Goal: Task Accomplishment & Management: Complete application form

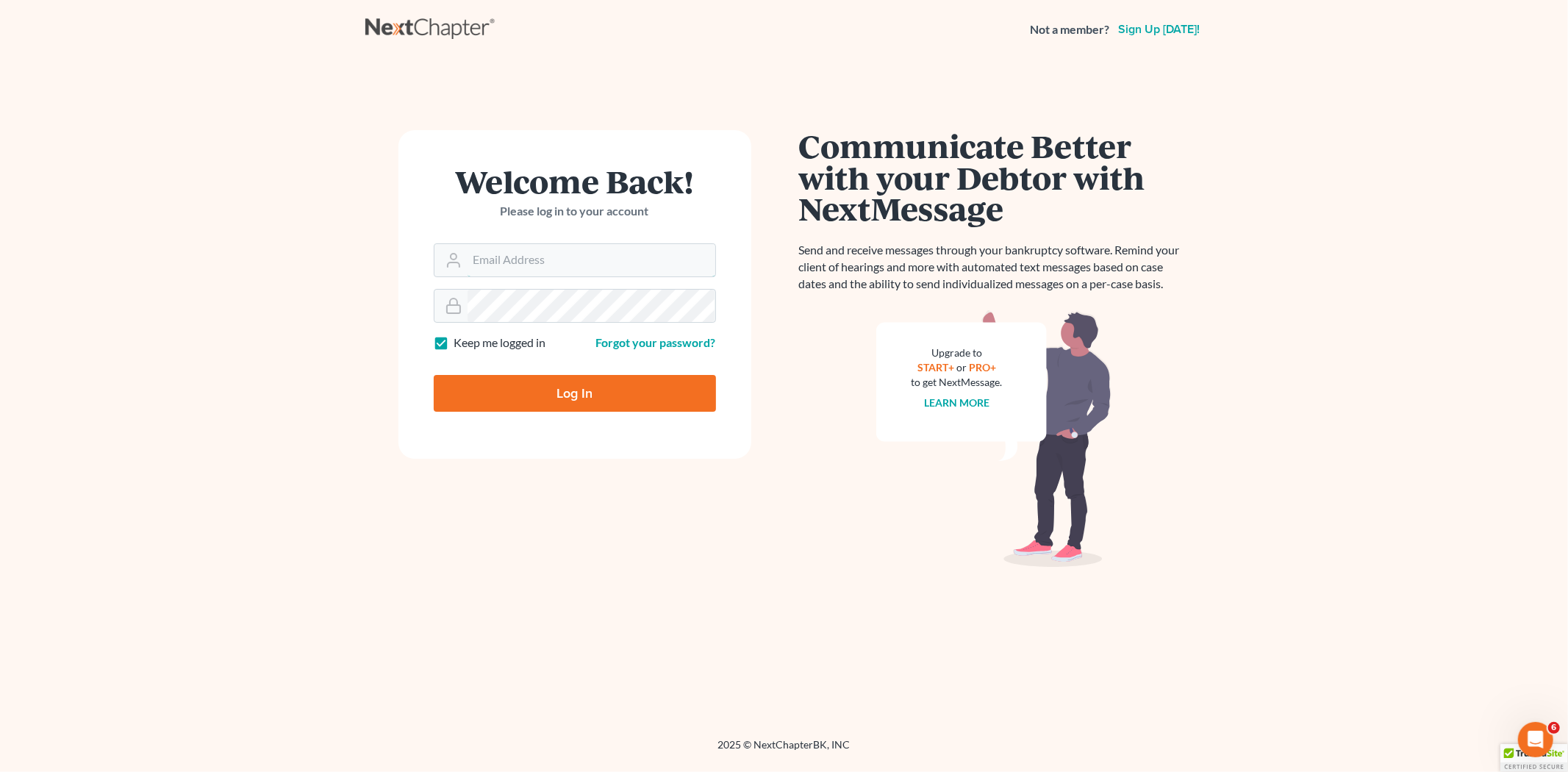
type input "[EMAIL_ADDRESS][DOMAIN_NAME]"
click at [582, 394] on input "Log In" at bounding box center [575, 393] width 282 height 37
type input "Thinking..."
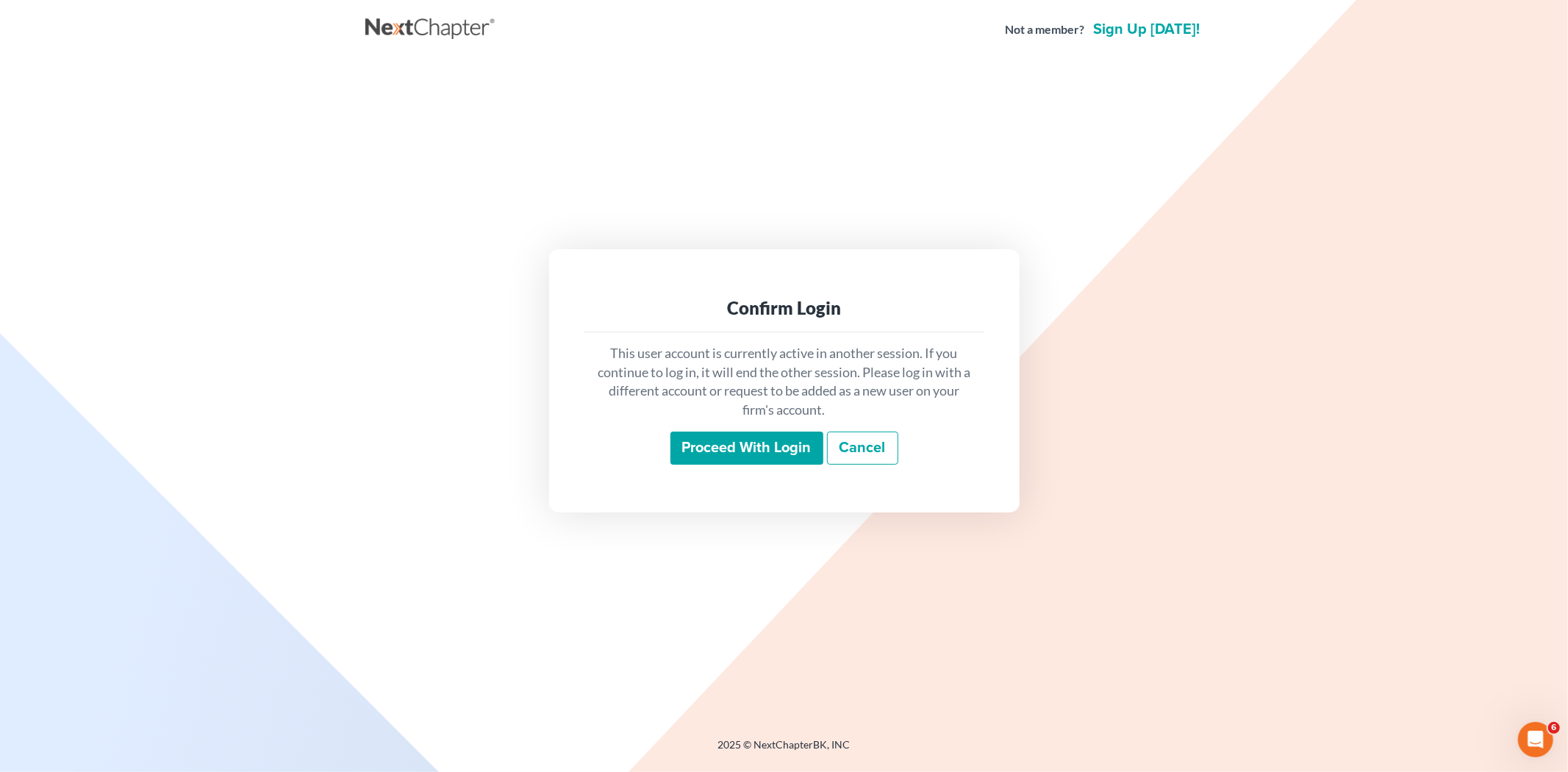
click at [763, 448] on input "Proceed with login" at bounding box center [747, 448] width 153 height 34
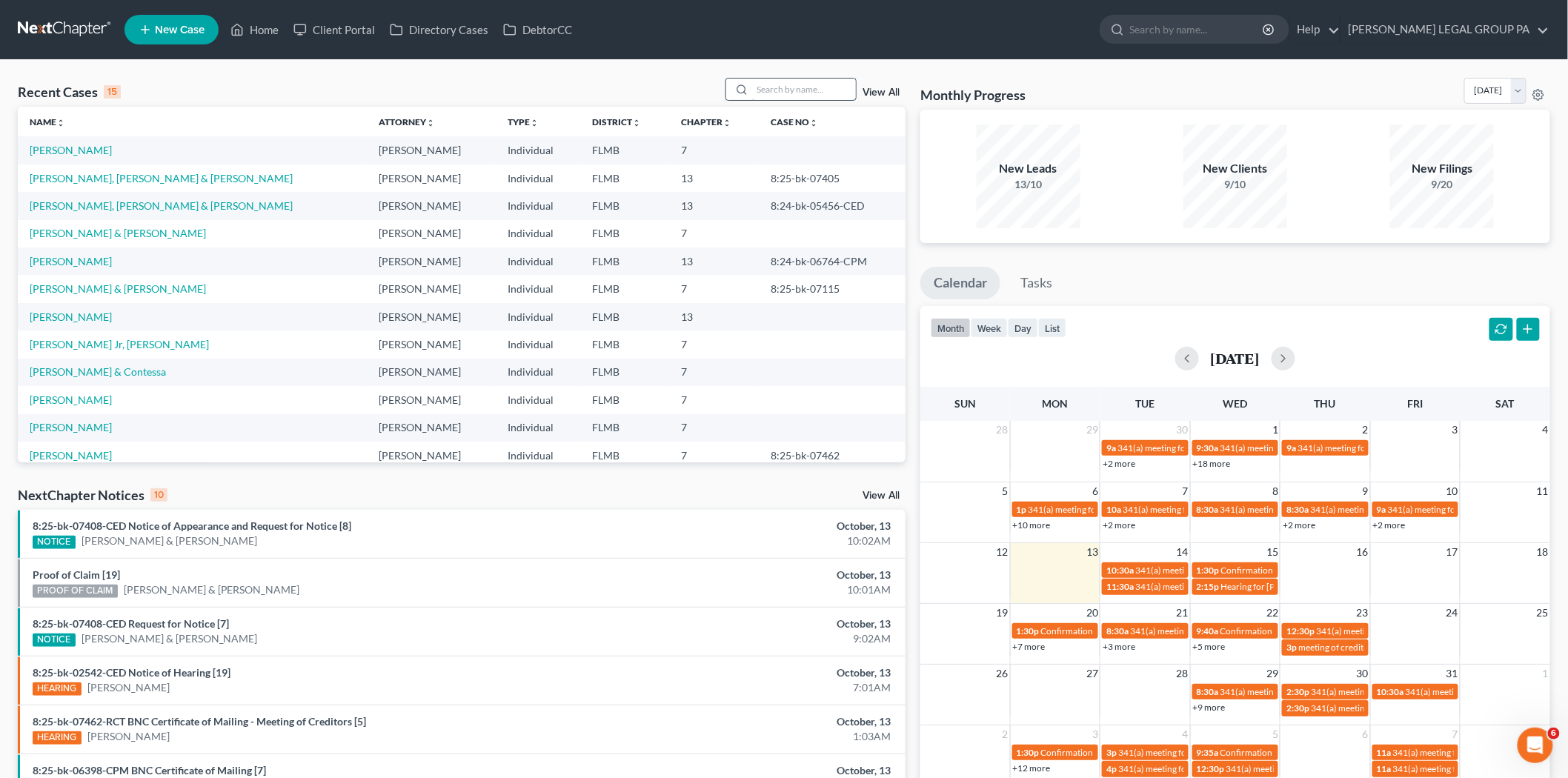
click at [804, 90] on input "search" at bounding box center [804, 90] width 104 height 22
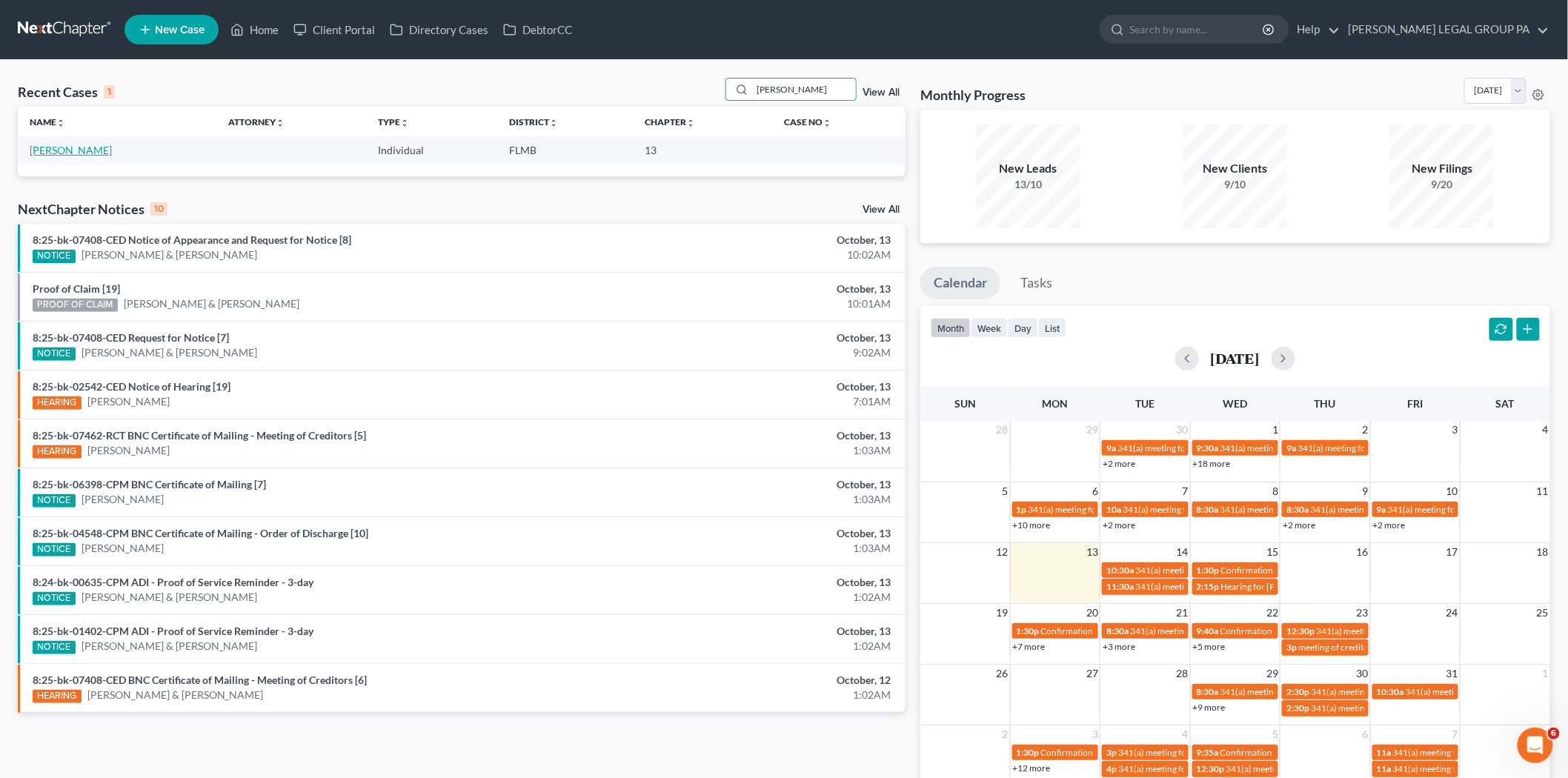
type input "poe"
click at [63, 144] on link "Poe, Shelly" at bounding box center [70, 150] width 82 height 12
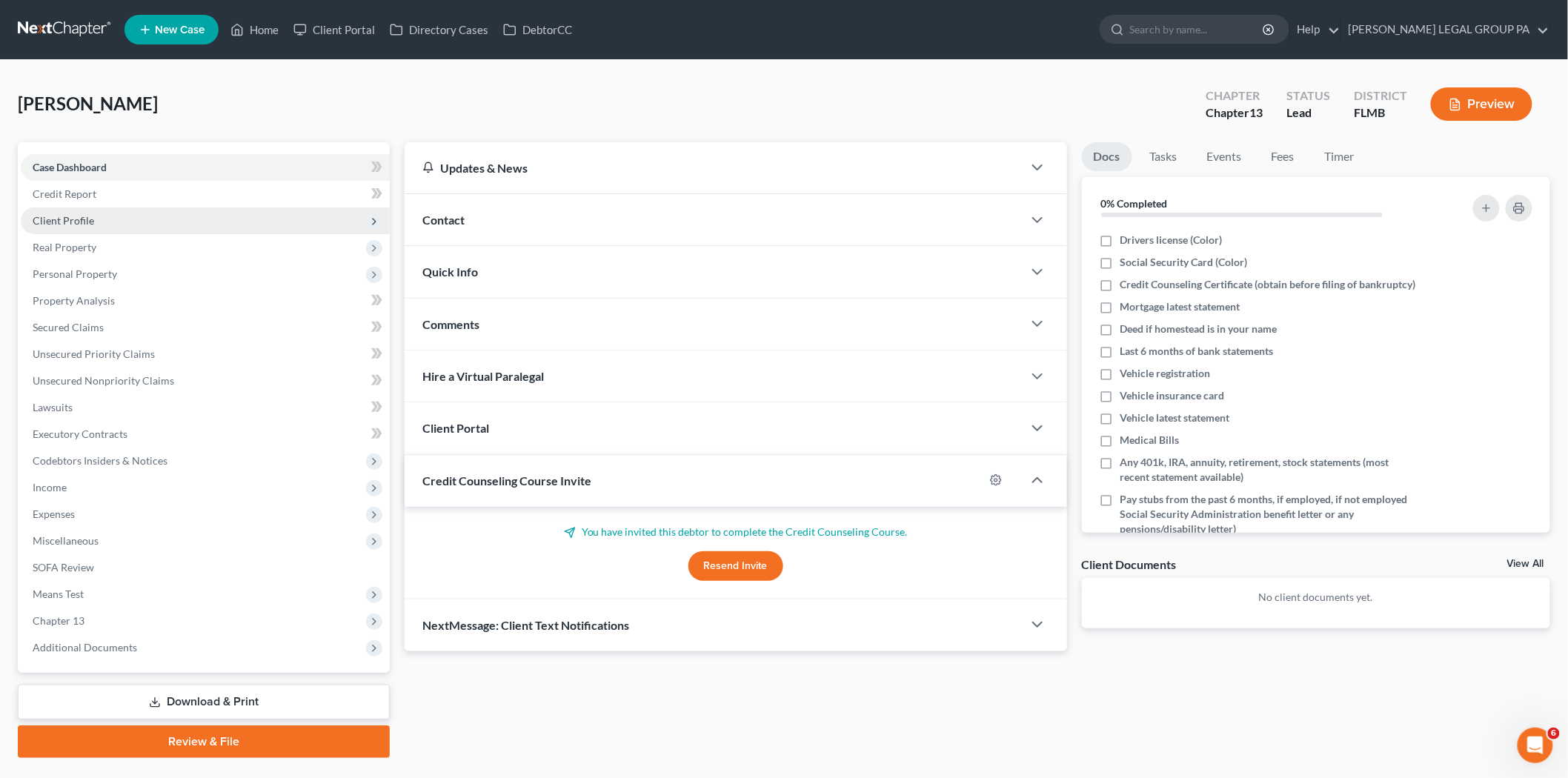
click at [117, 219] on span "Client Profile" at bounding box center [205, 221] width 369 height 27
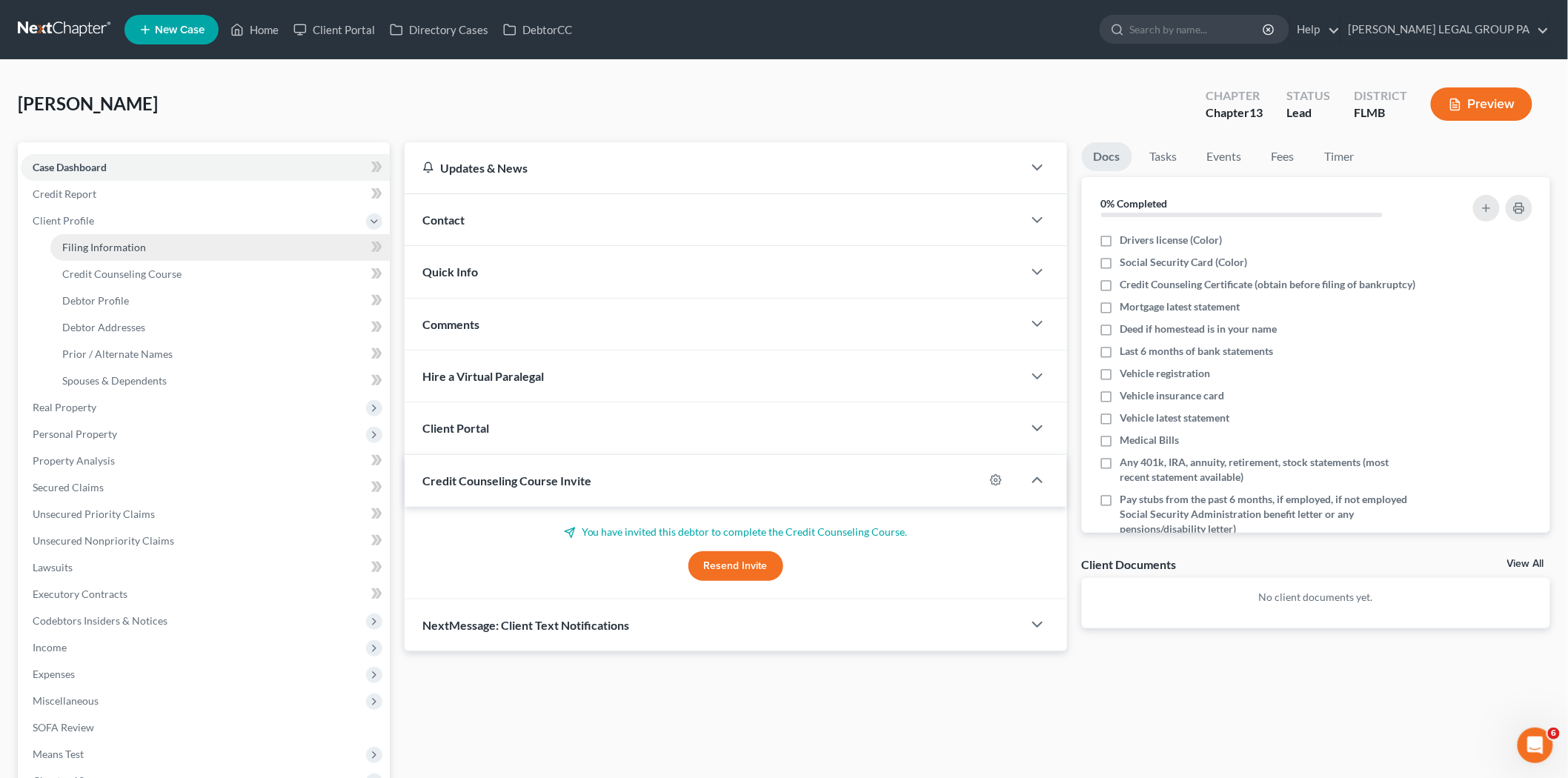
click at [169, 247] on link "Filing Information" at bounding box center [219, 247] width 339 height 27
select select "1"
select select "0"
select select "3"
select select "15"
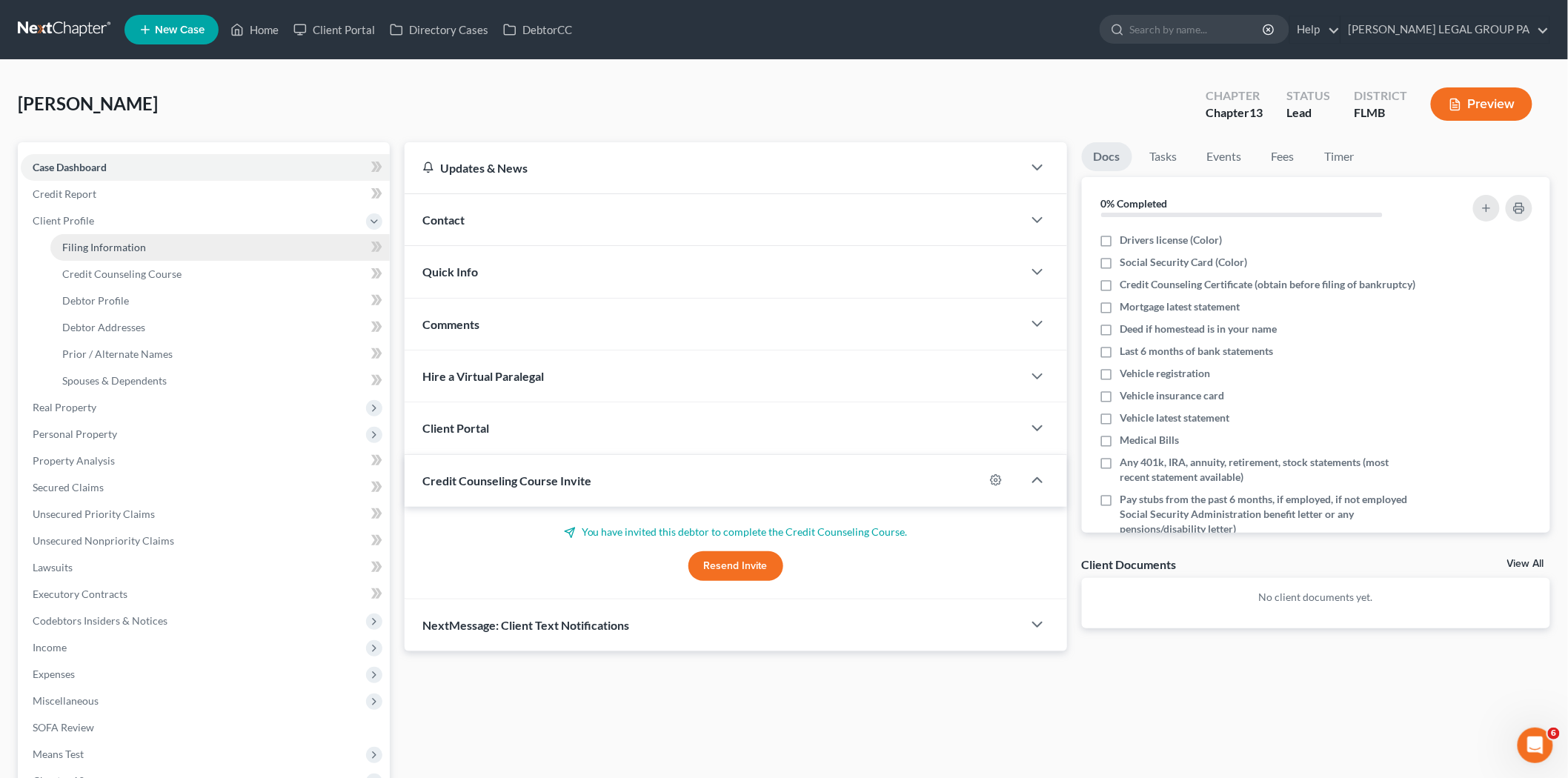
select select "9"
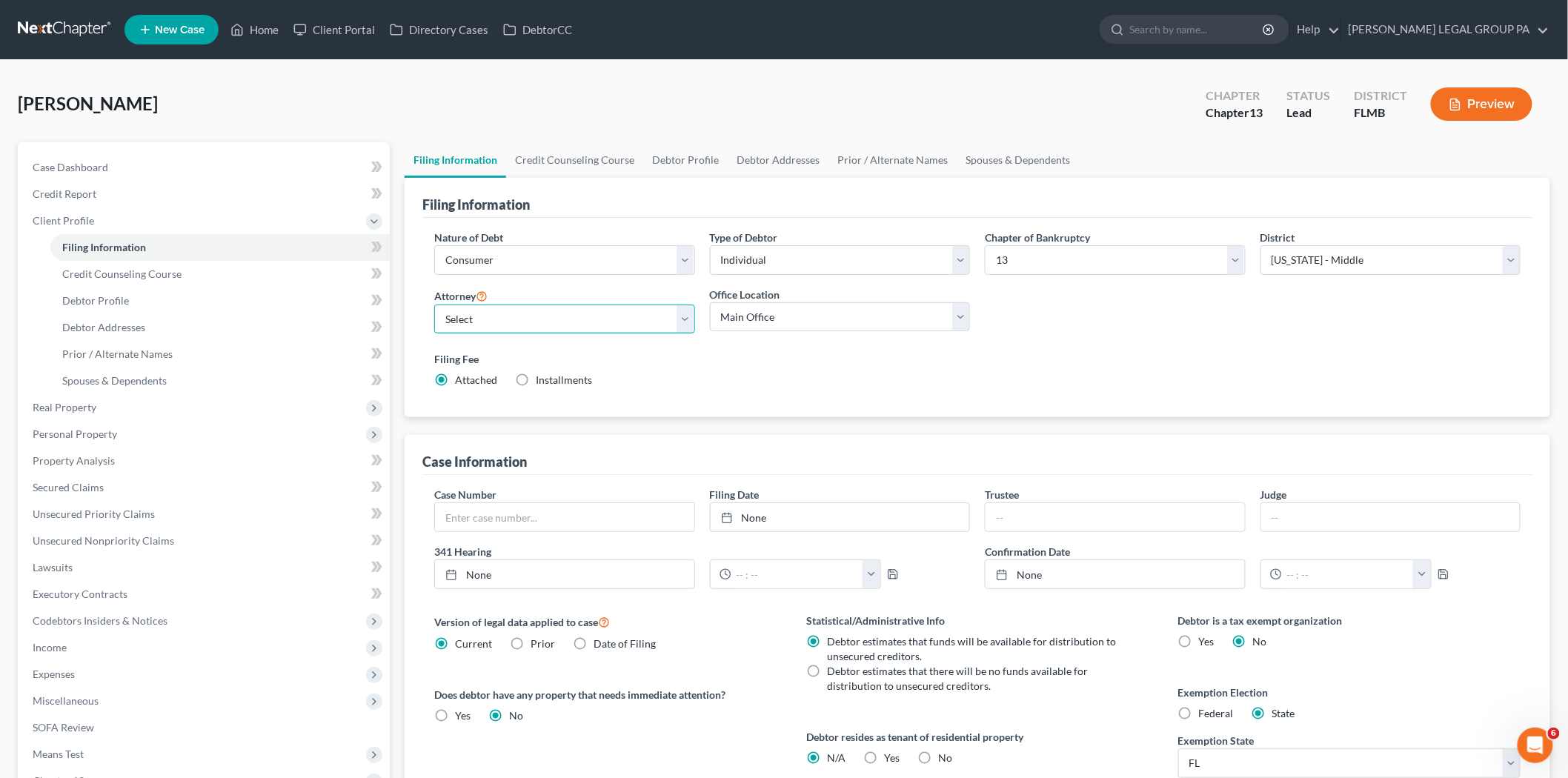
click at [602, 328] on select "Select JAY WELLER - FLMB JAY WELLER - FLMB" at bounding box center [565, 319] width 261 height 29
select select "0"
click at [434, 304] on select "Select JAY WELLER - FLMB JAY WELLER - FLMB" at bounding box center [565, 319] width 261 height 29
drag, startPoint x: 102, startPoint y: 173, endPoint x: 139, endPoint y: 181, distance: 37.9
click at [102, 173] on link "Case Dashboard" at bounding box center [205, 168] width 369 height 27
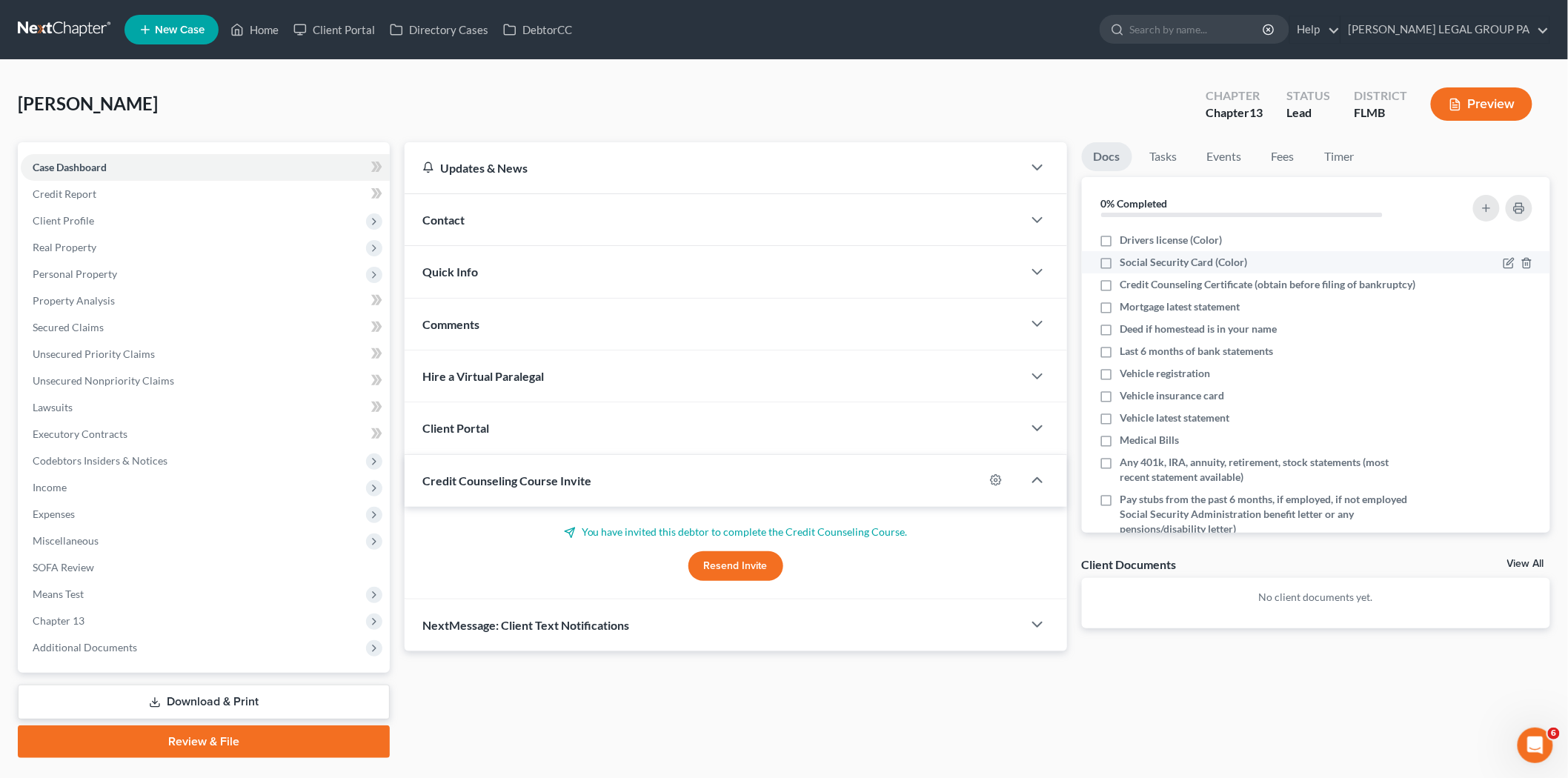
drag, startPoint x: 1163, startPoint y: 235, endPoint x: 1154, endPoint y: 264, distance: 30.4
click at [1163, 235] on span "Drivers license (Color)" at bounding box center [1171, 240] width 102 height 15
click at [1135, 235] on input "Drivers license (Color)" at bounding box center [1131, 237] width 9 height 9
checkbox input "true"
click at [1153, 273] on li "Credit Counseling Certificate (obtain before filing of bankruptcy)" at bounding box center [1315, 284] width 469 height 22
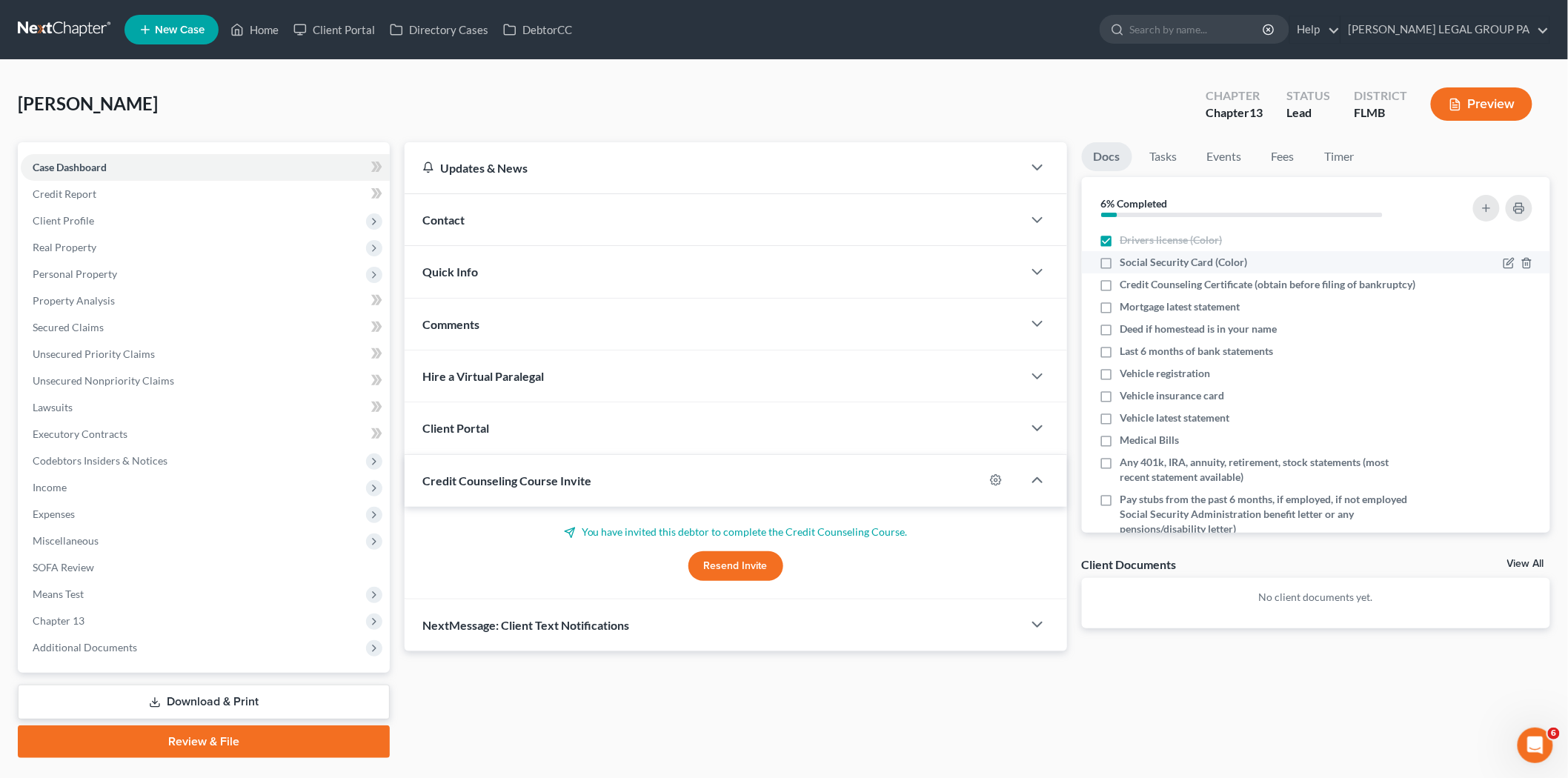
click at [1152, 262] on span "Social Security Card (Color)" at bounding box center [1183, 262] width 127 height 15
click at [1135, 262] on input "Social Security Card (Color)" at bounding box center [1131, 260] width 9 height 9
checkbox input "true"
click at [1150, 284] on span "Credit Counseling Certificate (obtain before filing of bankruptcy)" at bounding box center [1268, 284] width 296 height 15
click at [1135, 284] on input "Credit Counseling Certificate (obtain before filing of bankruptcy)" at bounding box center [1131, 282] width 9 height 9
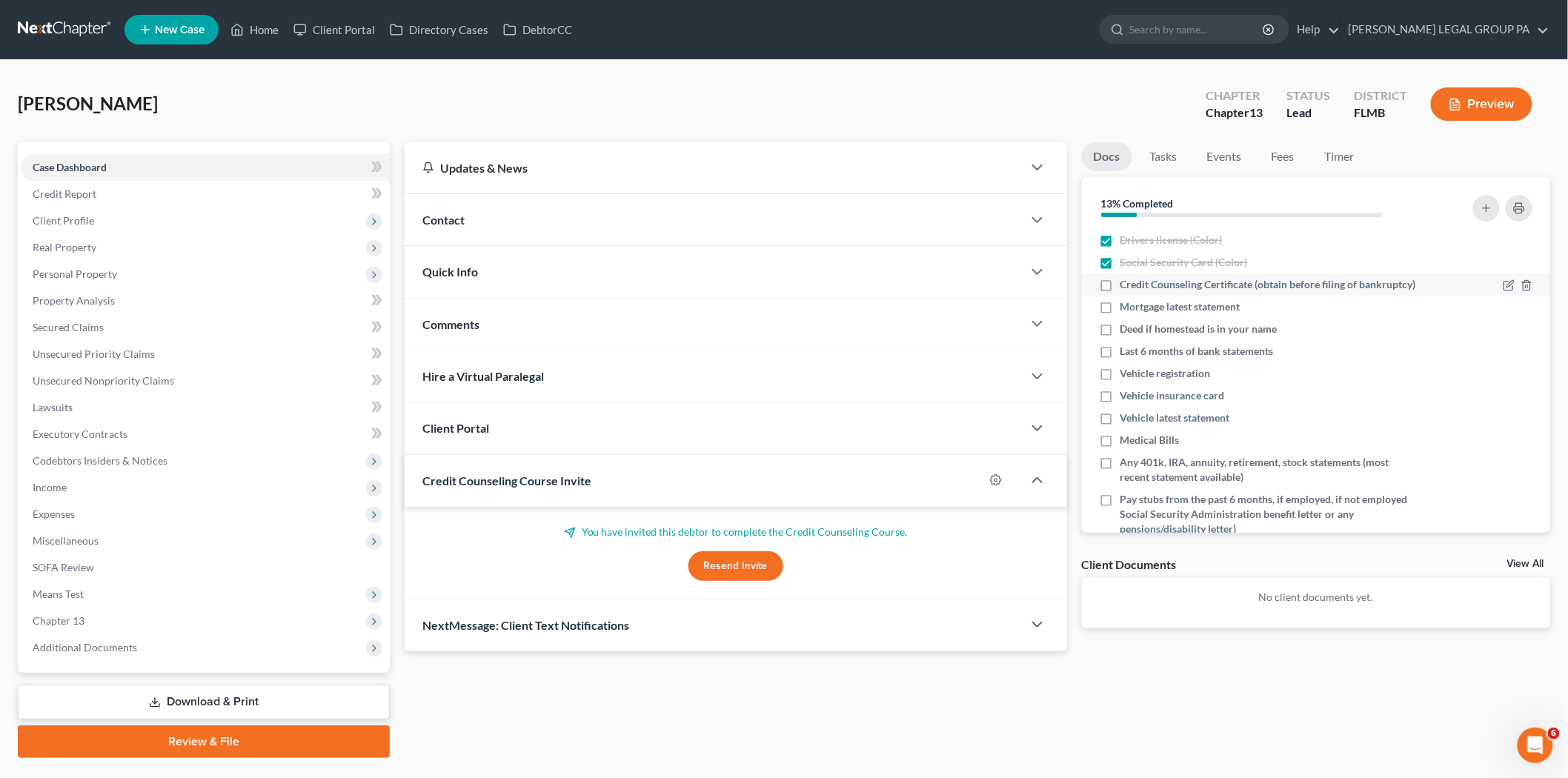
checkbox input "true"
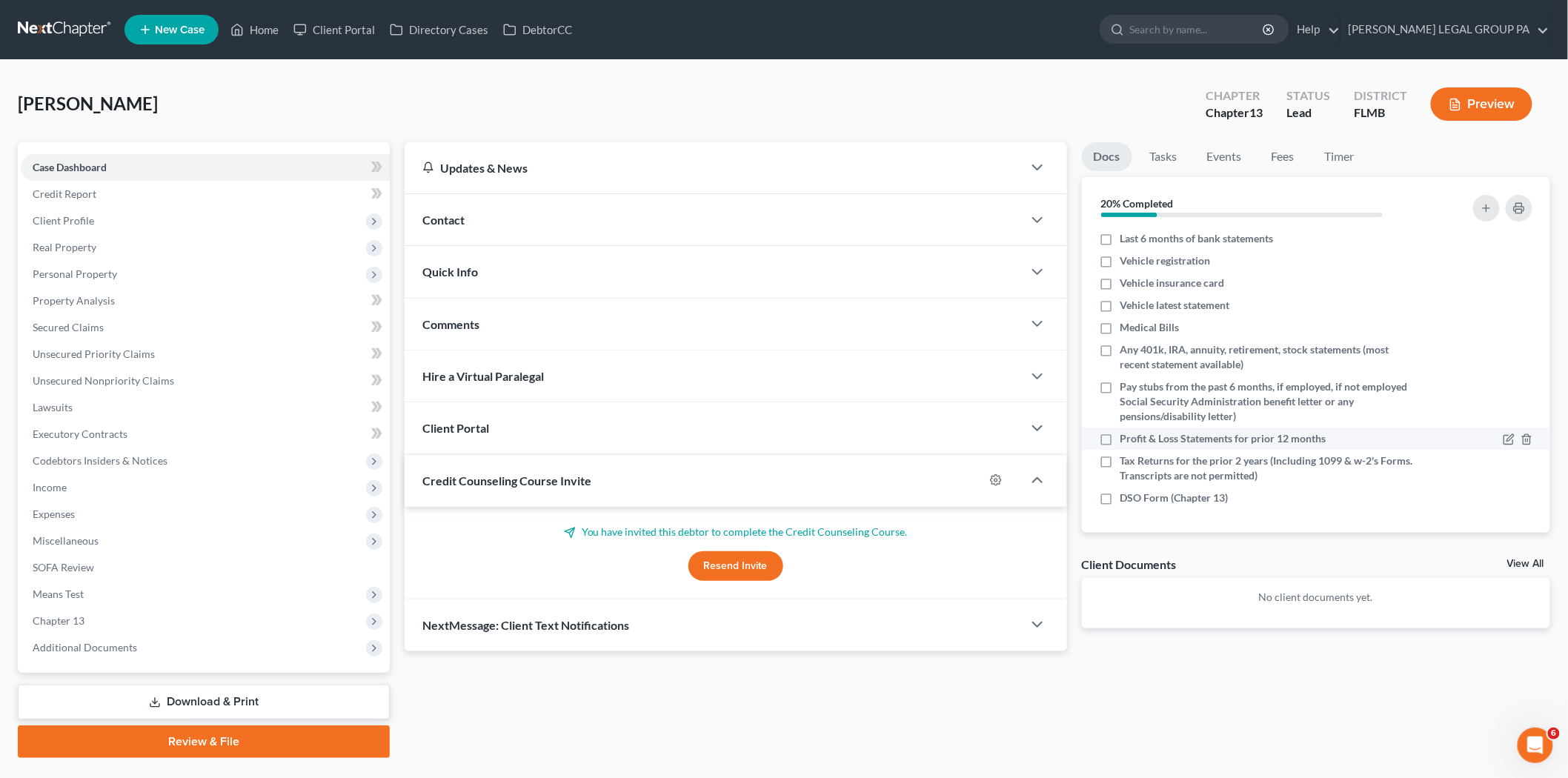
scroll to position [46, 0]
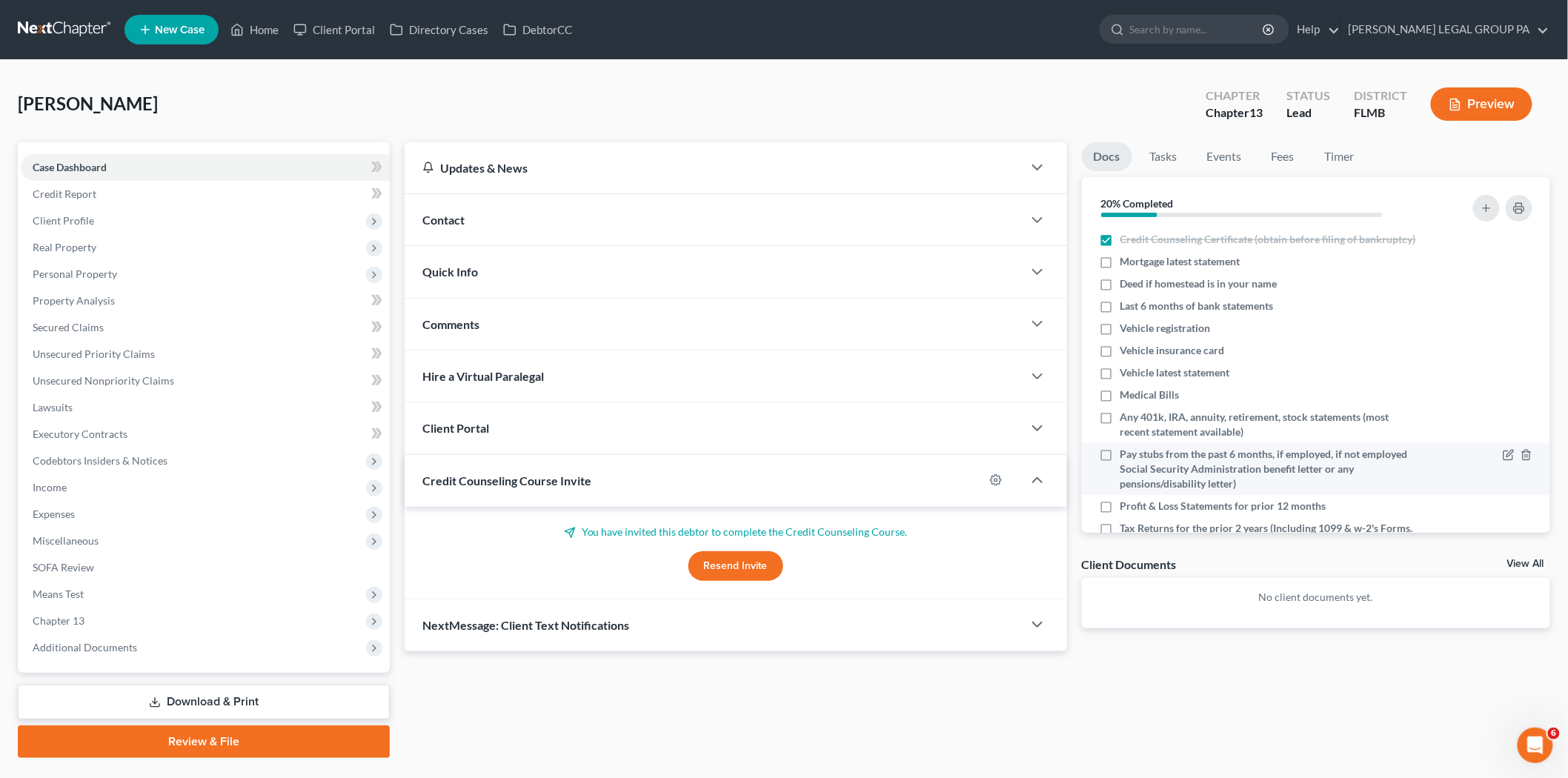
click at [1240, 484] on span "Pay stubs from the past 6 months, if employed, if not employed Social Security …" at bounding box center [1270, 469] width 300 height 45
click at [1135, 457] on input "Pay stubs from the past 6 months, if employed, if not employed Social Security …" at bounding box center [1131, 451] width 9 height 9
checkbox input "true"
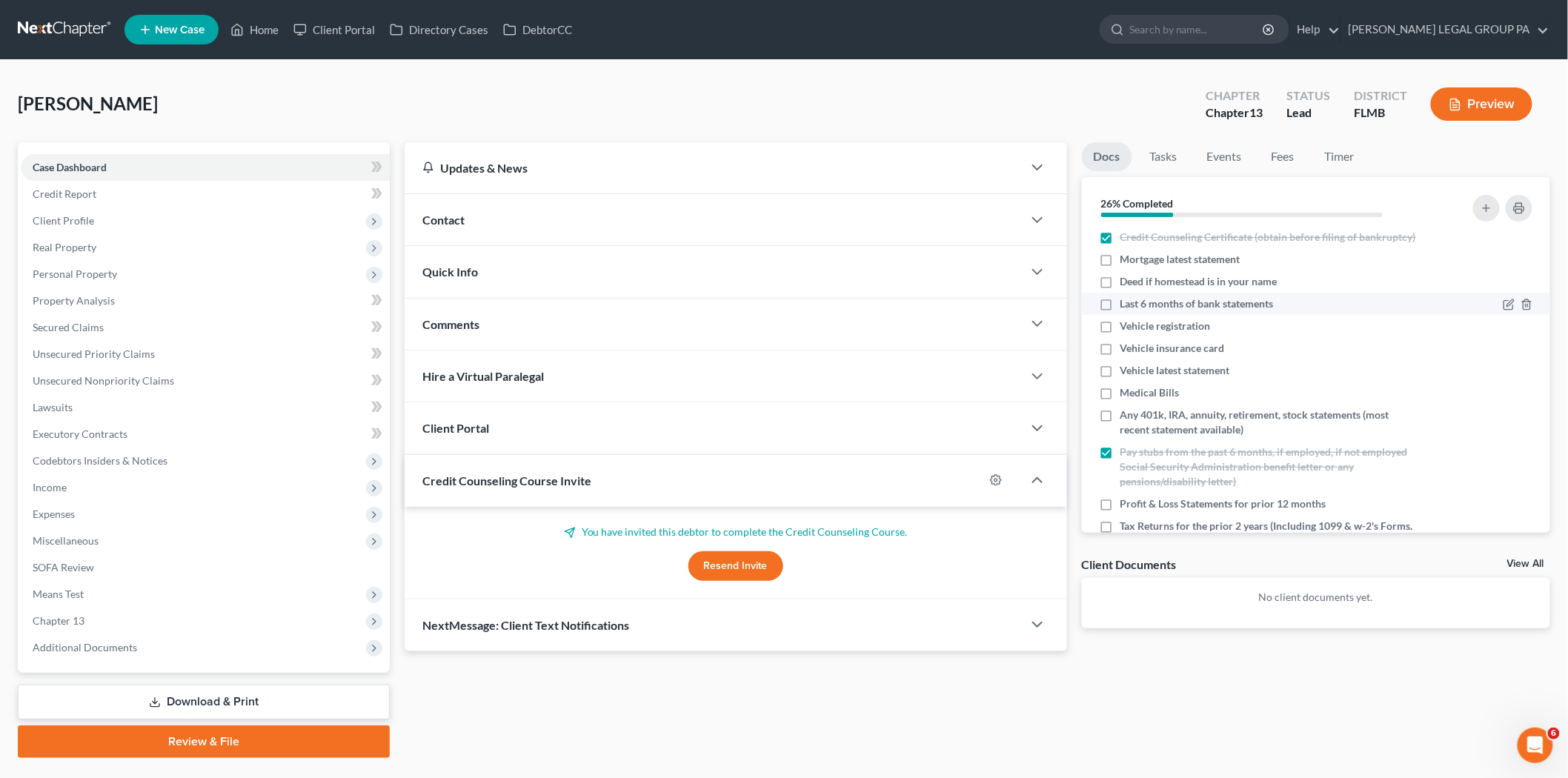
scroll to position [127, 0]
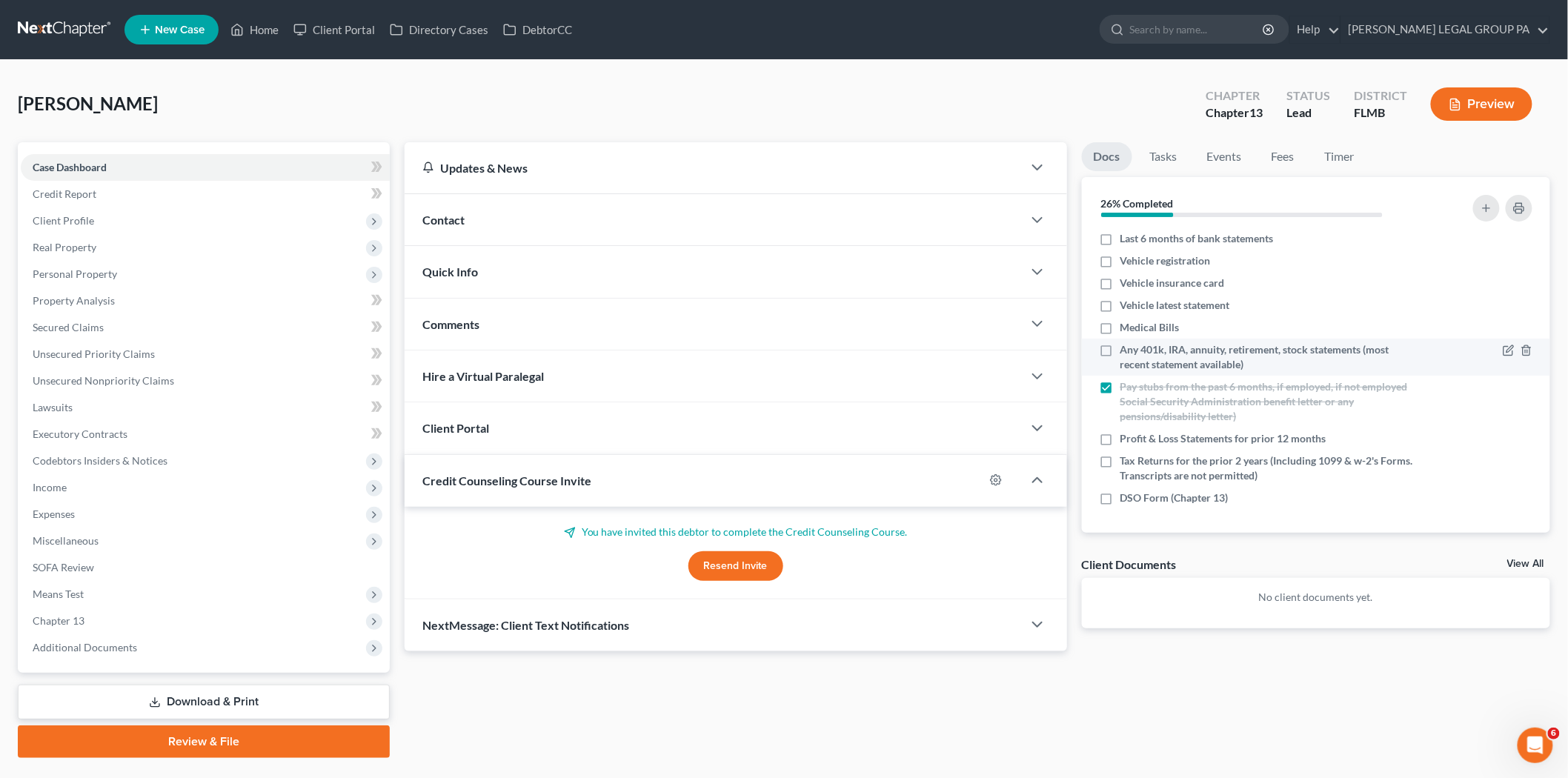
click at [1179, 352] on span "Any 401k, IRA, annuity, retirement, stock statements (most recent statement ava…" at bounding box center [1270, 357] width 300 height 29
click at [1135, 352] on input "Any 401k, IRA, annuity, retirement, stock statements (most recent statement ava…" at bounding box center [1131, 347] width 9 height 9
checkbox input "true"
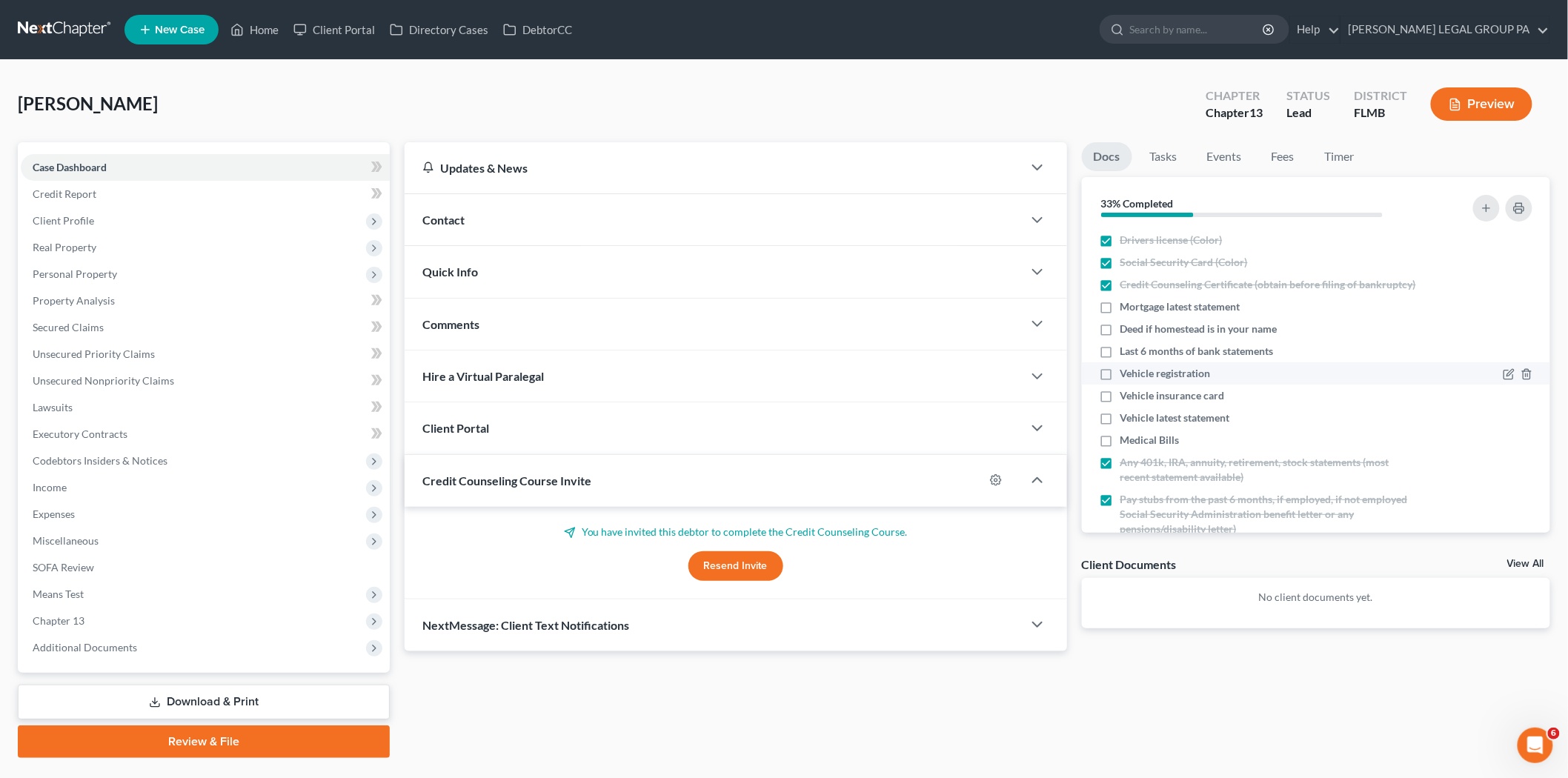
click at [1206, 381] on span "Vehicle registration" at bounding box center [1165, 373] width 90 height 15
click at [1135, 375] on input "Vehicle registration" at bounding box center [1131, 371] width 9 height 9
checkbox input "true"
click at [1190, 403] on span "Vehicle insurance card" at bounding box center [1172, 396] width 104 height 15
click at [1135, 398] on input "Vehicle insurance card" at bounding box center [1131, 393] width 9 height 9
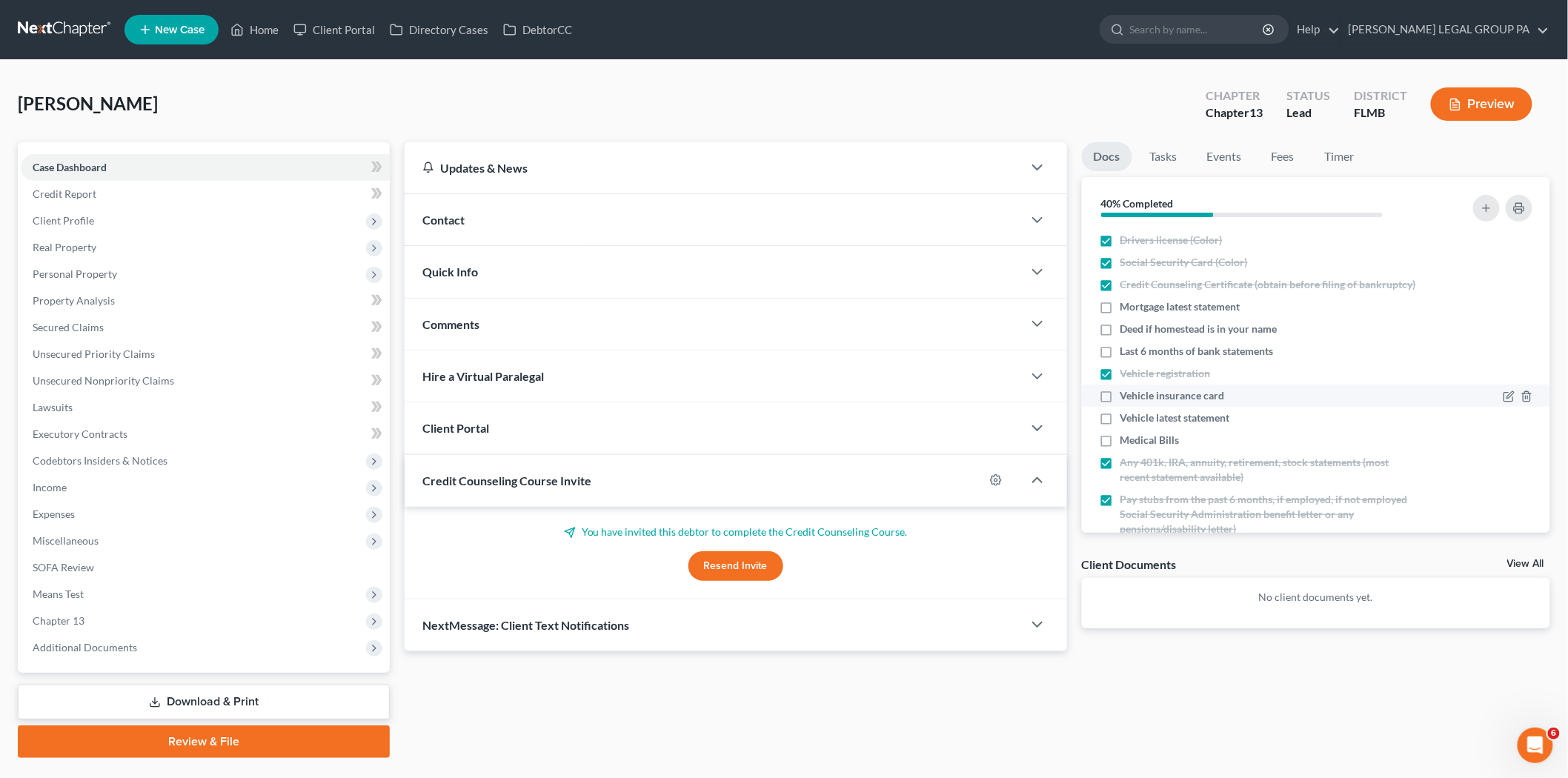
checkbox input "true"
click at [1190, 426] on span "Vehicle latest statement" at bounding box center [1175, 417] width 110 height 15
click at [1135, 420] on input "Vehicle latest statement" at bounding box center [1131, 415] width 9 height 9
checkbox input "true"
click at [1193, 358] on span "Last 6 months of bank statements" at bounding box center [1196, 351] width 154 height 15
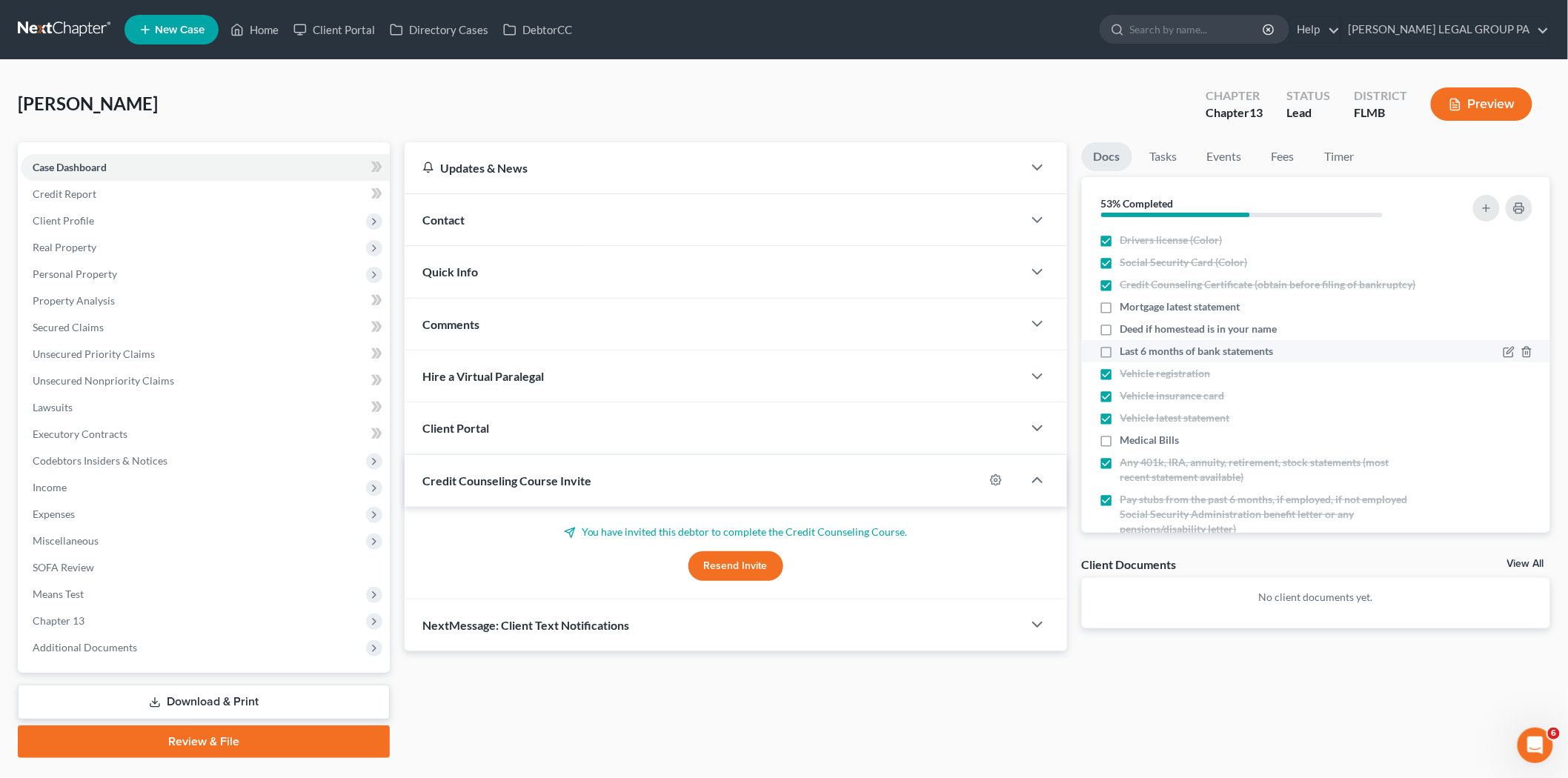
click at [1135, 354] on input "Last 6 months of bank statements" at bounding box center [1131, 348] width 9 height 9
checkbox input "true"
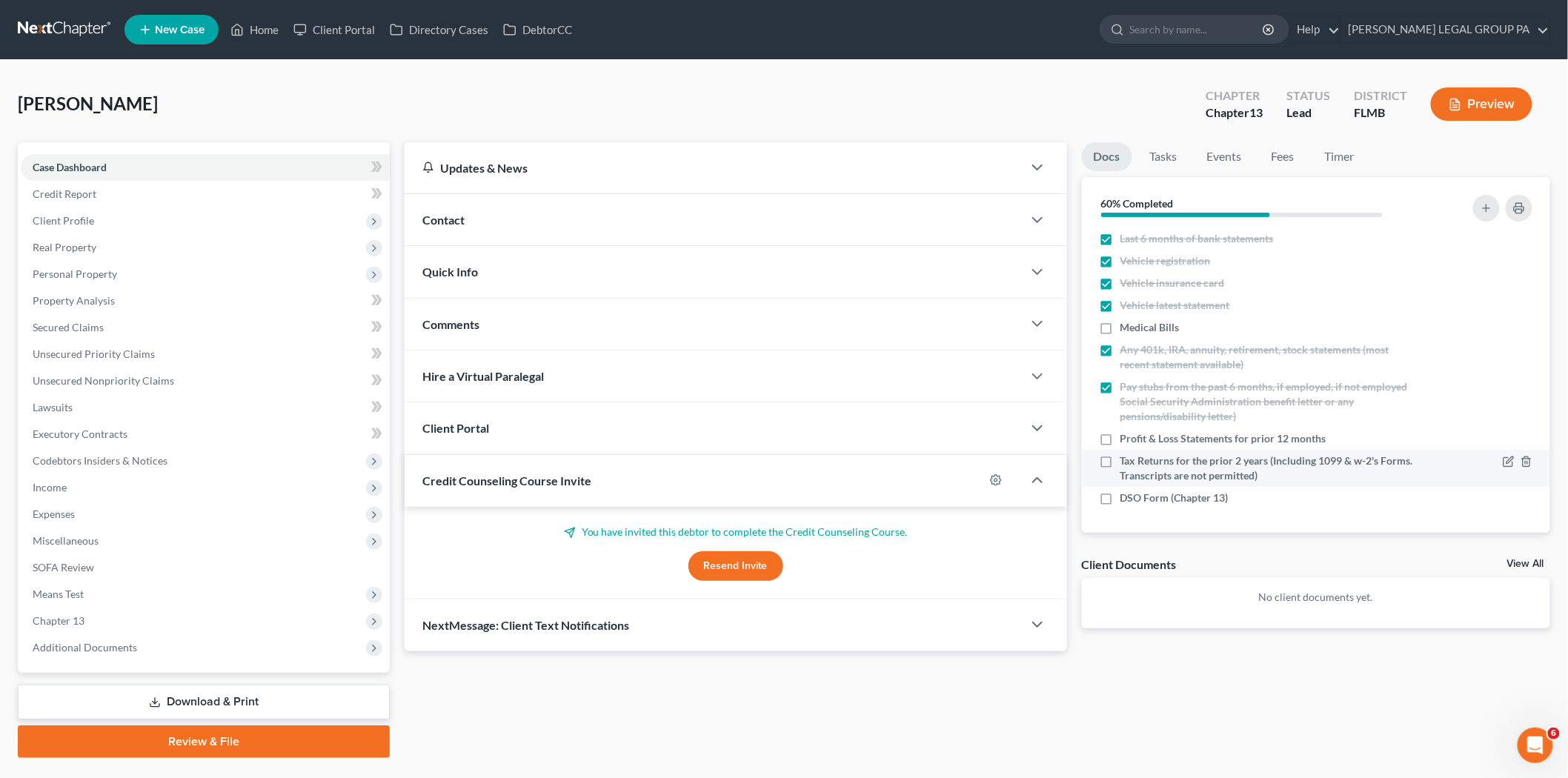
scroll to position [127, 0]
click at [1236, 443] on span "Profit & Loss Statements for prior 12 months" at bounding box center [1223, 438] width 206 height 15
click at [1135, 441] on input "Profit & Loss Statements for prior 12 months" at bounding box center [1131, 436] width 9 height 9
checkbox input "true"
click at [1233, 465] on span "Tax Returns for the prior 2 years (Including 1099 & w-2's Forms. Transcripts ar…" at bounding box center [1270, 468] width 300 height 29
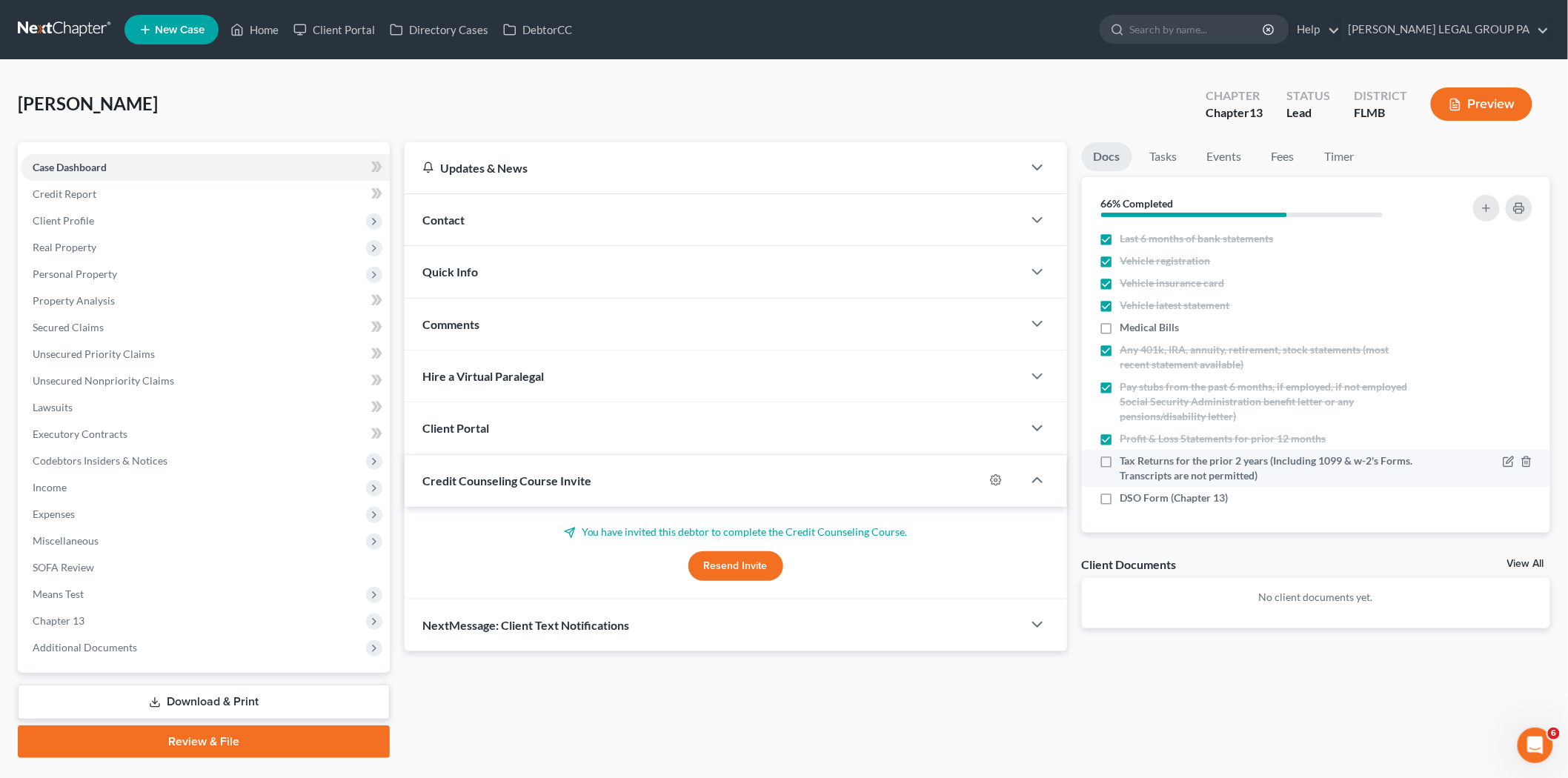
click at [1135, 464] on input "Tax Returns for the prior 2 years (Including 1099 & w-2's Forms. Transcripts ar…" at bounding box center [1131, 458] width 9 height 9
checkbox input "true"
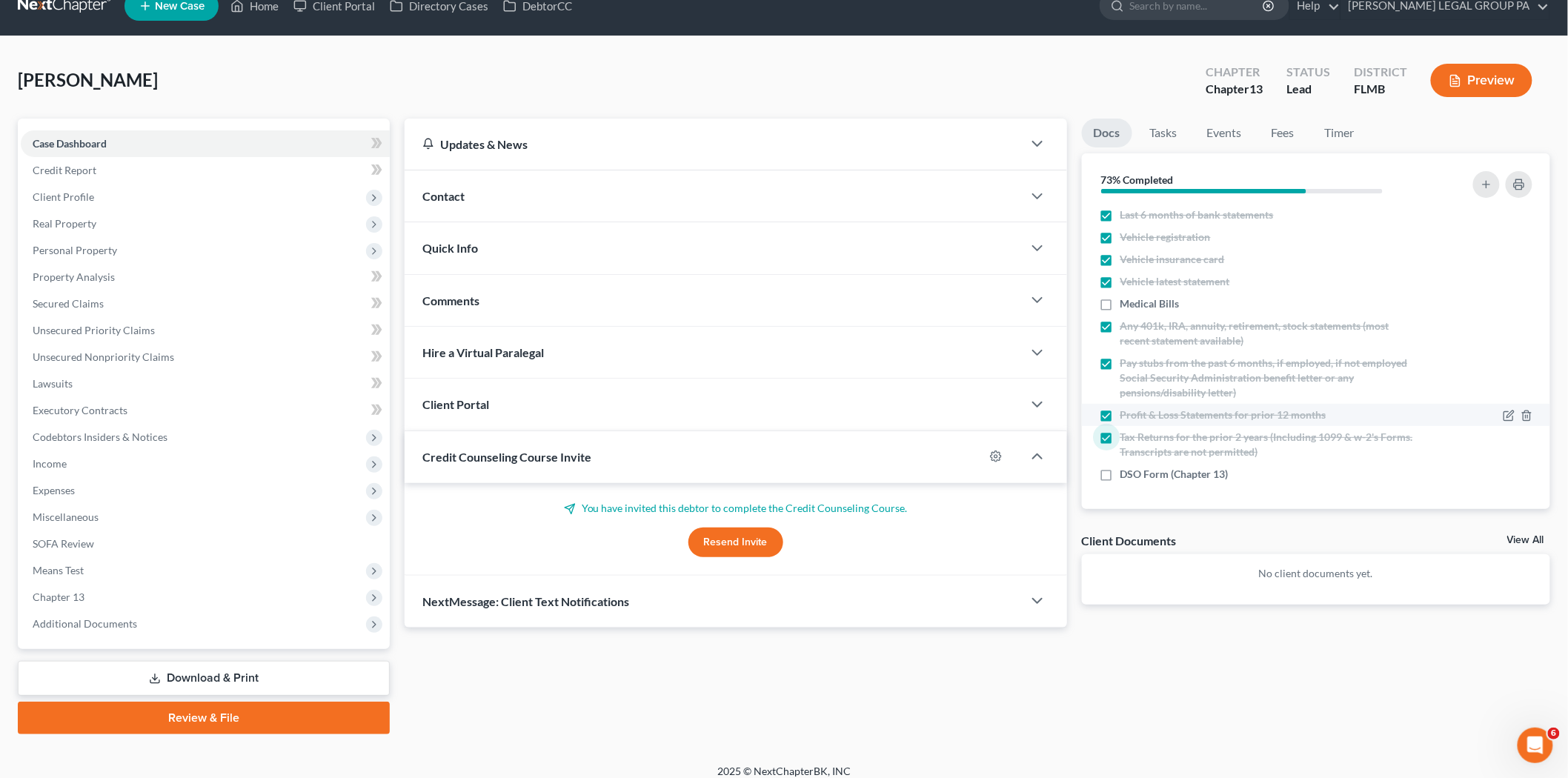
scroll to position [34, 0]
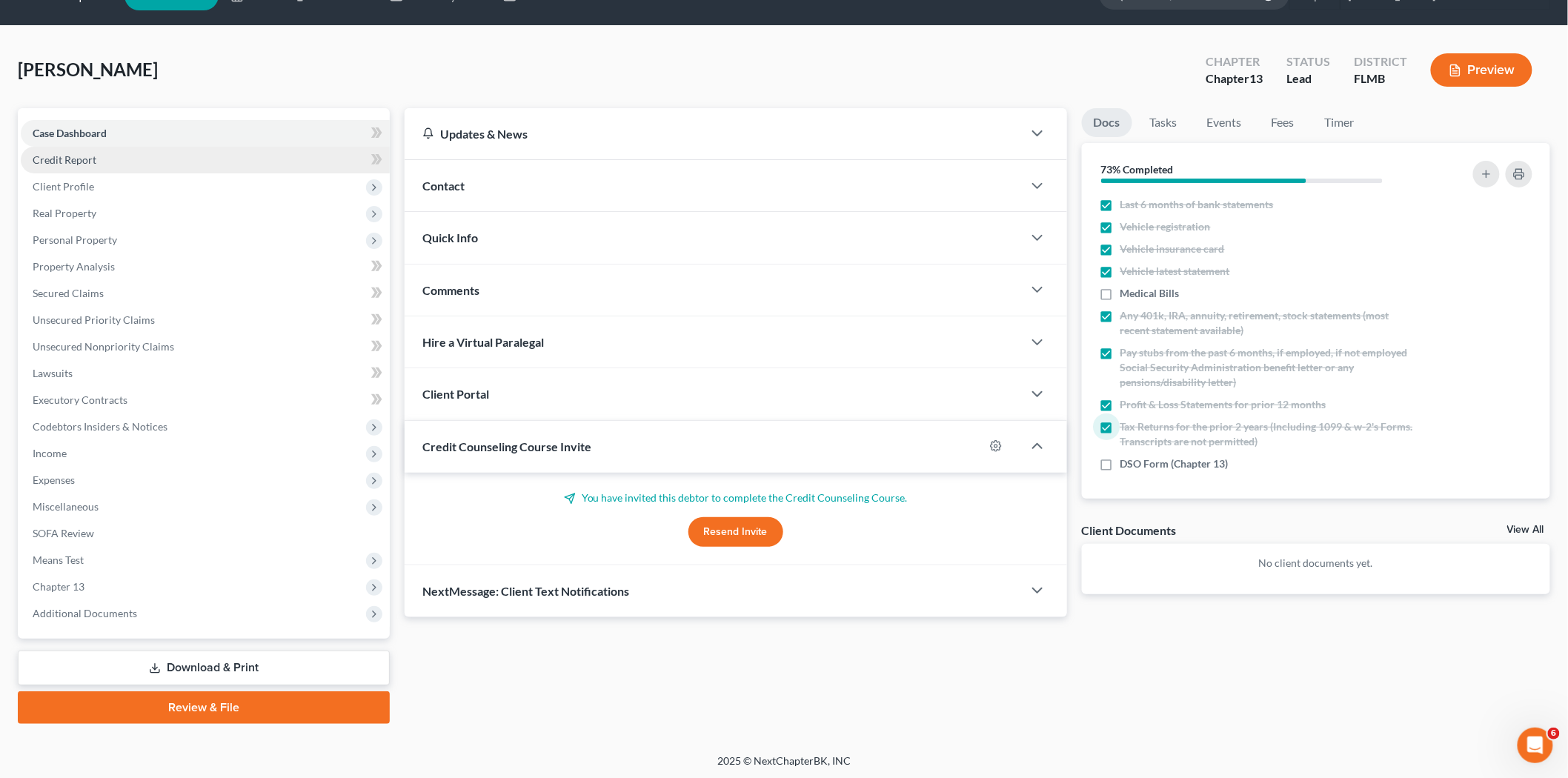
click at [80, 169] on link "Credit Report" at bounding box center [205, 160] width 369 height 27
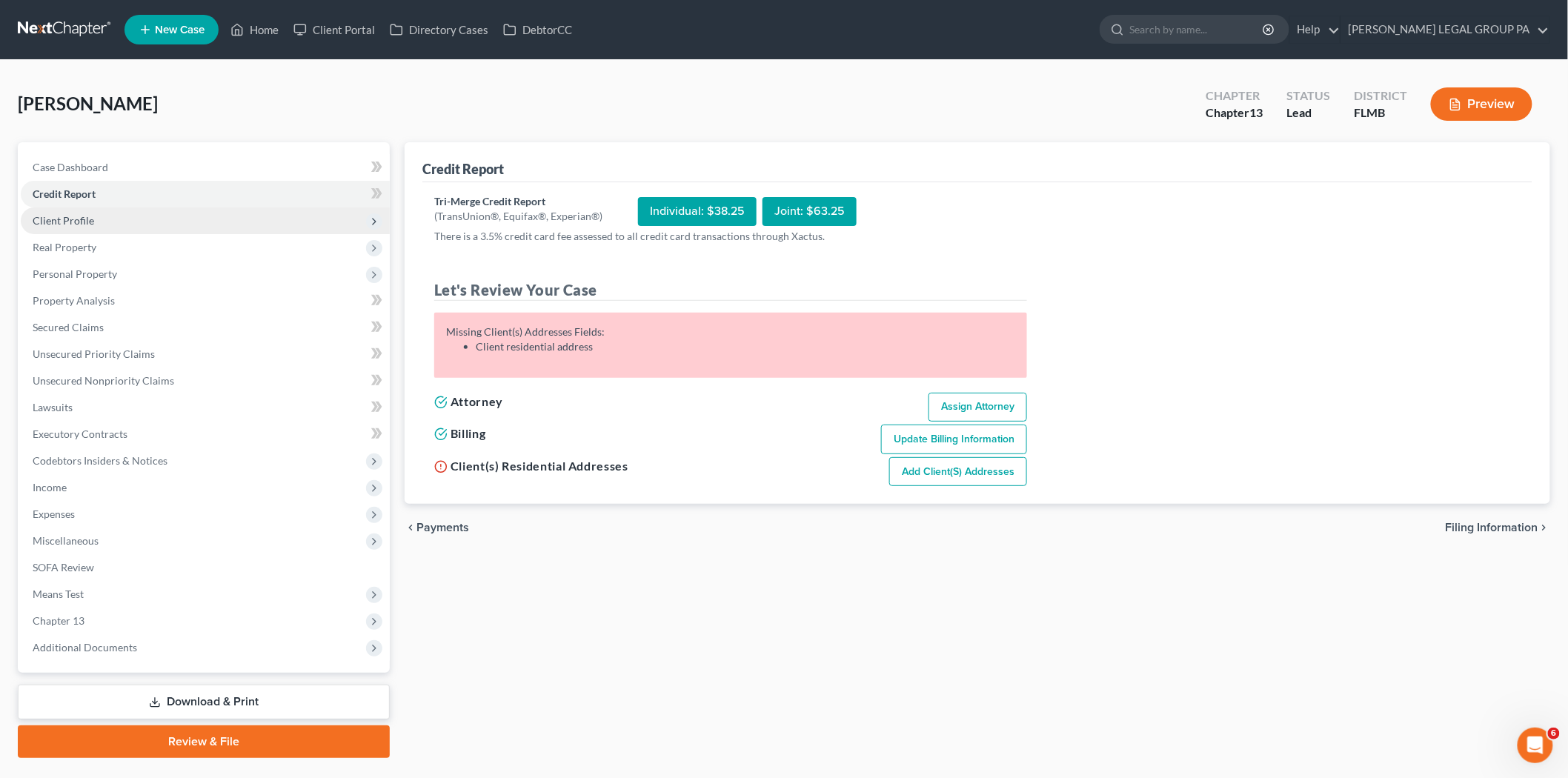
click at [68, 227] on span "Client Profile" at bounding box center [205, 221] width 369 height 27
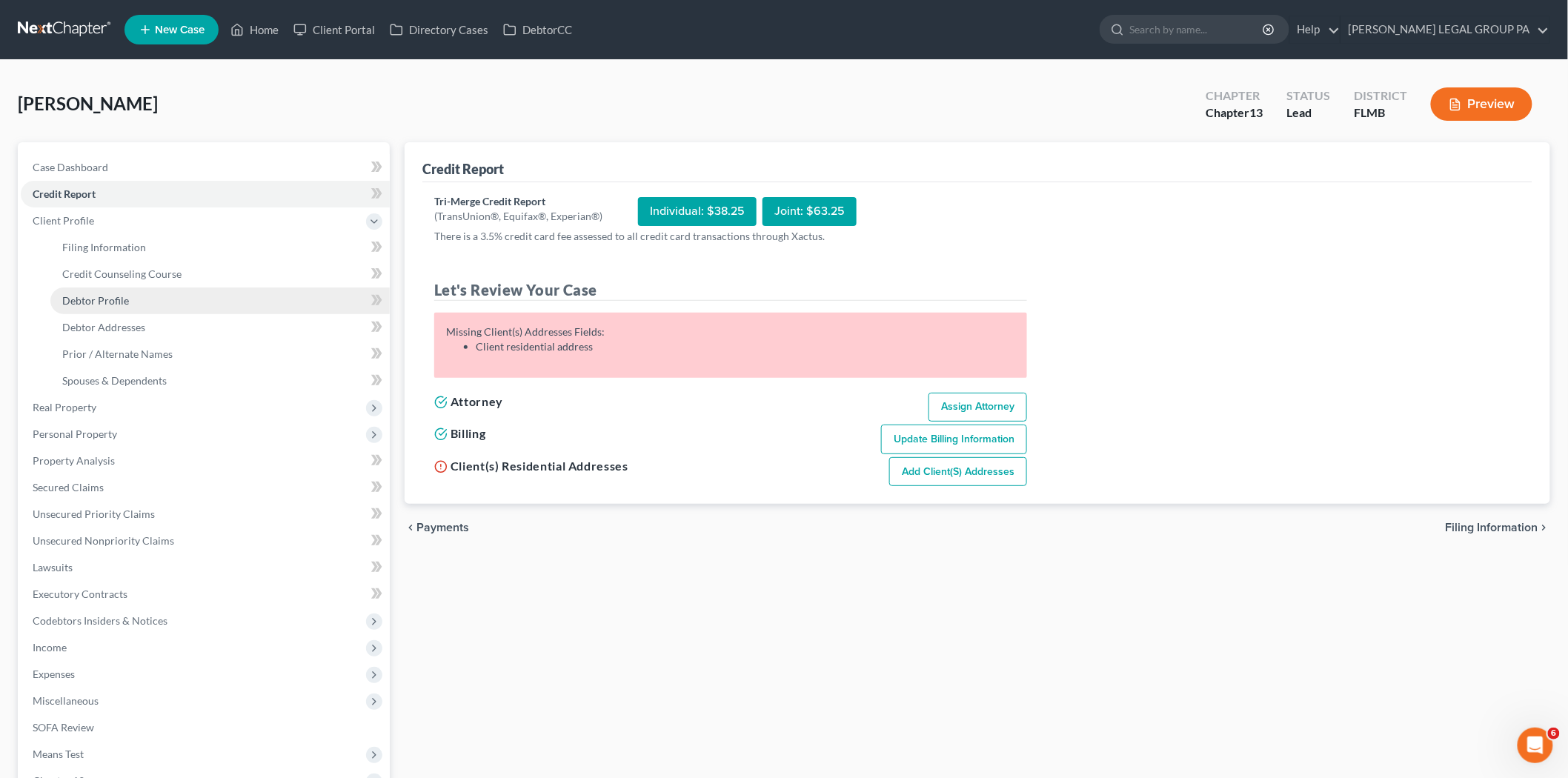
click at [104, 294] on span "Debtor Profile" at bounding box center [96, 301] width 66 height 12
select select "0"
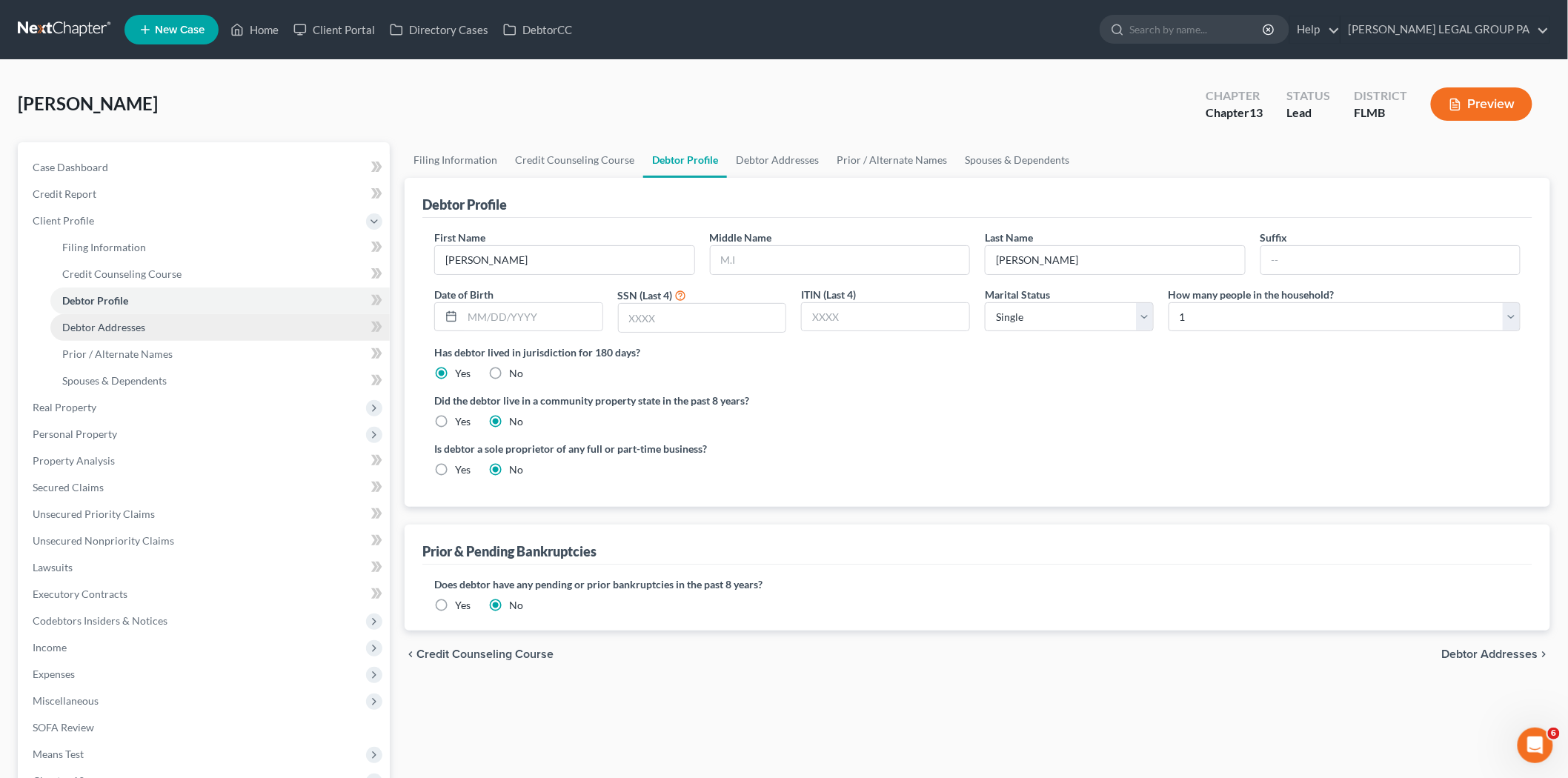
click at [180, 327] on link "Debtor Addresses" at bounding box center [219, 328] width 339 height 27
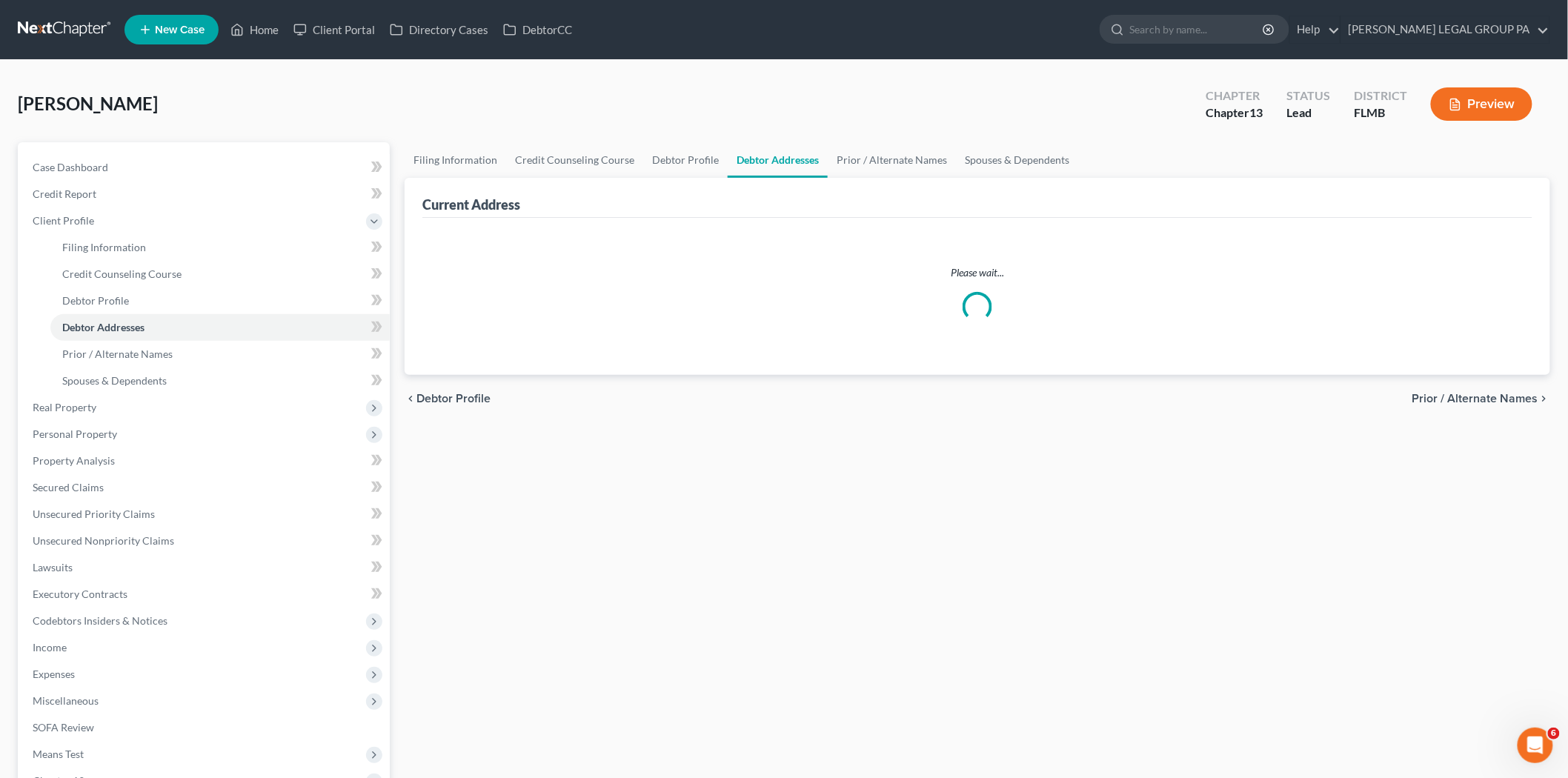
select select "0"
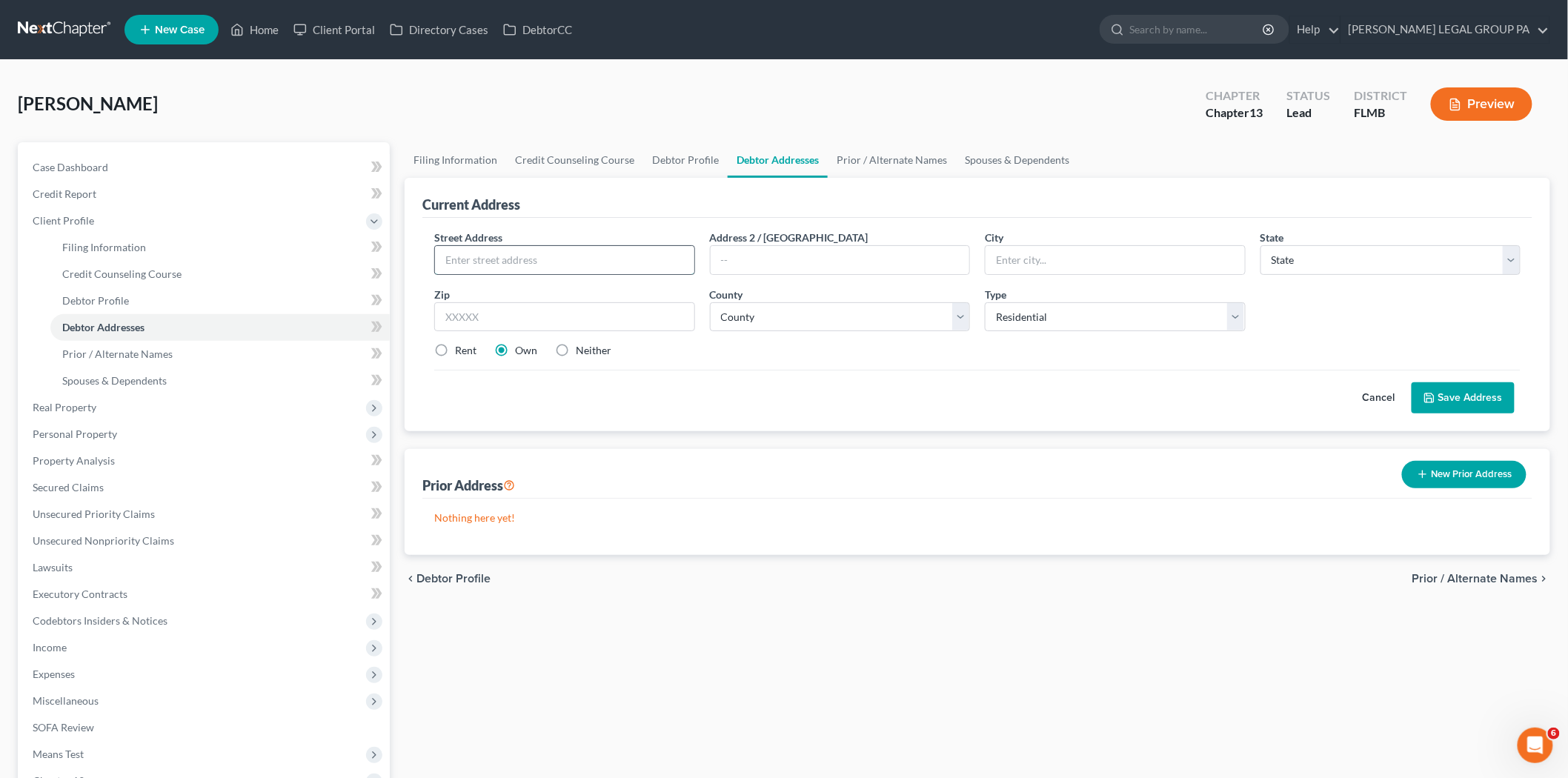
click at [584, 262] on input "text" at bounding box center [565, 260] width 260 height 28
type input "123 Rosalynn Circle"
click at [507, 317] on input "text" at bounding box center [565, 317] width 261 height 29
type input "33809"
type input "Lakeland"
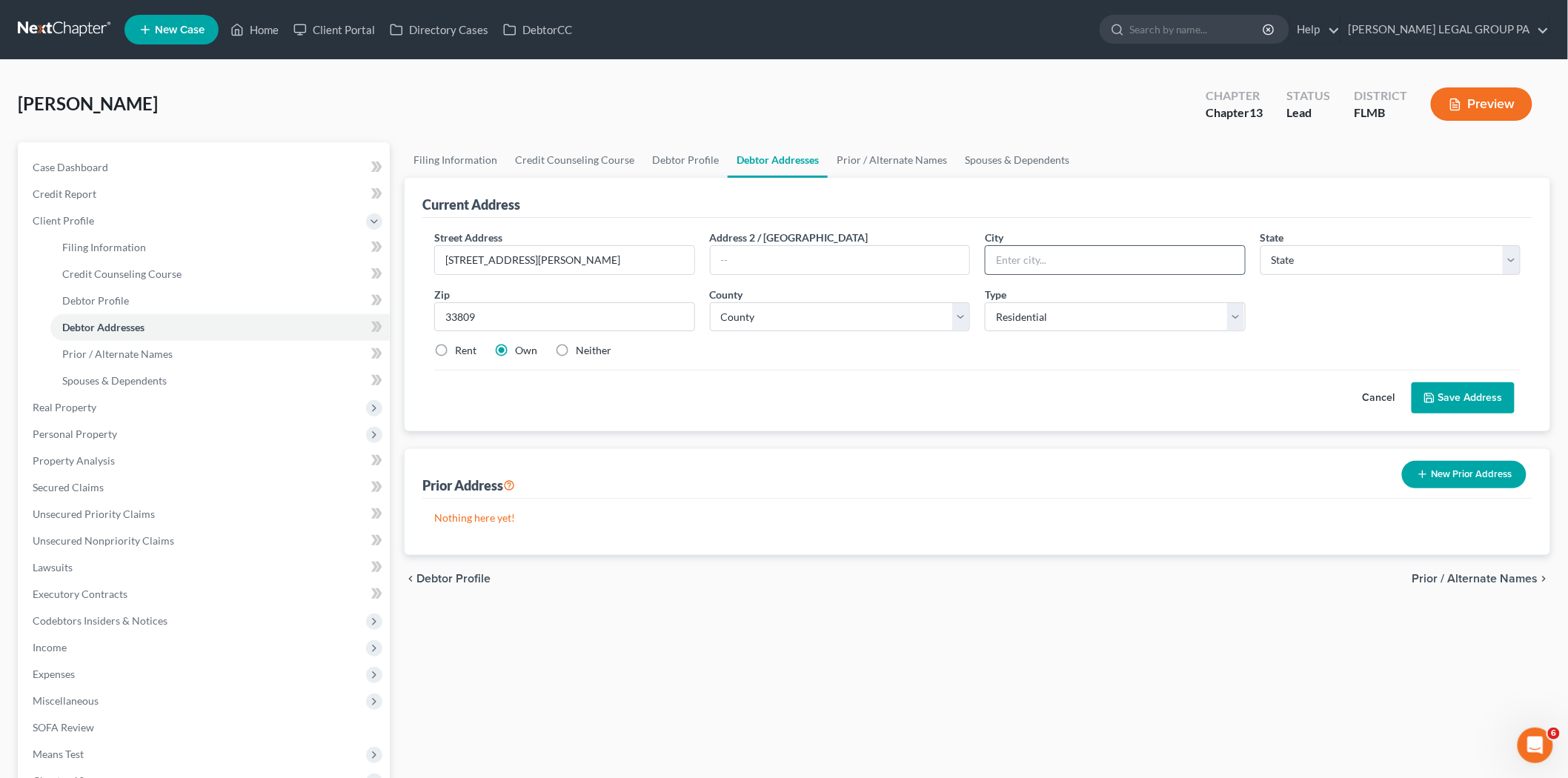
select select "9"
click at [1144, 269] on input "Lakeland" at bounding box center [1115, 260] width 260 height 28
click at [752, 355] on div "Rent Own Neither" at bounding box center [977, 350] width 1101 height 15
click at [763, 313] on select "County Alachua County Baker County Bay County Bradford County Brevard County Br…" at bounding box center [840, 317] width 261 height 29
select select "52"
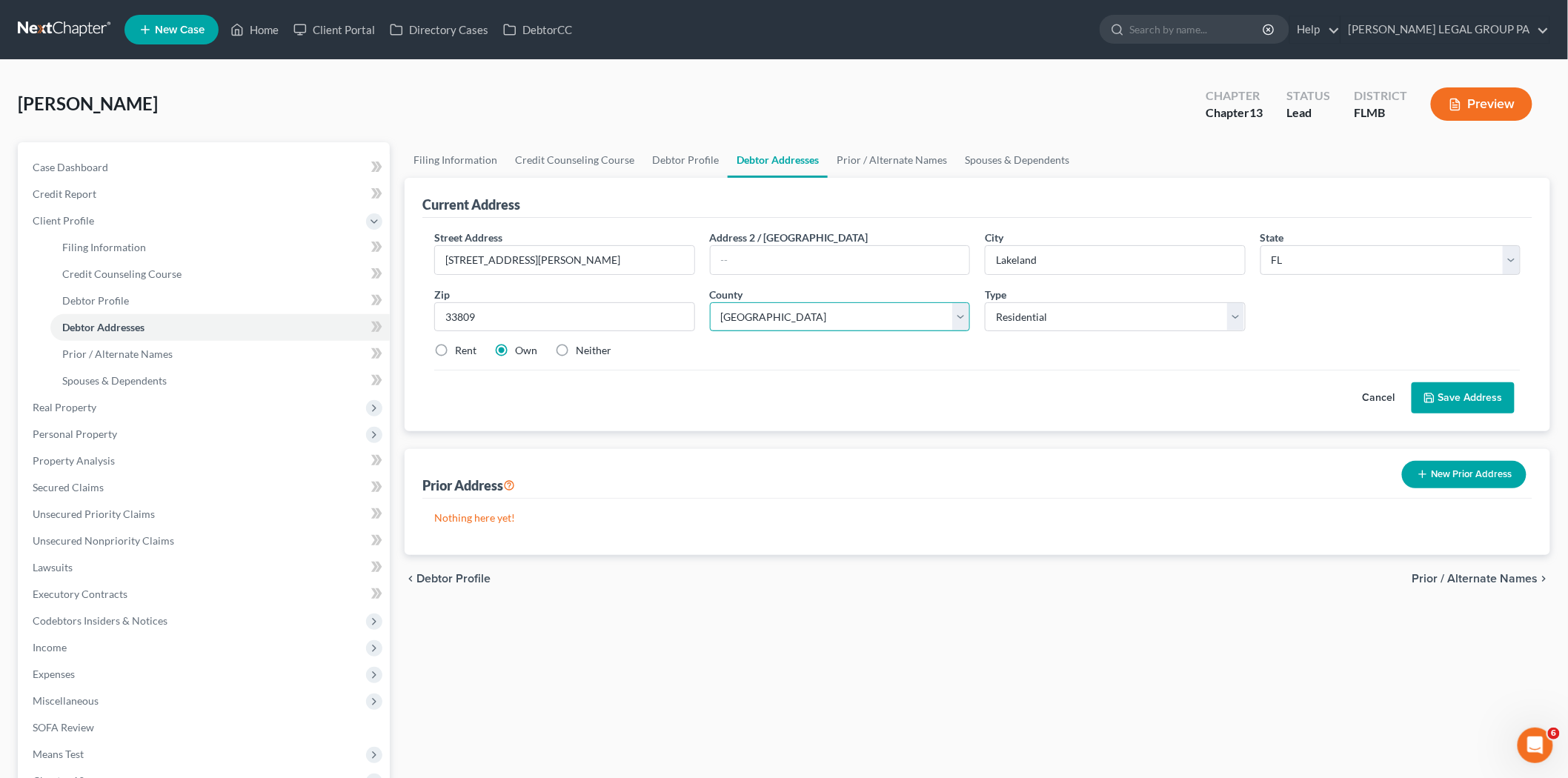
click at [710, 302] on select "County Alachua County Baker County Bay County Bradford County Brevard County Br…" at bounding box center [840, 317] width 261 height 29
click at [455, 345] on label "Rent" at bounding box center [466, 350] width 22 height 15
click at [461, 345] on input "Rent" at bounding box center [466, 348] width 9 height 9
radio input "true"
click at [1478, 400] on button "Save Address" at bounding box center [1462, 398] width 103 height 31
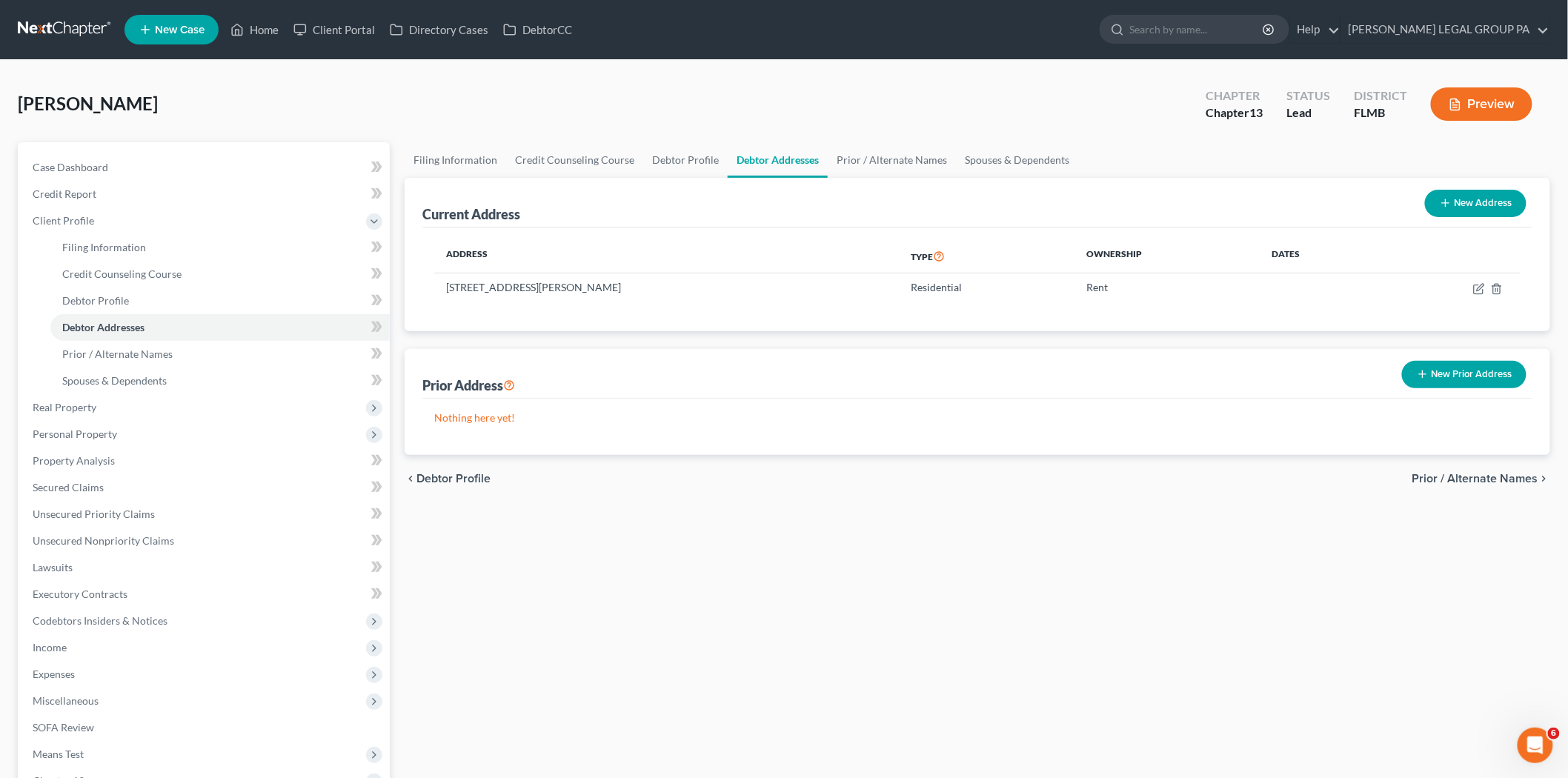
click at [1510, 372] on button "New Prior Address" at bounding box center [1464, 374] width 124 height 27
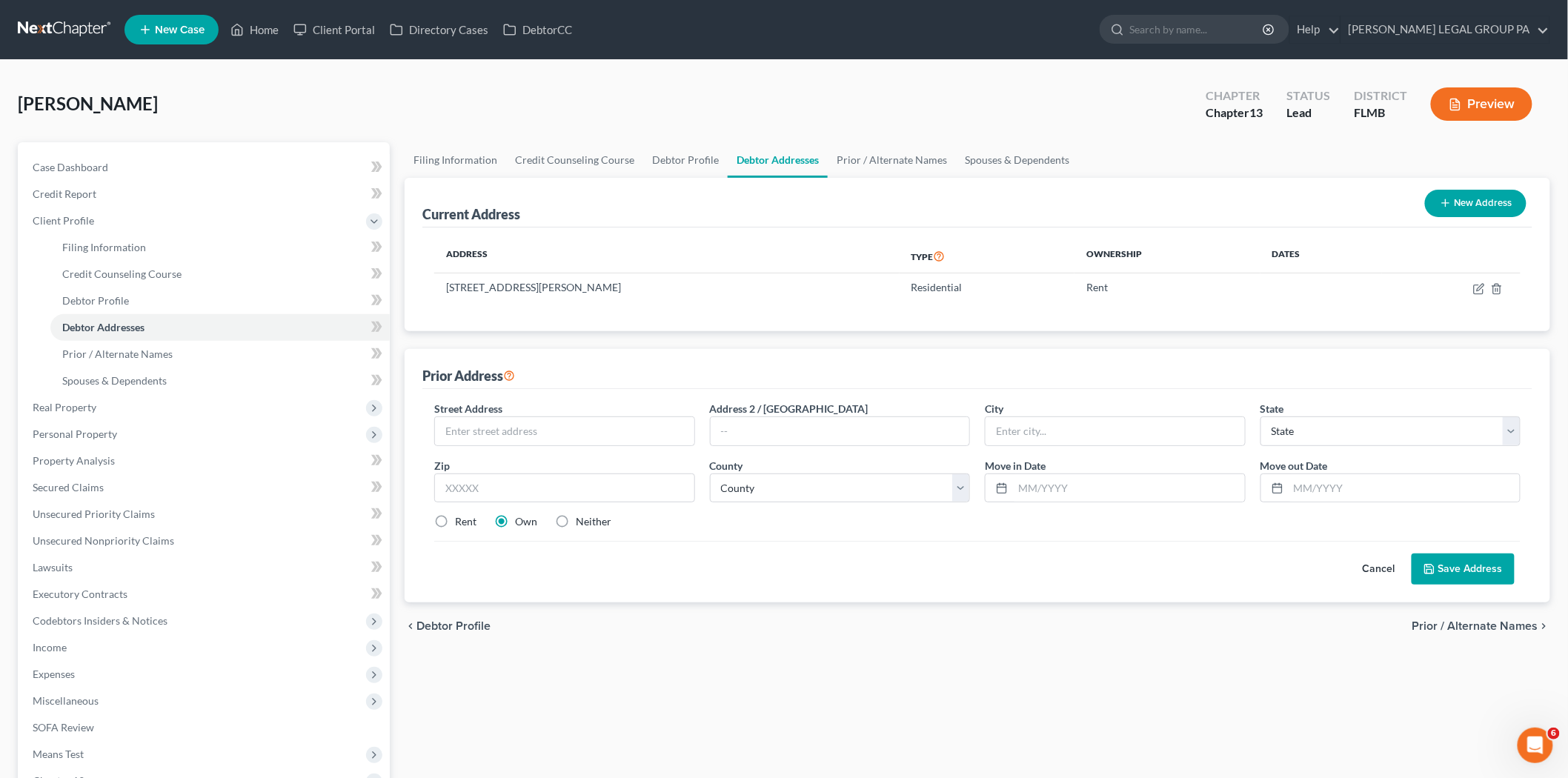
click at [538, 410] on div "Street Address *" at bounding box center [565, 423] width 276 height 46
click at [537, 421] on input "text" at bounding box center [565, 431] width 260 height 28
type input "120 Rosalynn Circle"
click at [526, 480] on input "text" at bounding box center [565, 488] width 261 height 29
type input "33809"
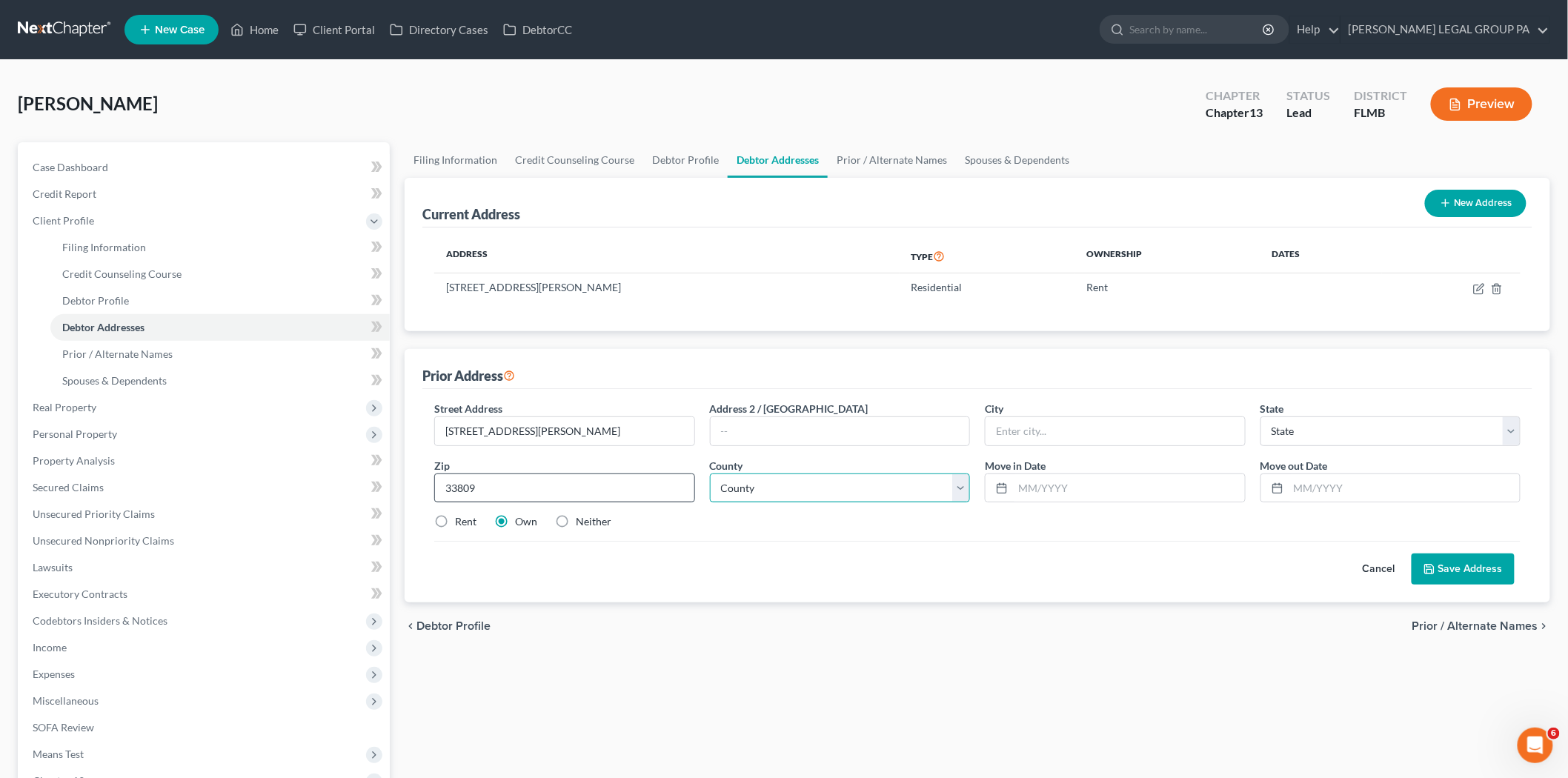
type input "Lakeland"
select select "9"
click at [828, 493] on select "County" at bounding box center [840, 488] width 261 height 29
select select "52"
click at [710, 474] on select "County Alachua County Baker County Bay County Bradford County Brevard County Br…" at bounding box center [840, 488] width 261 height 29
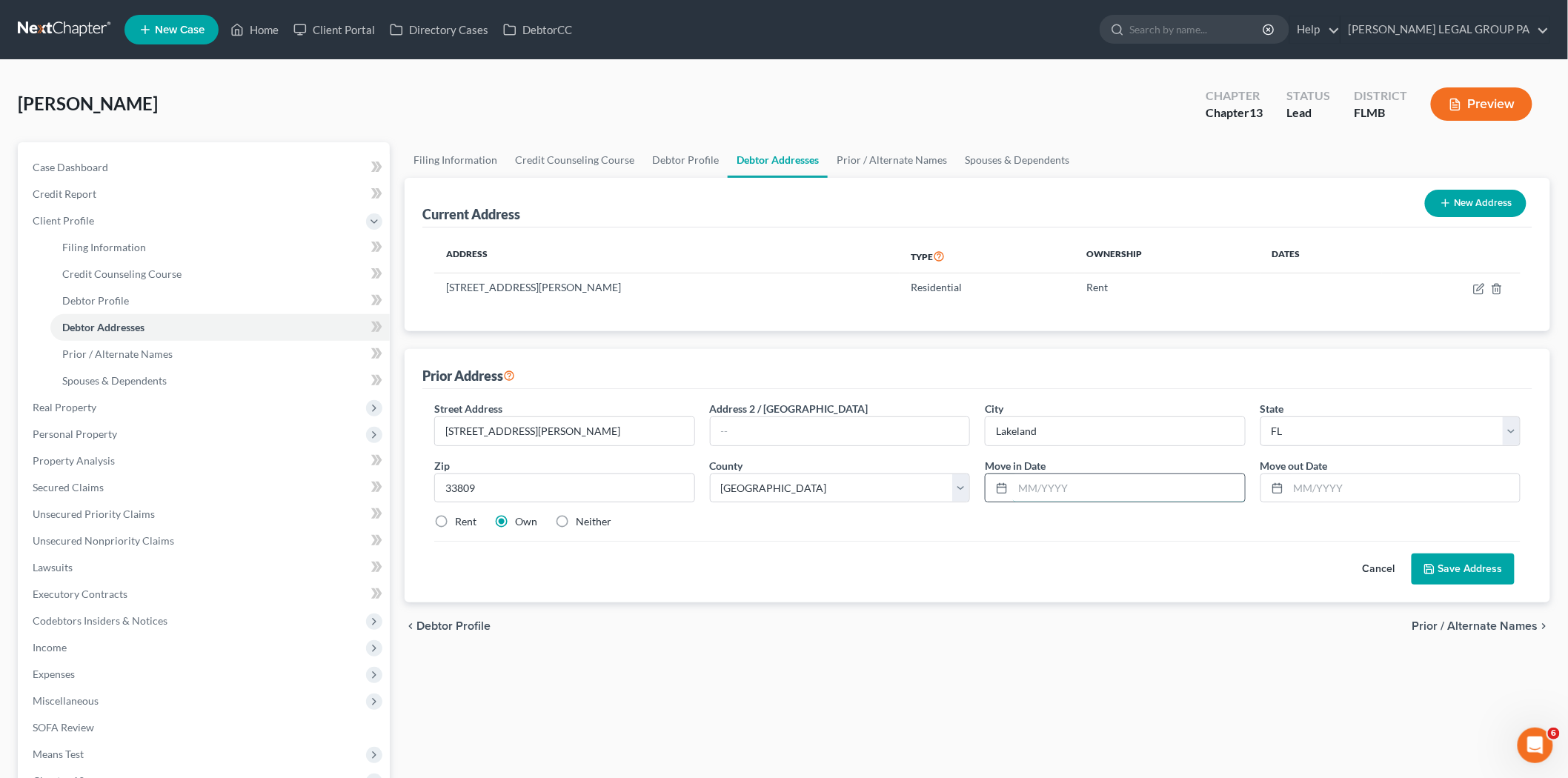
click at [1109, 491] on input "text" at bounding box center [1128, 488] width 232 height 28
click at [1030, 488] on input "10/2021" at bounding box center [1128, 488] width 232 height 28
type input "12/2021"
click at [1344, 489] on input "text" at bounding box center [1404, 488] width 232 height 28
type input "03/2025"
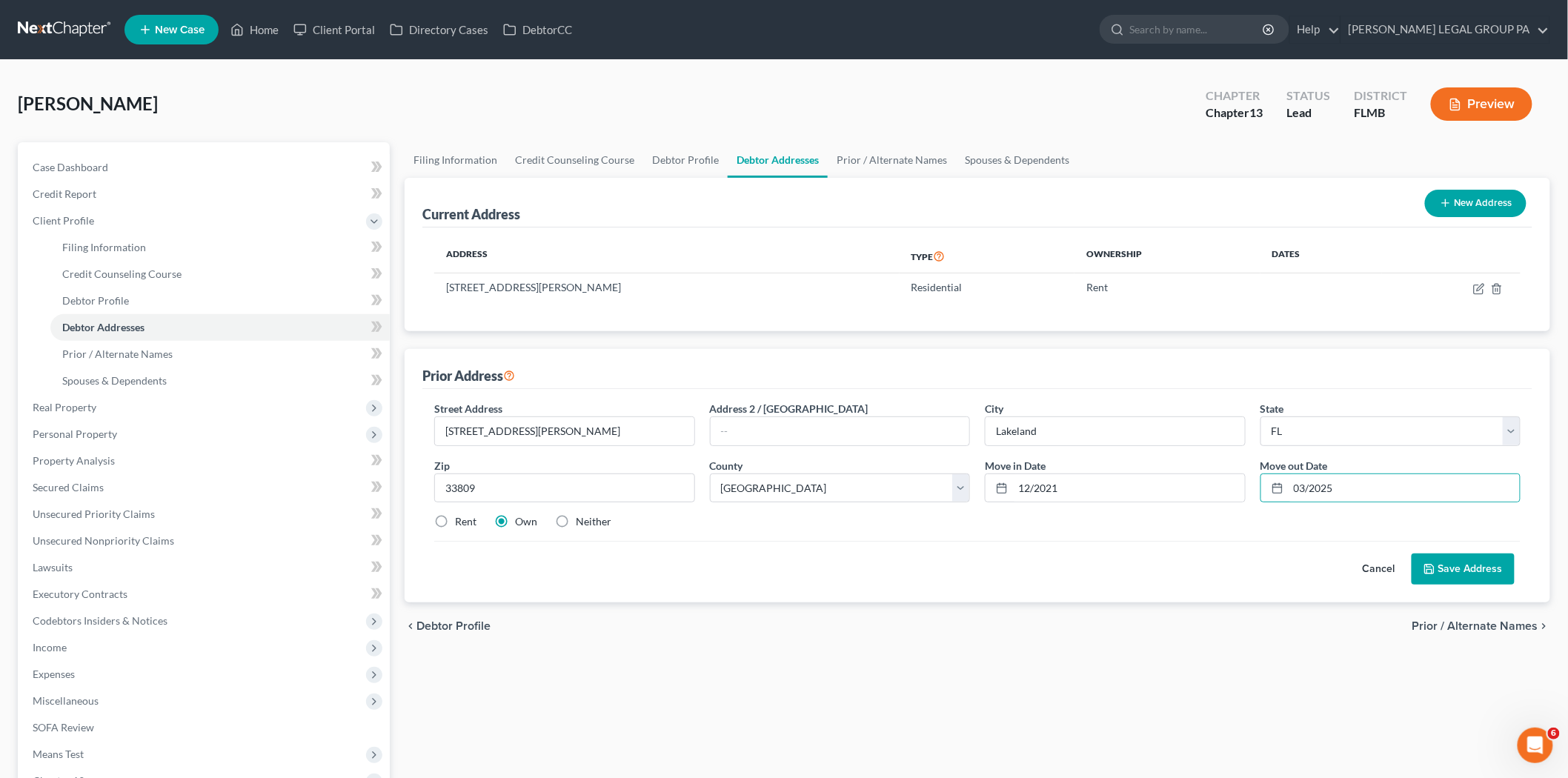
click at [1441, 561] on button "Save Address" at bounding box center [1462, 569] width 103 height 31
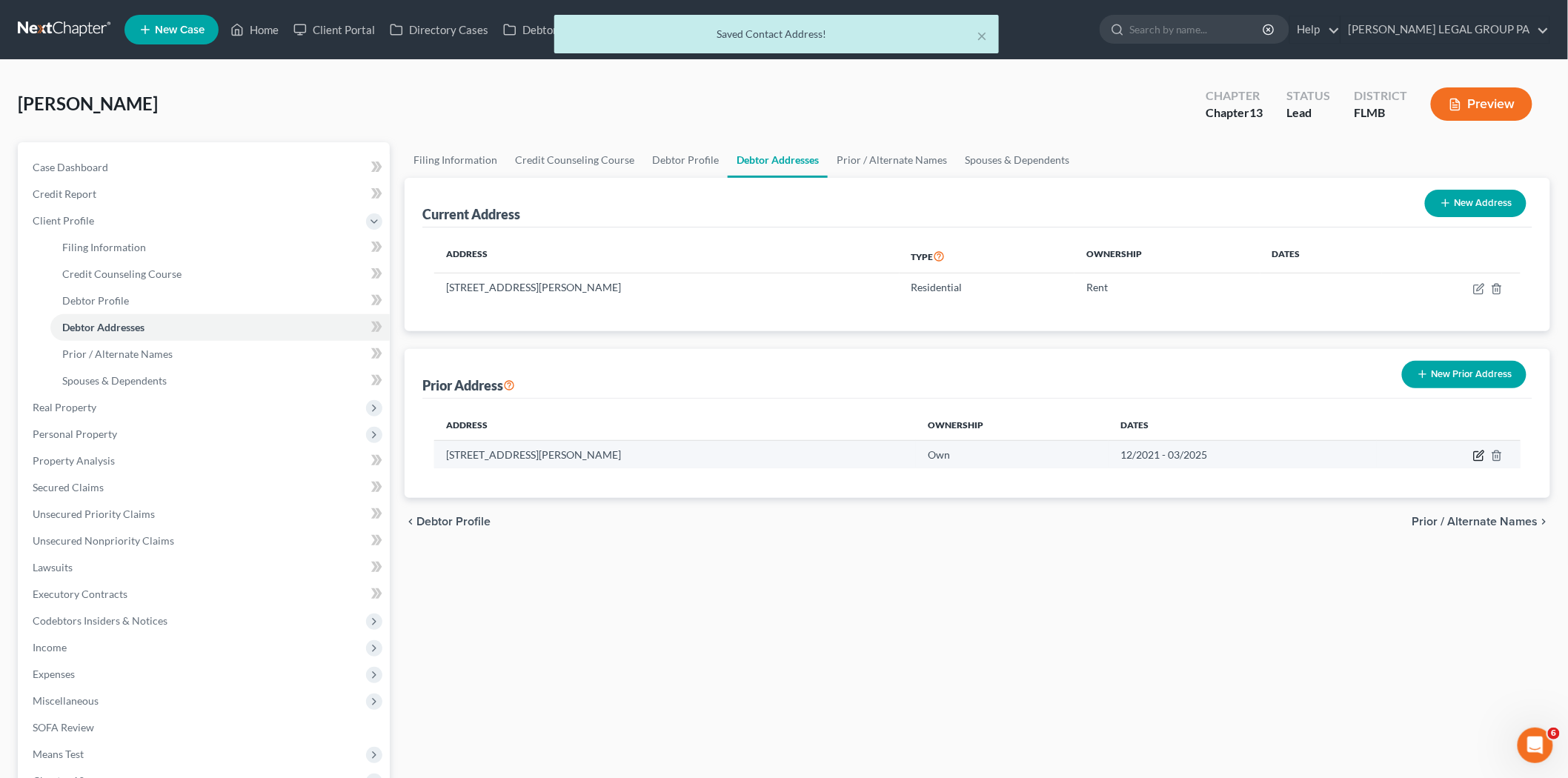
click at [1480, 457] on icon "button" at bounding box center [1478, 455] width 12 height 12
select select "9"
select select "52"
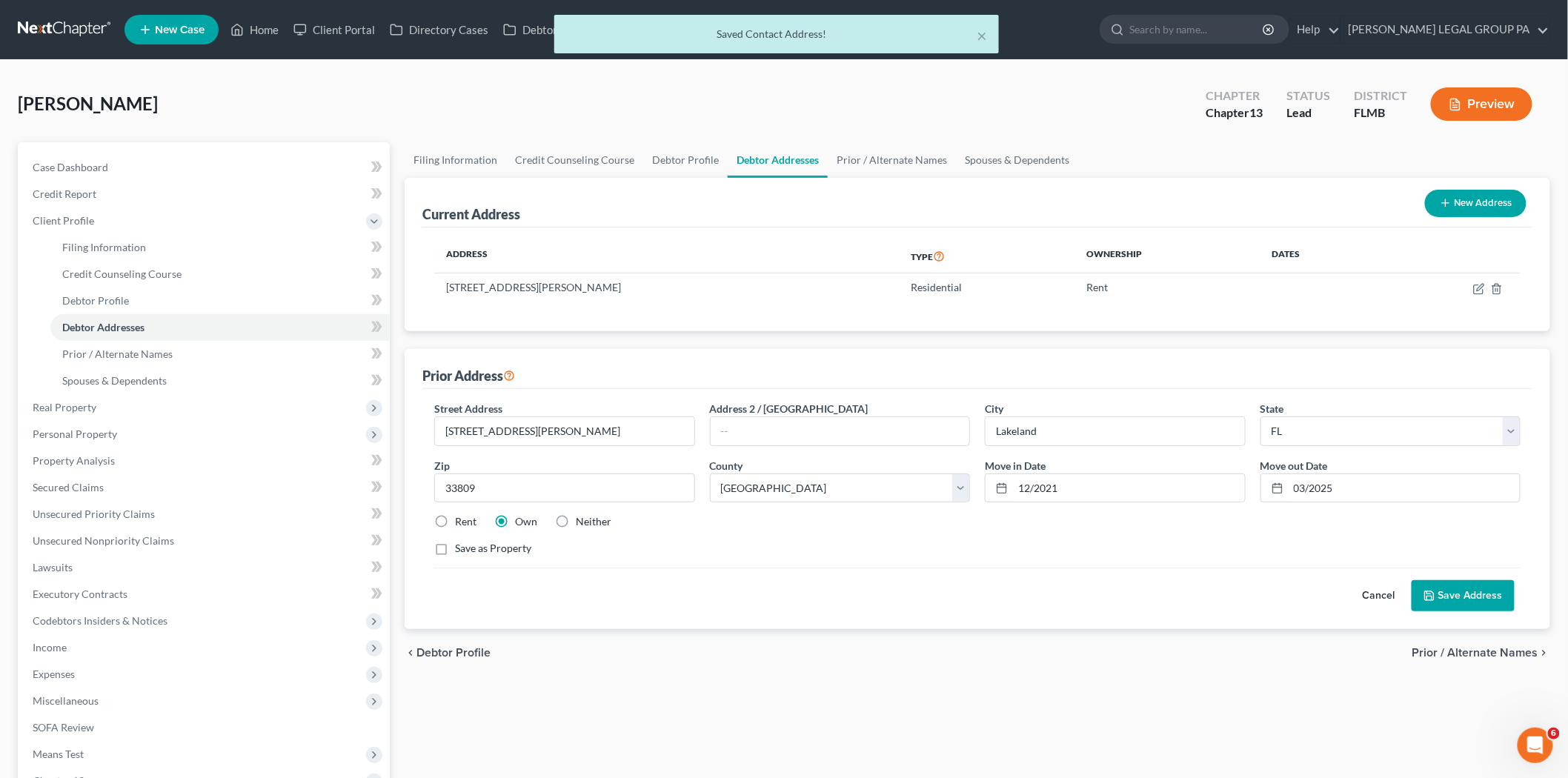
click at [455, 523] on label "Rent" at bounding box center [466, 521] width 22 height 15
click at [461, 523] on input "Rent" at bounding box center [466, 519] width 9 height 9
radio input "true"
click at [1463, 598] on button "Save Address" at bounding box center [1462, 596] width 103 height 31
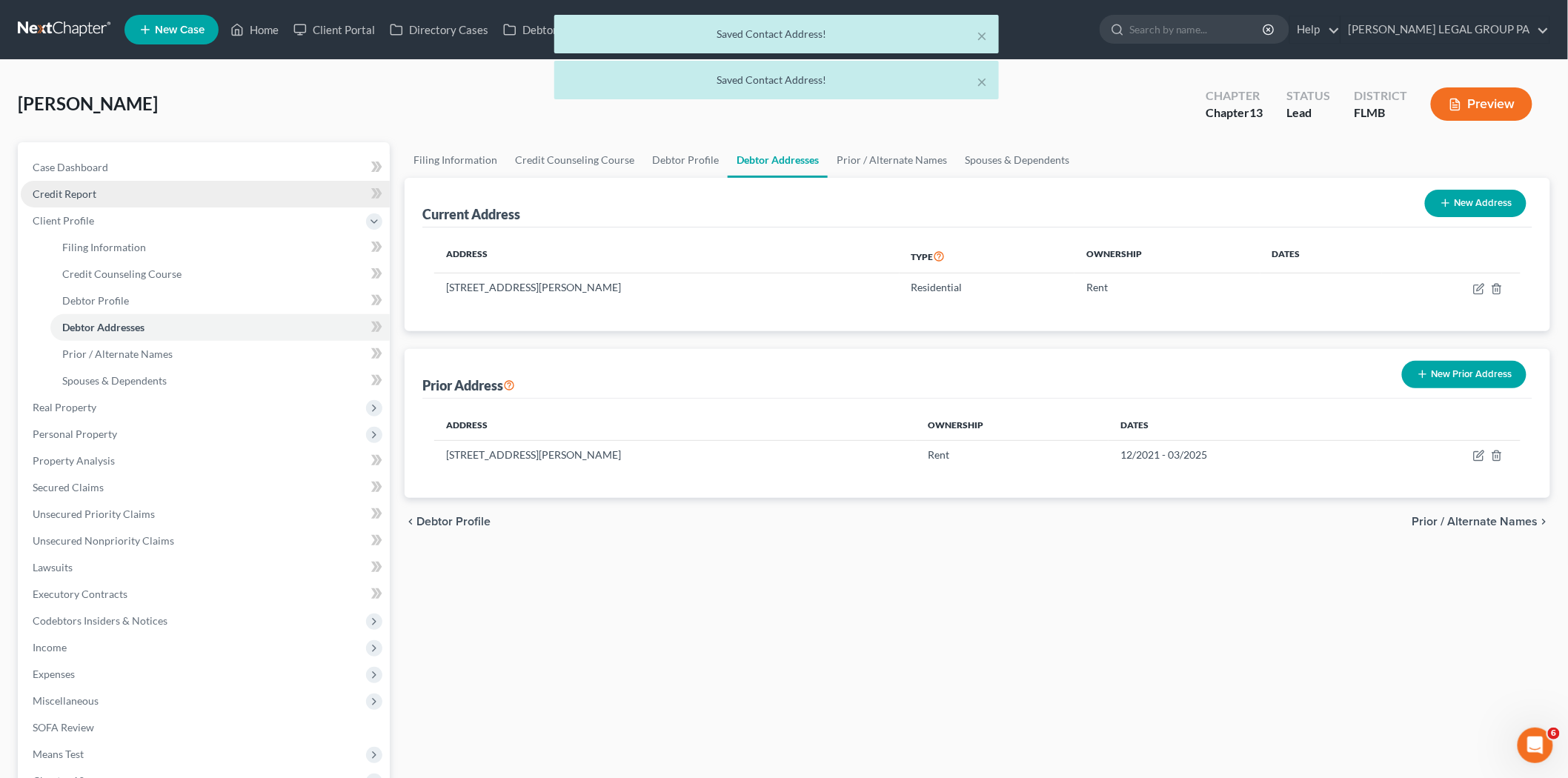
click at [102, 202] on link "Credit Report" at bounding box center [205, 194] width 369 height 27
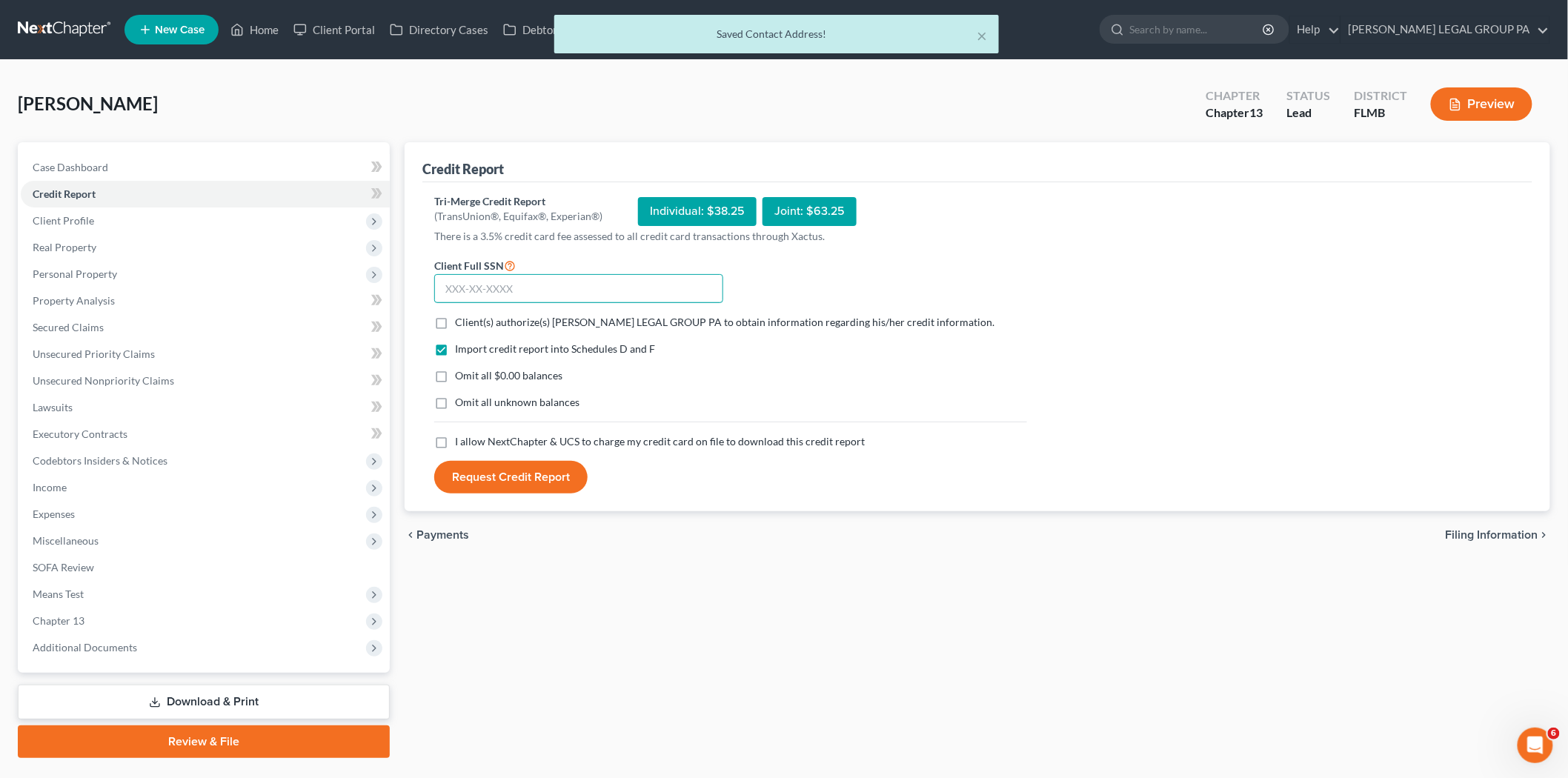
click at [579, 287] on input "text" at bounding box center [579, 289] width 289 height 29
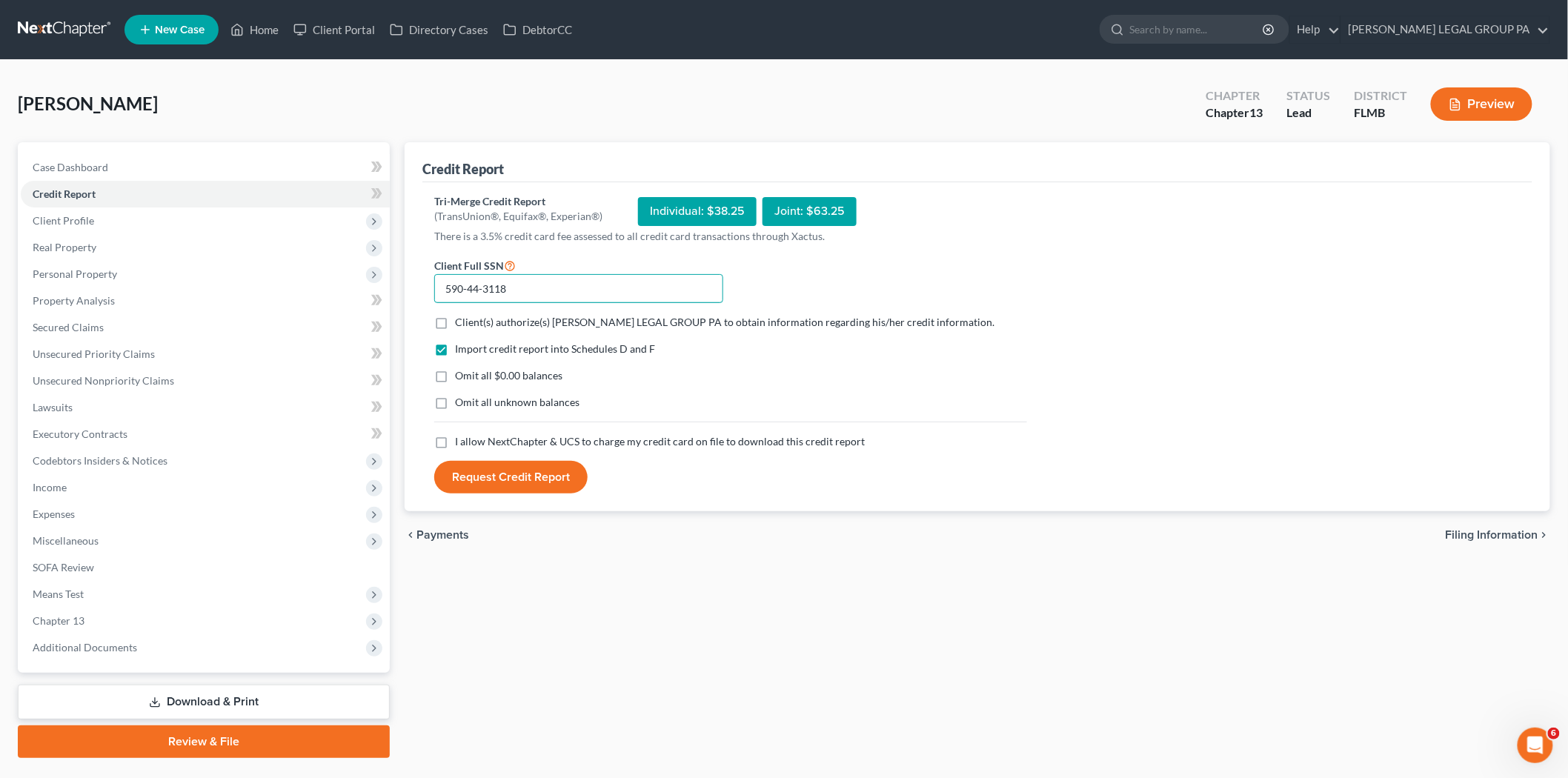
type input "590-44-3118"
click at [498, 326] on span "Client(s) authorize(s) WELLER LEGAL GROUP PA to obtain information regarding hi…" at bounding box center [725, 322] width 539 height 12
click at [470, 324] on input "Client(s) authorize(s) WELLER LEGAL GROUP PA to obtain information regarding hi…" at bounding box center [466, 320] width 9 height 9
checkbox input "true"
click at [502, 443] on span "I allow NextChapter & UCS to charge my credit card on file to download this cre…" at bounding box center [660, 441] width 409 height 12
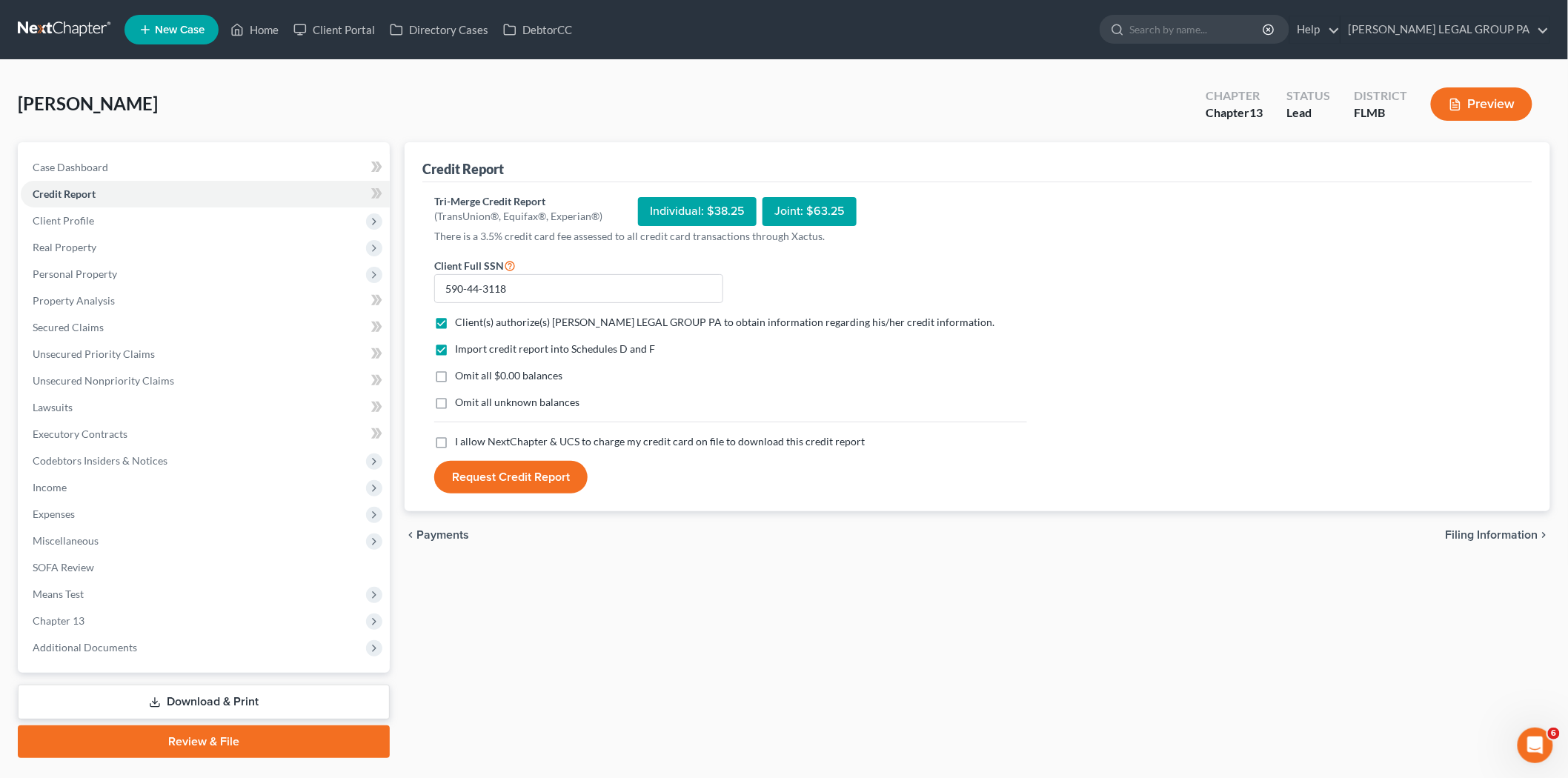
click at [470, 443] on input "I allow NextChapter & UCS to charge my credit card on file to download this cre…" at bounding box center [466, 439] width 9 height 9
checkbox input "true"
click at [494, 480] on button "Request Credit Report" at bounding box center [511, 477] width 154 height 32
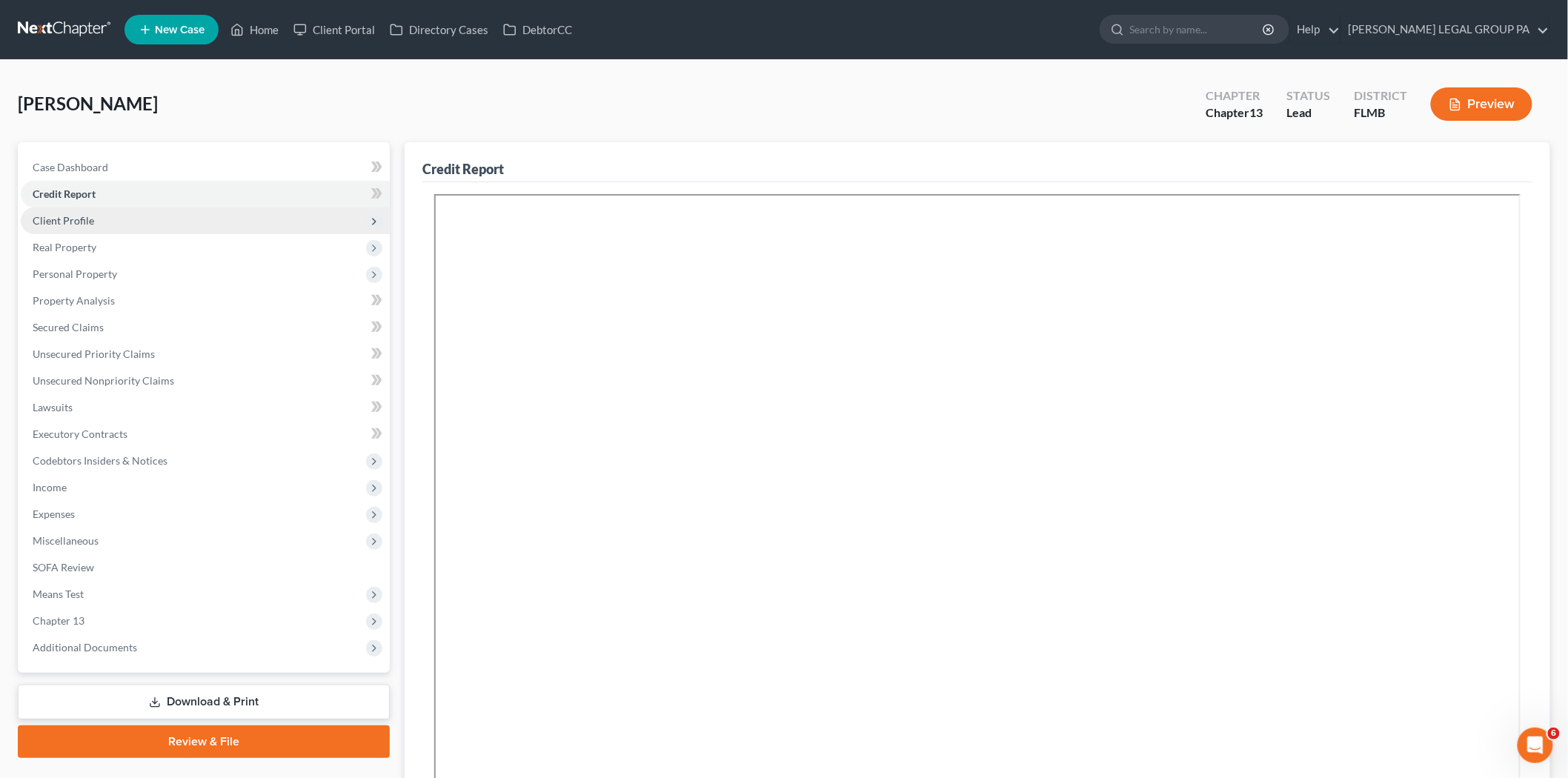
click at [100, 223] on span "Client Profile" at bounding box center [205, 221] width 369 height 27
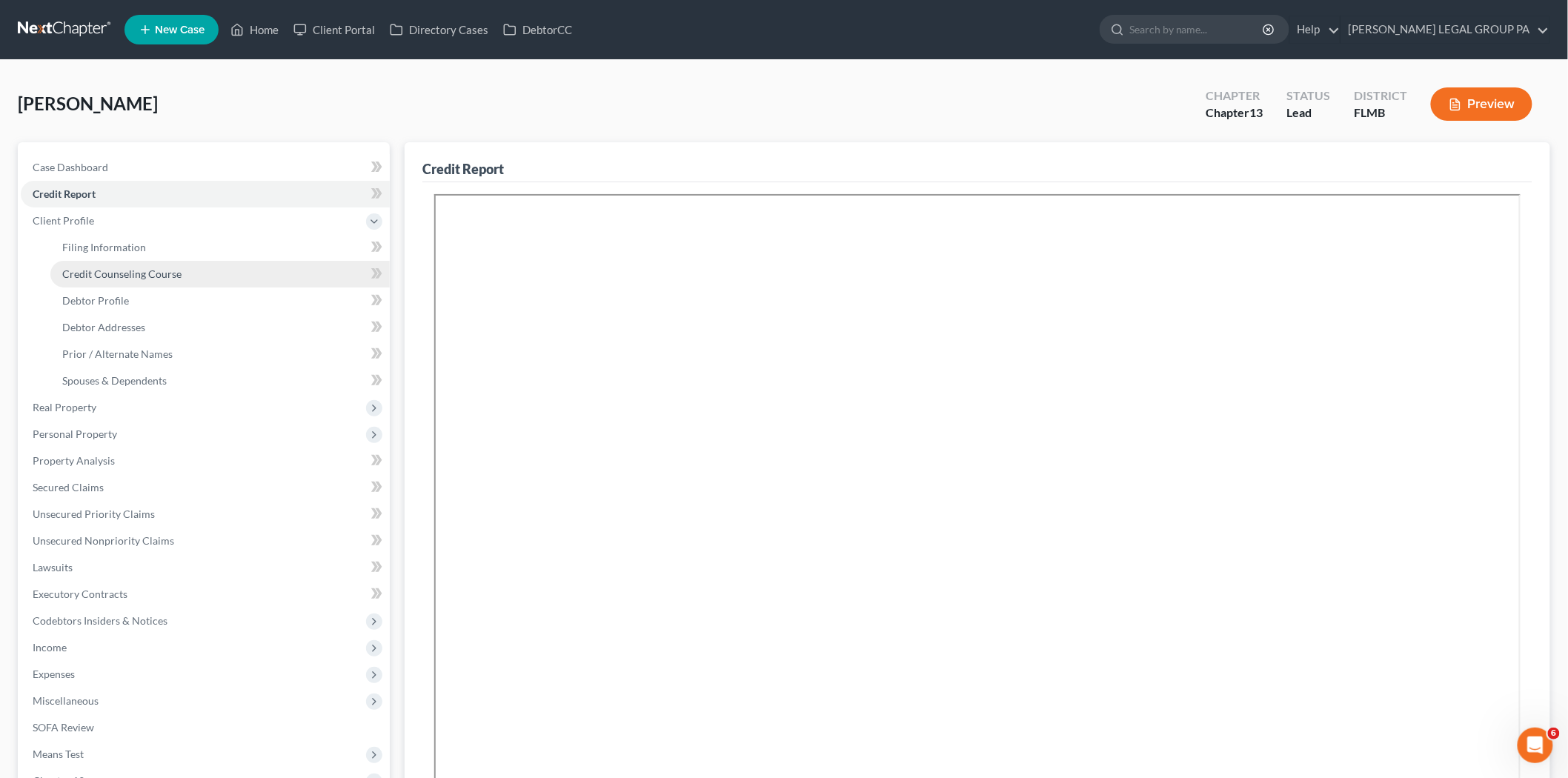
click at [126, 275] on span "Credit Counseling Course" at bounding box center [122, 273] width 119 height 12
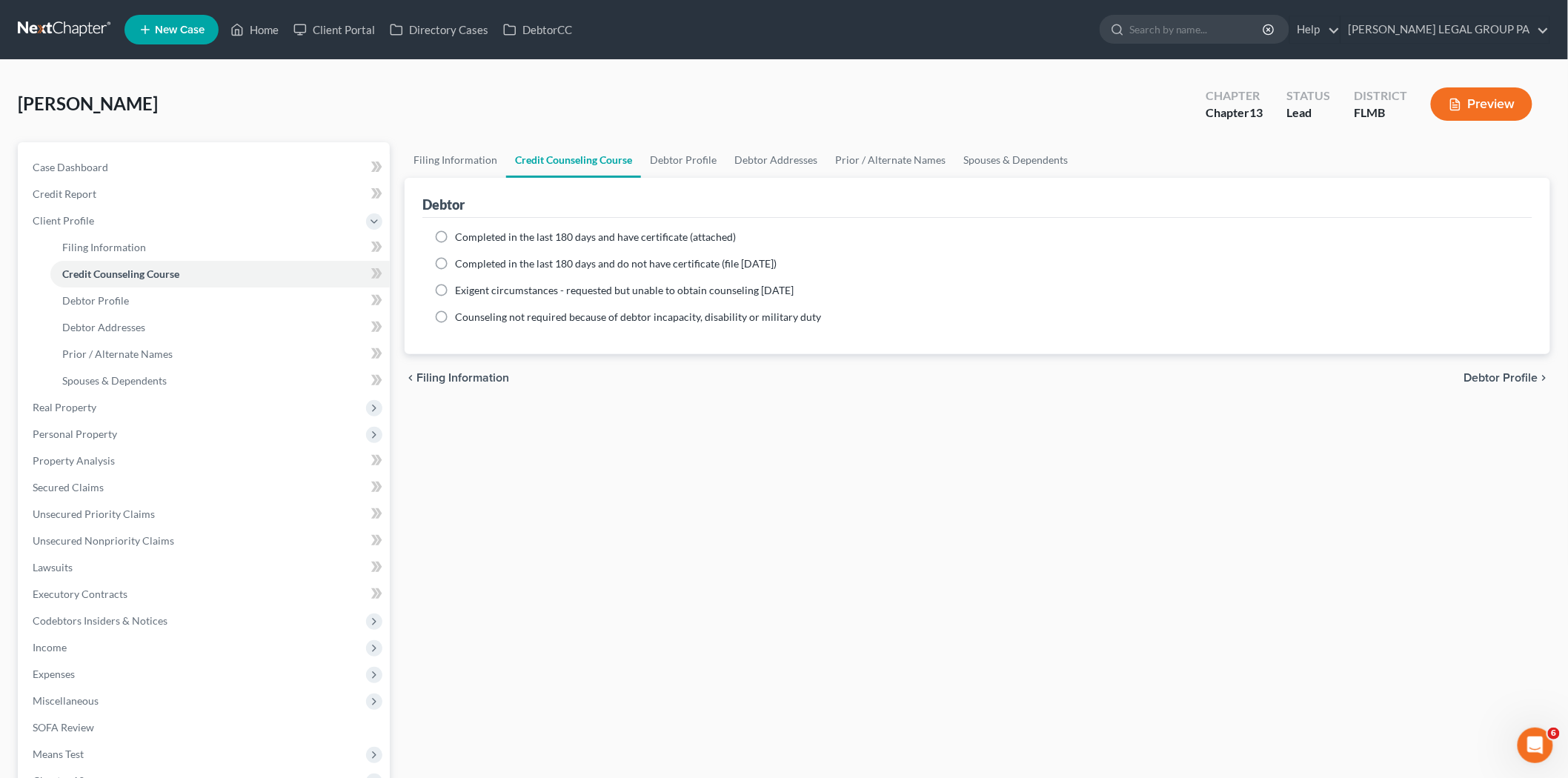
click at [547, 235] on span "Completed in the last 180 days and have certificate (attached)" at bounding box center [596, 236] width 281 height 12
click at [470, 235] on input "Completed in the last 180 days and have certificate (attached)" at bounding box center [466, 234] width 9 height 9
radio input "true"
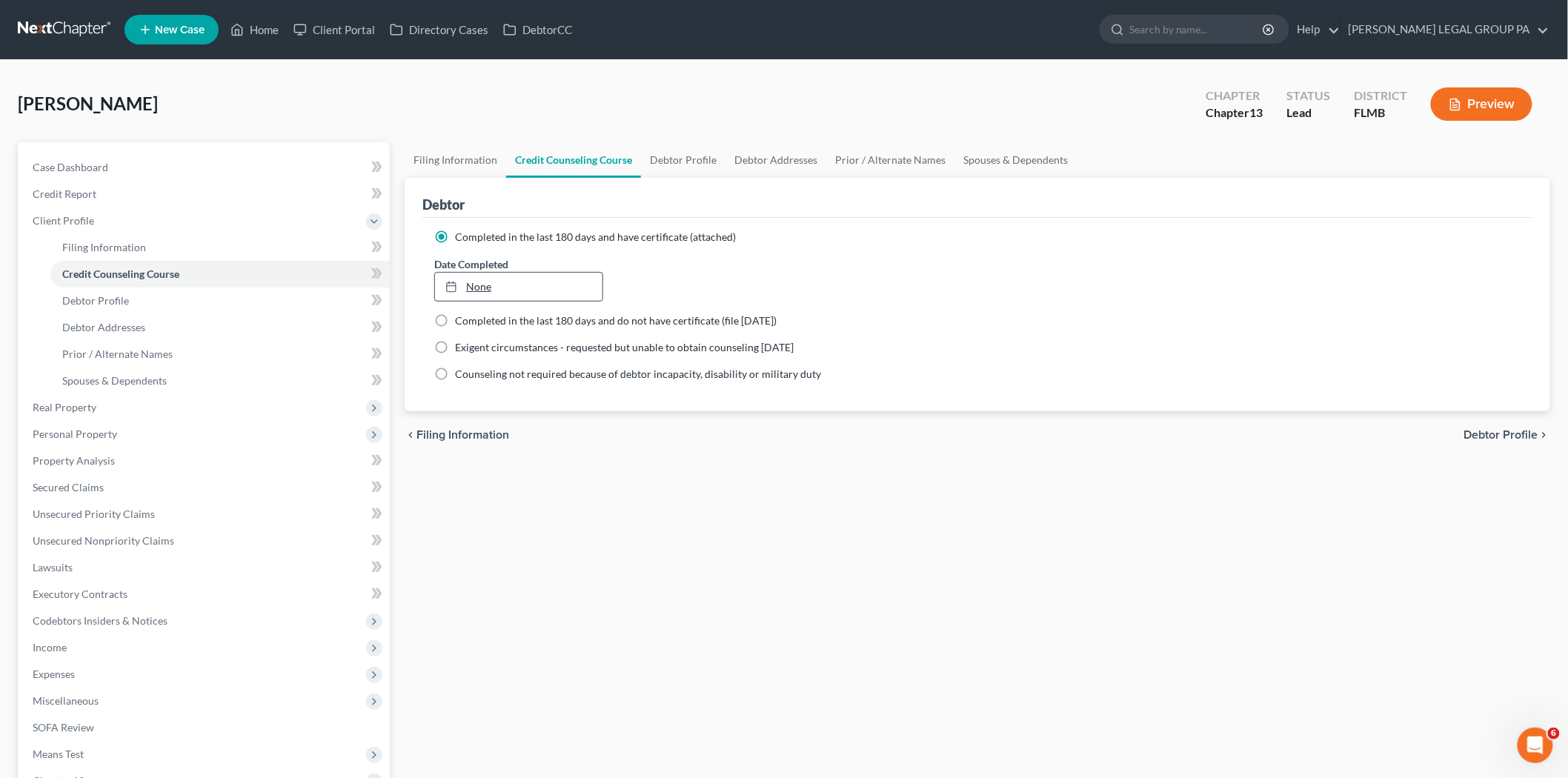
type input "10/13/2025"
click at [512, 282] on link "None" at bounding box center [518, 287] width 168 height 28
click at [112, 300] on span "Debtor Profile" at bounding box center [96, 301] width 66 height 12
select select "0"
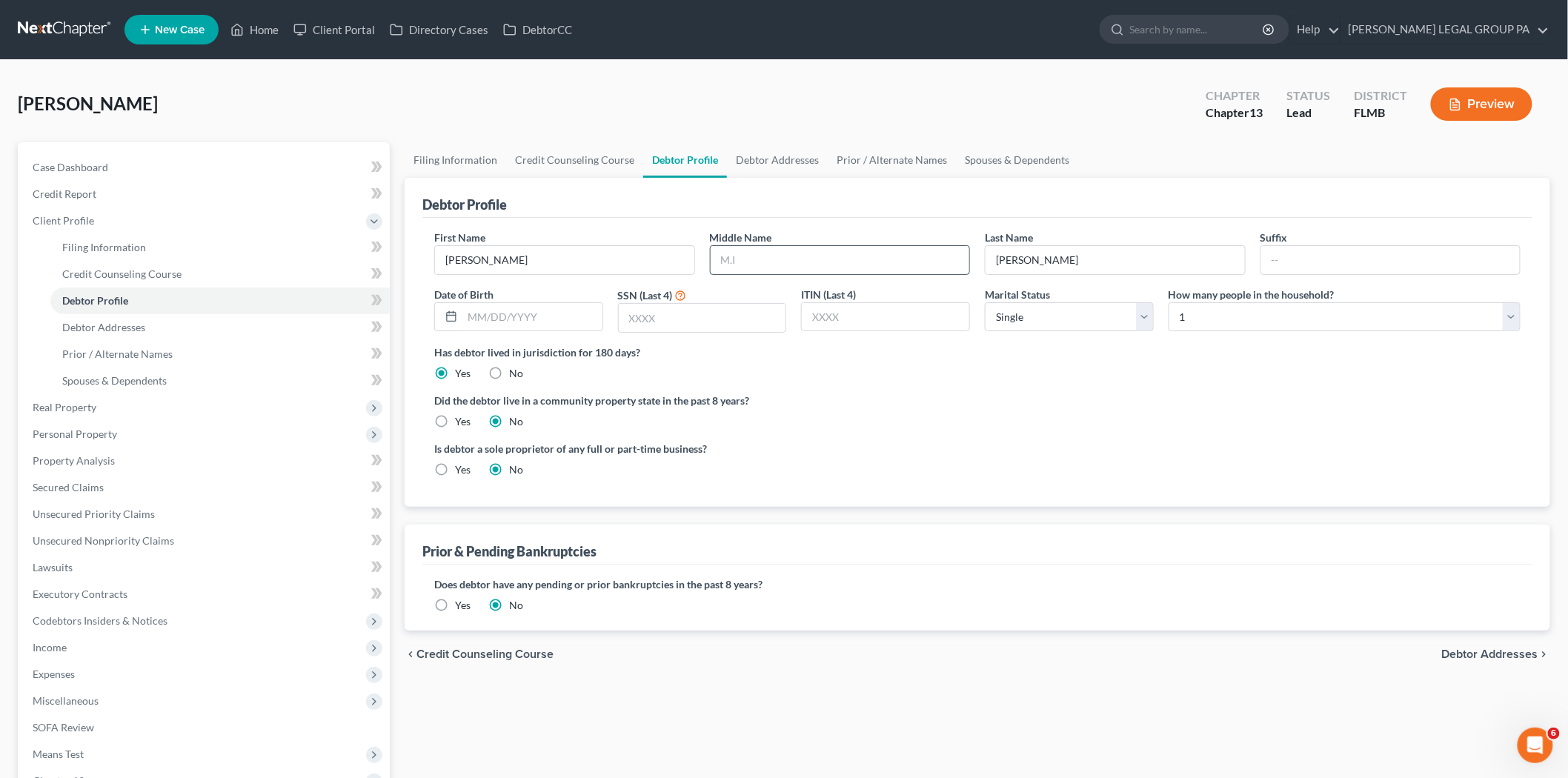
click at [795, 260] on input "text" at bounding box center [840, 260] width 260 height 28
click at [898, 265] on input "text" at bounding box center [840, 260] width 260 height 28
type input "King"
click at [1206, 318] on select "Select 1 2 3 4 5 6 7 8 9 10 11 12 13 14 15 16 17 18 19 20" at bounding box center [1345, 317] width 352 height 29
click at [1169, 302] on select "Select 1 2 3 4 5 6 7 8 9 10 11 12 13 14 15 16 17 18 19 20" at bounding box center [1345, 317] width 352 height 29
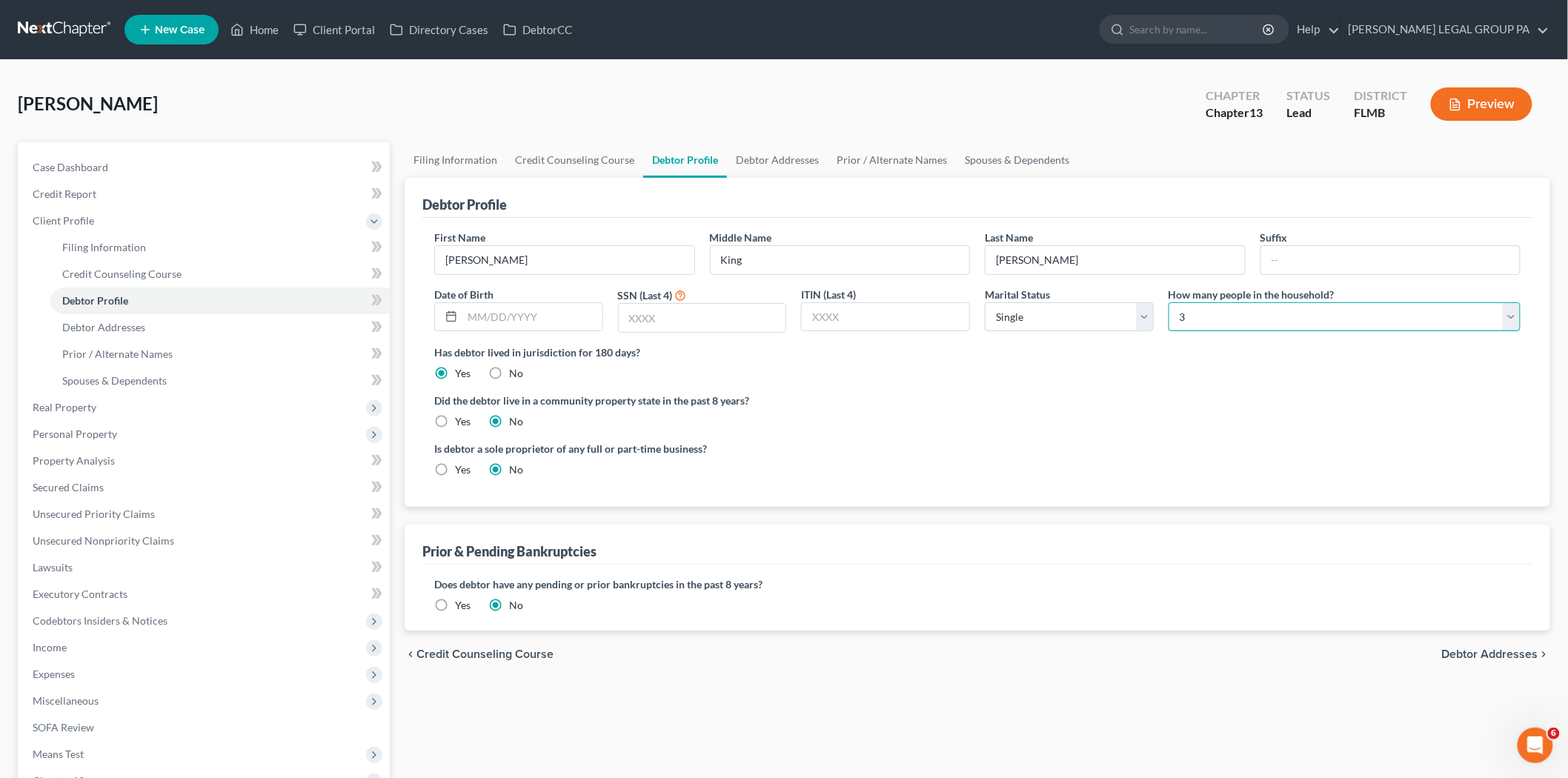
click at [1205, 314] on select "Select 1 2 3 4 5 6 7 8 9 10 11 12 13 14 15 16 17 18 19 20" at bounding box center [1345, 317] width 352 height 29
select select "1"
click at [1169, 302] on select "Select 1 2 3 4 5 6 7 8 9 10 11 12 13 14 15 16 17 18 19 20" at bounding box center [1345, 317] width 352 height 29
click at [949, 372] on div "Has debtor lived in jurisdiction for 180 days? Yes No Debtor must reside in jur…" at bounding box center [977, 362] width 1086 height 36
click at [535, 317] on input "text" at bounding box center [532, 317] width 140 height 28
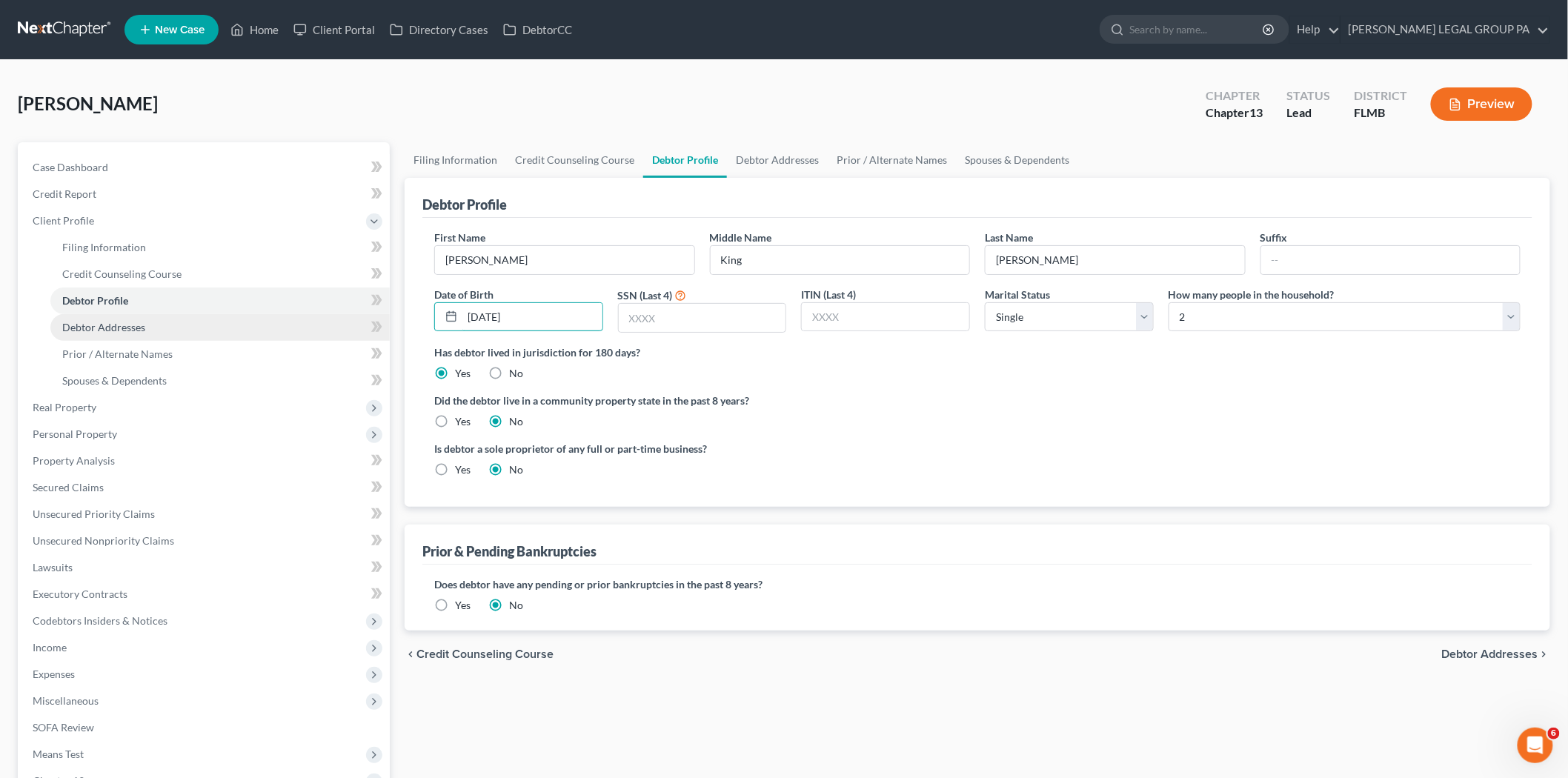
type input "12/29/1976"
click at [160, 324] on link "Debtor Addresses" at bounding box center [219, 328] width 339 height 27
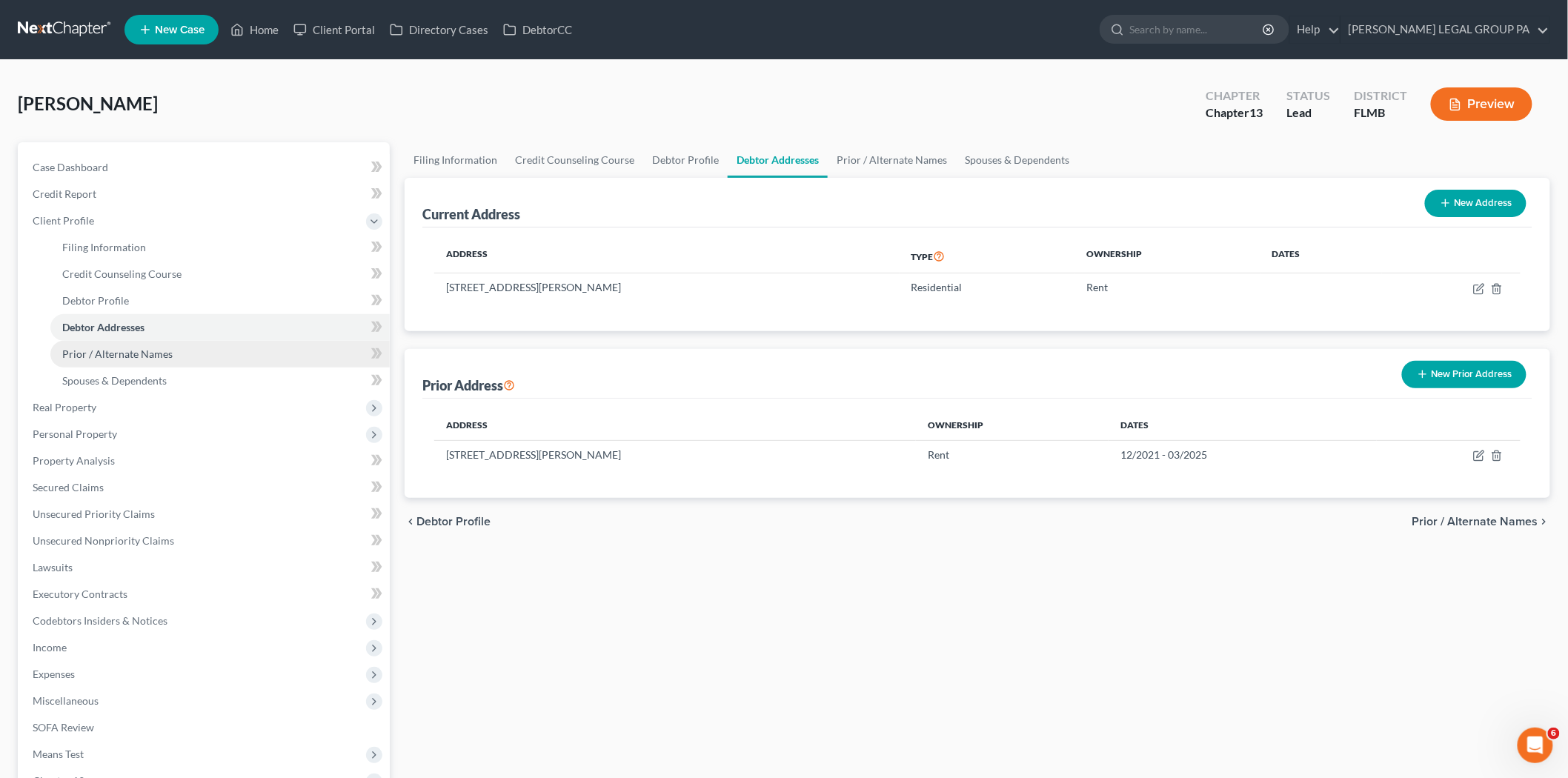
click at [137, 350] on span "Prior / Alternate Names" at bounding box center [117, 354] width 110 height 12
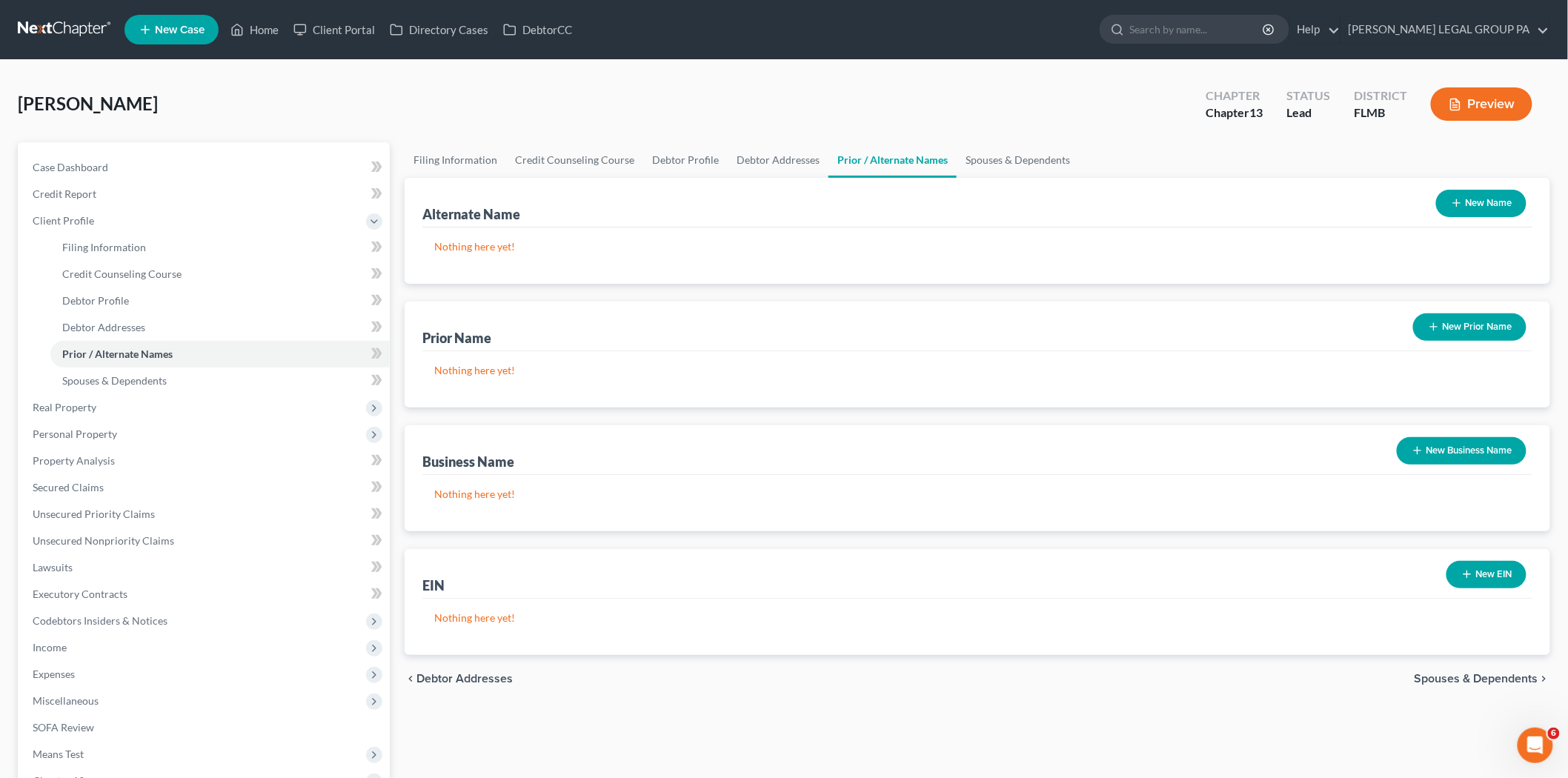
drag, startPoint x: 1452, startPoint y: 328, endPoint x: 1399, endPoint y: 339, distance: 54.1
click at [1452, 328] on button "New Prior Name" at bounding box center [1469, 327] width 114 height 27
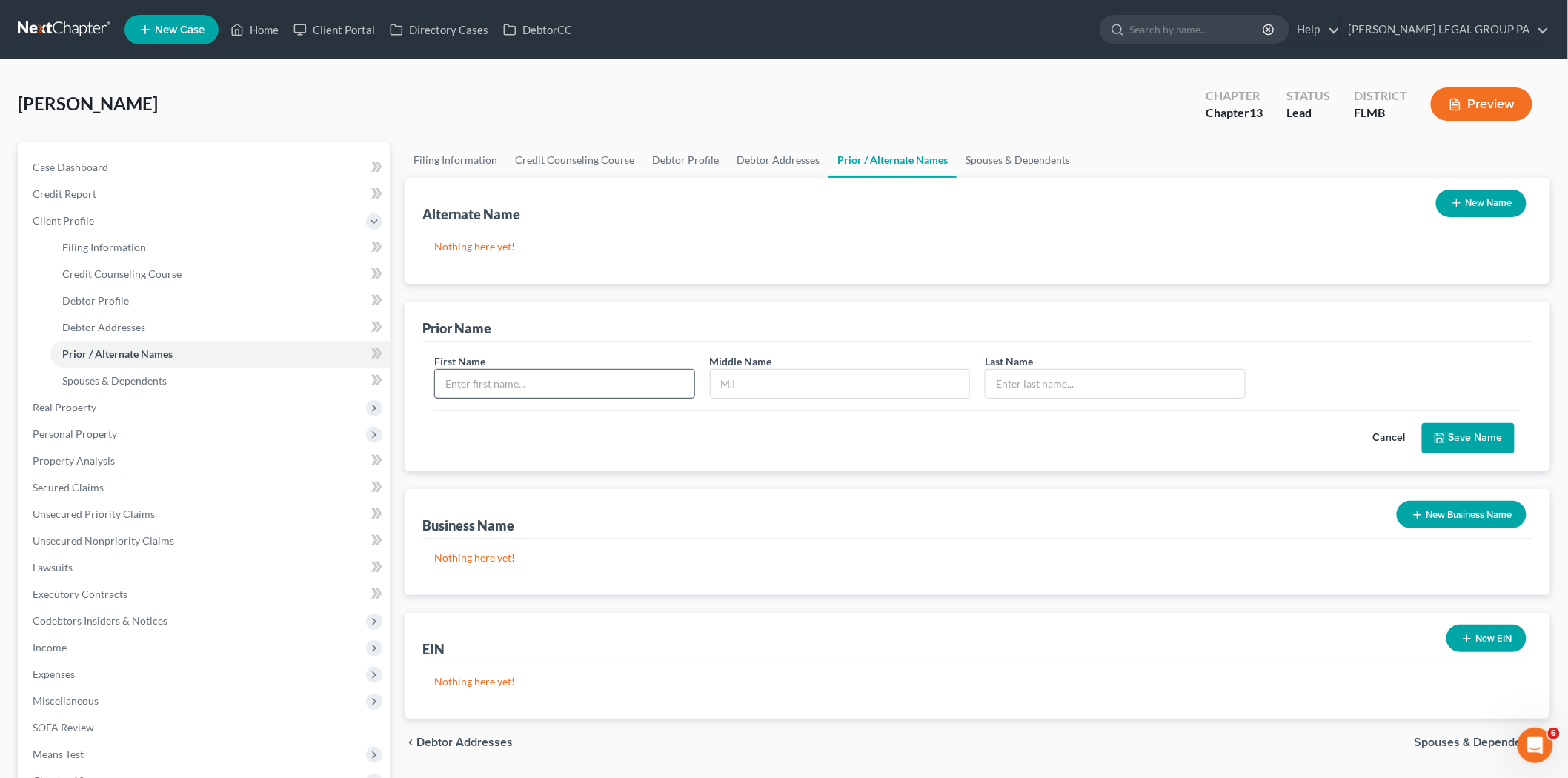
click at [634, 384] on input "text" at bounding box center [565, 384] width 260 height 28
type input "Shelly"
type input "McQuaid"
click at [1444, 442] on icon "submit" at bounding box center [1440, 438] width 9 height 9
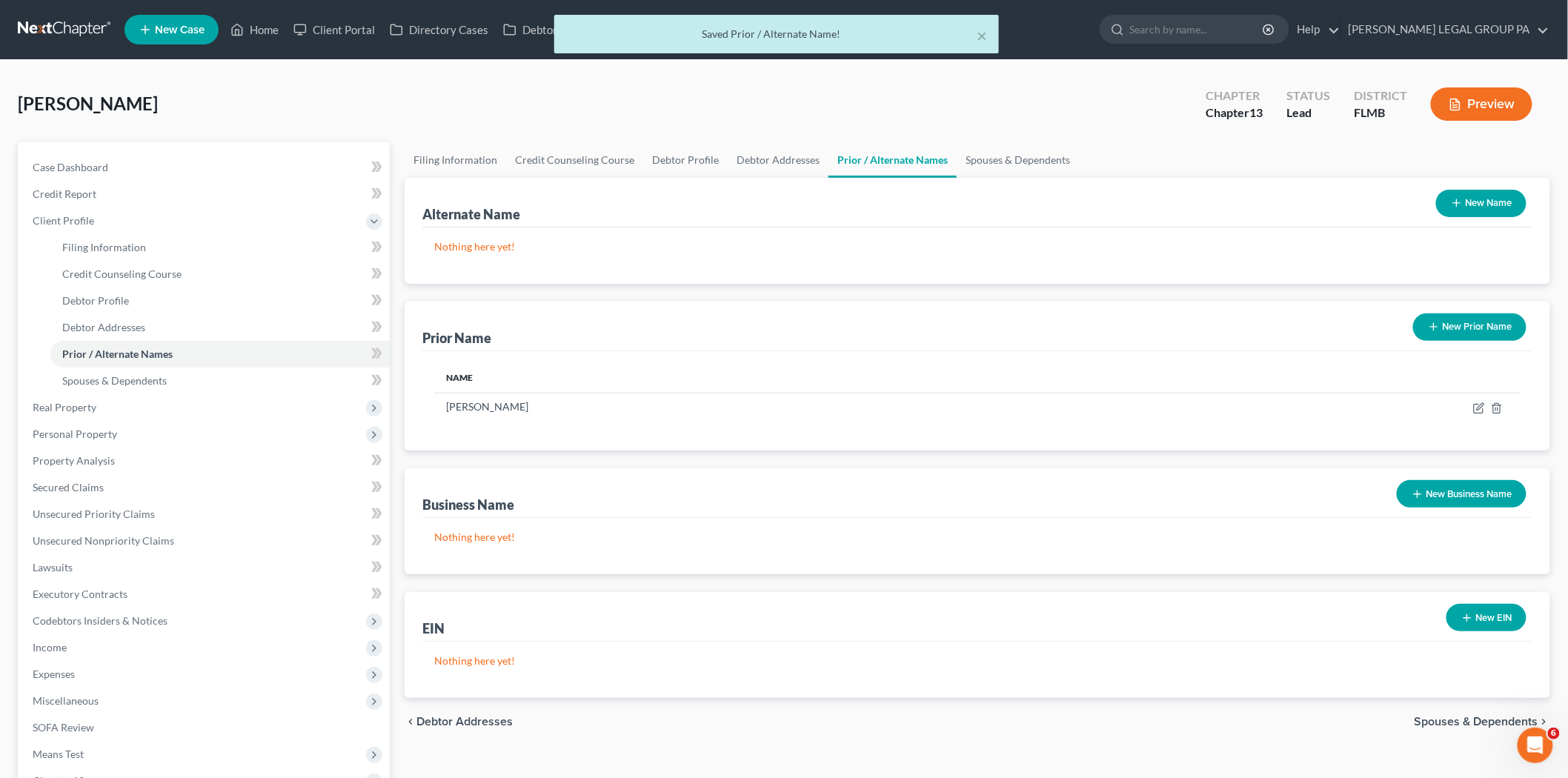
click at [1464, 327] on button "New Prior Name" at bounding box center [1469, 327] width 114 height 27
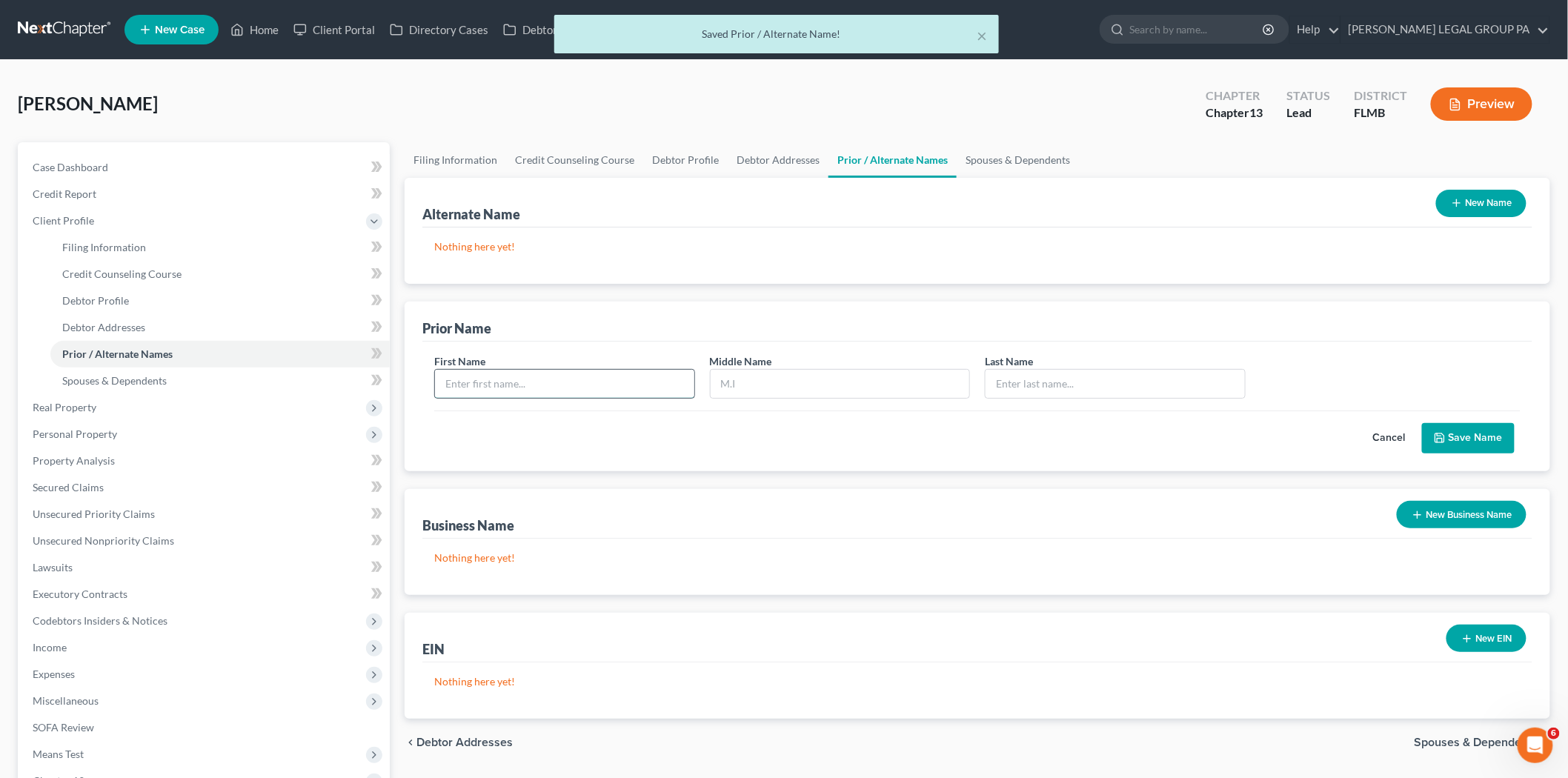
click at [554, 389] on input "text" at bounding box center [565, 384] width 260 height 28
type input "Shelly"
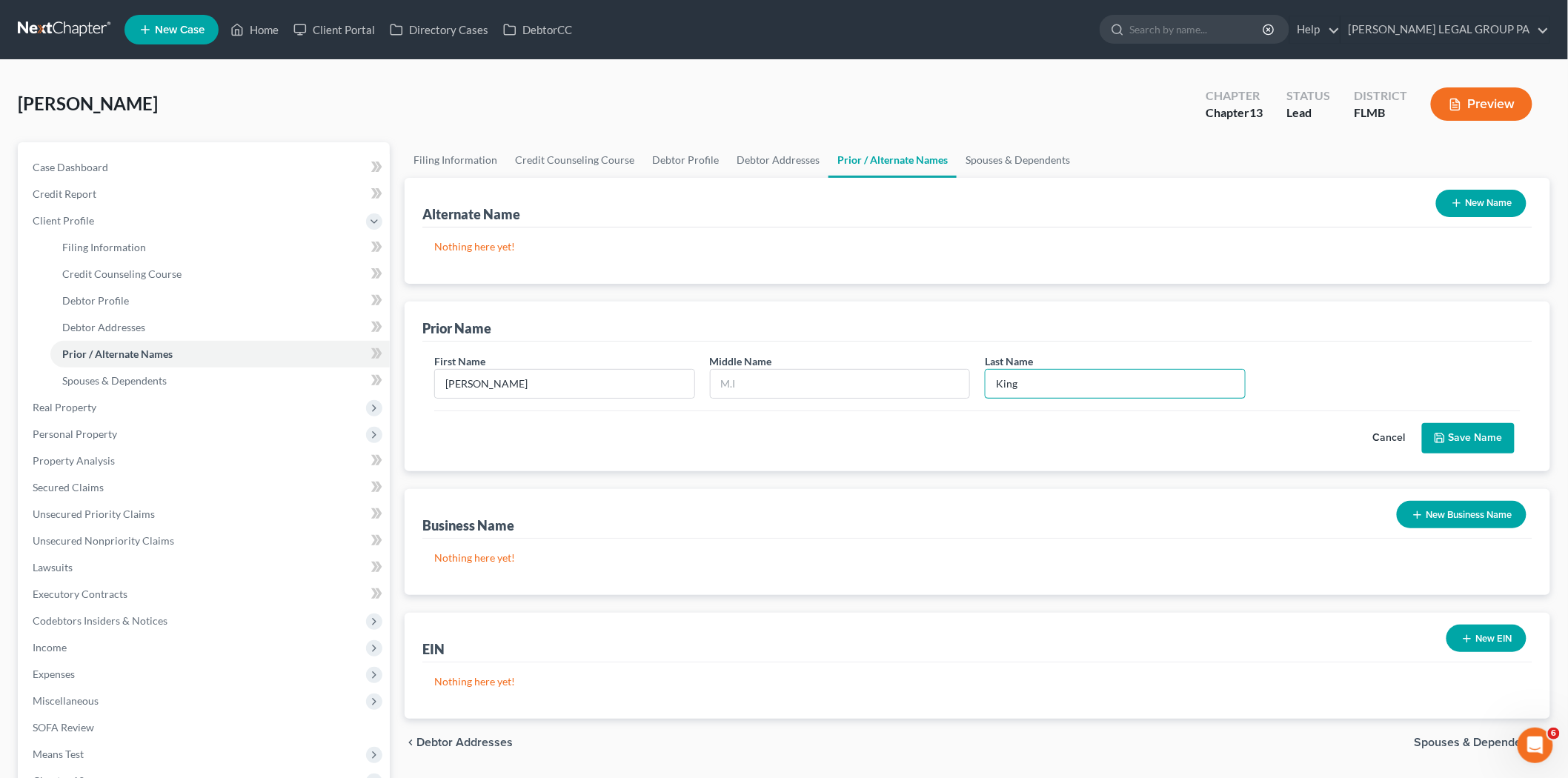
type input "King"
click at [1475, 427] on button "Save Name" at bounding box center [1468, 439] width 93 height 31
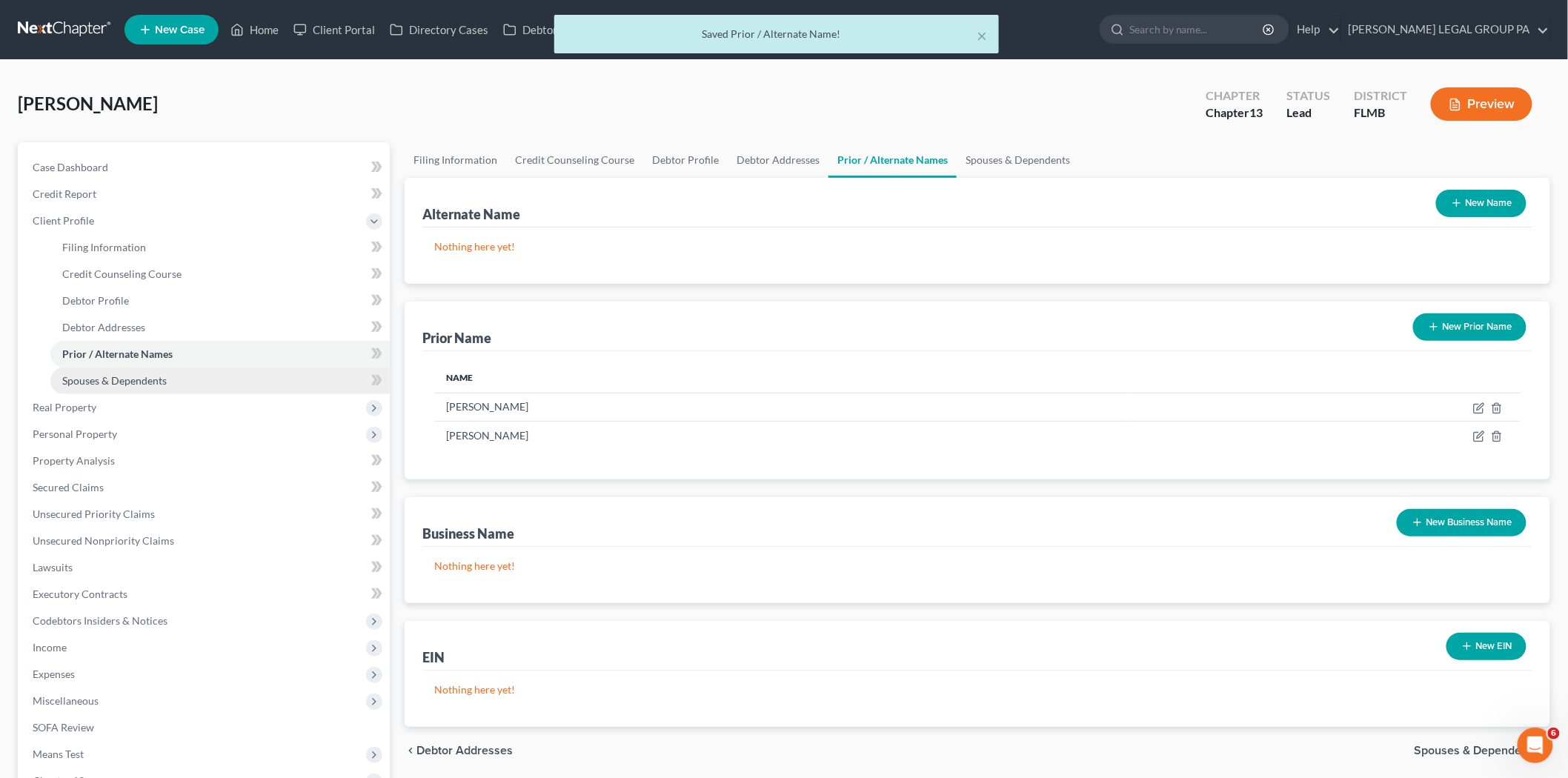
click at [129, 372] on link "Spouses & Dependents" at bounding box center [219, 381] width 339 height 27
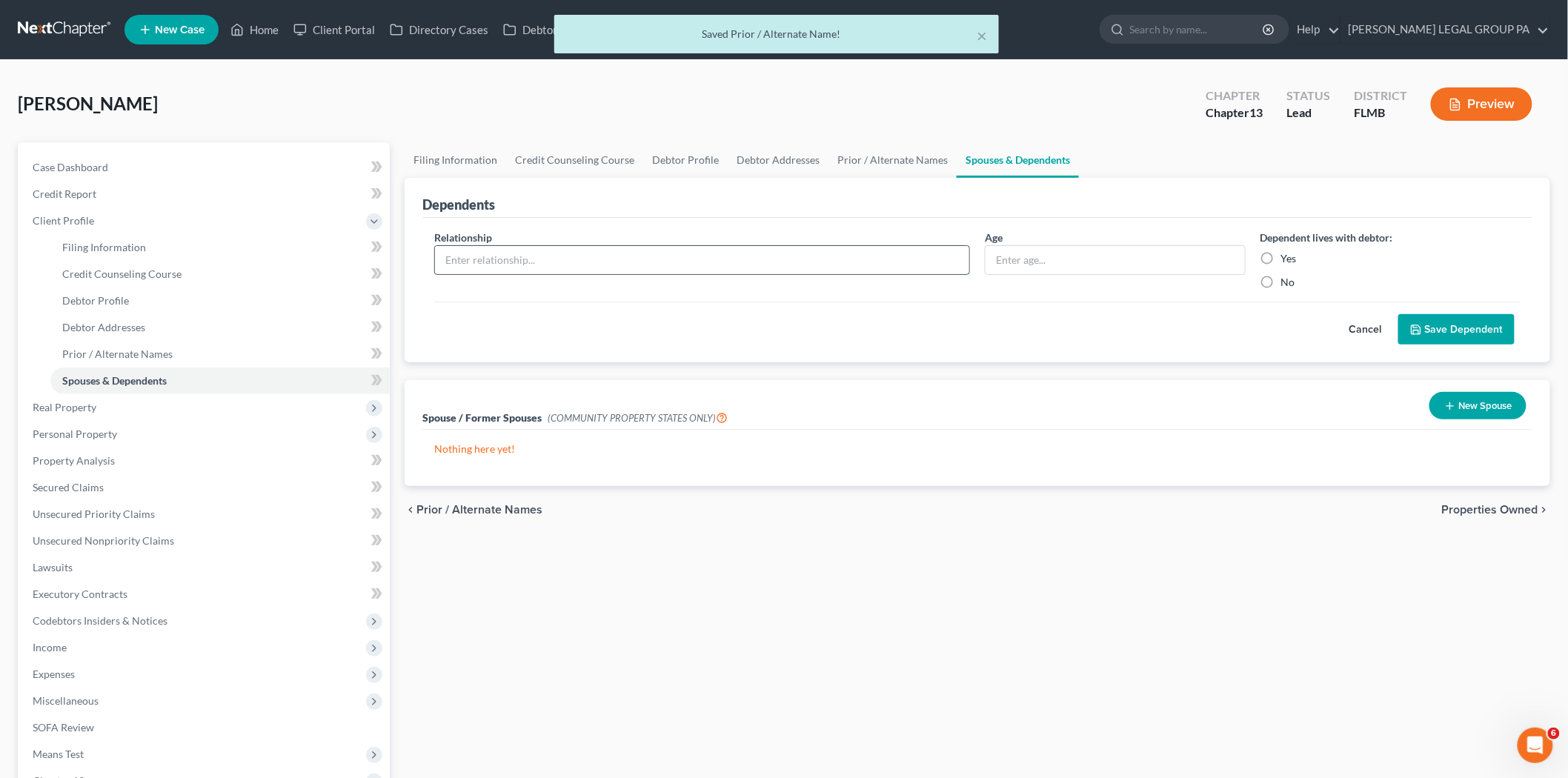
click at [579, 267] on input "text" at bounding box center [702, 260] width 535 height 28
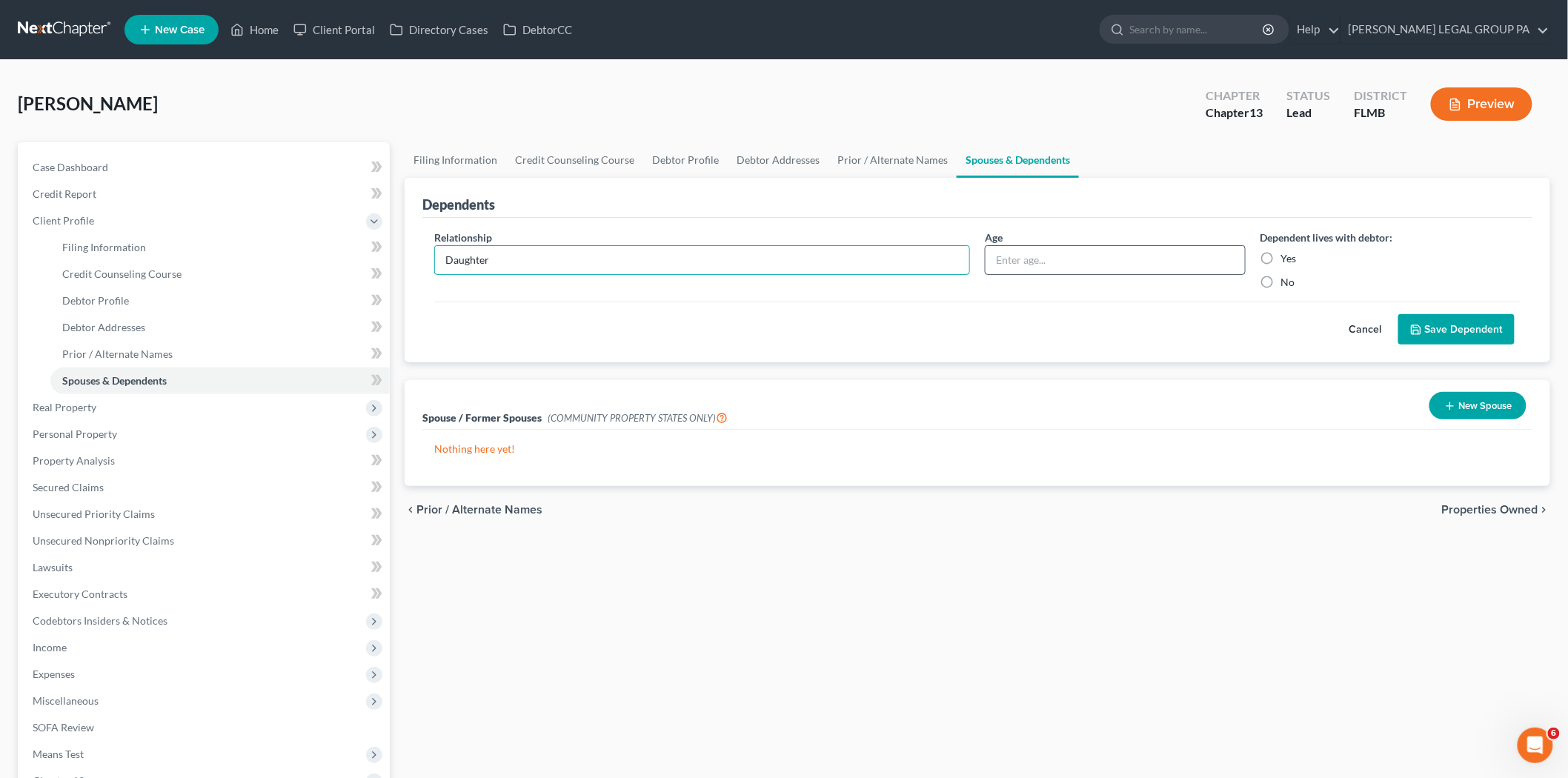
type input "Daughter"
type input "22"
click at [1251, 252] on div "Age 22" at bounding box center [1115, 260] width 276 height 60
click at [1280, 258] on div "Yes" at bounding box center [1391, 258] width 261 height 15
click at [1281, 260] on label "Yes" at bounding box center [1288, 258] width 15 height 15
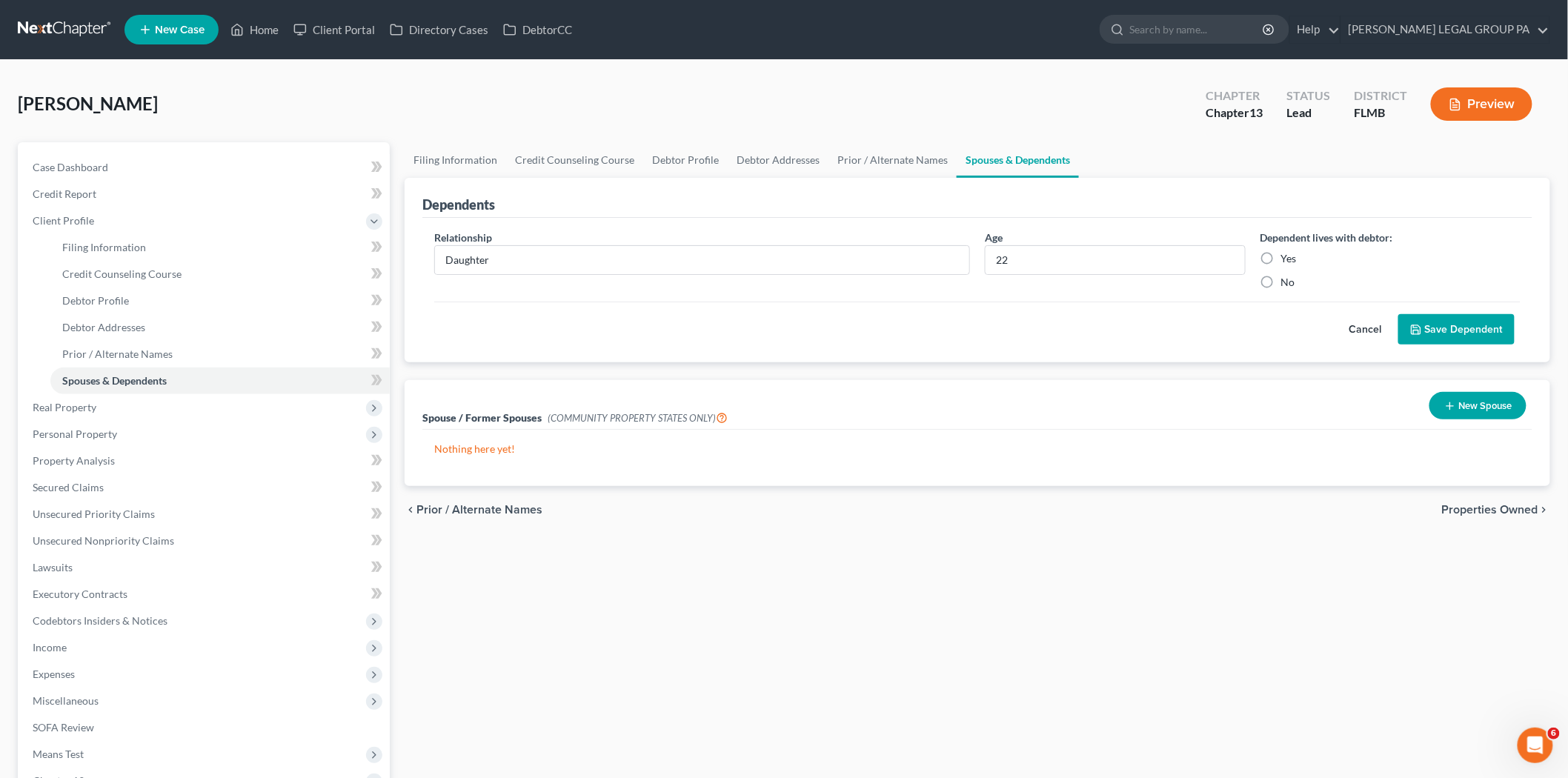
click at [1287, 260] on input "Yes" at bounding box center [1291, 256] width 9 height 9
radio input "true"
click at [1475, 334] on button "Save Dependent" at bounding box center [1456, 330] width 117 height 31
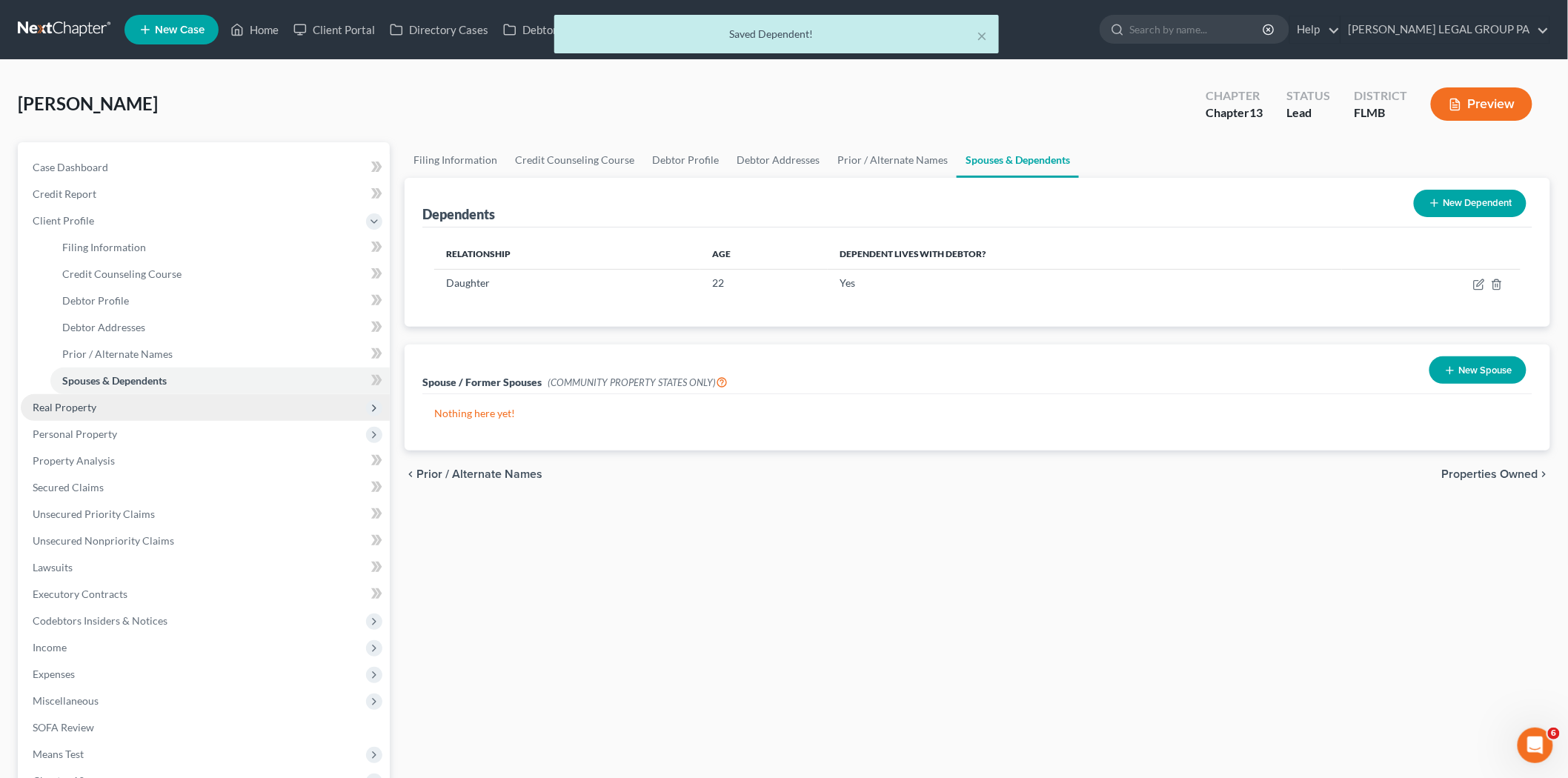
click at [117, 413] on span "Real Property" at bounding box center [205, 407] width 369 height 27
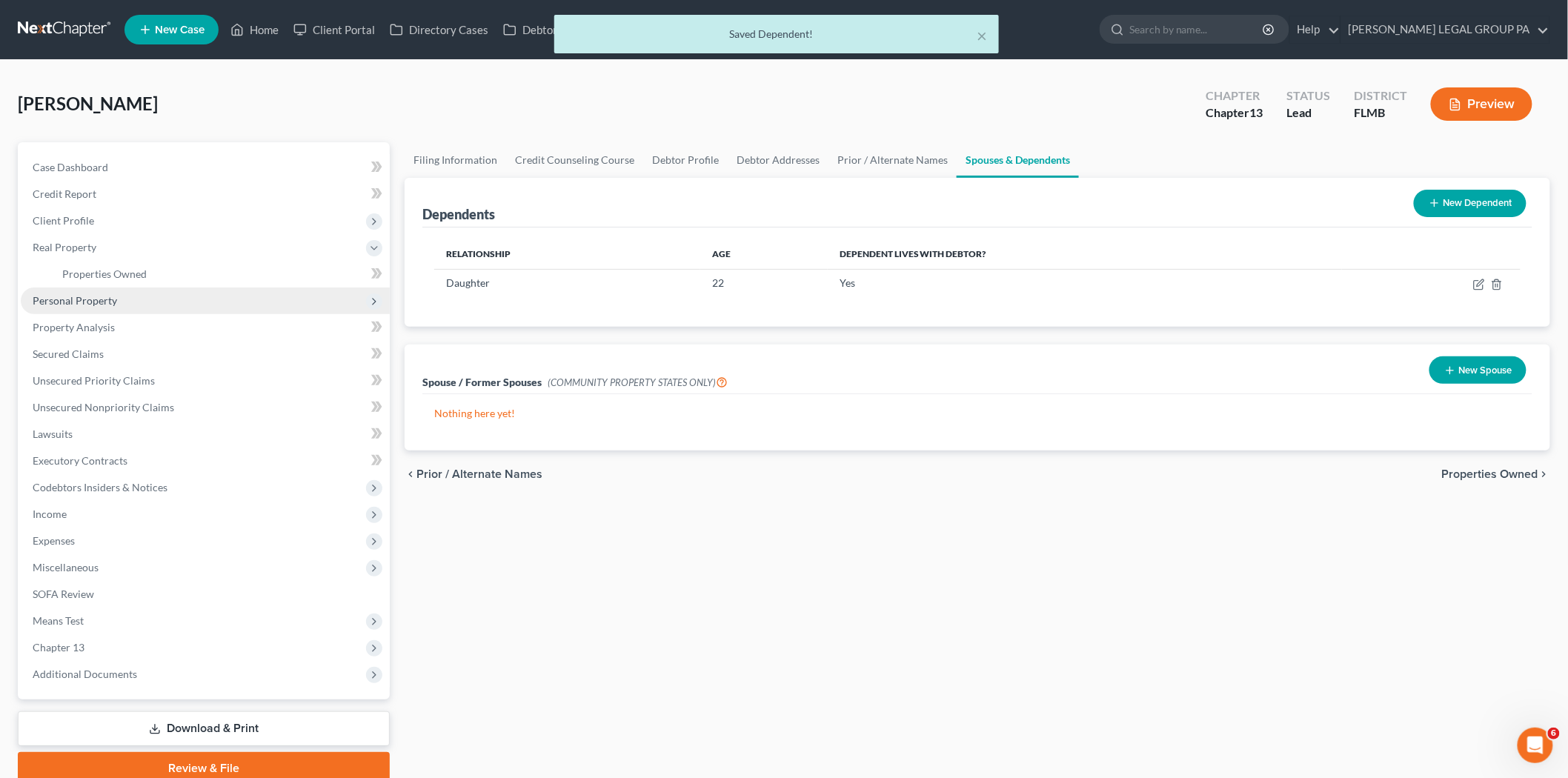
click at [76, 299] on span "Personal Property" at bounding box center [74, 301] width 84 height 12
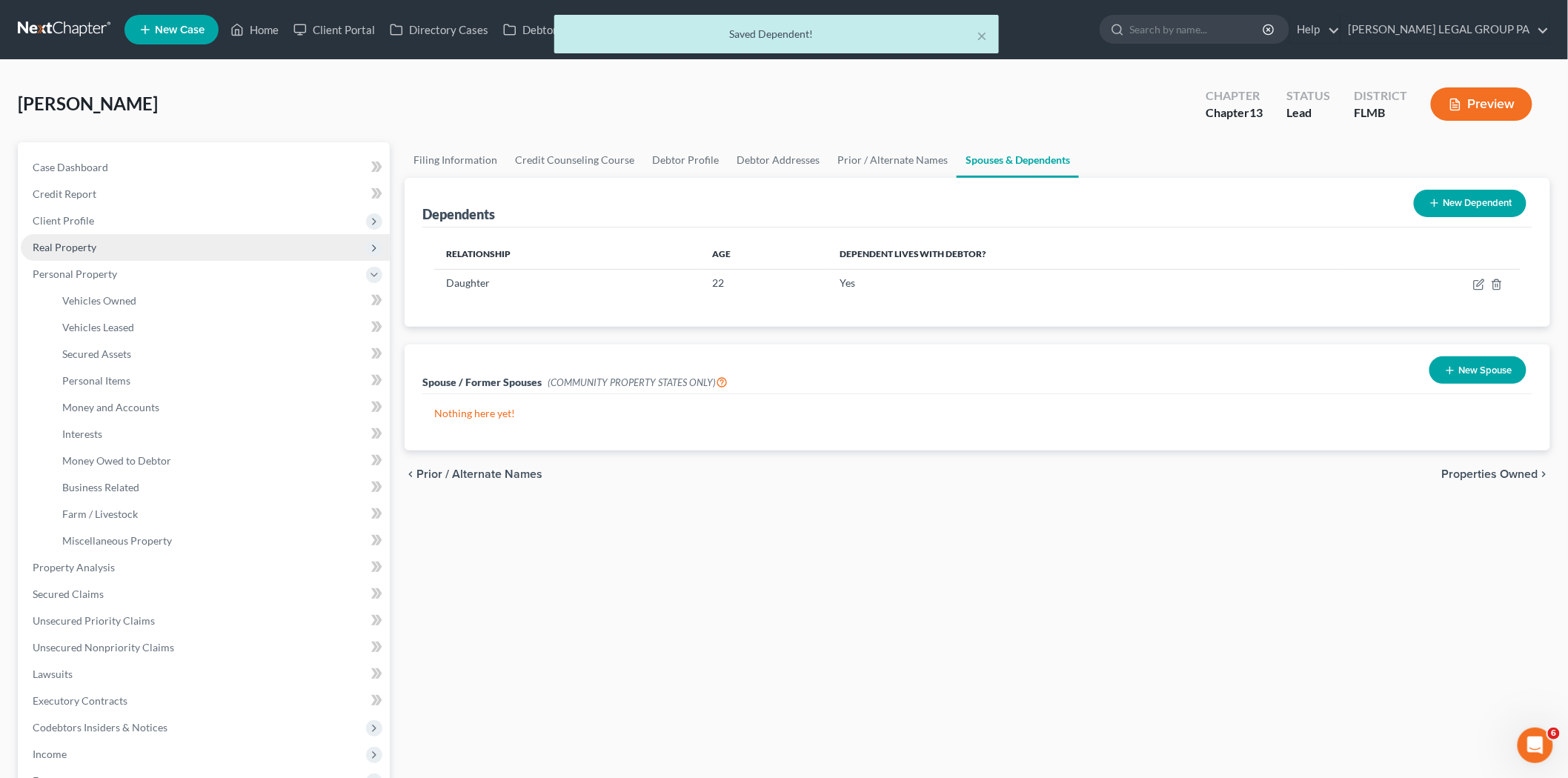
click at [104, 245] on span "Real Property" at bounding box center [205, 247] width 369 height 27
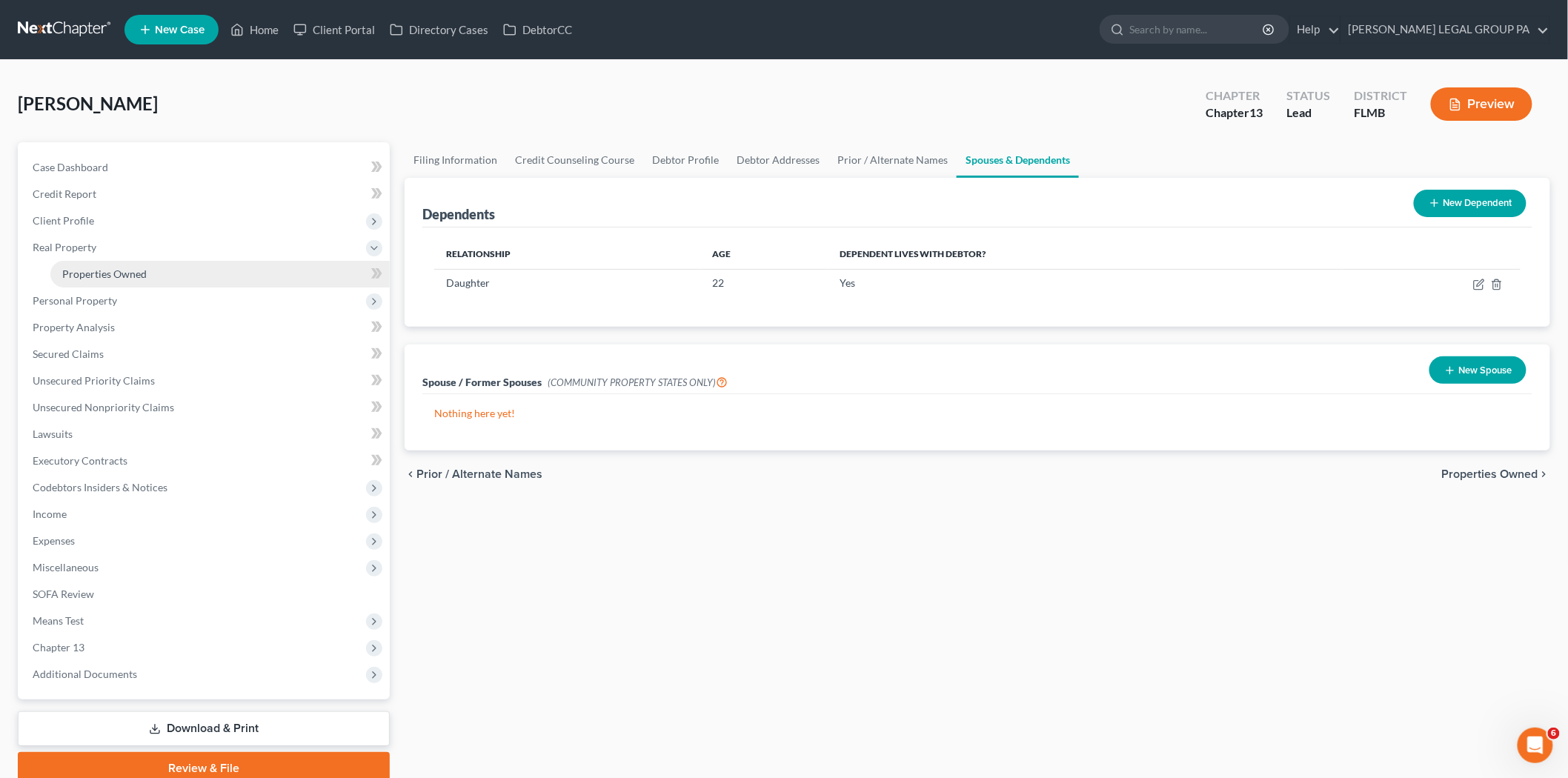
click at [117, 276] on span "Properties Owned" at bounding box center [104, 273] width 84 height 12
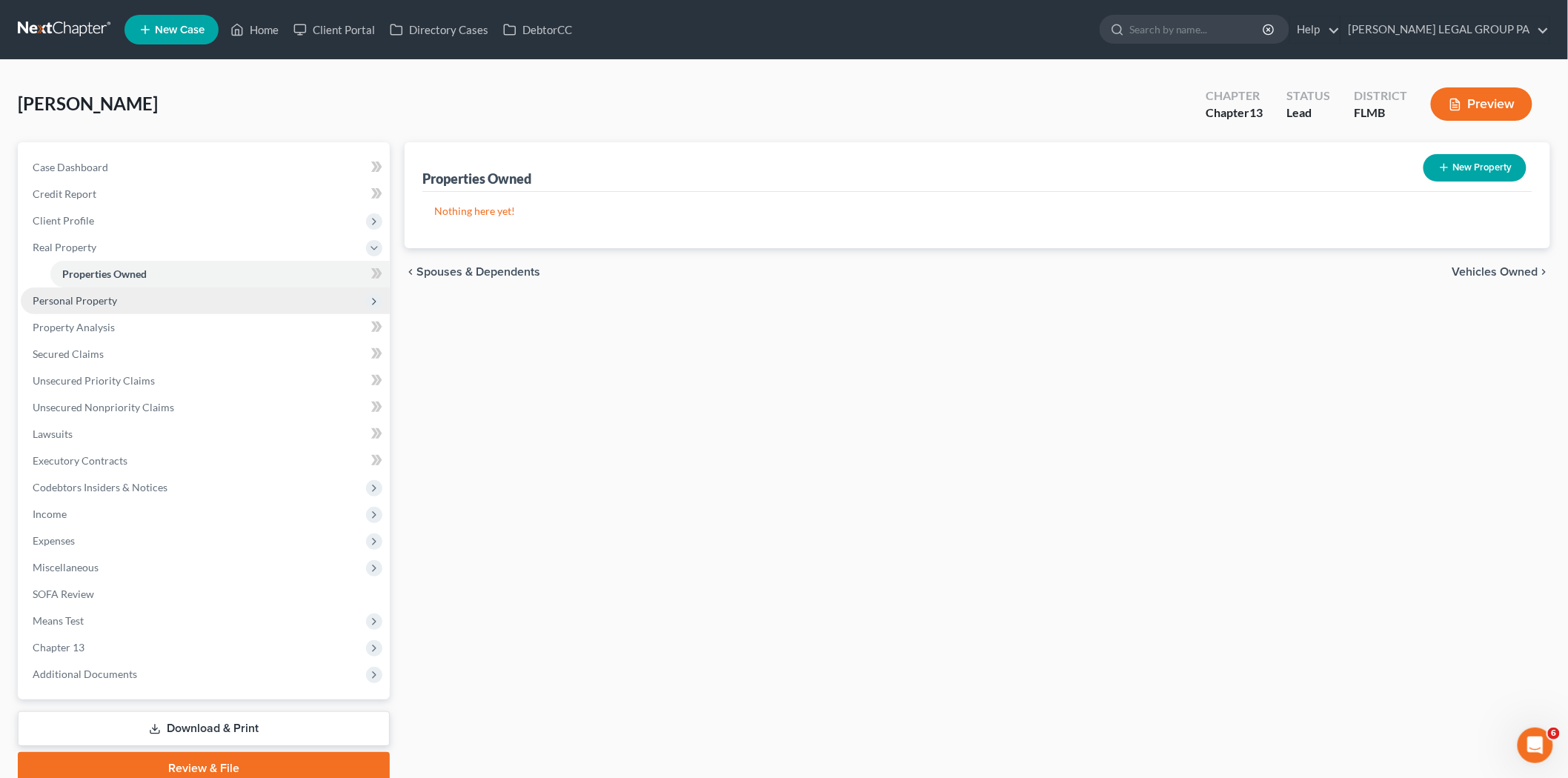
click at [107, 297] on span "Personal Property" at bounding box center [74, 301] width 84 height 12
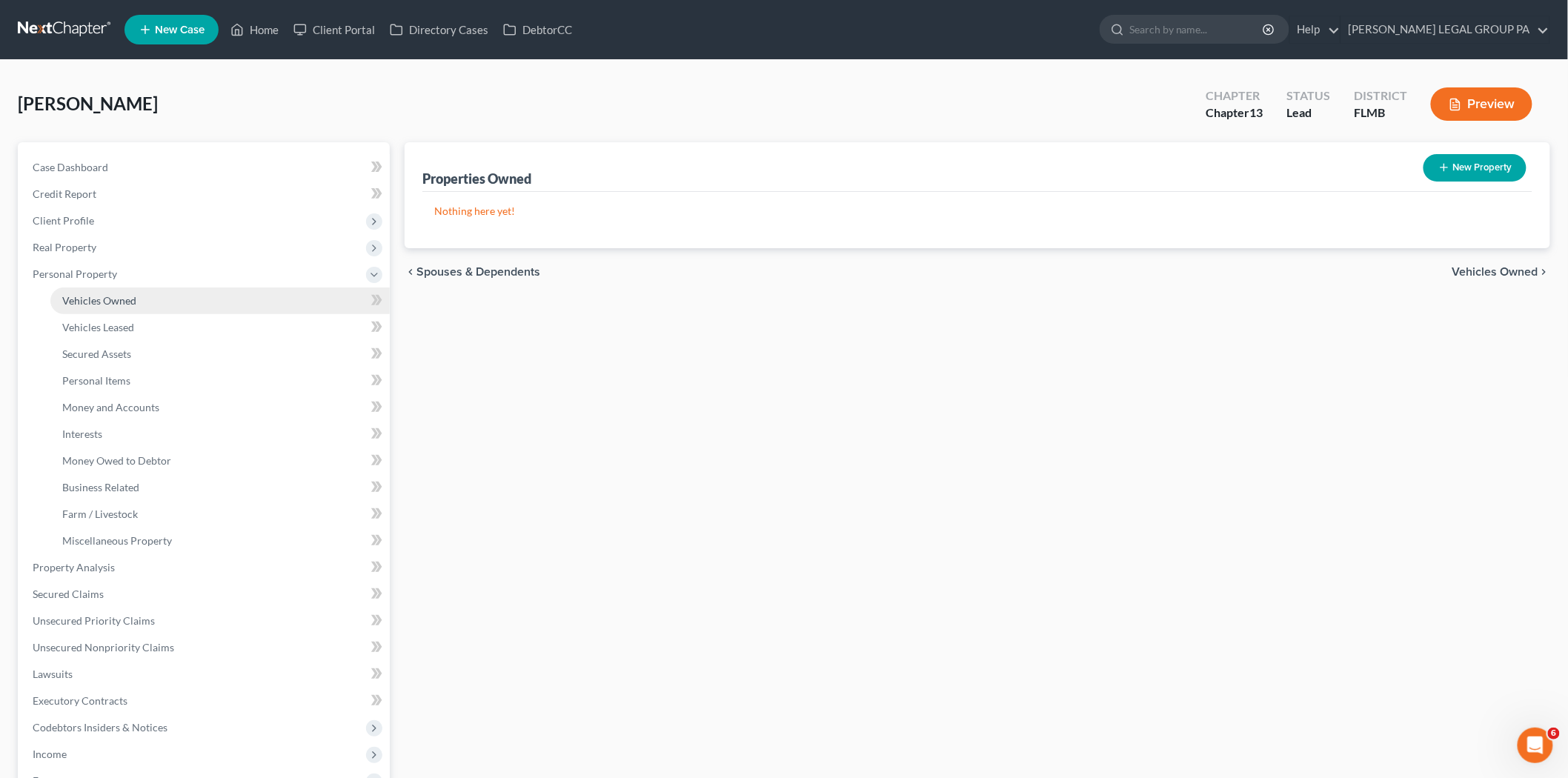
click at [116, 304] on span "Vehicles Owned" at bounding box center [100, 301] width 74 height 12
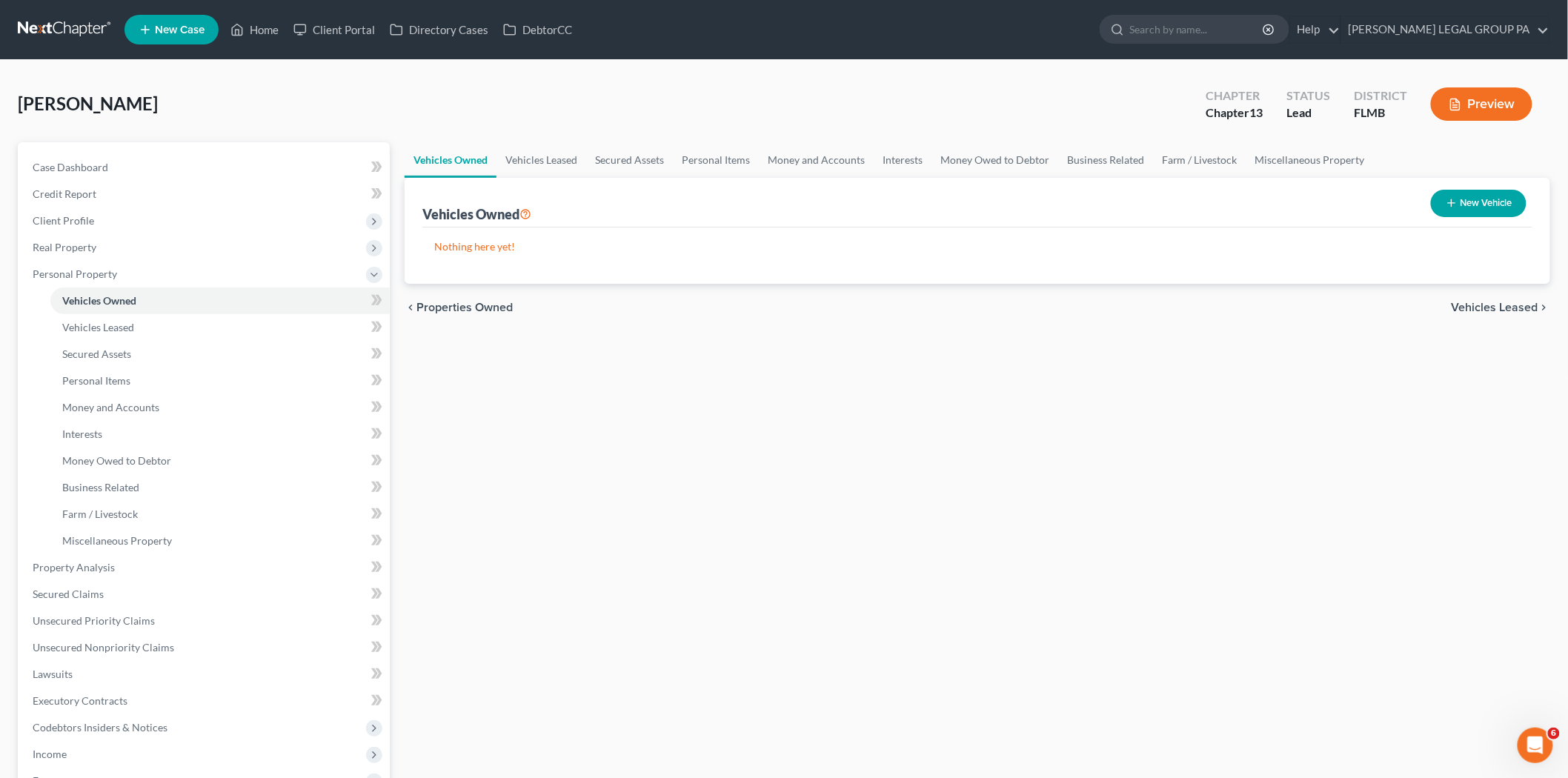
click at [1471, 212] on button "New Vehicle" at bounding box center [1478, 203] width 96 height 27
select select "0"
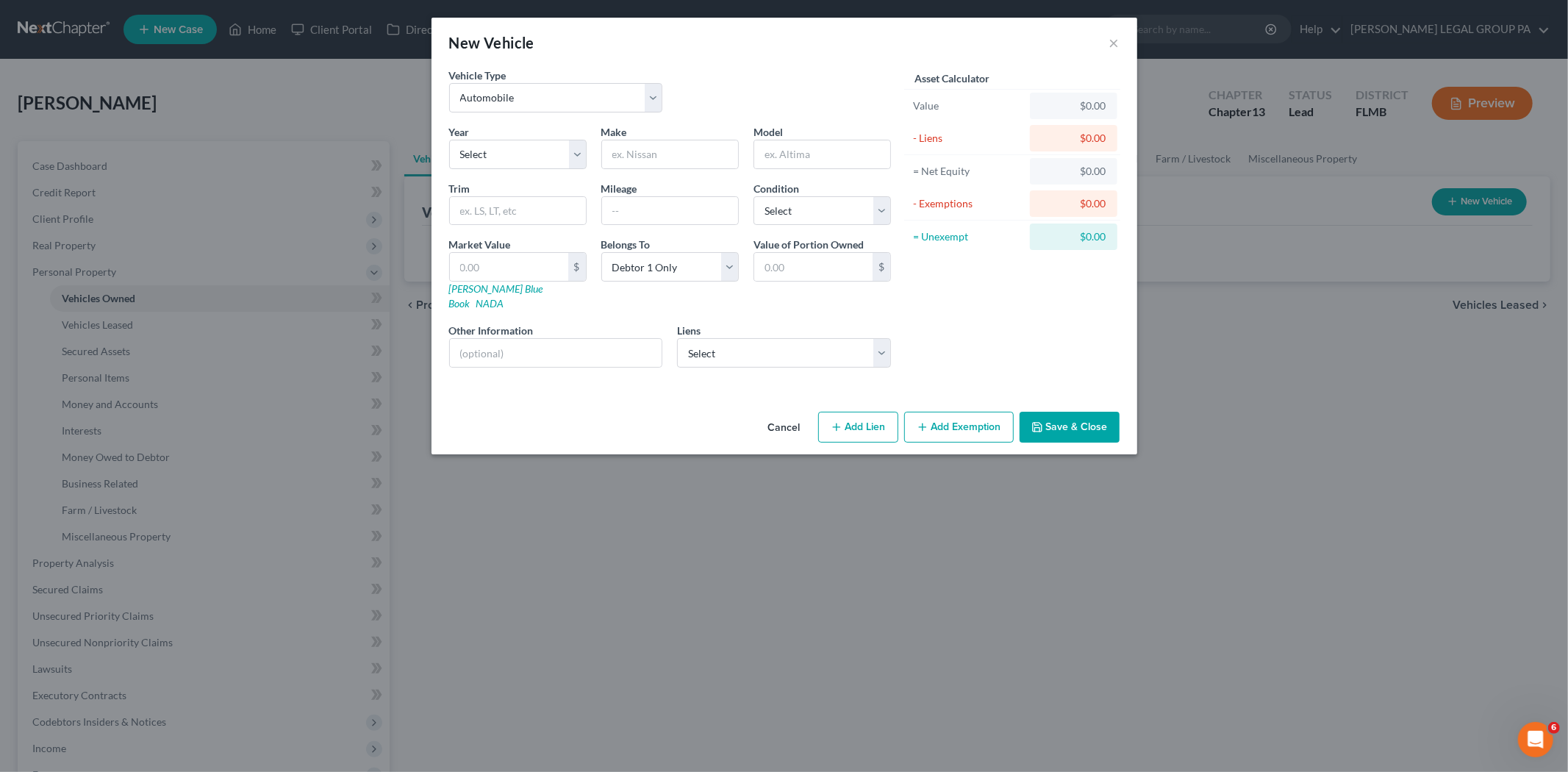
drag, startPoint x: 1460, startPoint y: 210, endPoint x: 756, endPoint y: 528, distance: 772.5
click at [756, 528] on div "New Vehicle × Vehicle Type Select Automobile Truck Trailer Watercraft Aircraft …" at bounding box center [784, 386] width 1568 height 772
click at [534, 156] on select "Select 2026 2025 2024 2023 2022 2021 2020 2019 2018 2017 2016 2015 2014 2013 20…" at bounding box center [517, 154] width 137 height 29
click at [487, 156] on select "Select 2026 2025 2024 2023 2022 2021 2020 2019 2018 2017 2016 2015 2014 2013 20…" at bounding box center [517, 154] width 137 height 29
select select "11"
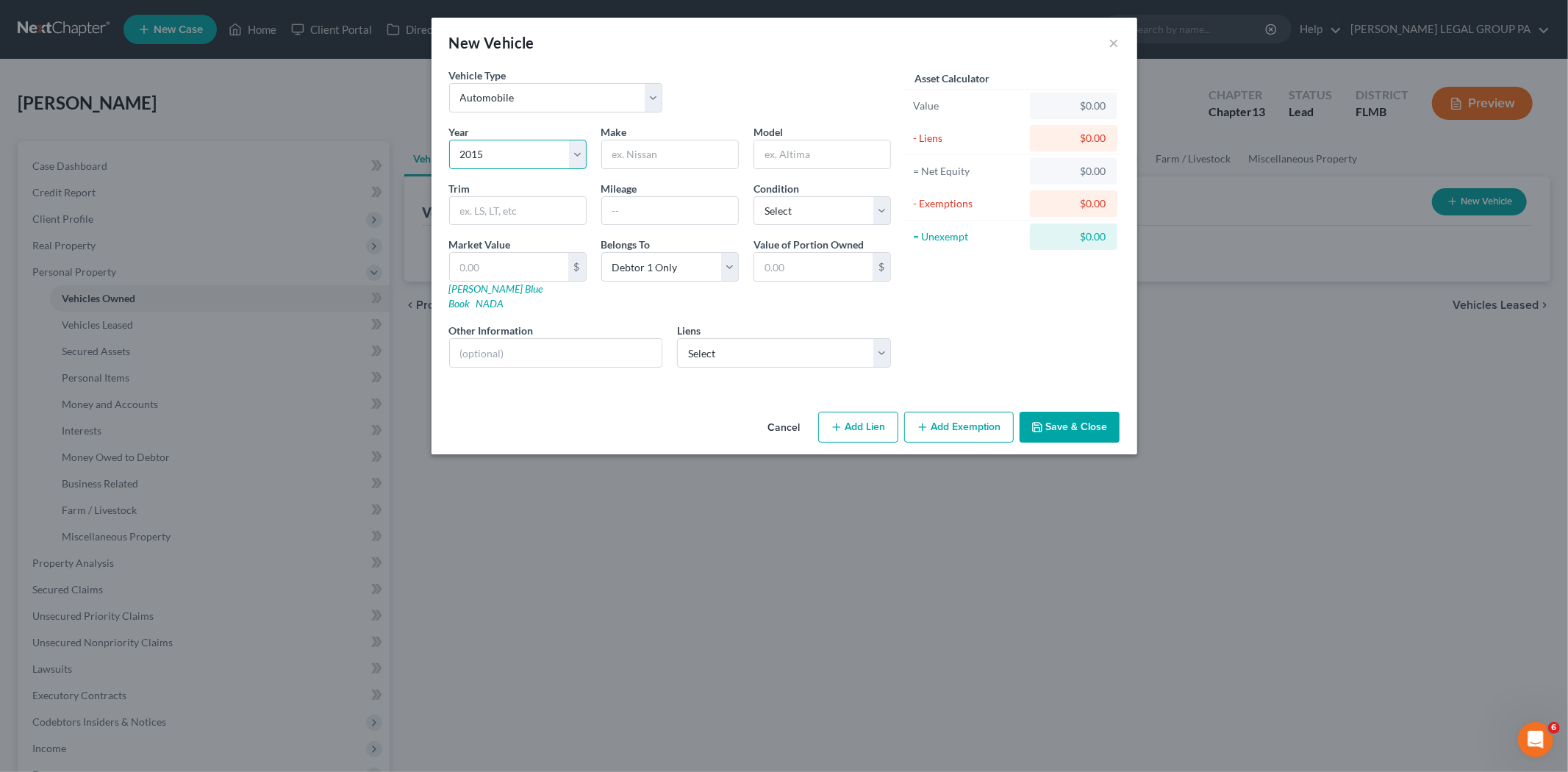
click at [449, 140] on select "Select 2026 2025 2024 2023 2022 2021 2020 2019 2018 2017 2016 2015 2014 2013 20…" at bounding box center [517, 154] width 137 height 29
click at [641, 148] on input "text" at bounding box center [670, 154] width 136 height 28
type input "Ford"
type input "Edge"
click at [647, 223] on input "text" at bounding box center [670, 211] width 136 height 28
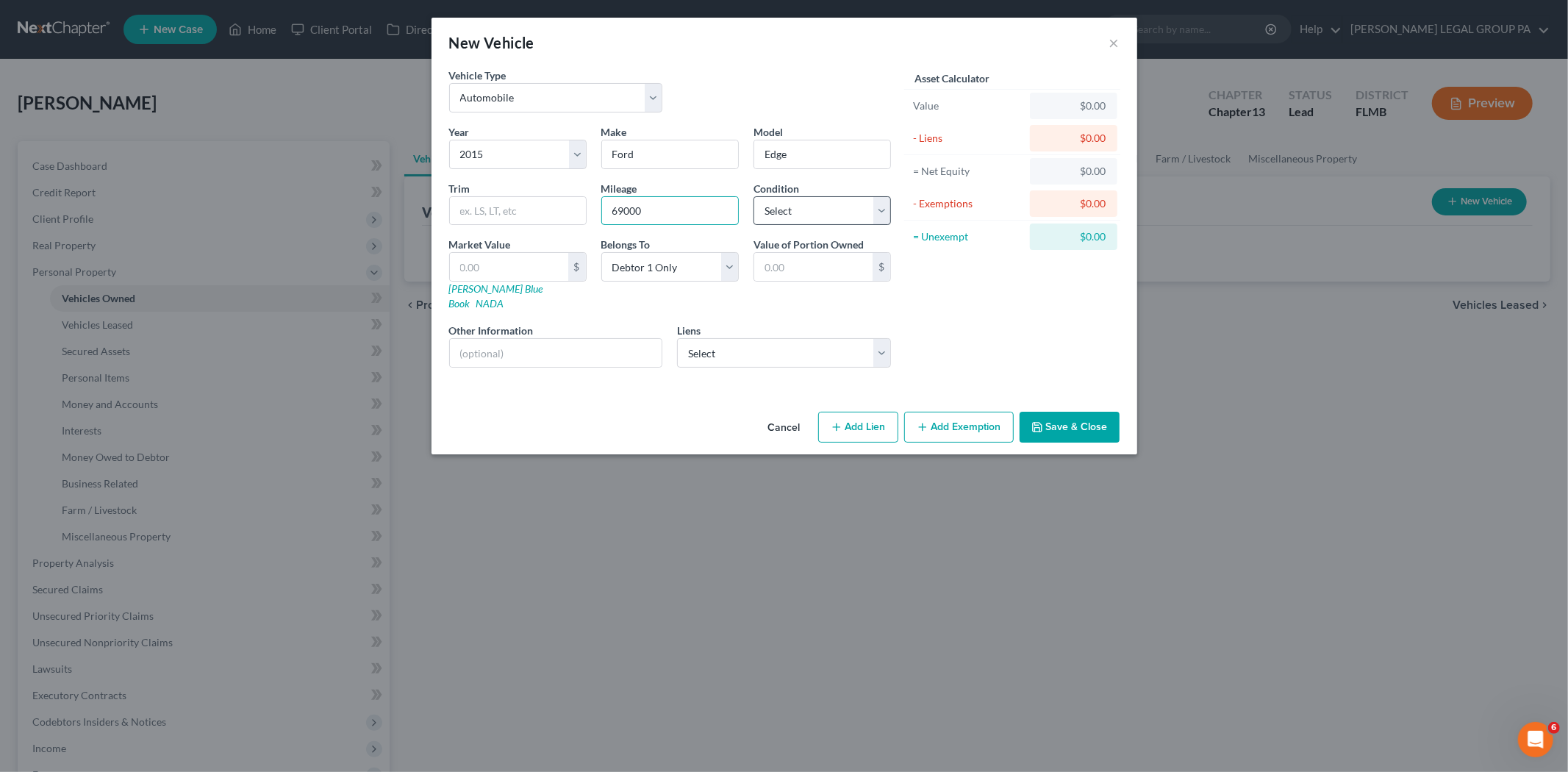
type input "69000"
click at [851, 224] on select "Select Excellent Very Good Good Fair Poor" at bounding box center [822, 211] width 137 height 29
select select "2"
click at [753, 196] on select "Select Excellent Very Good Good Fair Poor" at bounding box center [822, 211] width 137 height 29
click at [769, 340] on select "Select Suncoast Cu - $15,645.00 Onemain - $5,782.00 Chime Stride - $0.00 Loanca…" at bounding box center [783, 353] width 214 height 29
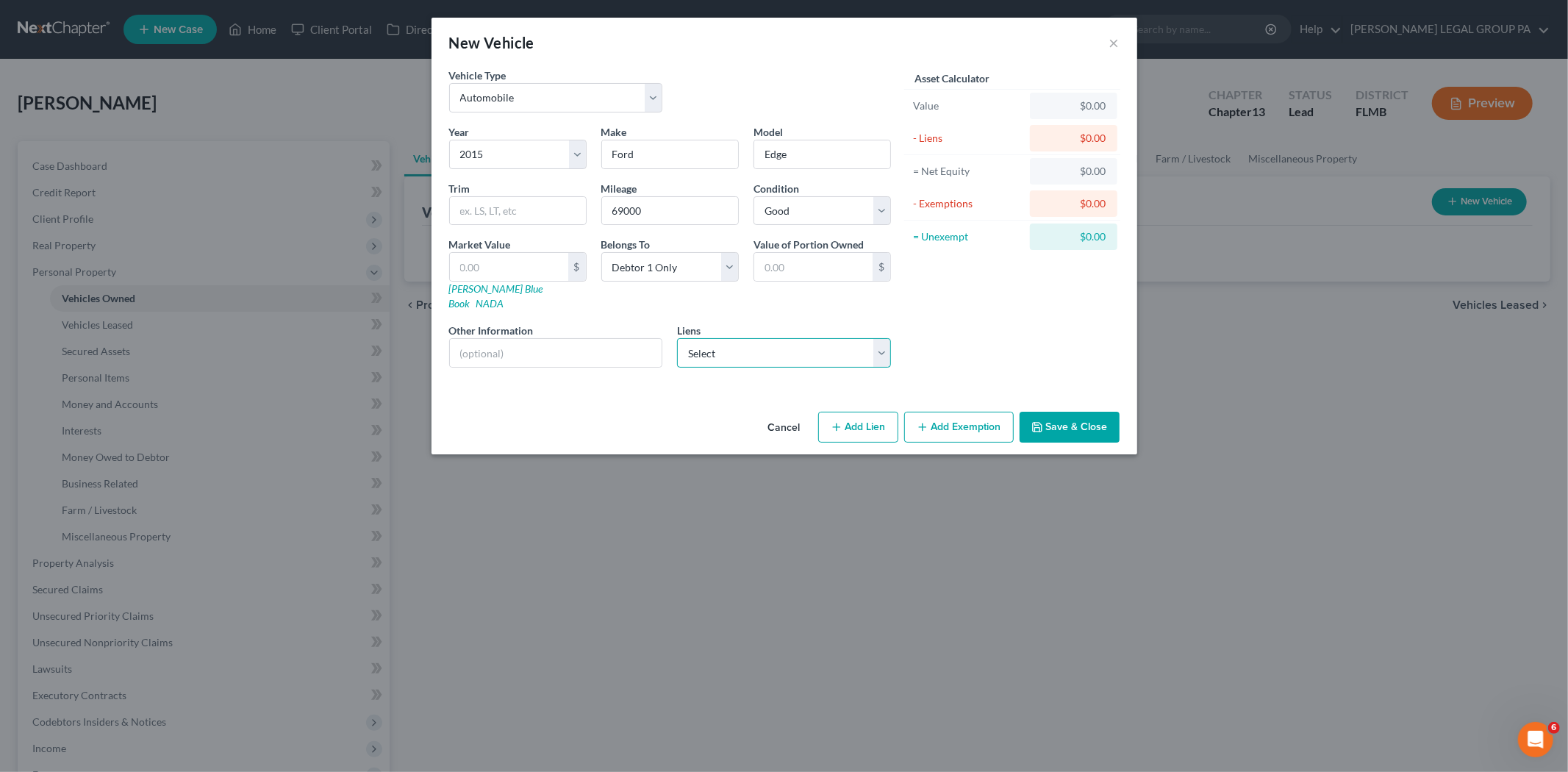
select select "0"
click at [677, 338] on select "Select Suncoast Cu - $15,645.00 Onemain - $5,782.00 Chime Stride - $0.00 Loanca…" at bounding box center [783, 353] width 214 height 29
select select
select select "9"
select select "0"
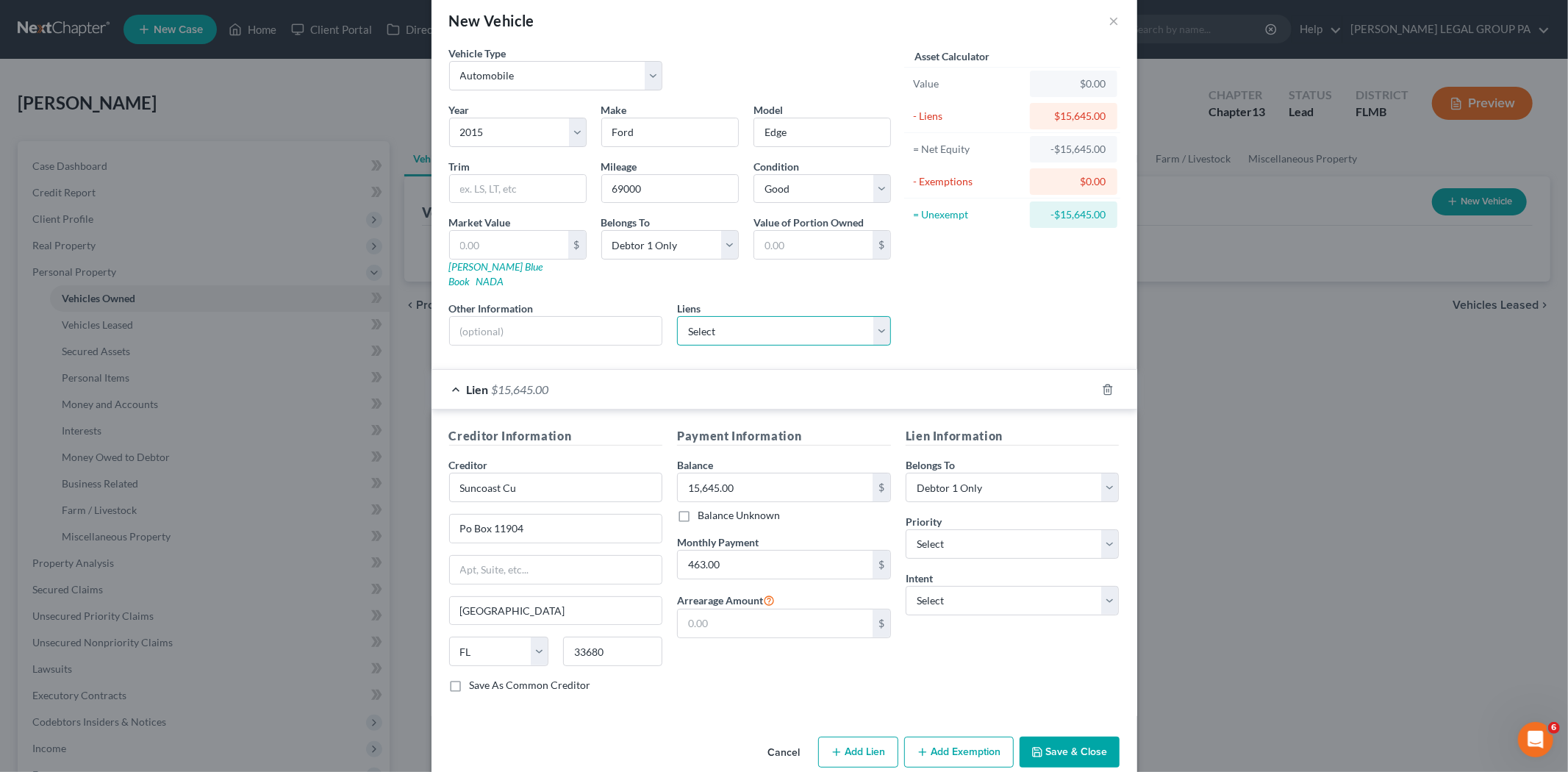
scroll to position [33, 0]
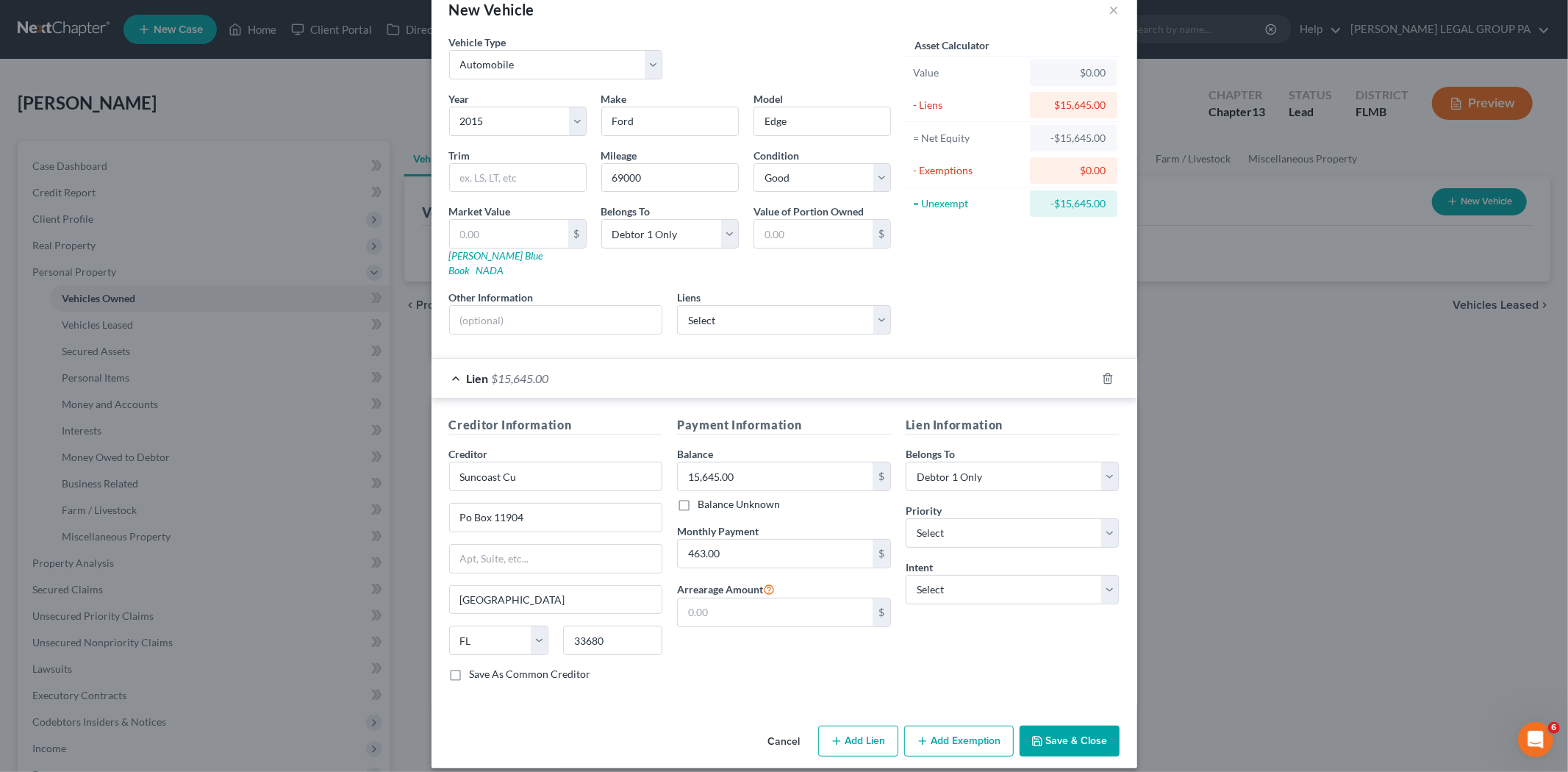
click at [1046, 729] on button "Save & Close" at bounding box center [1069, 741] width 100 height 31
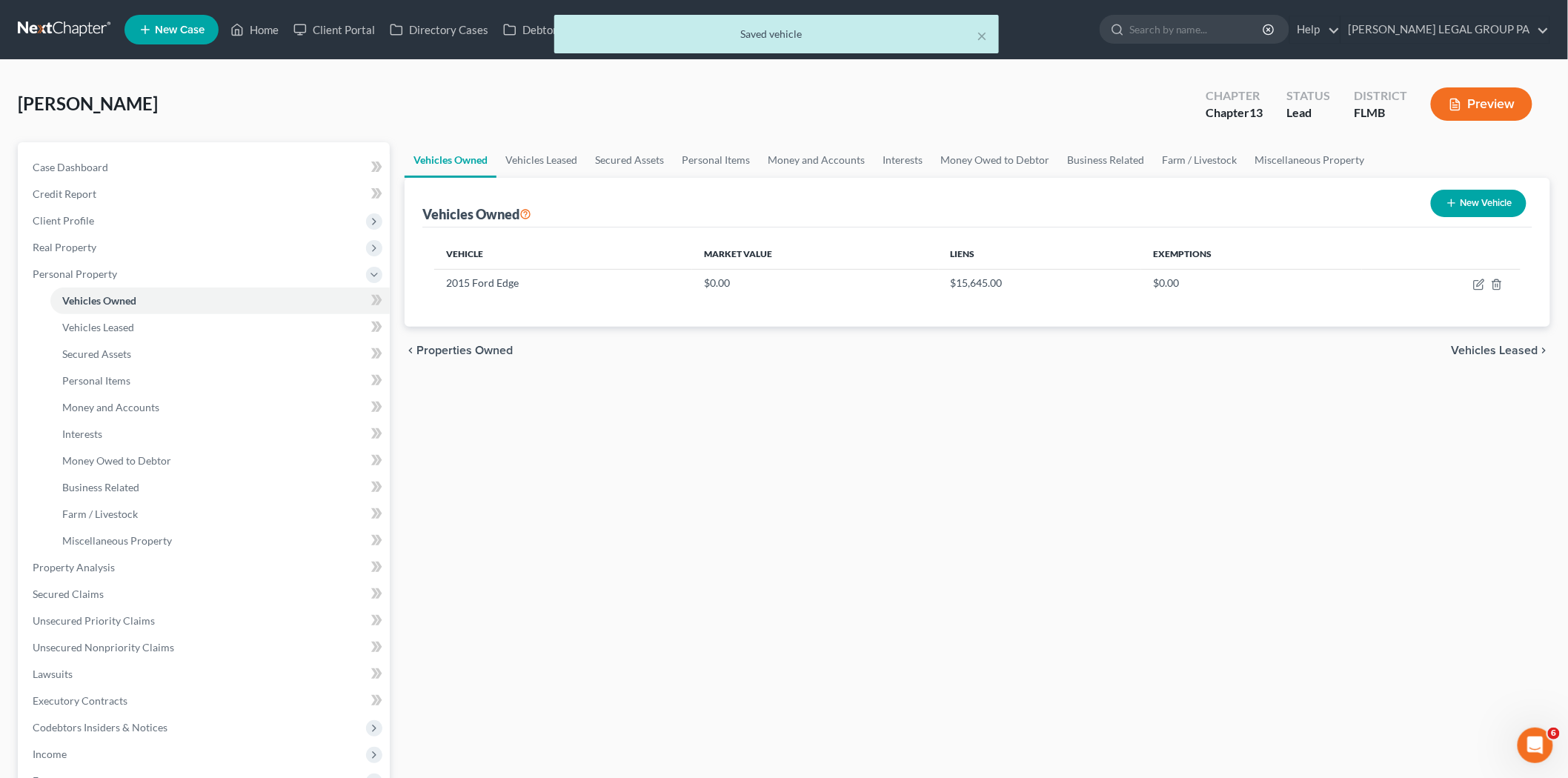
click at [1489, 193] on button "New Vehicle" at bounding box center [1478, 203] width 96 height 27
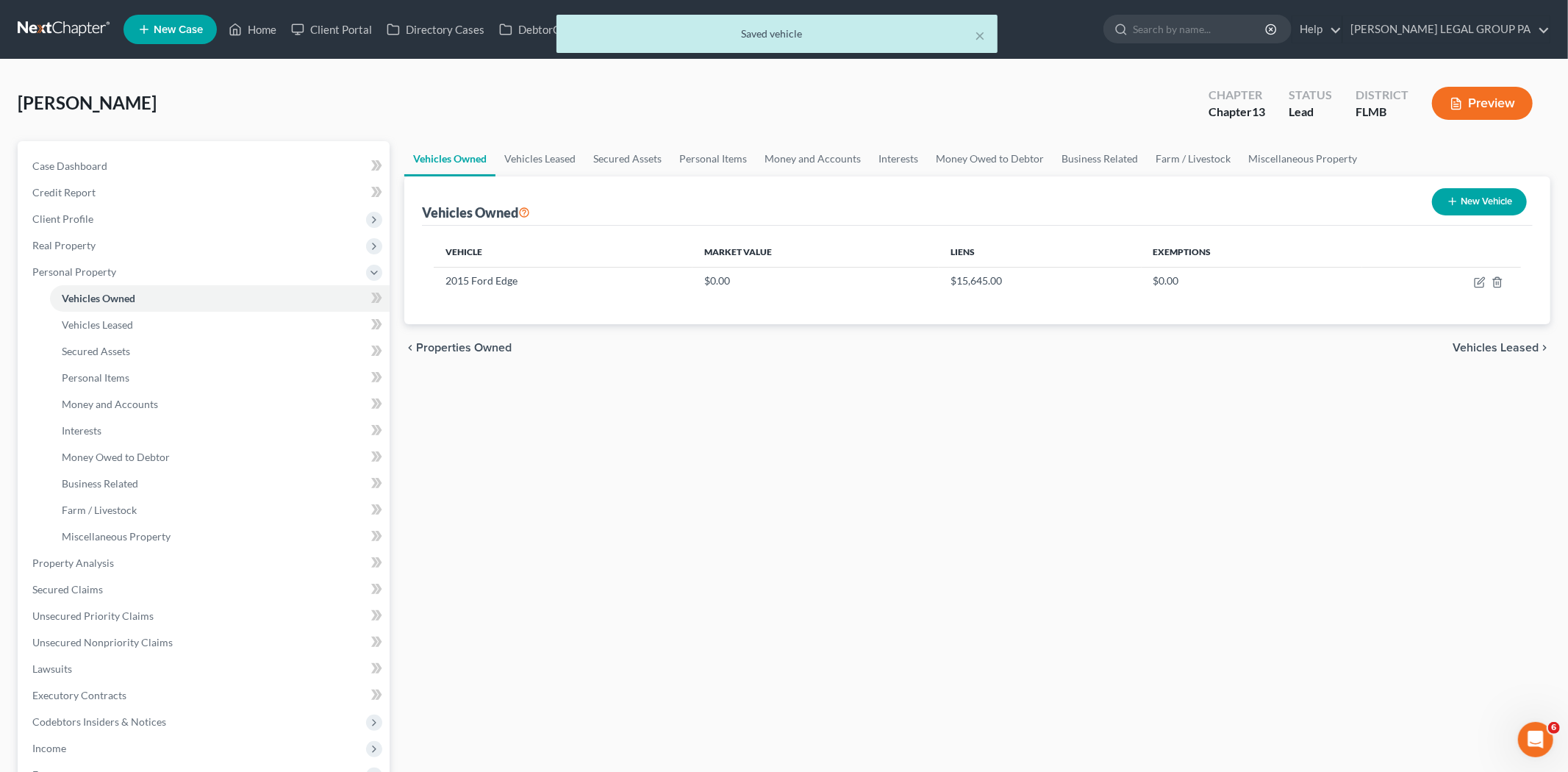
select select "0"
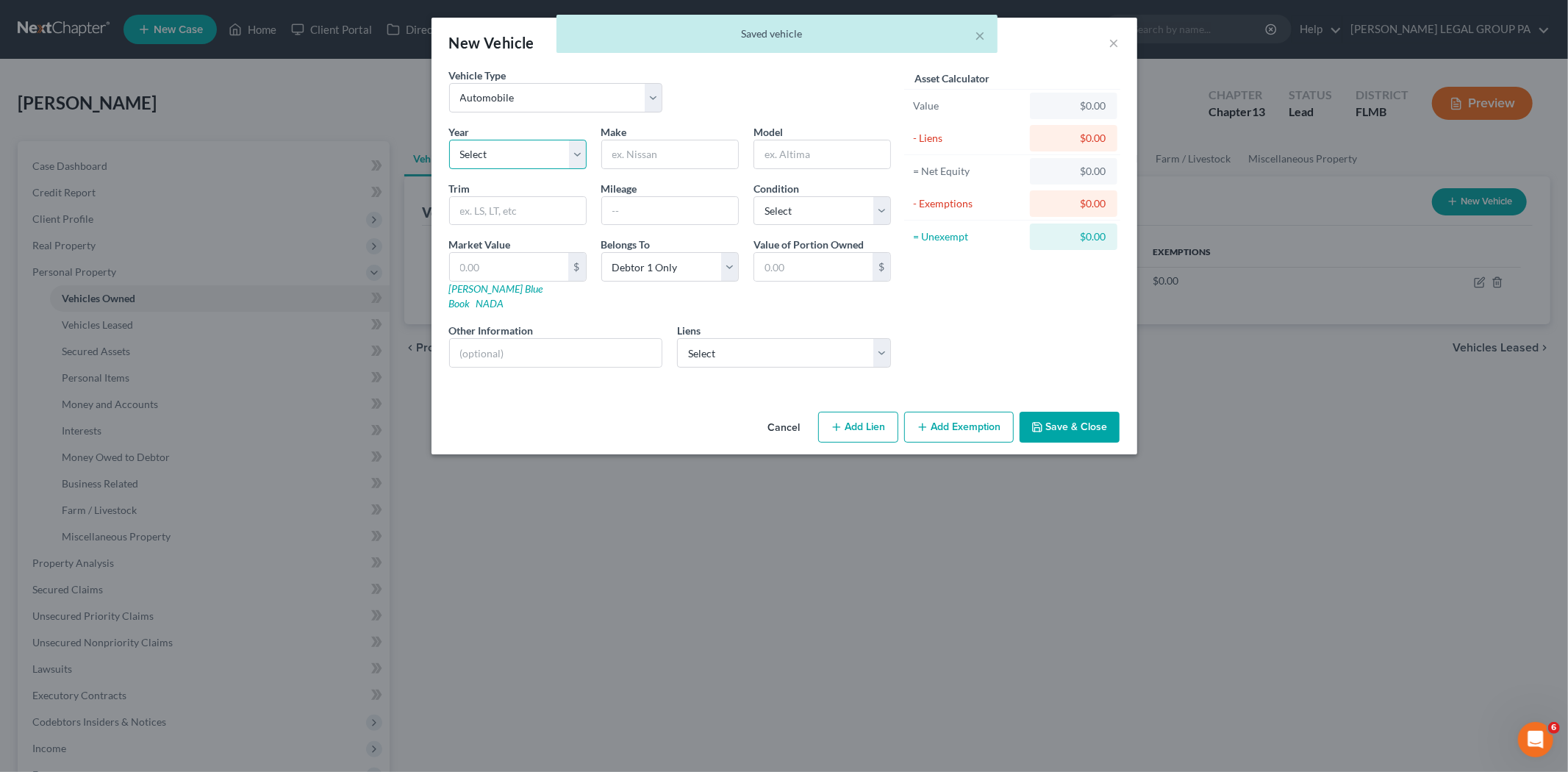
click at [567, 151] on select "Select 2026 2025 2024 2023 2022 2021 2020 2019 2018 2017 2016 2015 2014 2013 20…" at bounding box center [517, 154] width 137 height 29
select select "16"
click at [449, 140] on select "Select 2026 2025 2024 2023 2022 2021 2020 2019 2018 2017 2016 2015 2014 2013 20…" at bounding box center [517, 154] width 137 height 29
click at [669, 168] on div at bounding box center [670, 154] width 137 height 29
click at [670, 166] on input "text" at bounding box center [670, 154] width 136 height 28
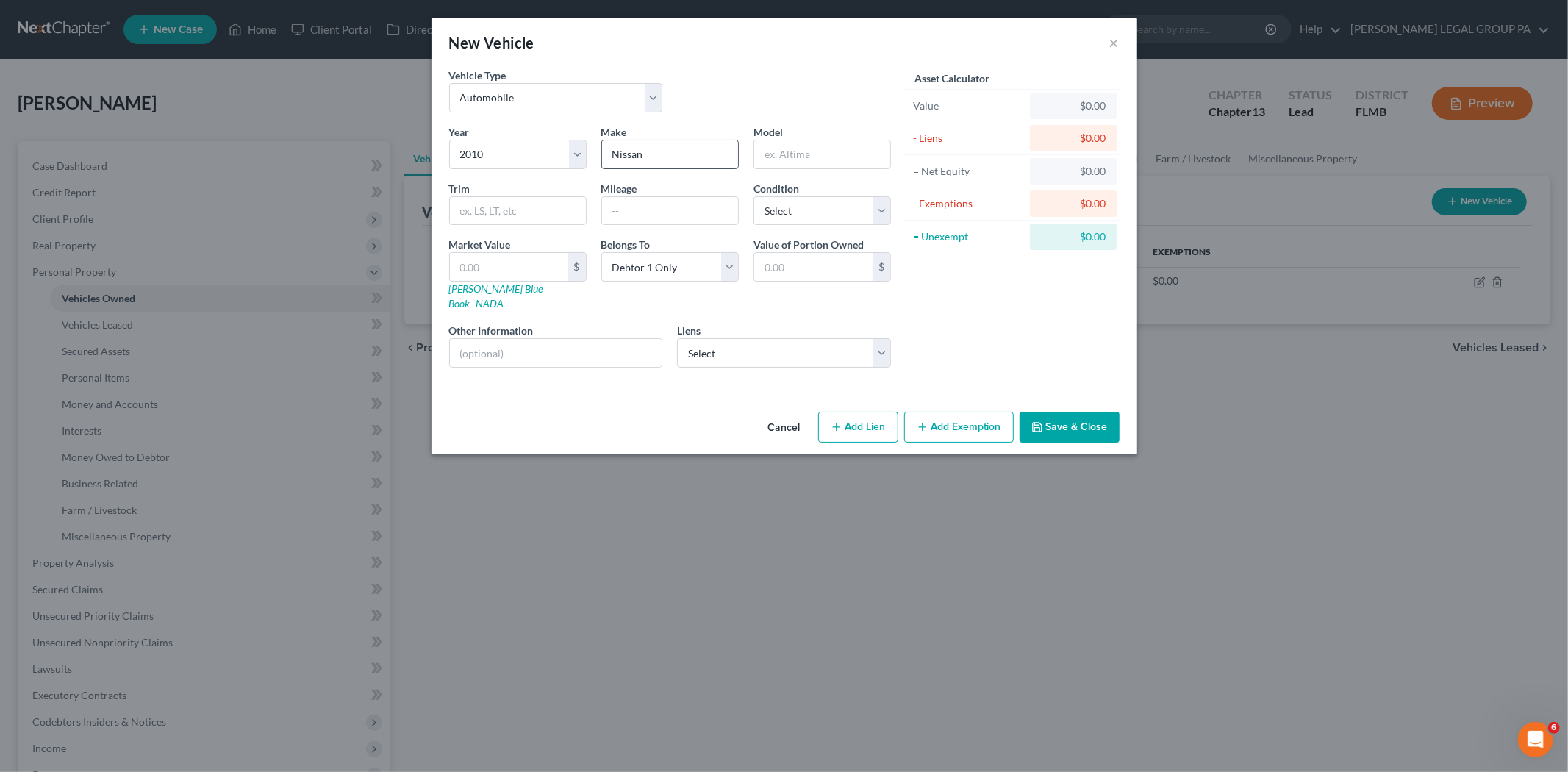
type input "Nissan"
type input "Versa"
click at [651, 222] on input "text" at bounding box center [670, 211] width 136 height 28
type input "52000"
click at [809, 221] on select "Select Excellent Very Good Good Fair Poor" at bounding box center [822, 211] width 137 height 29
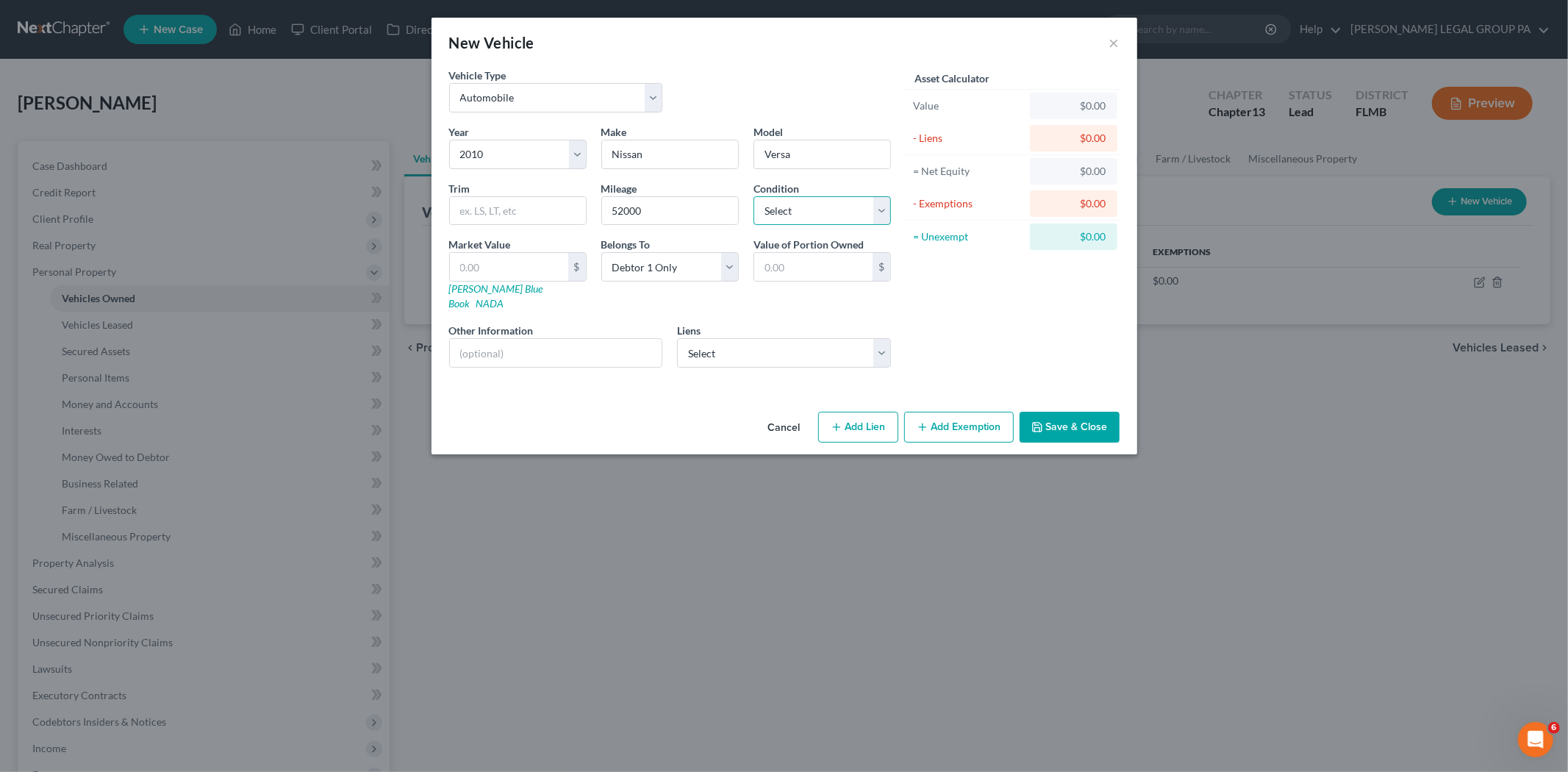
select select "2"
click at [753, 196] on select "Select Excellent Very Good Good Fair Poor" at bounding box center [822, 211] width 137 height 29
click at [750, 343] on select "Select Onemain - $5,782.00 Chime Stride - $0.00 Loancare - $0.00 Onemain - $0.0…" at bounding box center [783, 353] width 214 height 29
select select "0"
click at [677, 338] on select "Select Onemain - $5,782.00 Chime Stride - $0.00 Loancare - $0.00 Onemain - $0.0…" at bounding box center [783, 353] width 214 height 29
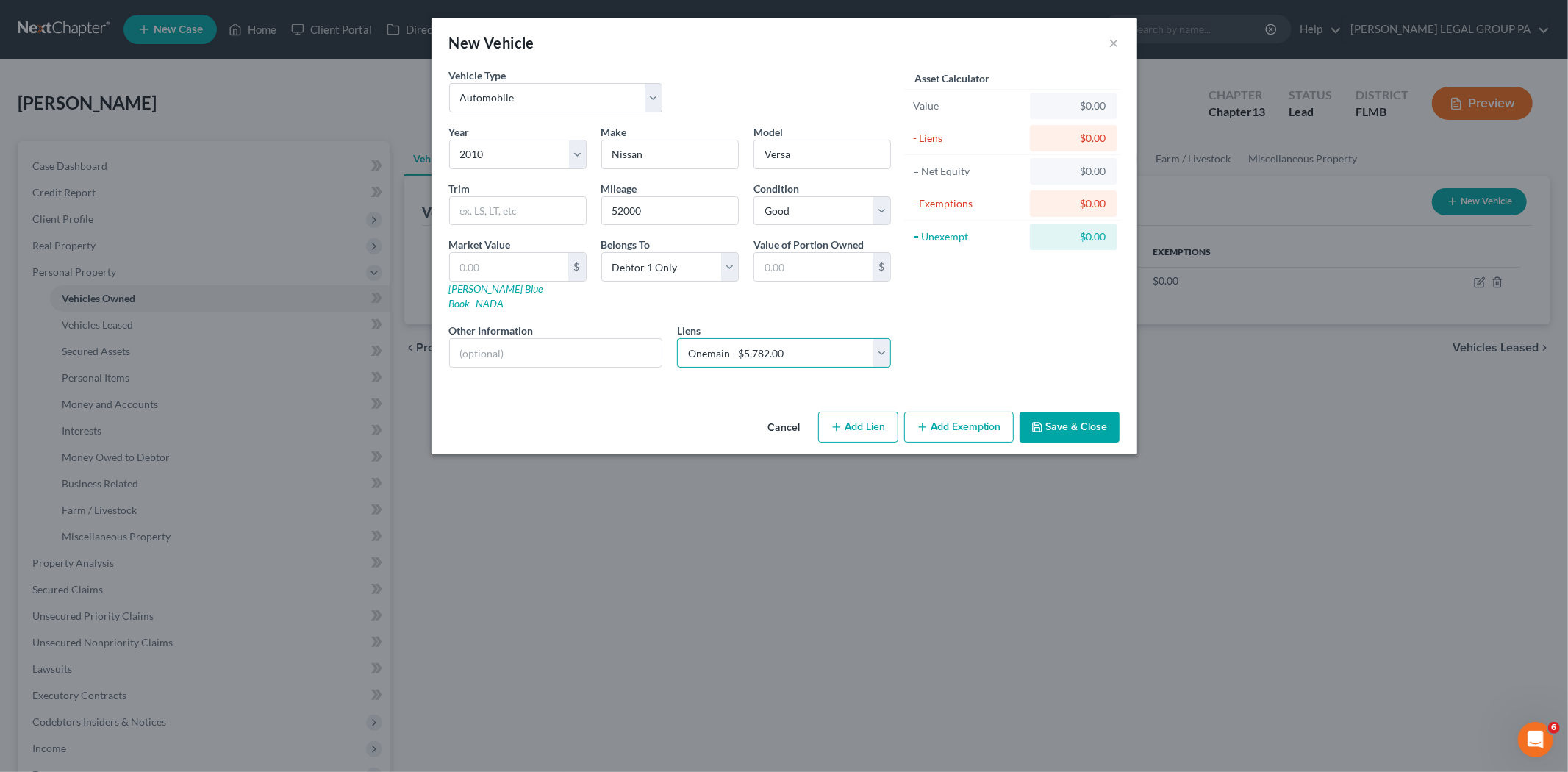
select select
select select "15"
select select "0"
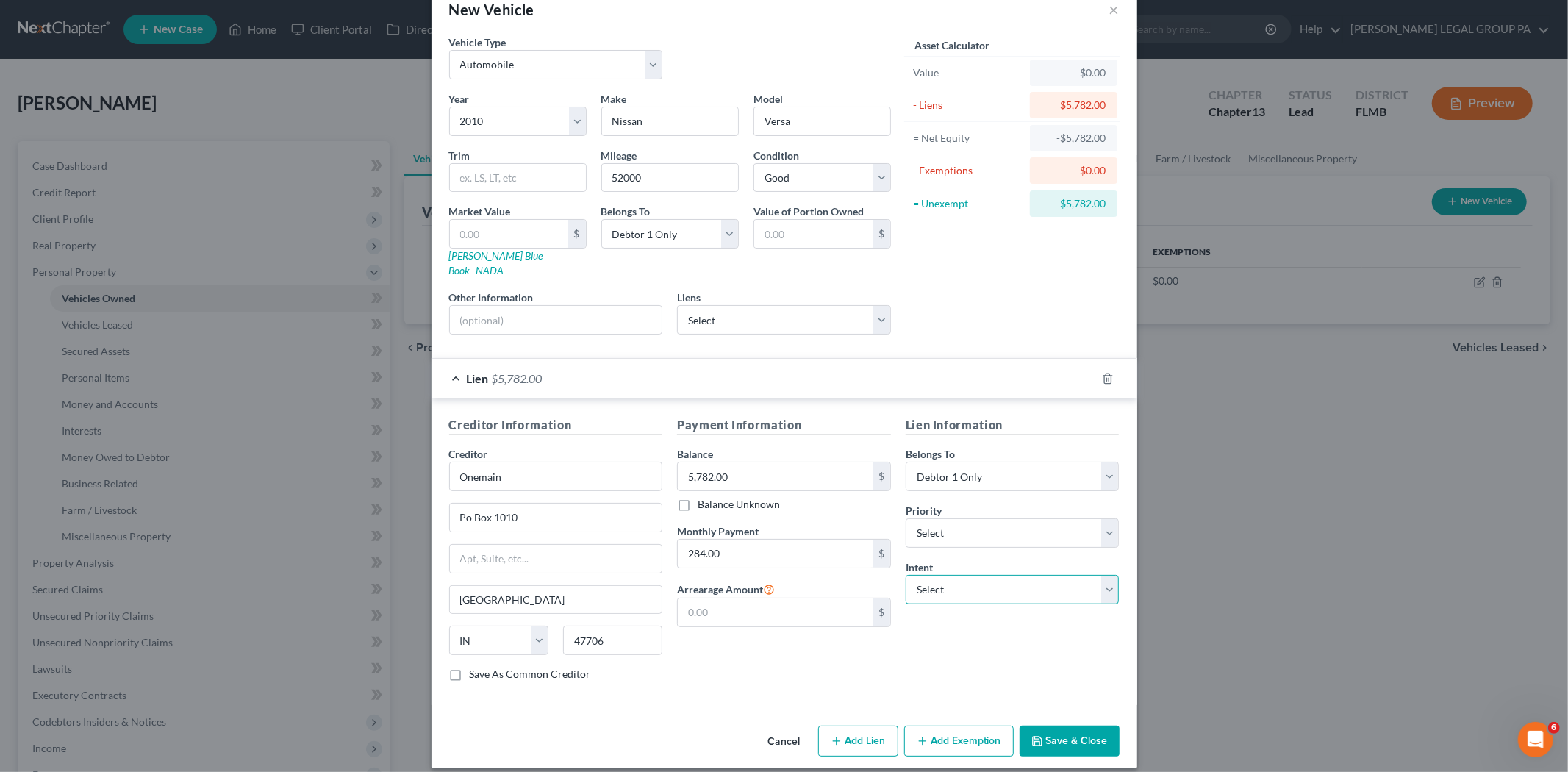
click at [1031, 586] on select "Select Surrender Redeem Reaffirm Avoid Other" at bounding box center [1012, 590] width 214 height 29
click at [809, 687] on div "Creditor Information Creditor * Onemain Po Box 1010 Evansville State AL AK AR A…" at bounding box center [784, 552] width 706 height 307
click at [1038, 726] on button "Save & Close" at bounding box center [1069, 741] width 100 height 31
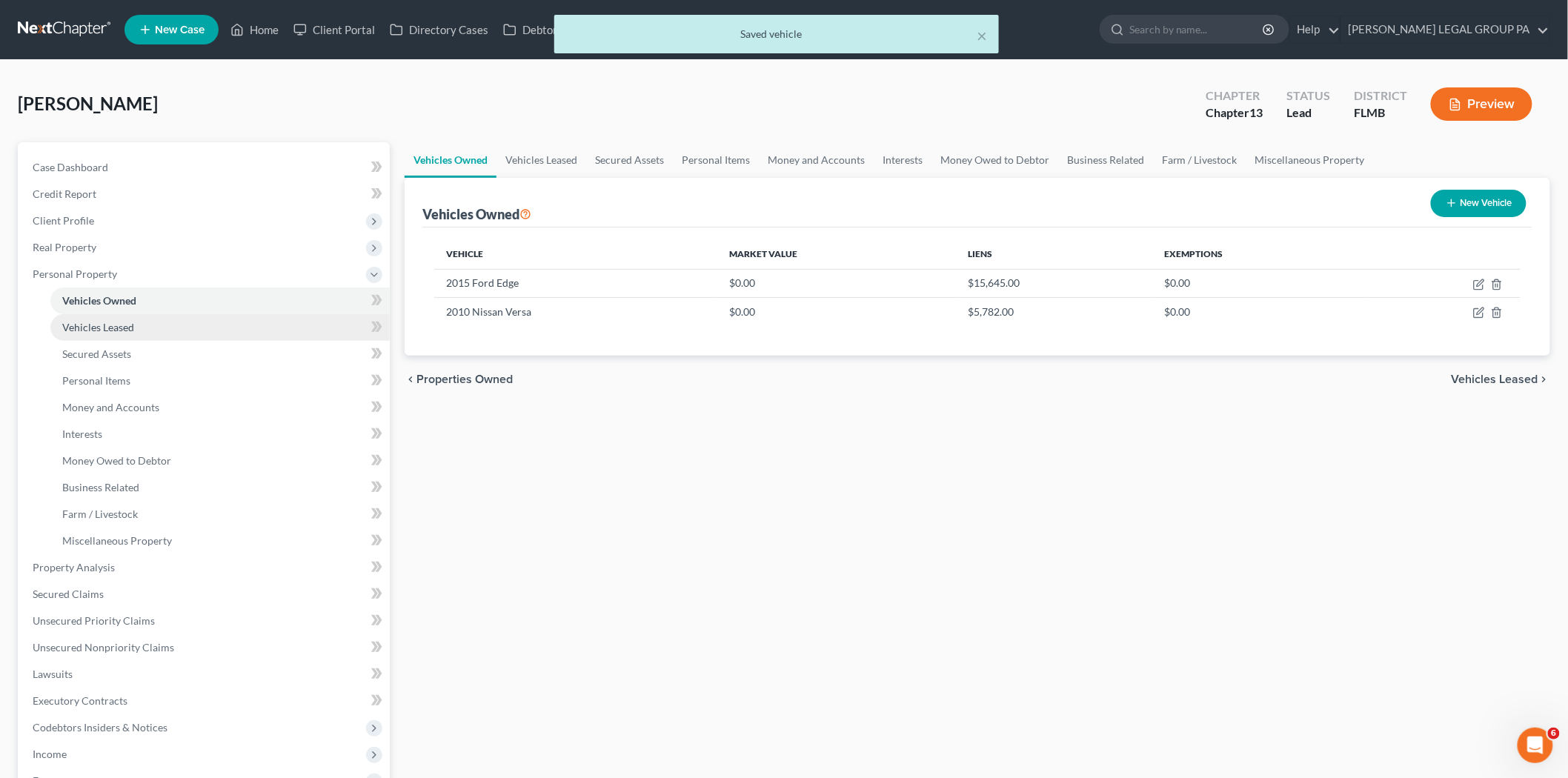
click at [126, 329] on span "Vehicles Leased" at bounding box center [98, 327] width 72 height 12
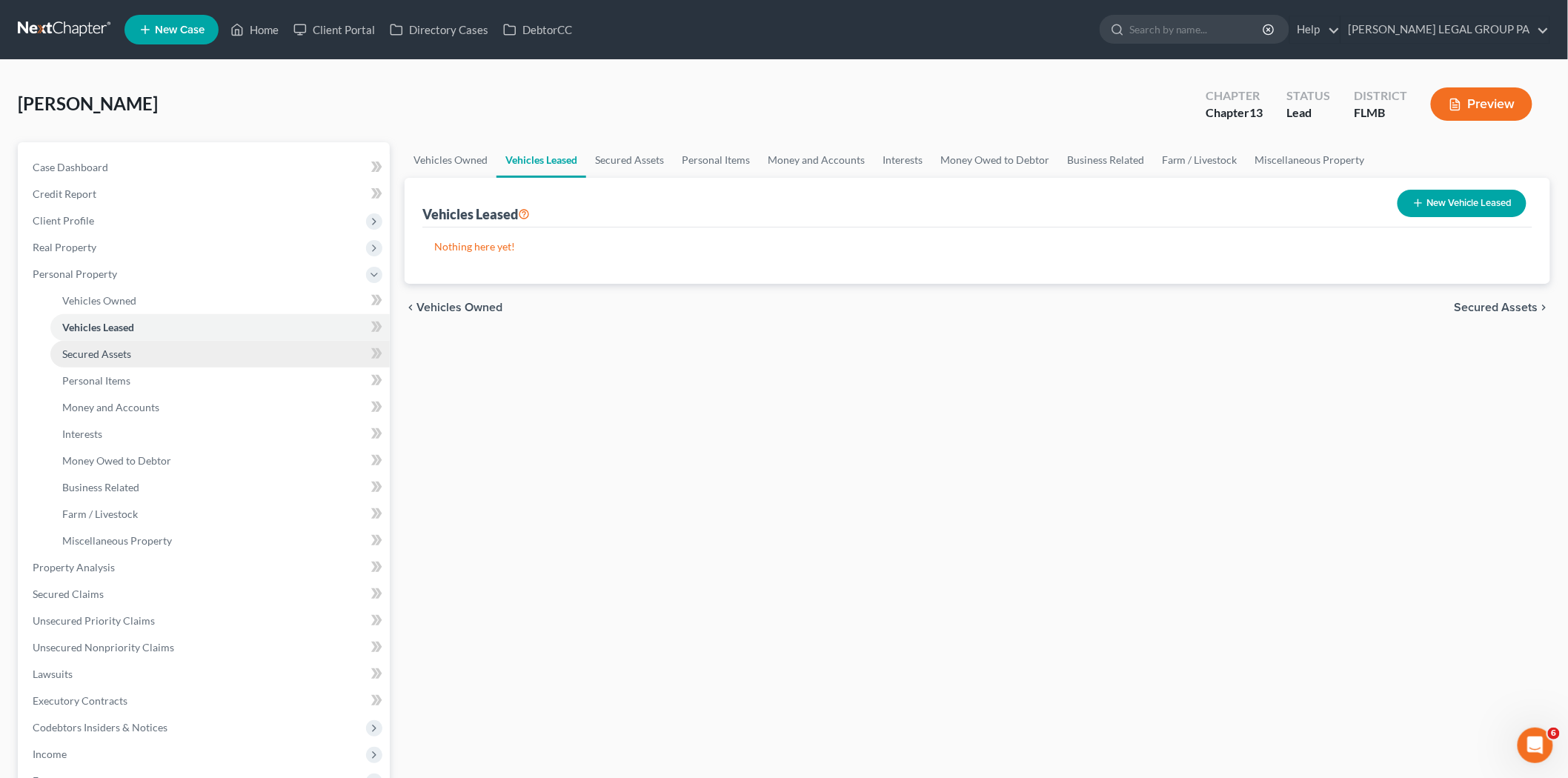
click at [211, 356] on link "Secured Assets" at bounding box center [219, 354] width 339 height 27
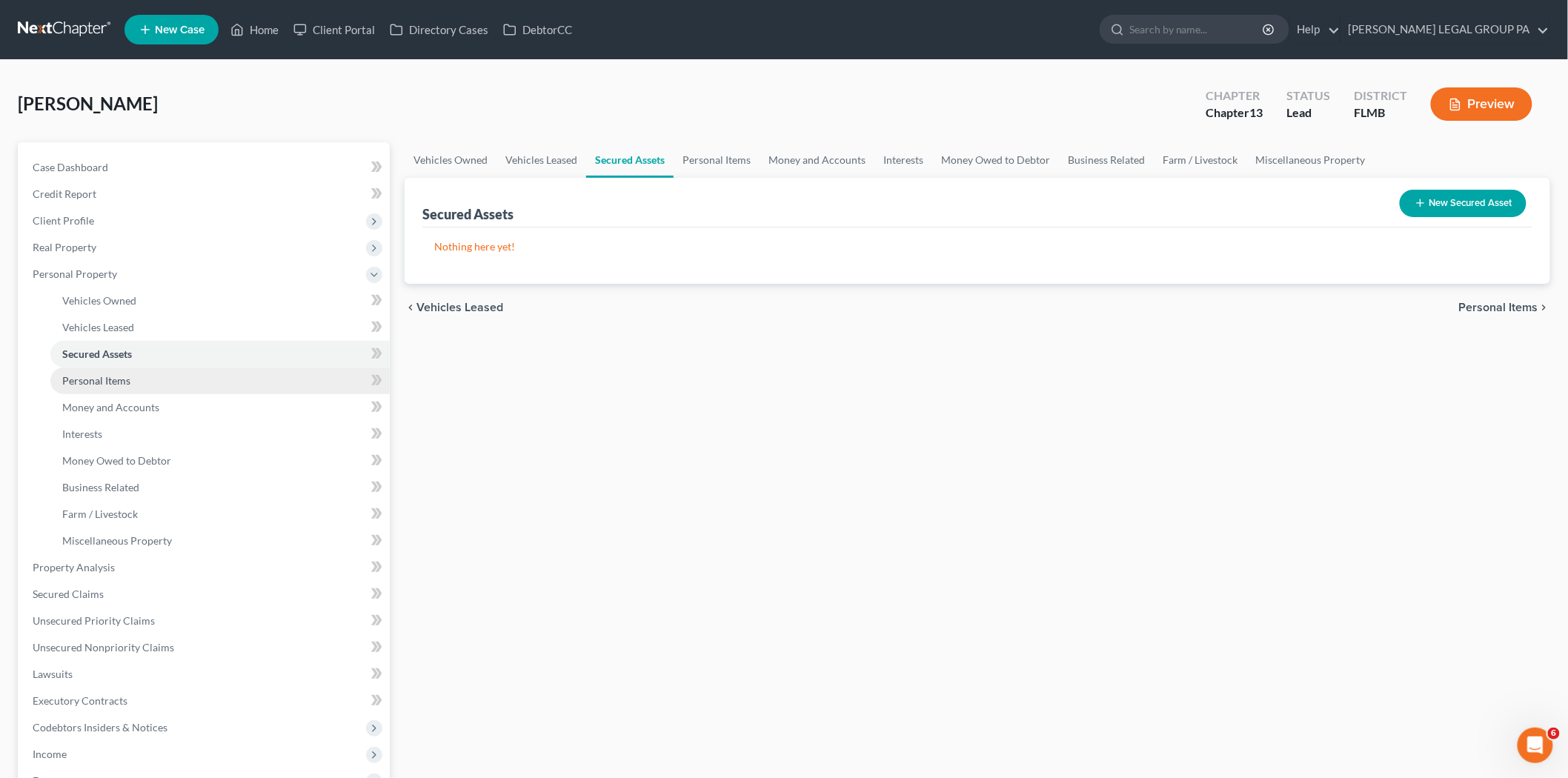
click at [128, 378] on span "Personal Items" at bounding box center [97, 380] width 68 height 12
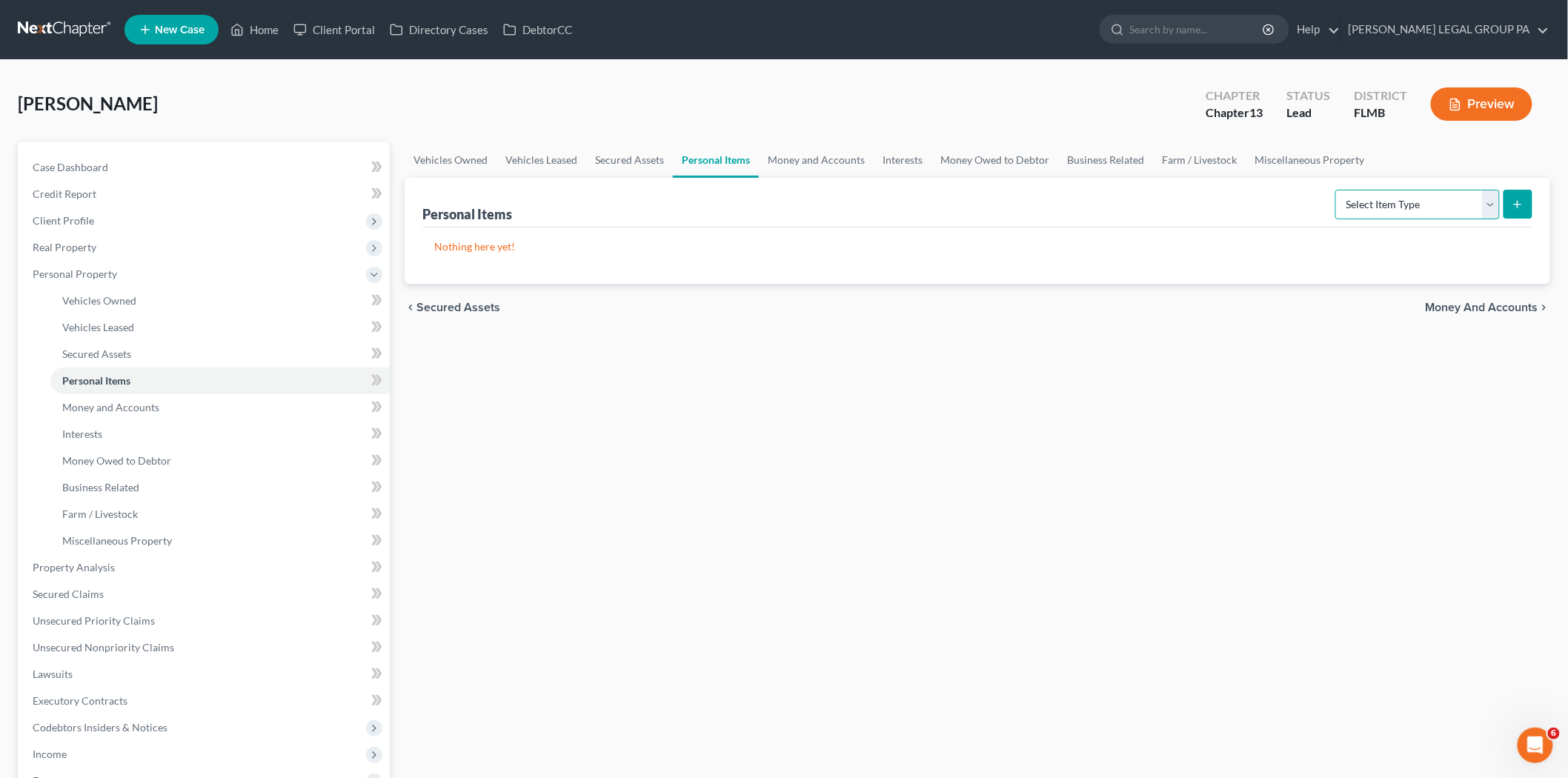
click at [1417, 195] on select "Select Item Type Clothing Collectibles Of Value Electronics Firearms Household …" at bounding box center [1417, 205] width 165 height 29
select select "clothing"
click at [1336, 190] on select "Select Item Type Clothing Collectibles Of Value Electronics Firearms Household …" at bounding box center [1417, 205] width 165 height 29
click at [1522, 209] on icon "submit" at bounding box center [1517, 204] width 12 height 12
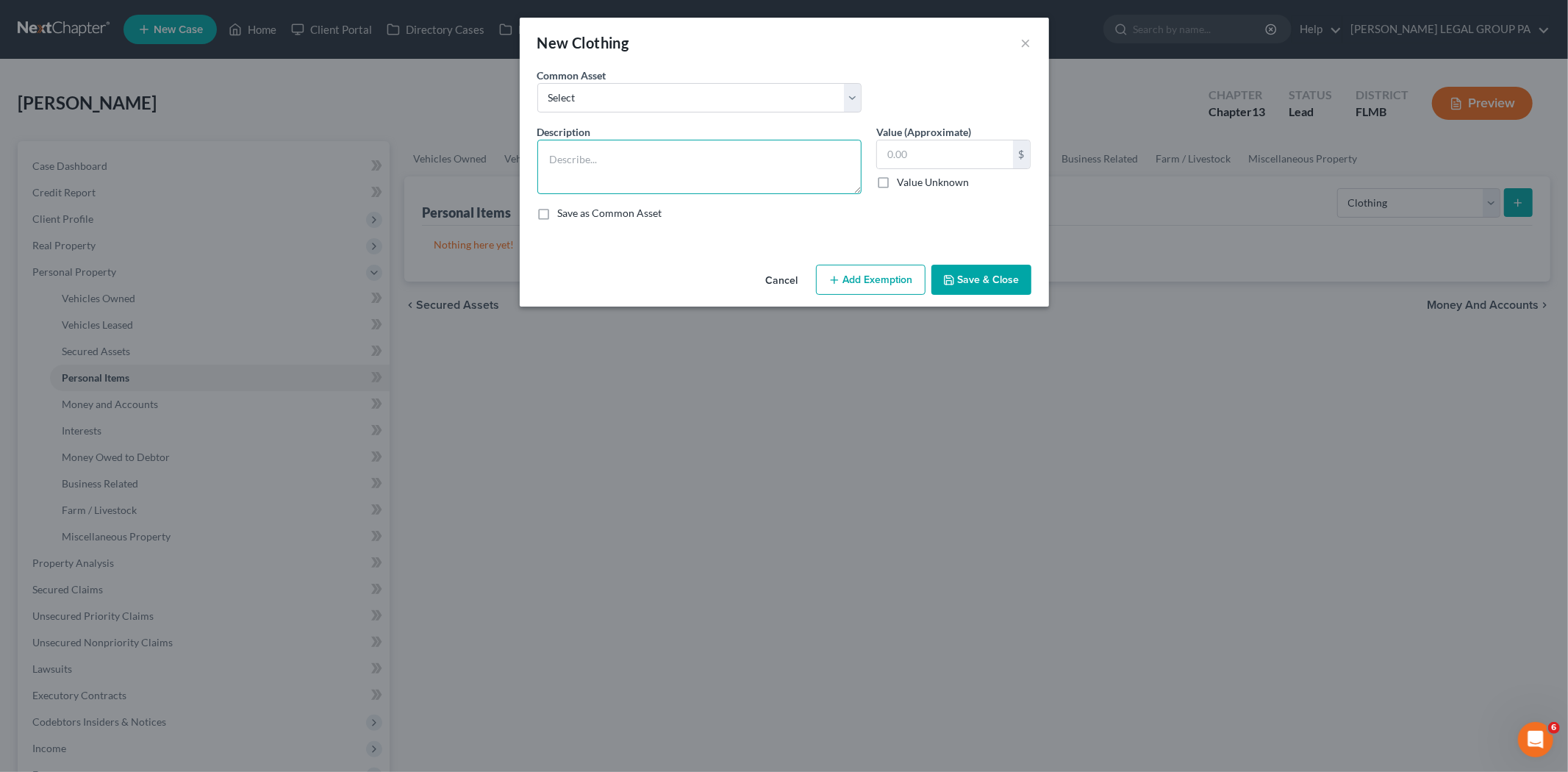
click at [740, 163] on textarea at bounding box center [699, 166] width 324 height 54
type textarea "Clothing"
type input "200.00"
click at [953, 268] on button "Save & Close" at bounding box center [981, 280] width 100 height 31
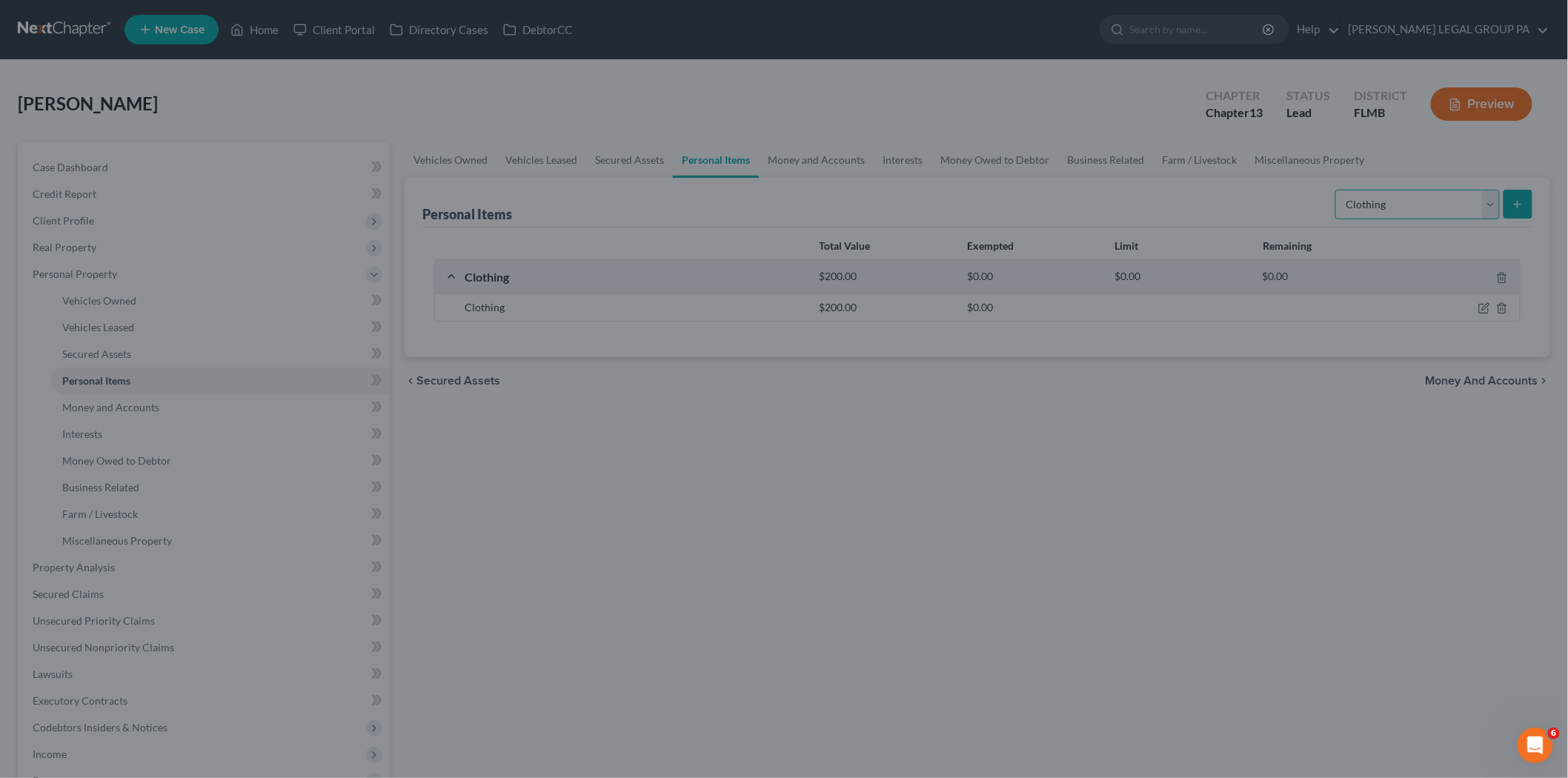
click at [1384, 212] on select "Select Item Type Clothing Collectibles Of Value Electronics Firearms Household …" at bounding box center [1417, 205] width 165 height 29
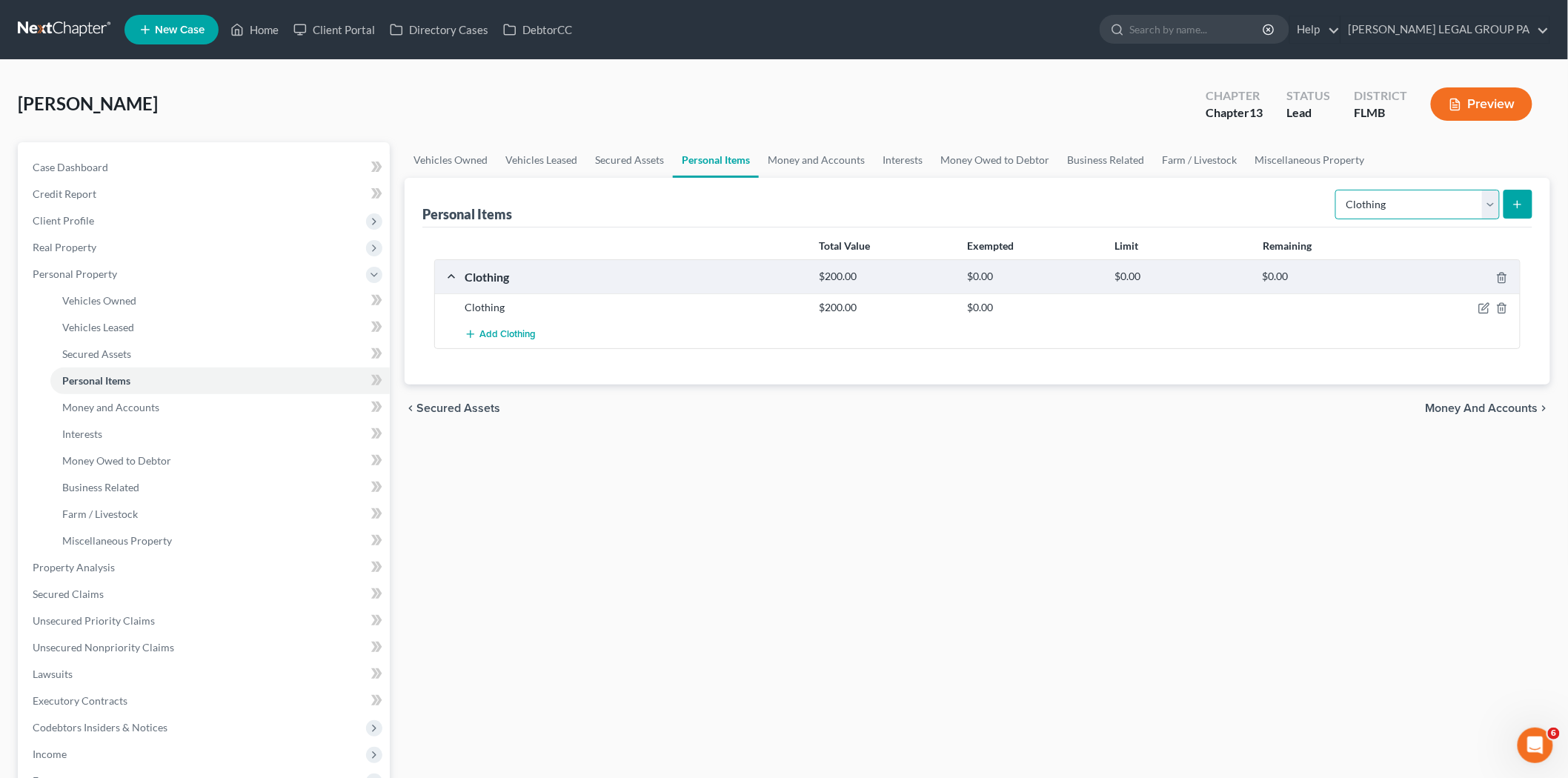
select select "collectibles_of_value"
click at [1336, 190] on select "Select Item Type Clothing Collectibles Of Value Electronics Firearms Household …" at bounding box center [1417, 205] width 165 height 29
click at [1509, 201] on button "submit" at bounding box center [1517, 204] width 29 height 29
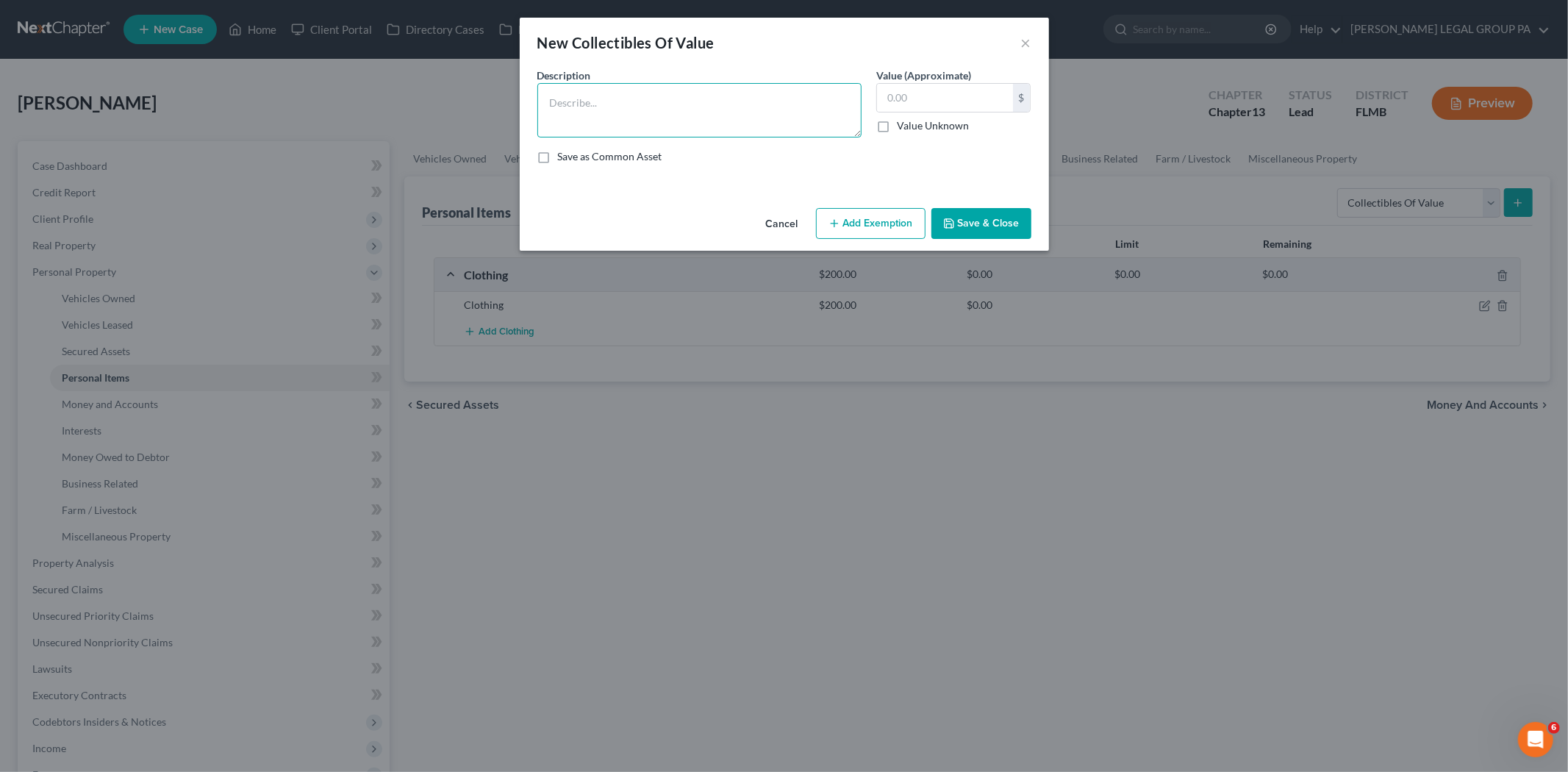
click at [693, 117] on textarea at bounding box center [699, 110] width 324 height 54
click at [574, 100] on textarea "FunkoPop collection" at bounding box center [699, 110] width 324 height 54
type textarea "Funko Pop collection"
click at [907, 104] on input "text" at bounding box center [944, 97] width 136 height 28
type input "750.00"
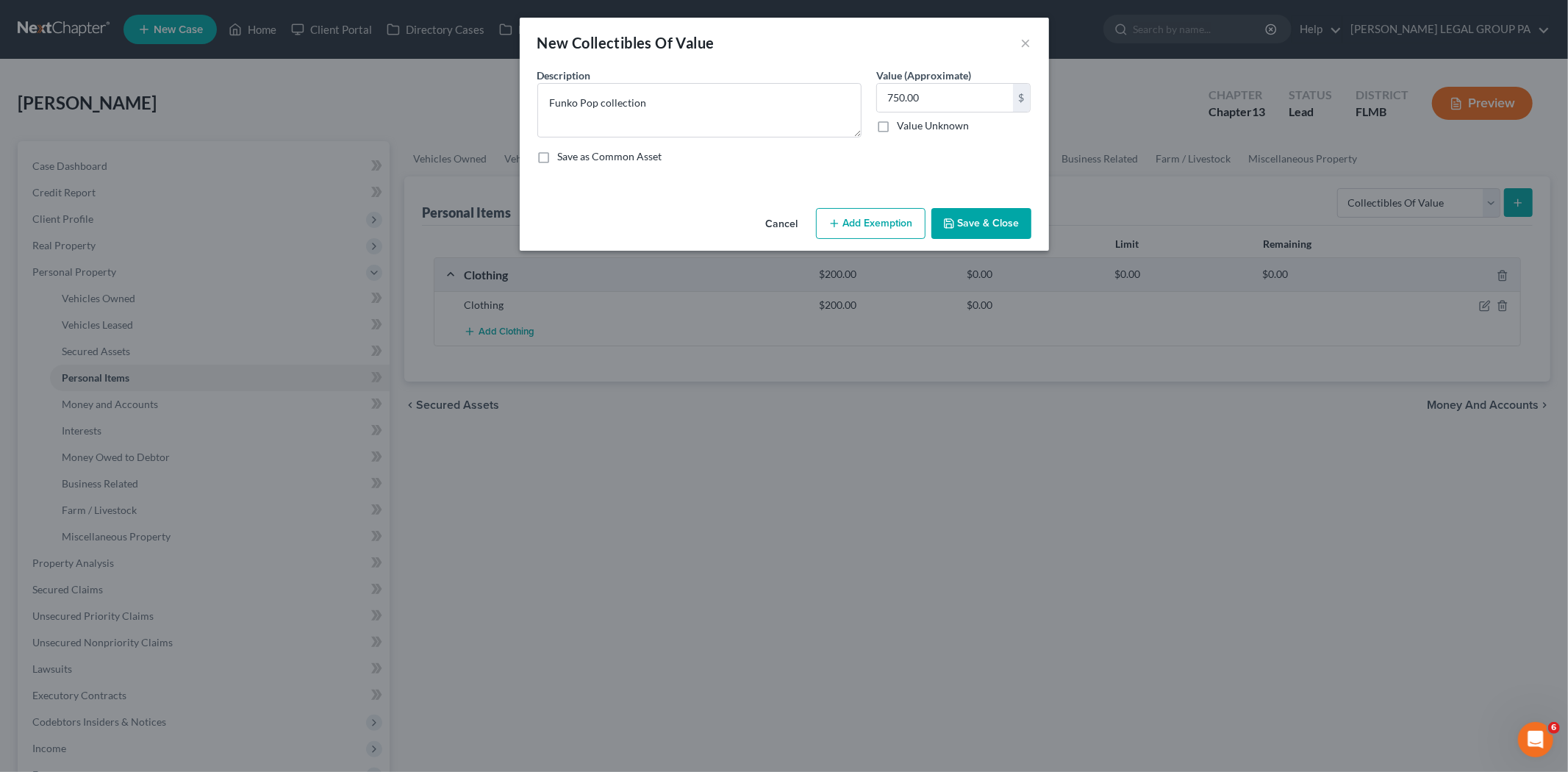
click at [966, 230] on button "Save & Close" at bounding box center [981, 223] width 100 height 31
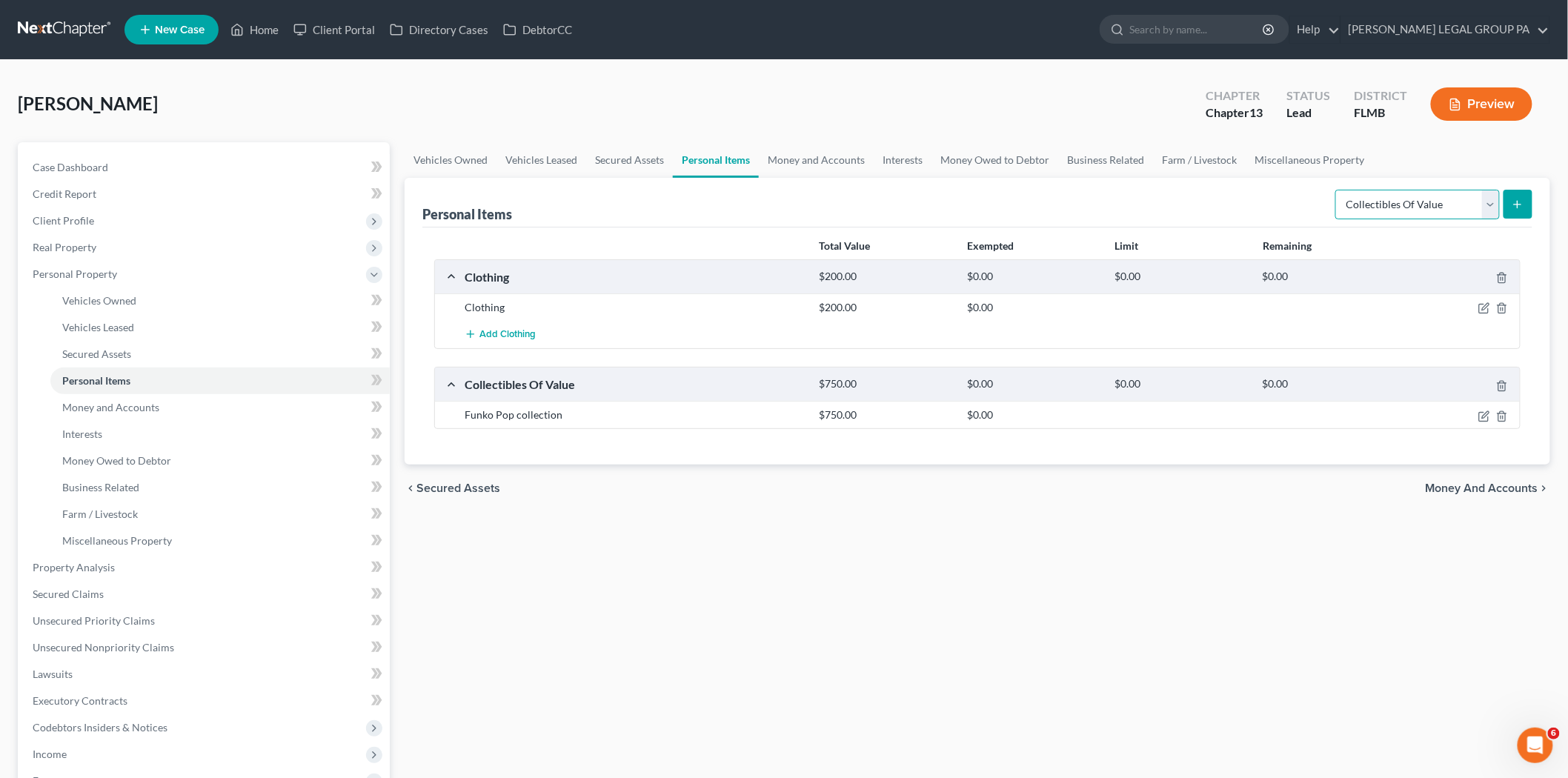
click at [1387, 191] on select "Select Item Type Clothing Collectibles Of Value Electronics Firearms Household …" at bounding box center [1417, 205] width 165 height 29
select select "electronics"
click at [1336, 190] on select "Select Item Type Clothing Collectibles Of Value Electronics Firearms Household …" at bounding box center [1417, 205] width 165 height 29
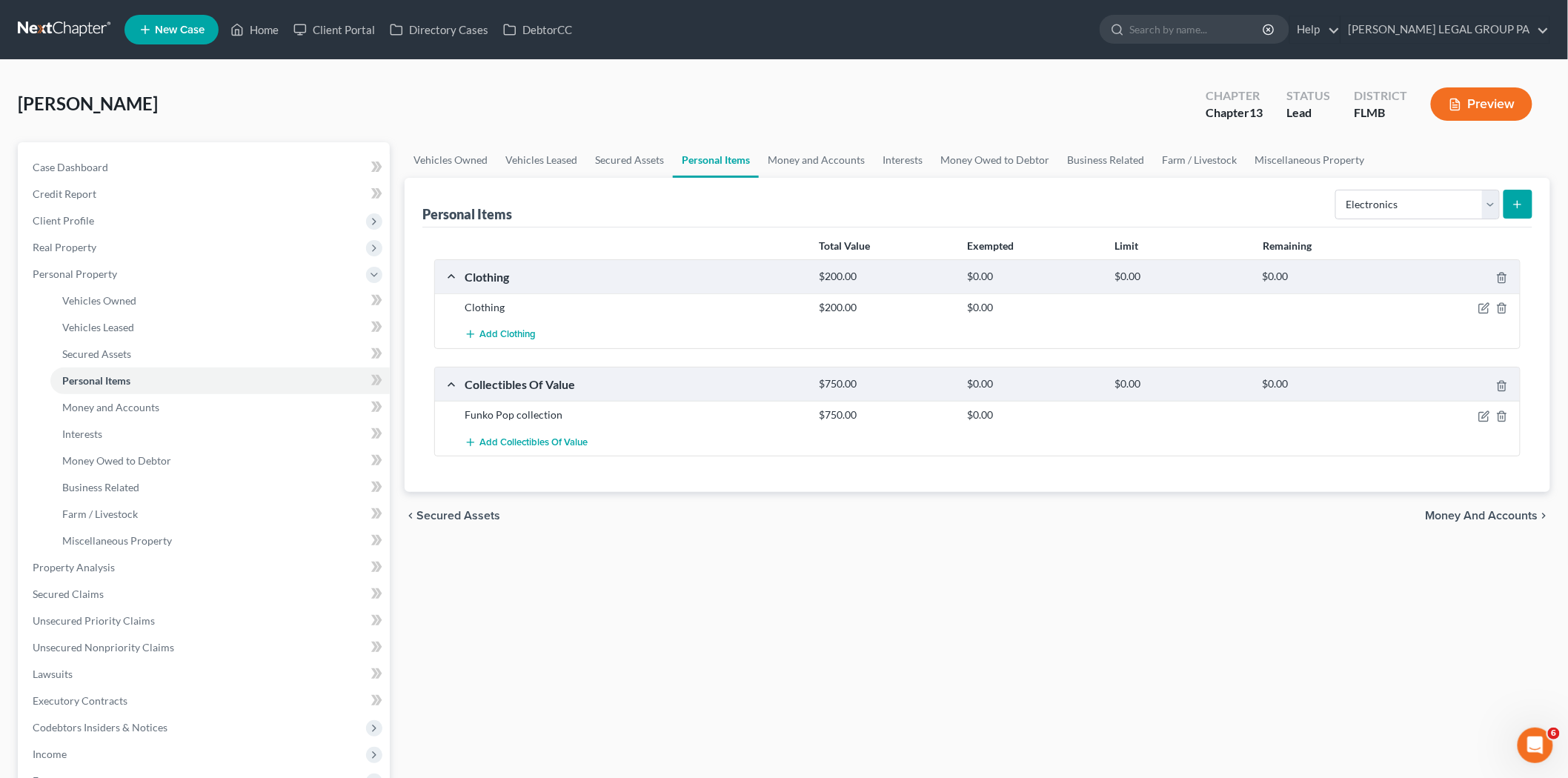
click at [1190, 216] on div "Personal Items Select Item Type Clothing Collectibles Of Value Electronics Fire…" at bounding box center [977, 202] width 1110 height 49
click at [1509, 209] on button "submit" at bounding box center [1517, 204] width 29 height 29
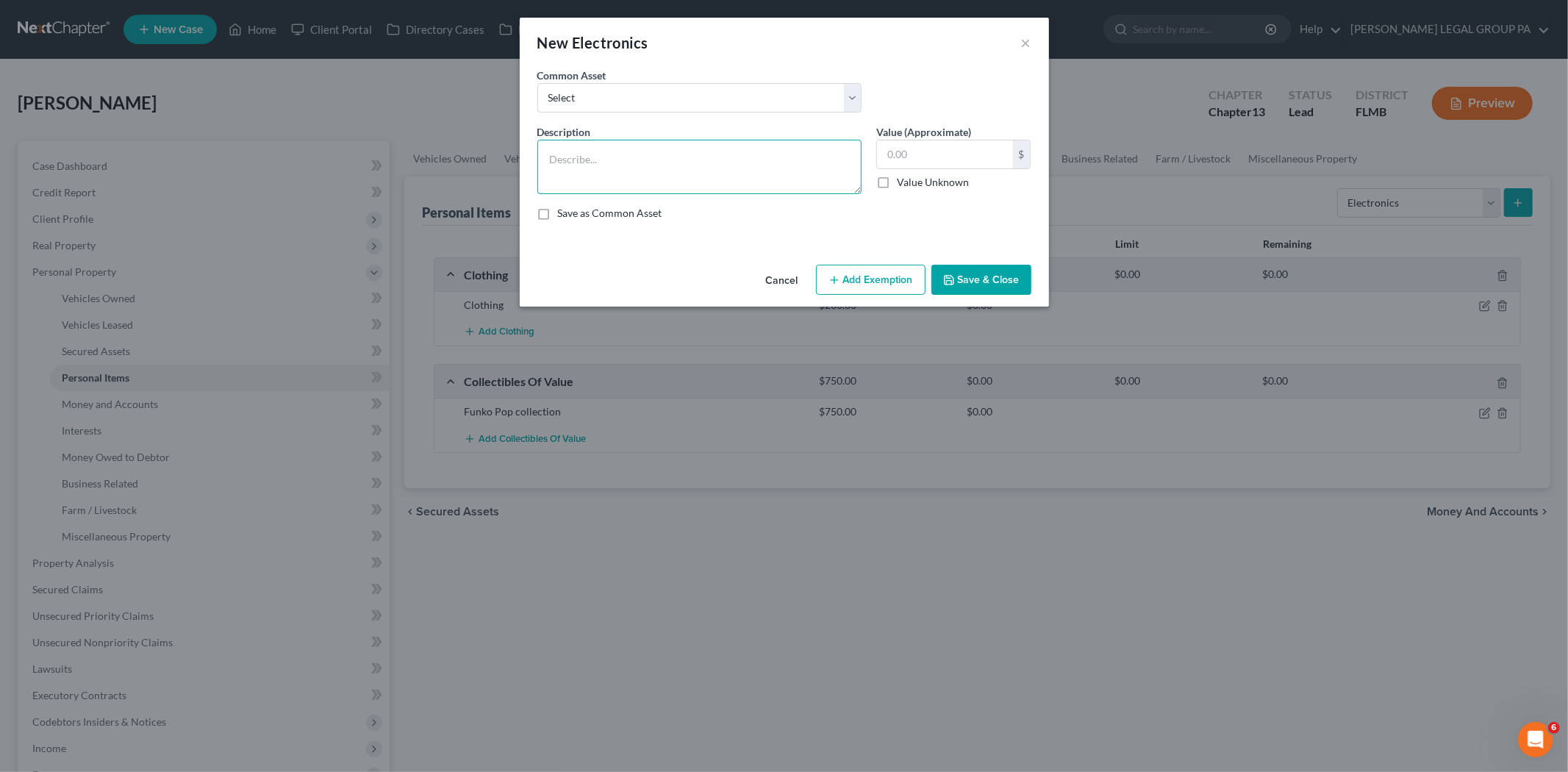
click at [654, 184] on textarea at bounding box center [699, 166] width 324 height 54
type textarea "2 Tvs, desktop, soundbar, Blu-Ray tv player, and boom box"
click at [923, 153] on input "text" at bounding box center [944, 154] width 136 height 28
type input "115.00"
click at [982, 284] on button "Save & Close" at bounding box center [981, 280] width 100 height 31
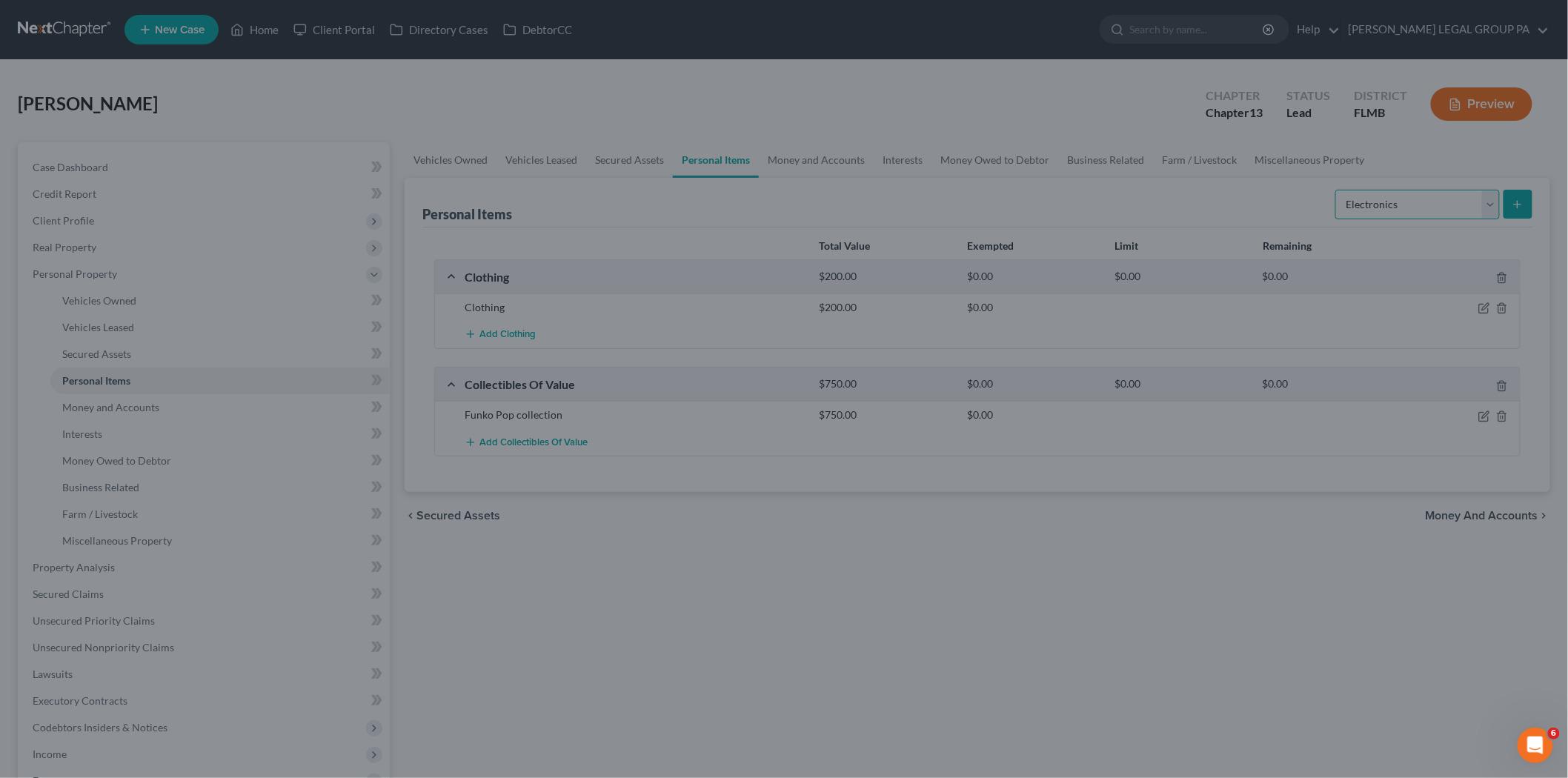
click at [1412, 197] on select "Select Item Type Clothing Collectibles Of Value Electronics Firearms Household …" at bounding box center [1417, 205] width 165 height 29
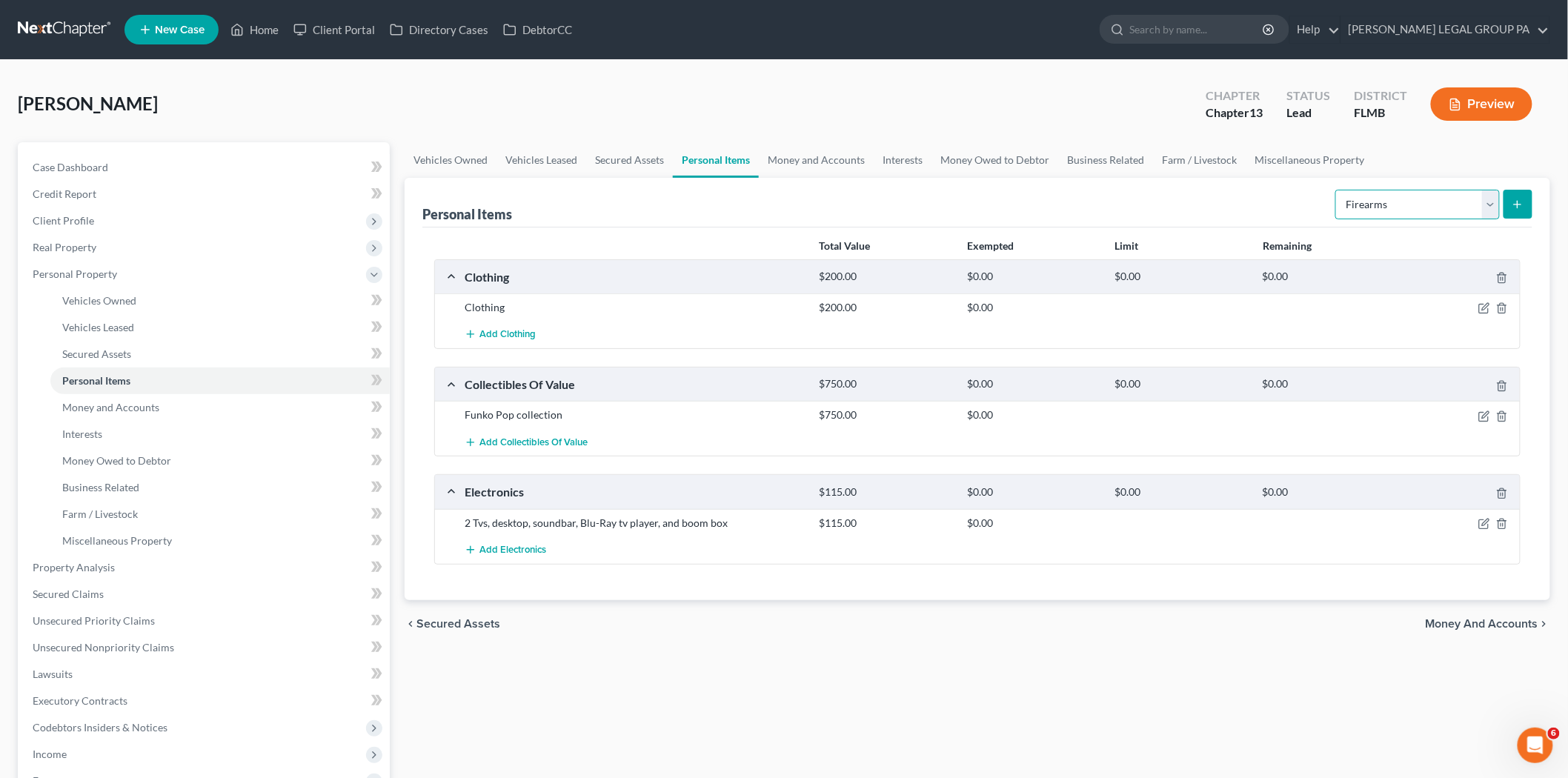
click at [1336, 190] on select "Select Item Type Clothing Collectibles Of Value Electronics Firearms Household …" at bounding box center [1417, 205] width 165 height 29
click at [1522, 209] on icon "submit" at bounding box center [1517, 204] width 12 height 12
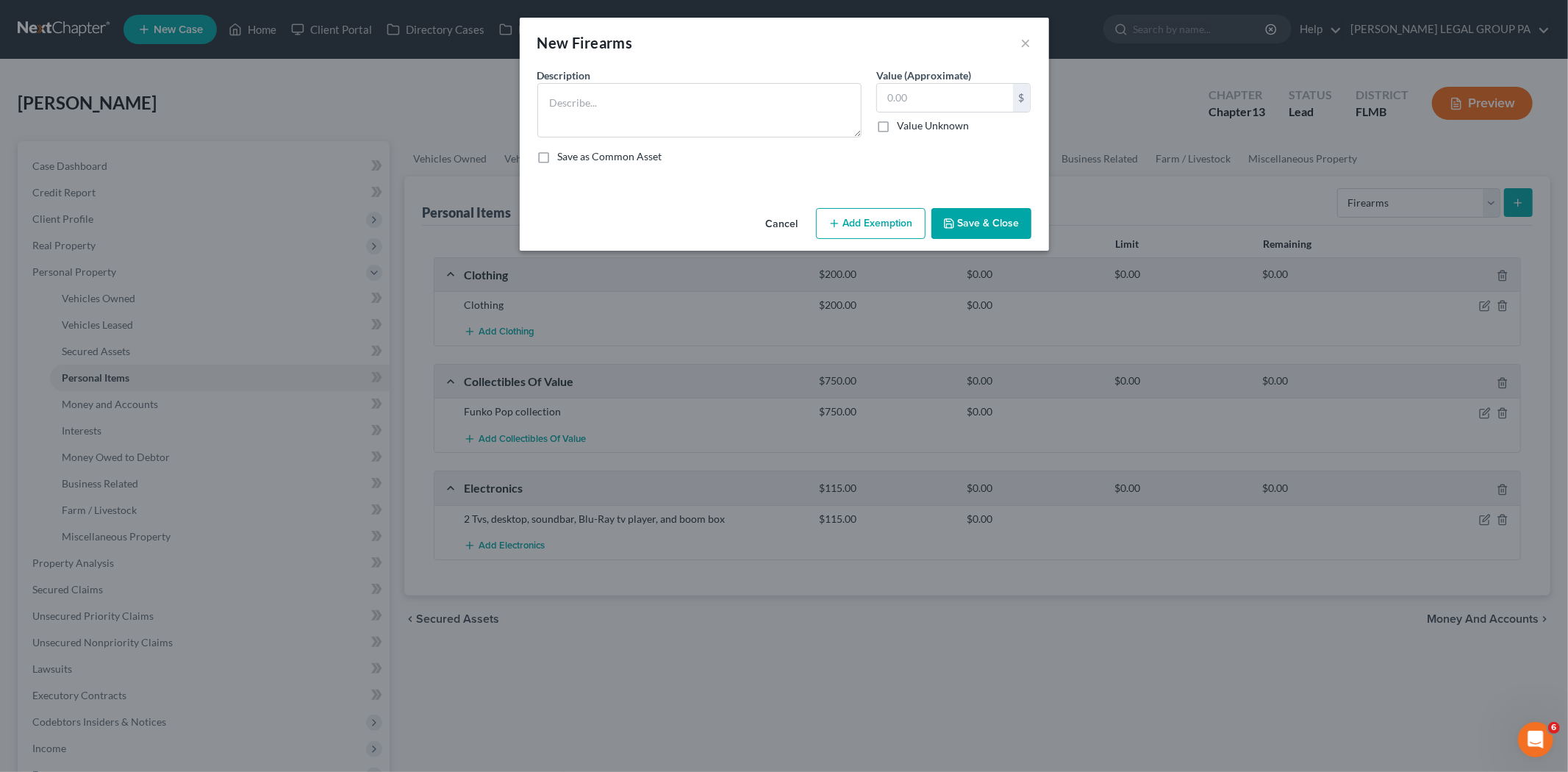
click at [779, 218] on button "Cancel" at bounding box center [782, 224] width 56 height 29
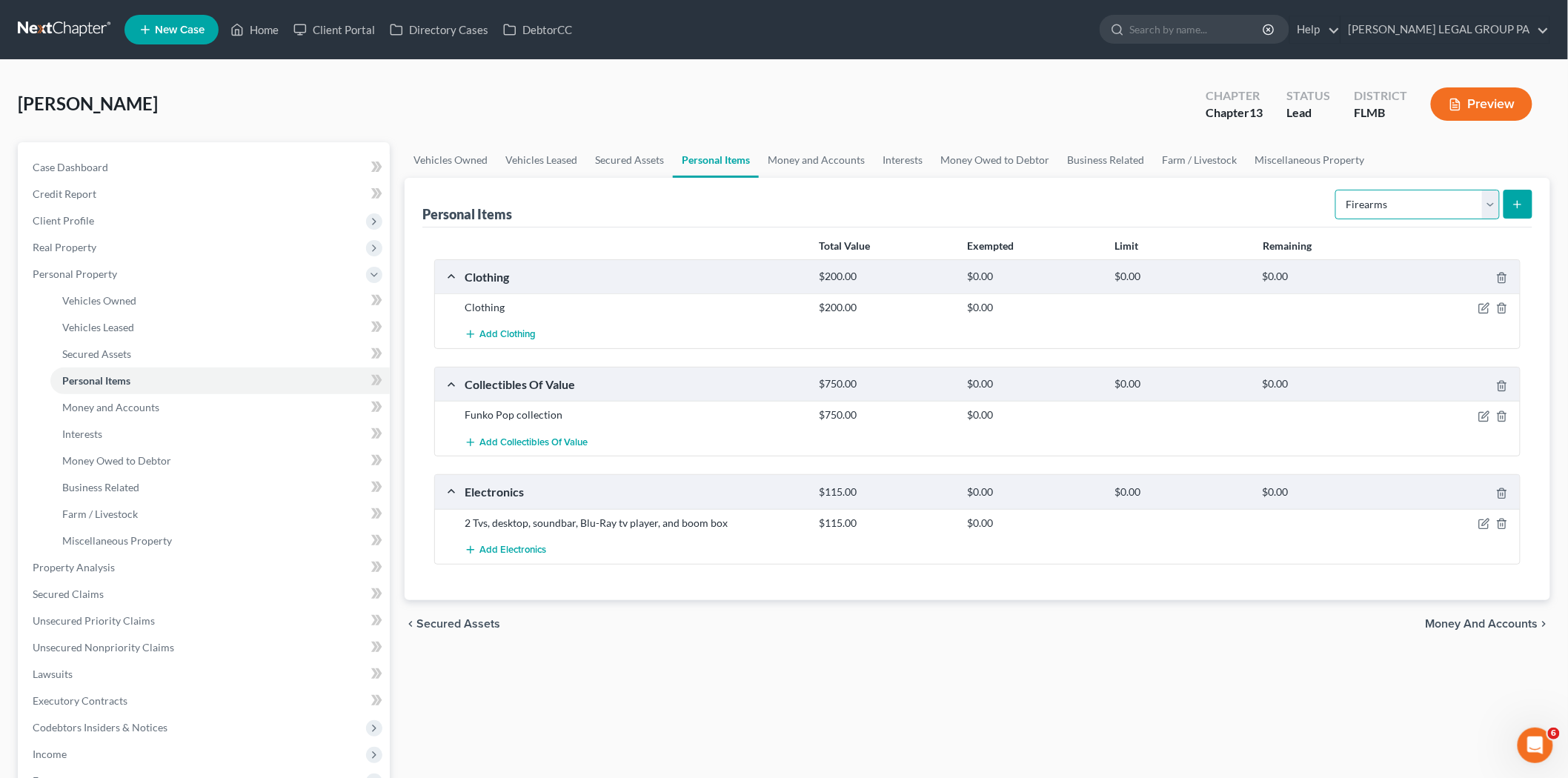
click at [1391, 208] on select "Select Item Type Clothing Collectibles Of Value Electronics Firearms Household …" at bounding box center [1417, 205] width 165 height 29
select select "household_goods"
click at [1336, 190] on select "Select Item Type Clothing Collectibles Of Value Electronics Firearms Household …" at bounding box center [1417, 205] width 165 height 29
click at [1510, 199] on button "submit" at bounding box center [1517, 204] width 29 height 29
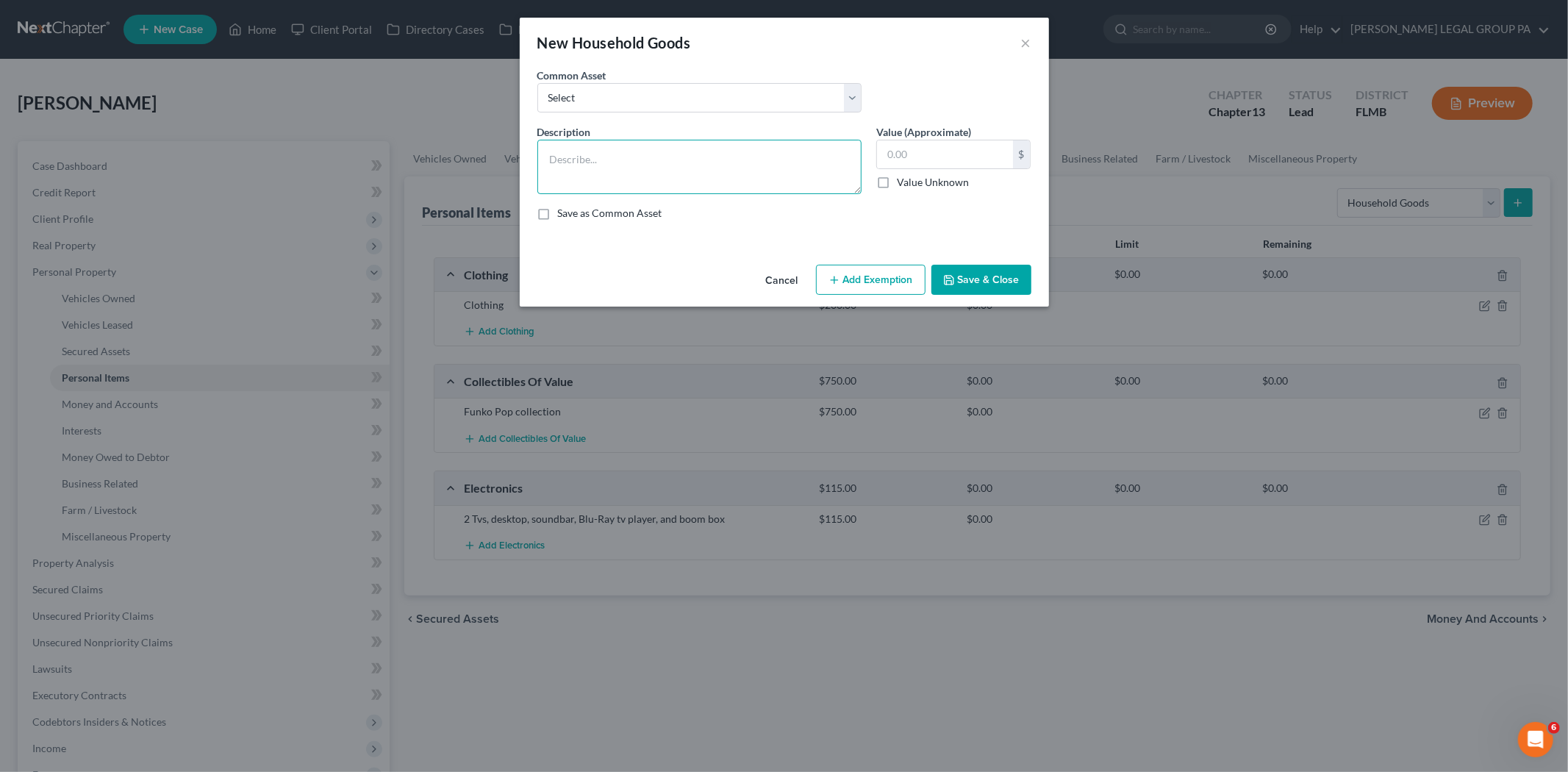
click at [621, 179] on textarea at bounding box center [699, 166] width 324 height 54
click at [610, 159] on textarea at bounding box center [699, 166] width 324 height 54
click at [723, 156] on textarea "Bedroom set, couch, recliner, TV stand, table with 4 folding chairs," at bounding box center [699, 166] width 324 height 54
click at [740, 160] on textarea "Bedroom set, couch, recliner, TV stand, and table with 4 folding chairs, and be…" at bounding box center [699, 166] width 324 height 54
type textarea "Bedroom set, couch, recliner, TV stand, table with 4 folding chairs, and beach …"
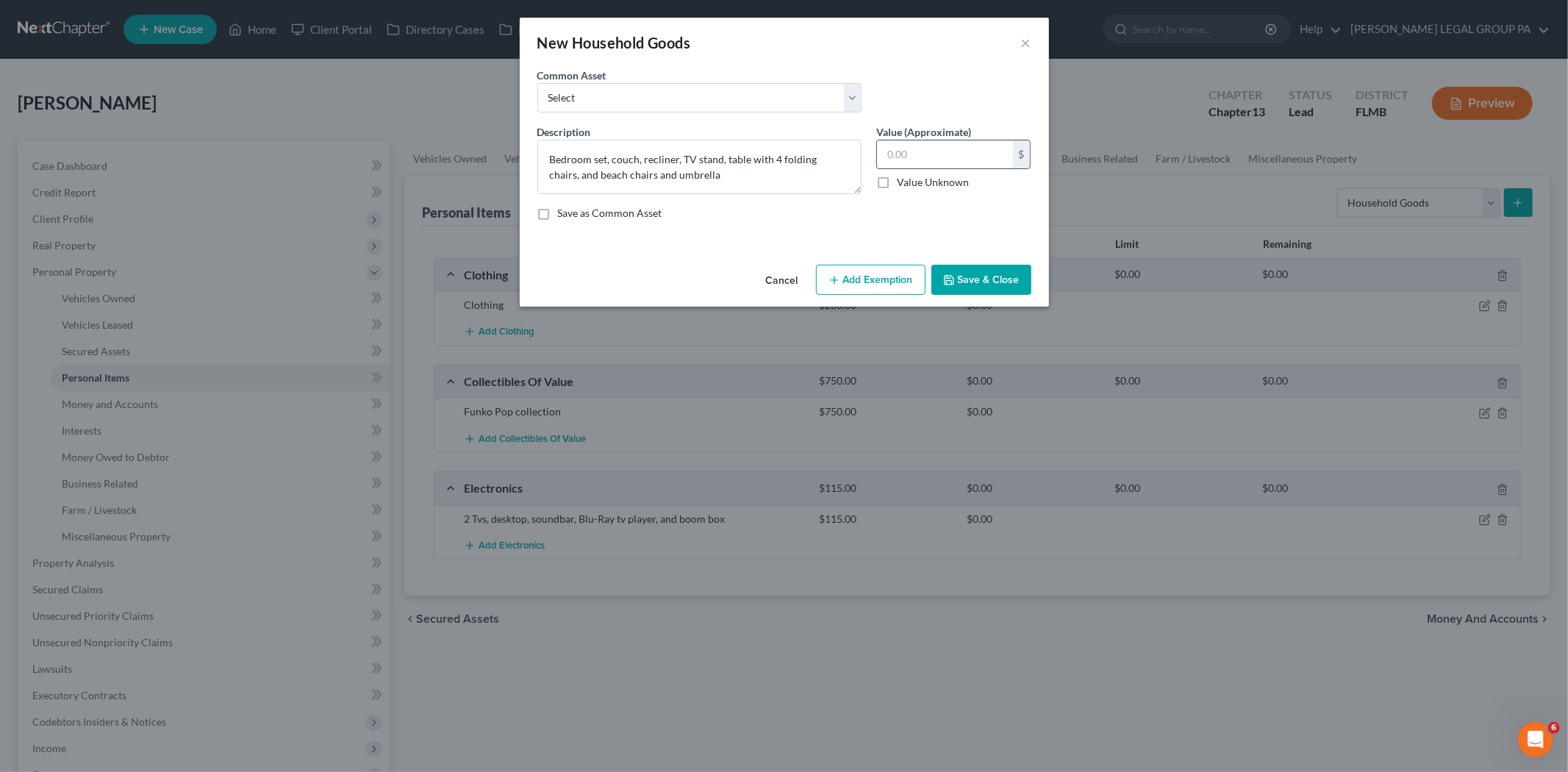
click at [908, 157] on input "text" at bounding box center [944, 154] width 136 height 28
type input "475.00"
click at [990, 271] on button "Save & Close" at bounding box center [981, 280] width 100 height 31
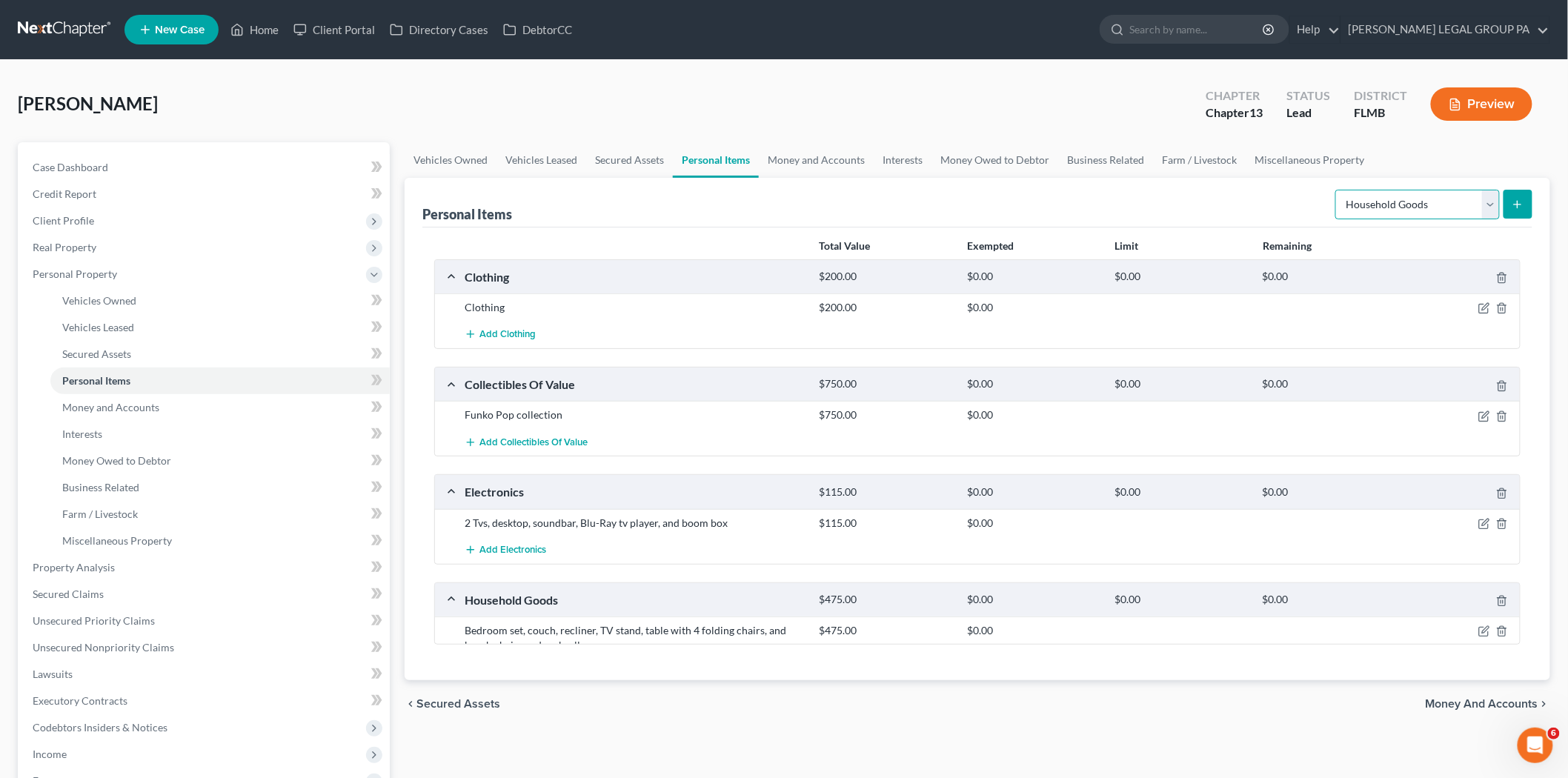
click at [1415, 202] on select "Select Item Type Clothing Collectibles Of Value Electronics Firearms Household …" at bounding box center [1417, 205] width 165 height 29
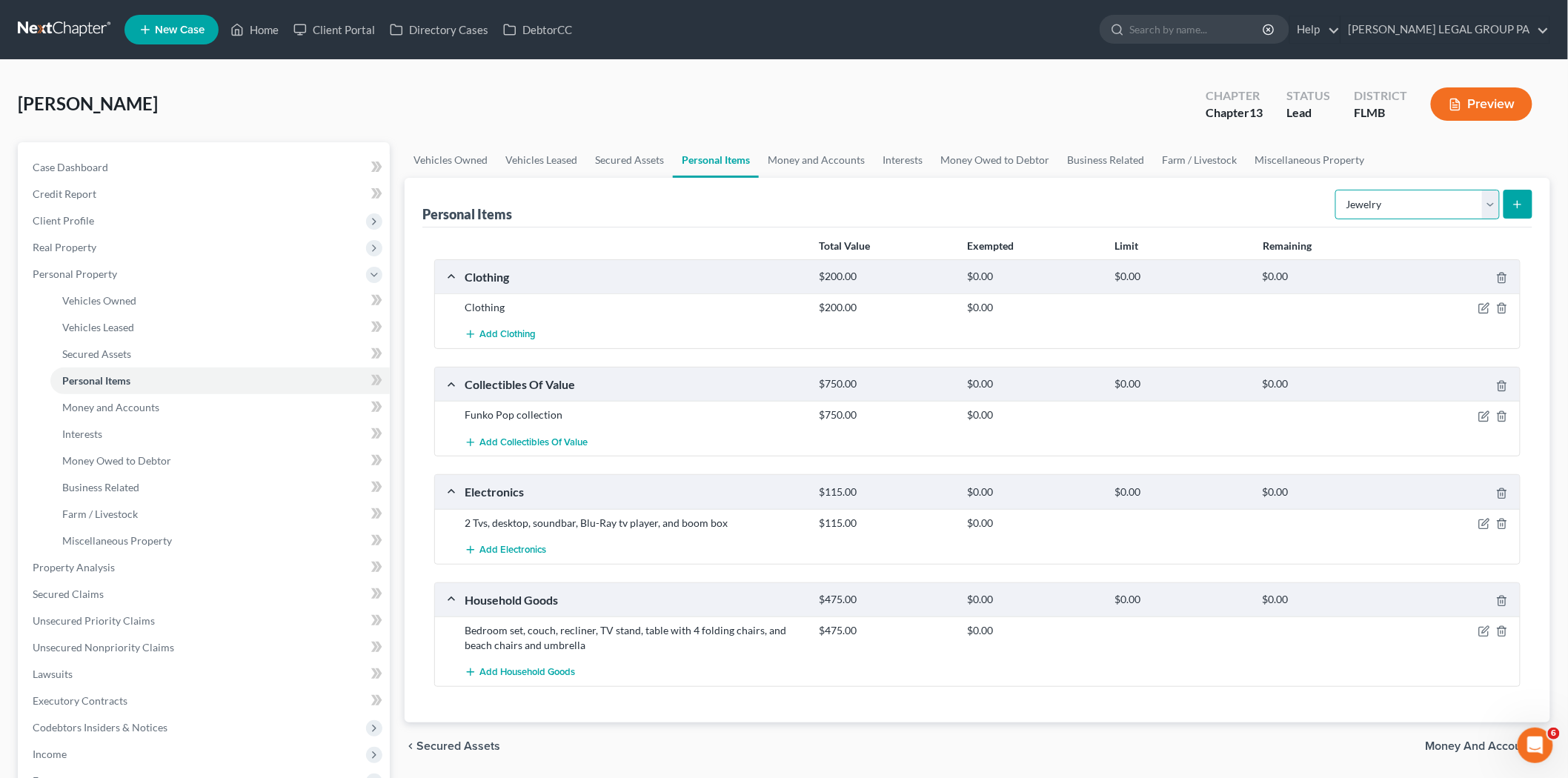
click at [1336, 190] on select "Select Item Type Clothing Collectibles Of Value Electronics Firearms Household …" at bounding box center [1417, 205] width 165 height 29
click at [1383, 194] on select "Select Item Type Clothing Collectibles Of Value Electronics Firearms Household …" at bounding box center [1417, 205] width 165 height 29
select select "sports_and_hobby_equipment"
click at [1336, 190] on select "Select Item Type Clothing Collectibles Of Value Electronics Firearms Household …" at bounding box center [1417, 205] width 165 height 29
click at [1517, 202] on line "submit" at bounding box center [1517, 204] width 0 height 7
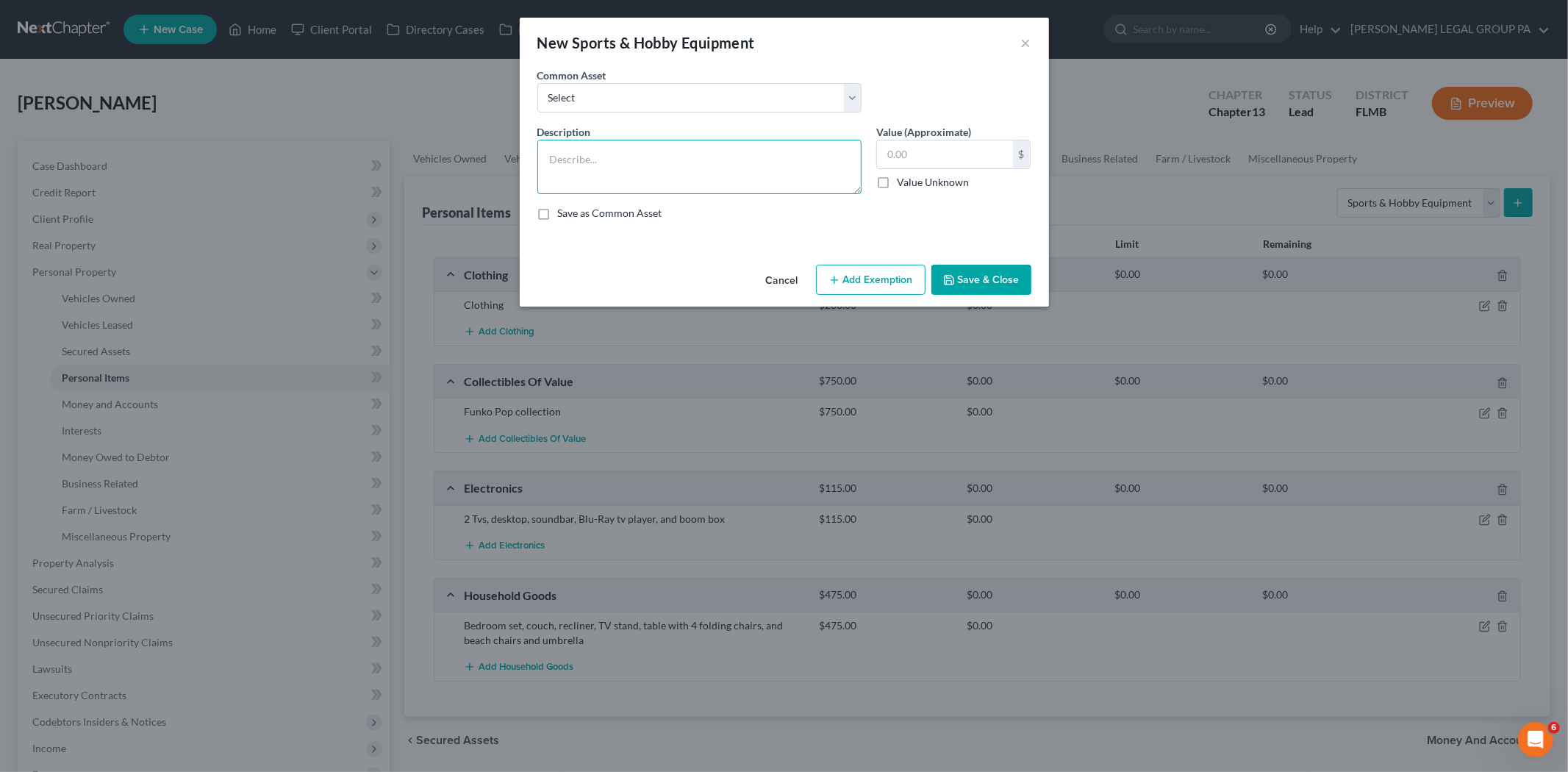
click at [692, 171] on textarea at bounding box center [699, 166] width 324 height 54
type textarea "Fishing pools"
type input "30.00"
click at [1015, 281] on button "Save & Close" at bounding box center [981, 280] width 100 height 31
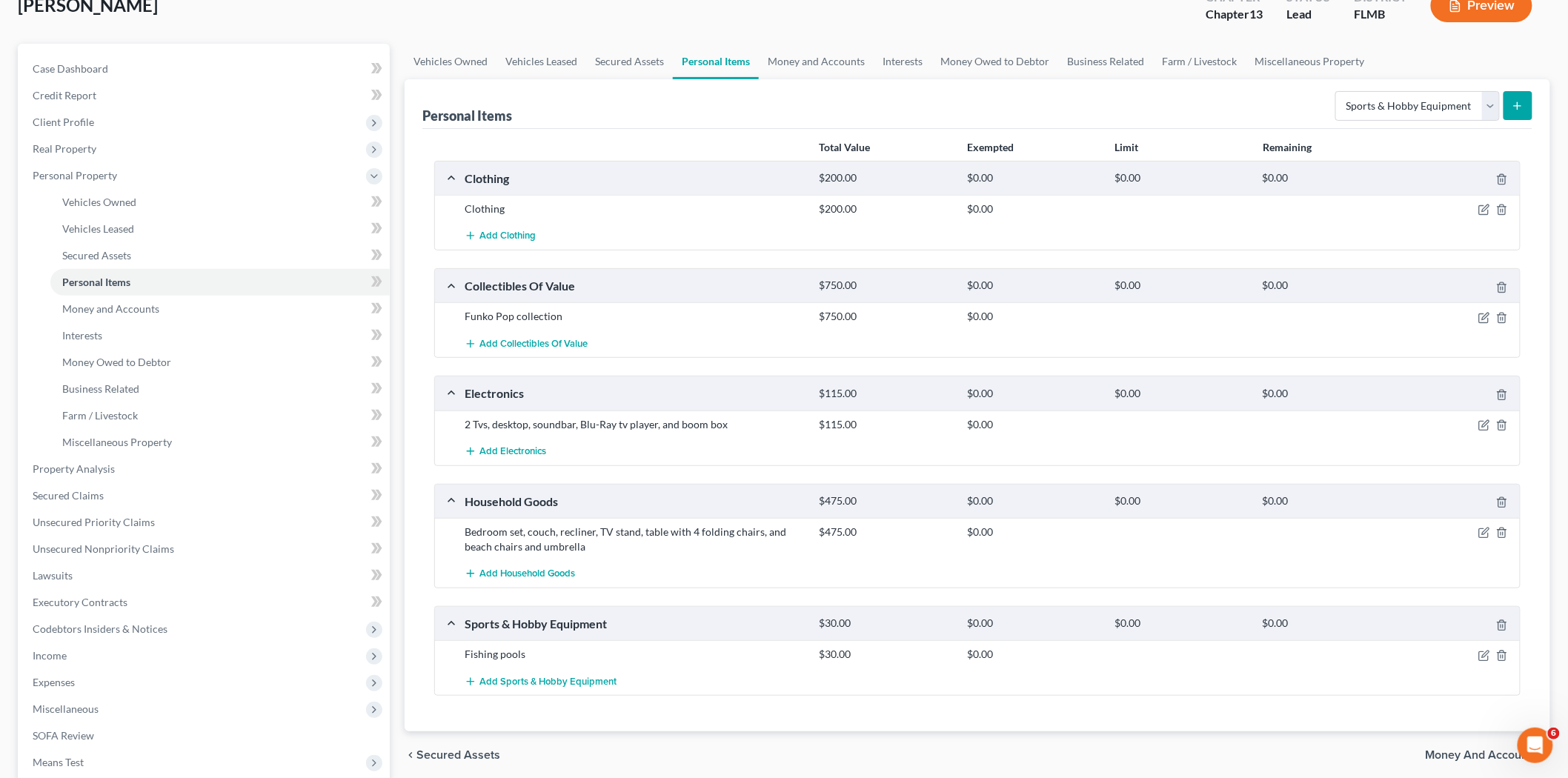
scroll to position [246, 0]
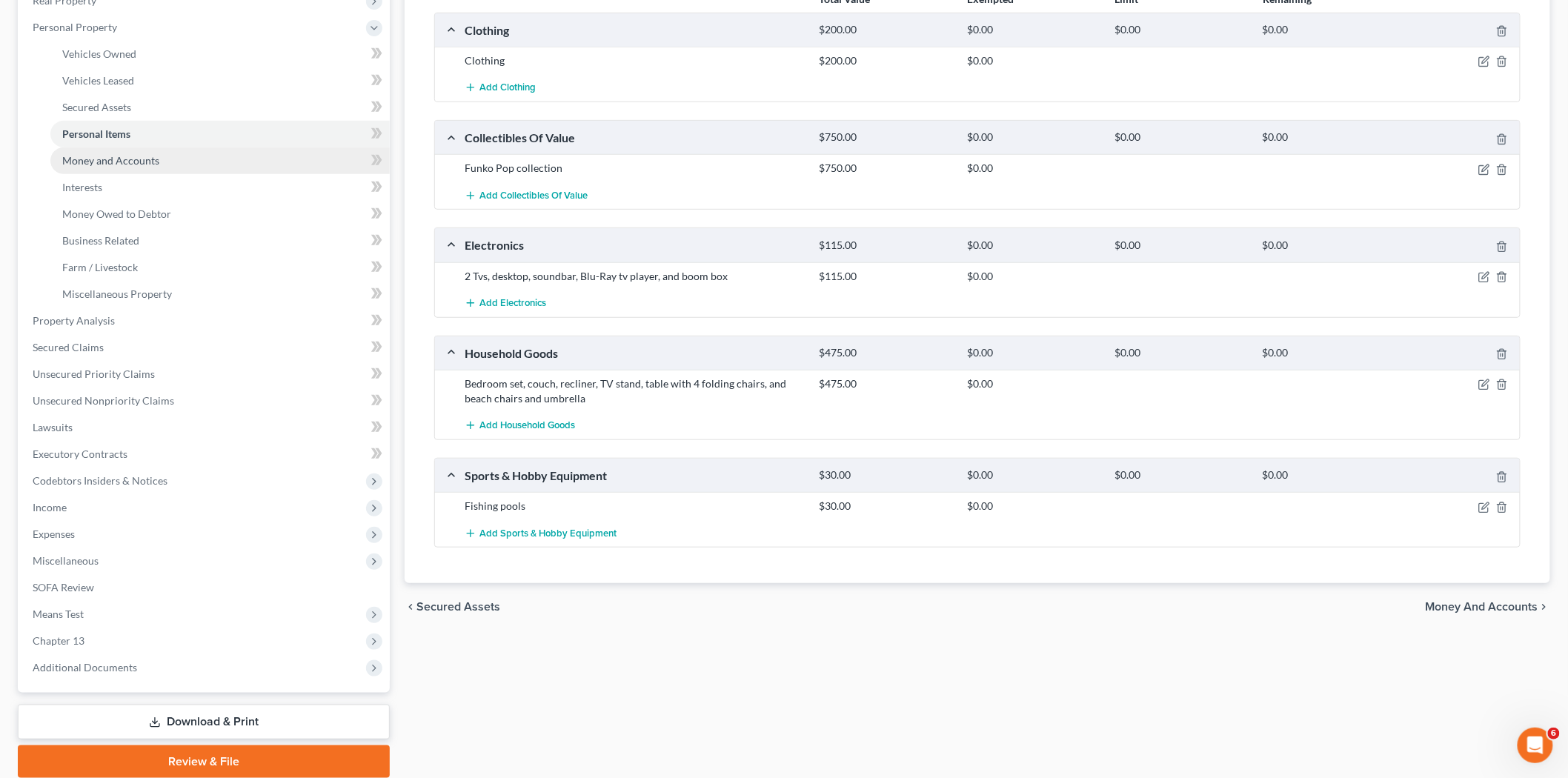
click at [151, 158] on span "Money and Accounts" at bounding box center [111, 161] width 97 height 12
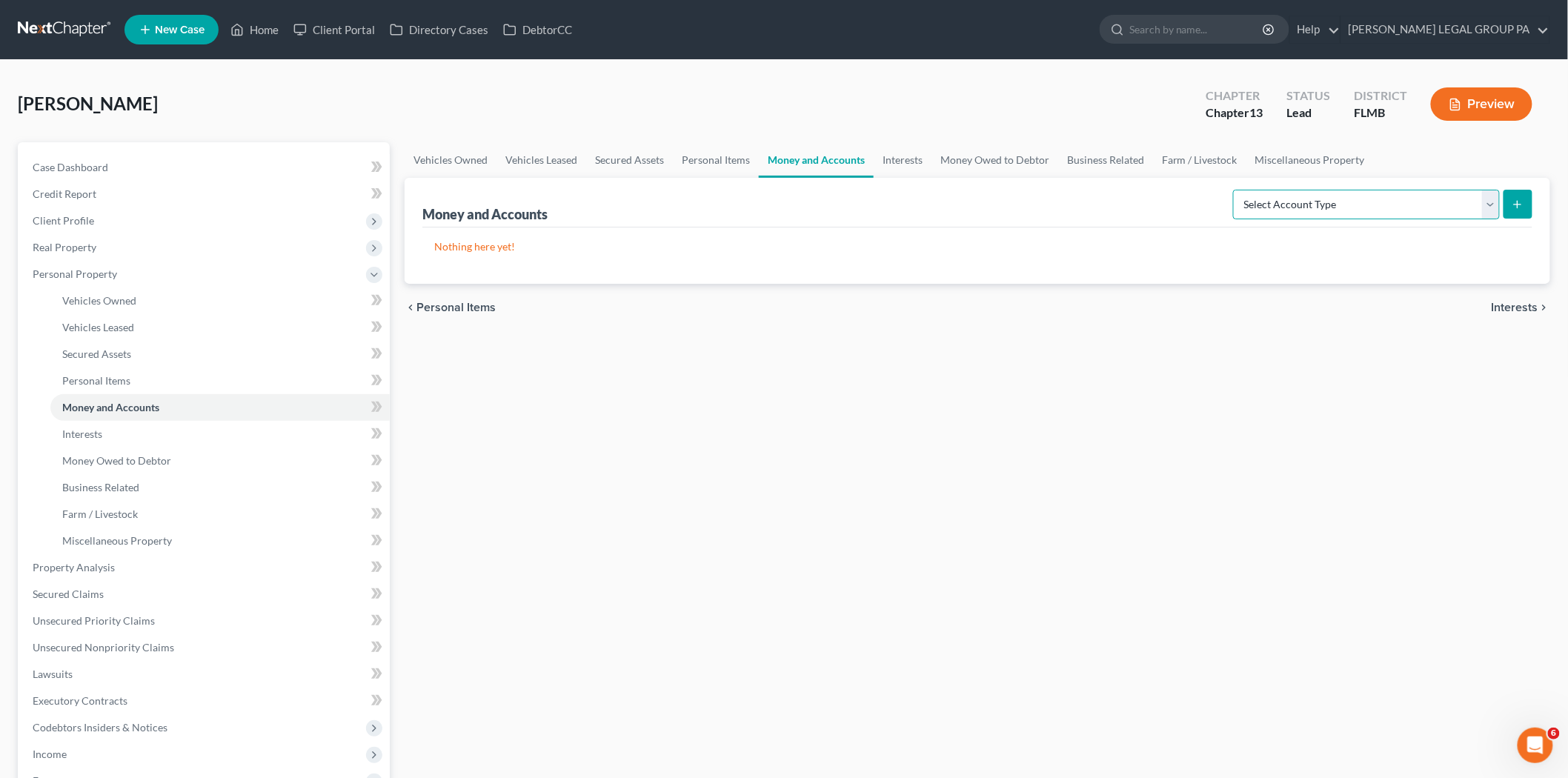
drag, startPoint x: 1403, startPoint y: 202, endPoint x: 1249, endPoint y: 172, distance: 156.9
click at [1400, 202] on select "Select Account Type Brokerage Cash on Hand Certificates of Deposit Checking Acc…" at bounding box center [1366, 205] width 266 height 29
select select "checking"
click at [1236, 190] on select "Select Account Type Brokerage Cash on Hand Certificates of Deposit Checking Acc…" at bounding box center [1366, 205] width 266 height 29
click at [1507, 206] on button "submit" at bounding box center [1517, 204] width 29 height 29
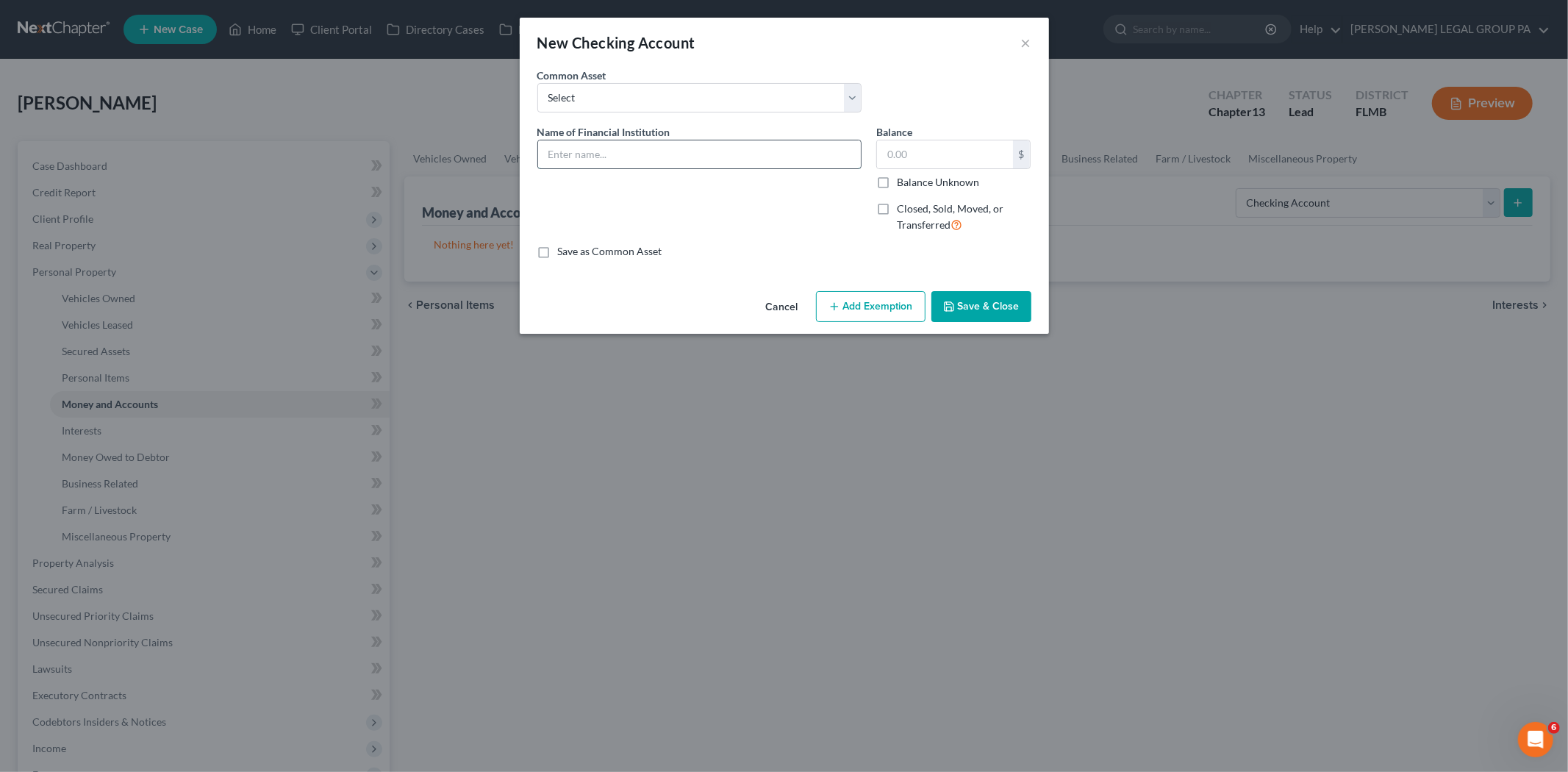
click at [648, 154] on input "text" at bounding box center [699, 154] width 323 height 28
type input "Chime"
click at [991, 304] on button "Save & Close" at bounding box center [981, 307] width 100 height 31
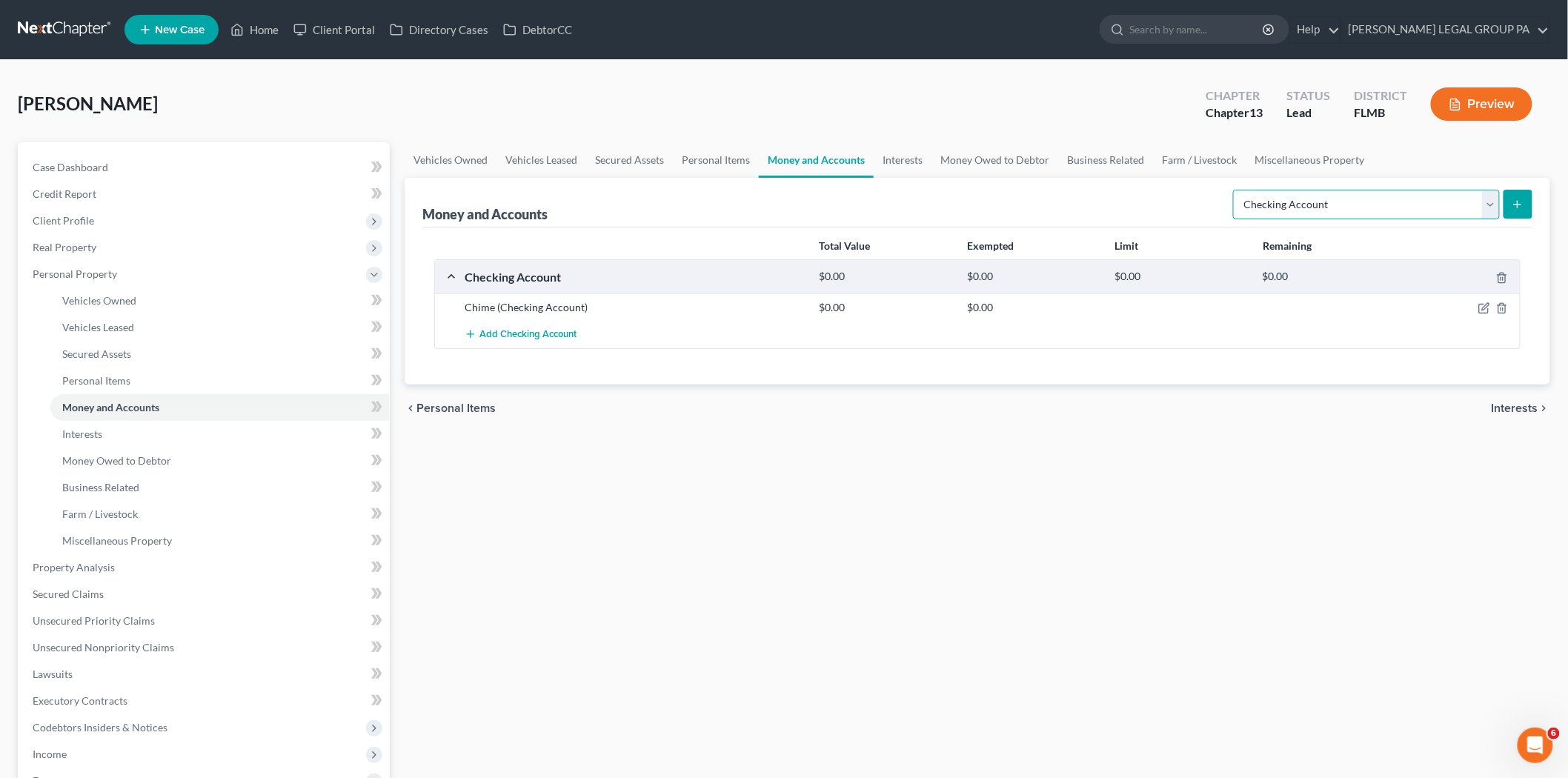
click at [1371, 200] on select "Select Account Type Brokerage Cash on Hand Certificates of Deposit Checking Acc…" at bounding box center [1366, 205] width 266 height 29
select select "savings"
click at [1236, 190] on select "Select Account Type Brokerage Cash on Hand Certificates of Deposit Checking Acc…" at bounding box center [1366, 205] width 266 height 29
click at [1513, 206] on icon "submit" at bounding box center [1517, 204] width 12 height 12
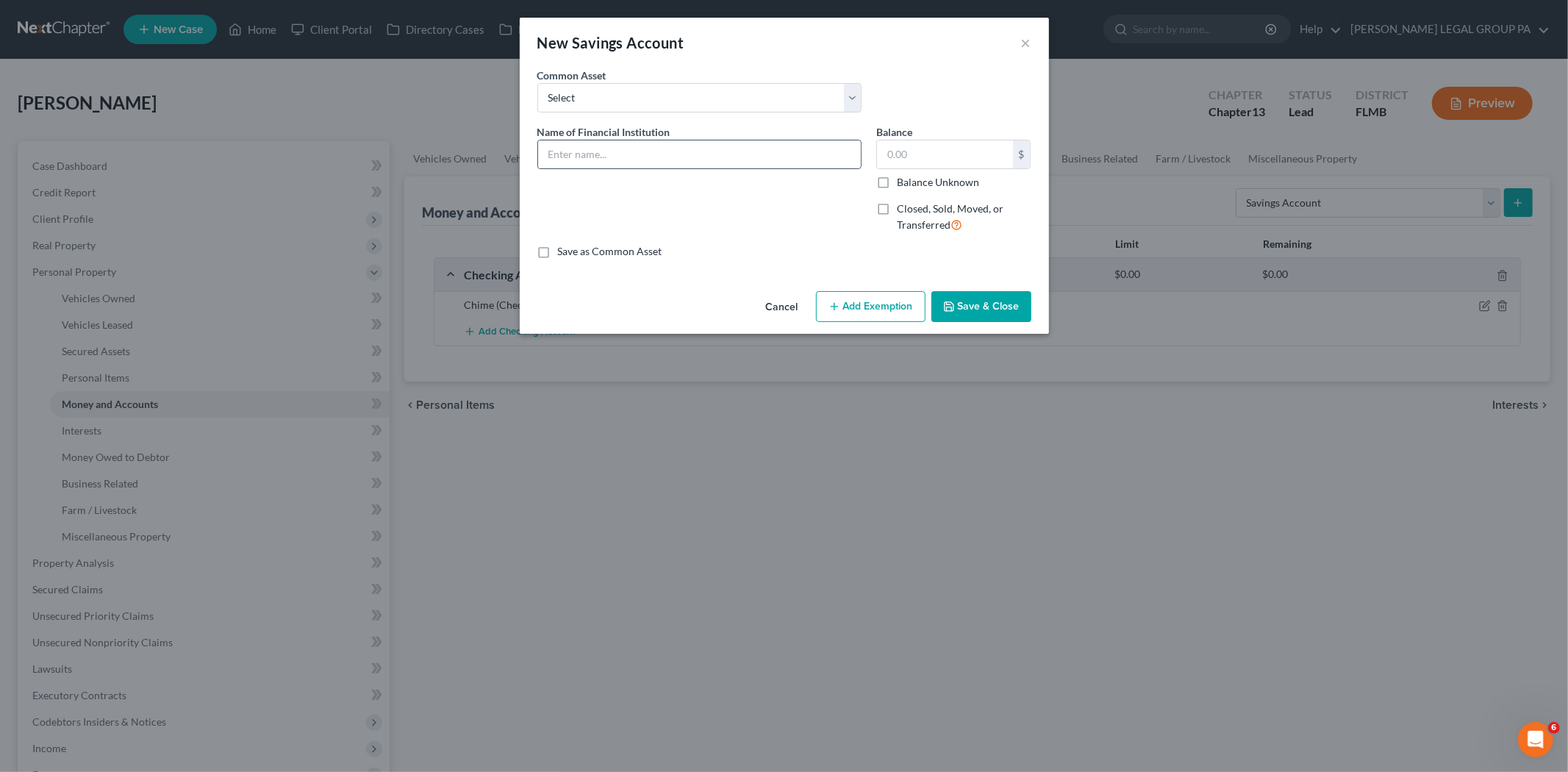
click at [664, 140] on div at bounding box center [699, 154] width 324 height 29
click at [660, 147] on input "text" at bounding box center [699, 154] width 323 height 28
type input "Chime"
click at [979, 306] on button "Save & Close" at bounding box center [981, 307] width 100 height 31
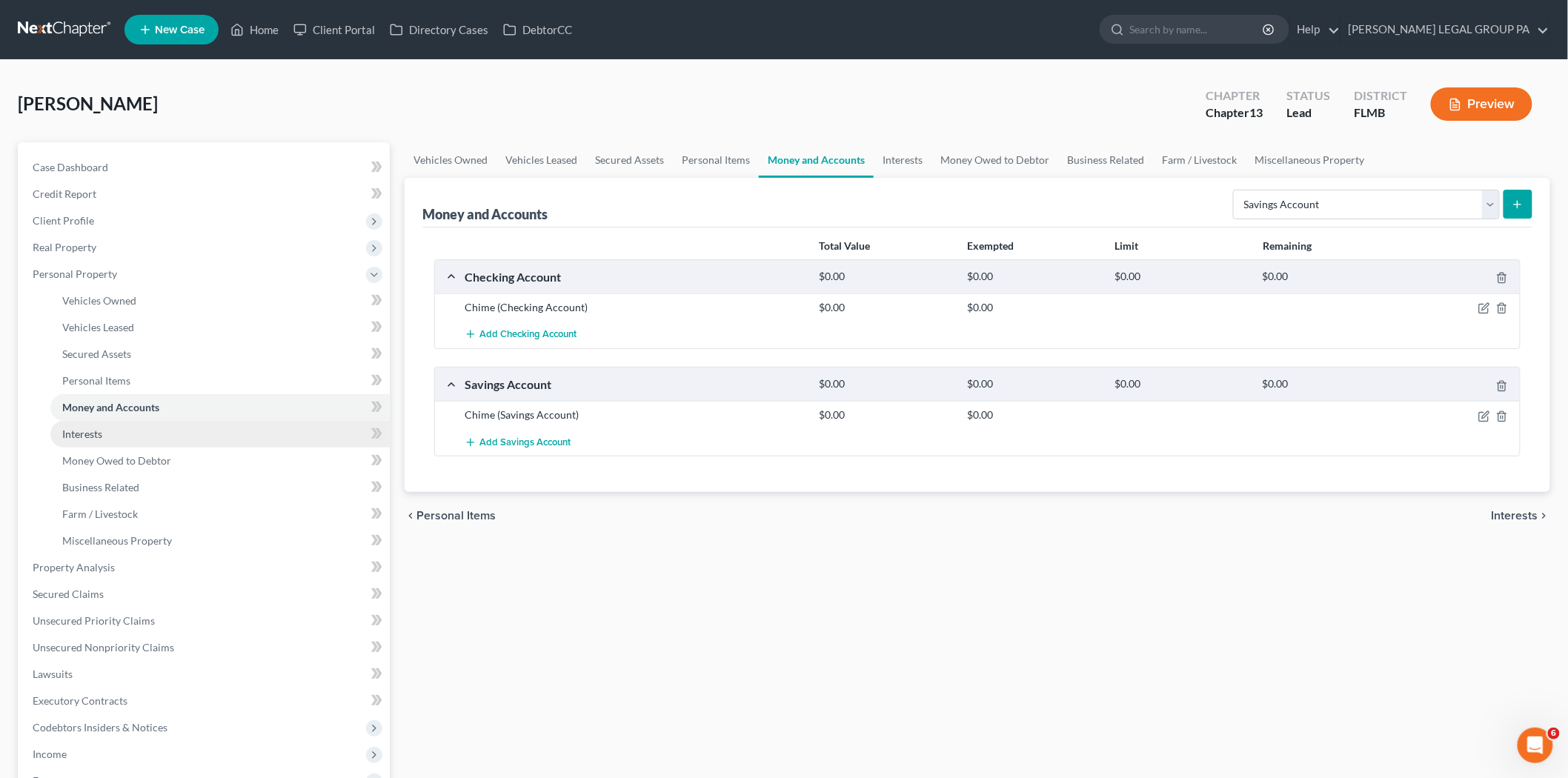
click at [122, 432] on link "Interests" at bounding box center [219, 434] width 339 height 27
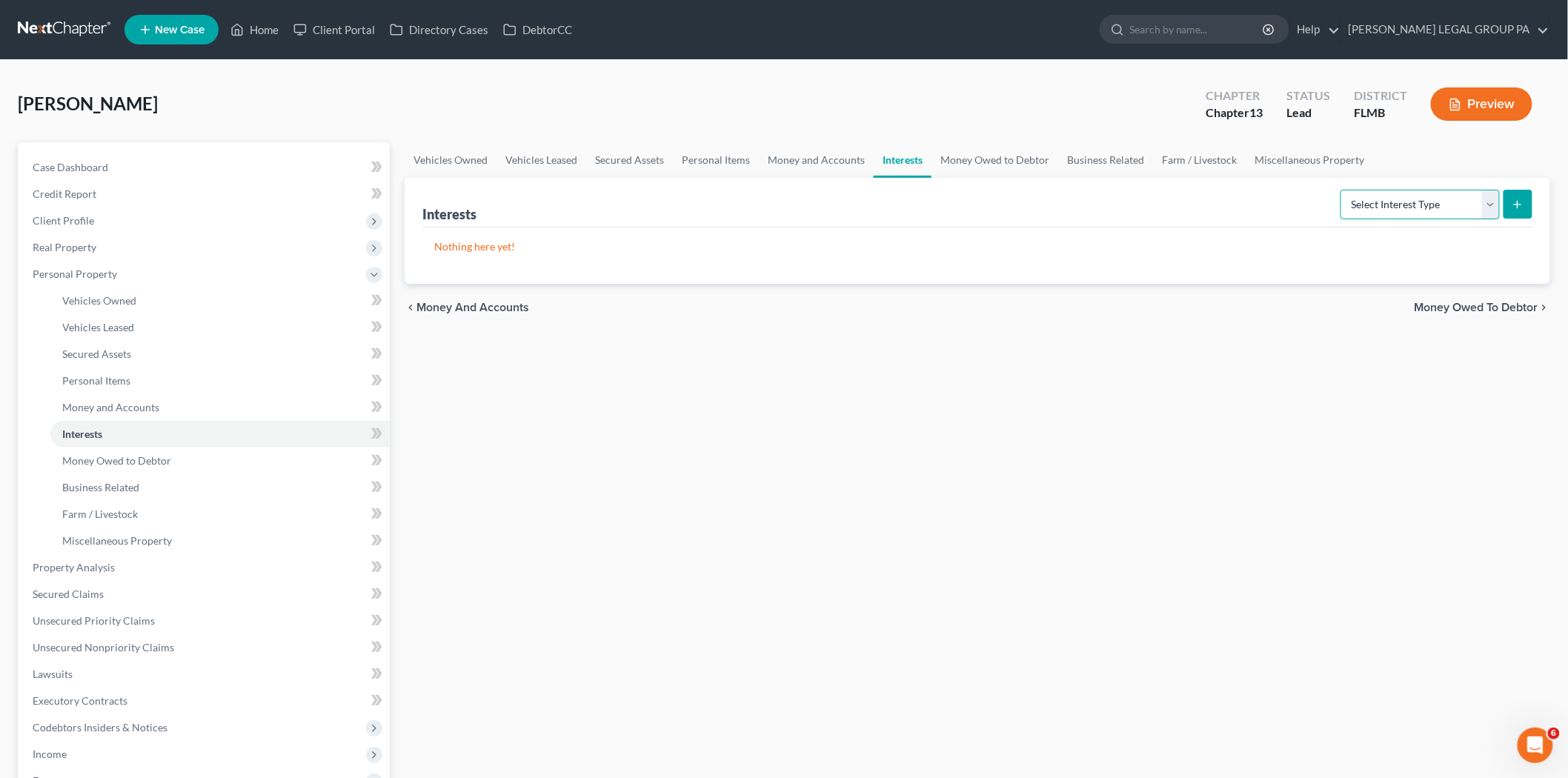
click at [1420, 209] on select "Select Interest Type 401K Annuity Bond Education IRA Government Bond Government…" at bounding box center [1420, 205] width 159 height 29
click at [1342, 190] on select "Select Interest Type 401K Annuity Bond Education IRA Government Bond Government…" at bounding box center [1420, 205] width 159 height 29
click at [1430, 208] on select "Select Interest Type 401K Annuity Bond Education IRA Government Bond Government…" at bounding box center [1420, 205] width 159 height 29
select select "401k"
click at [1342, 190] on select "Select Interest Type 401K Annuity Bond Education IRA Government Bond Government…" at bounding box center [1420, 205] width 159 height 29
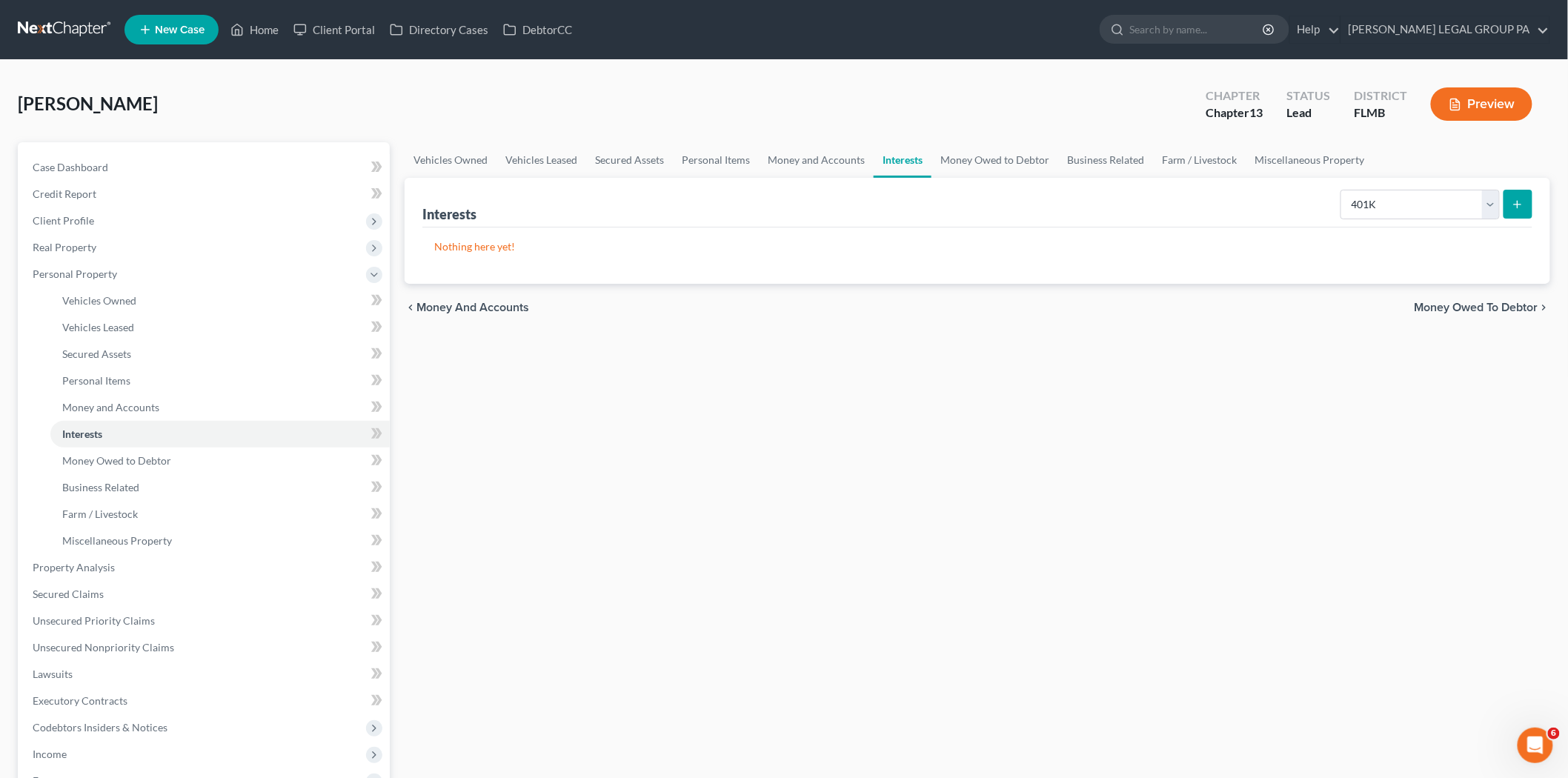
click at [1532, 197] on div "Interests Select Interest Type 401K Annuity Bond Education IRA Government Bond …" at bounding box center [977, 230] width 1145 height 106
click at [1527, 201] on button "submit" at bounding box center [1517, 204] width 29 height 29
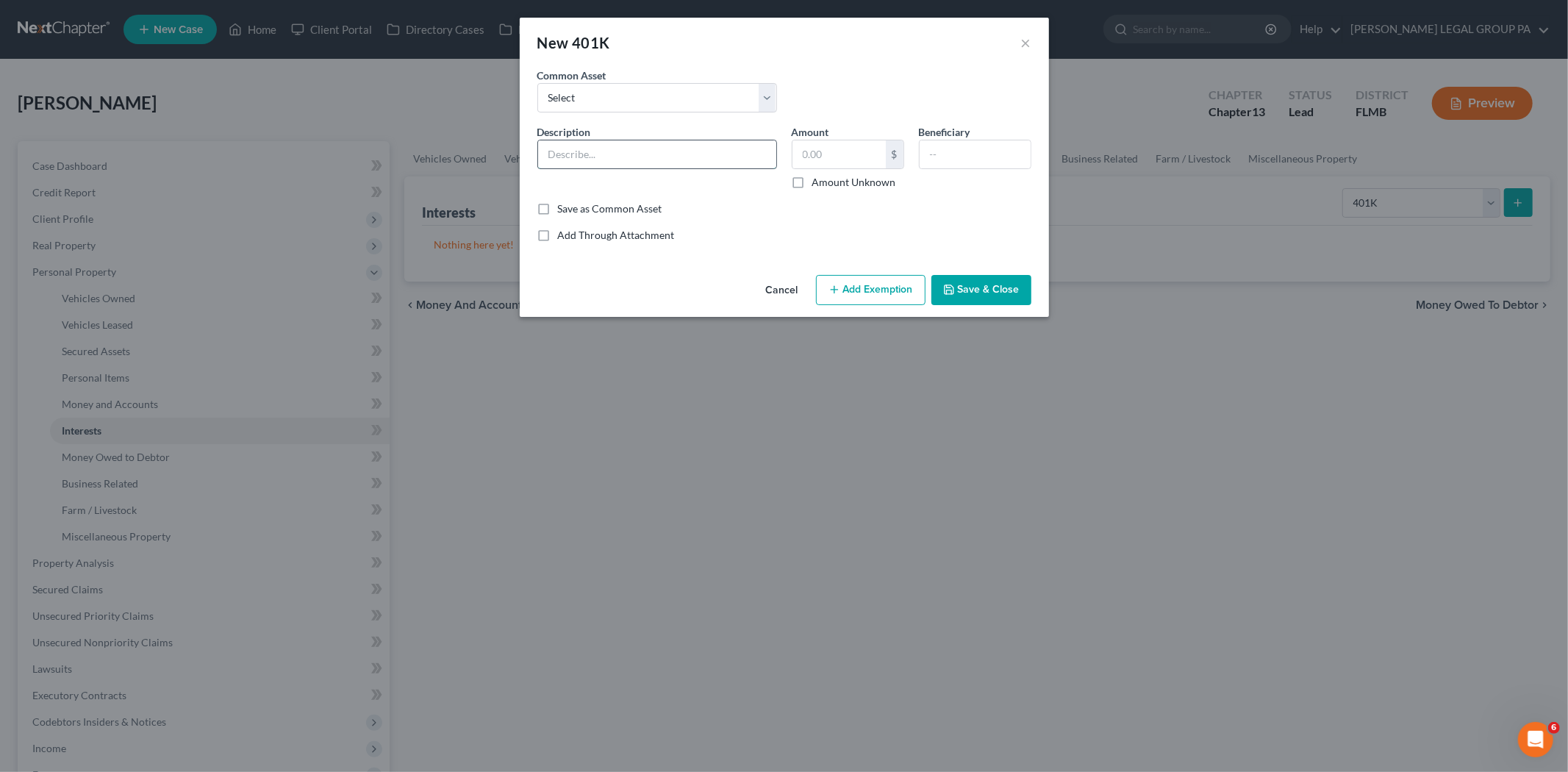
click at [651, 154] on input "text" at bounding box center [657, 154] width 238 height 28
type input "401(k) through employment"
click at [986, 280] on button "Save & Close" at bounding box center [981, 291] width 100 height 31
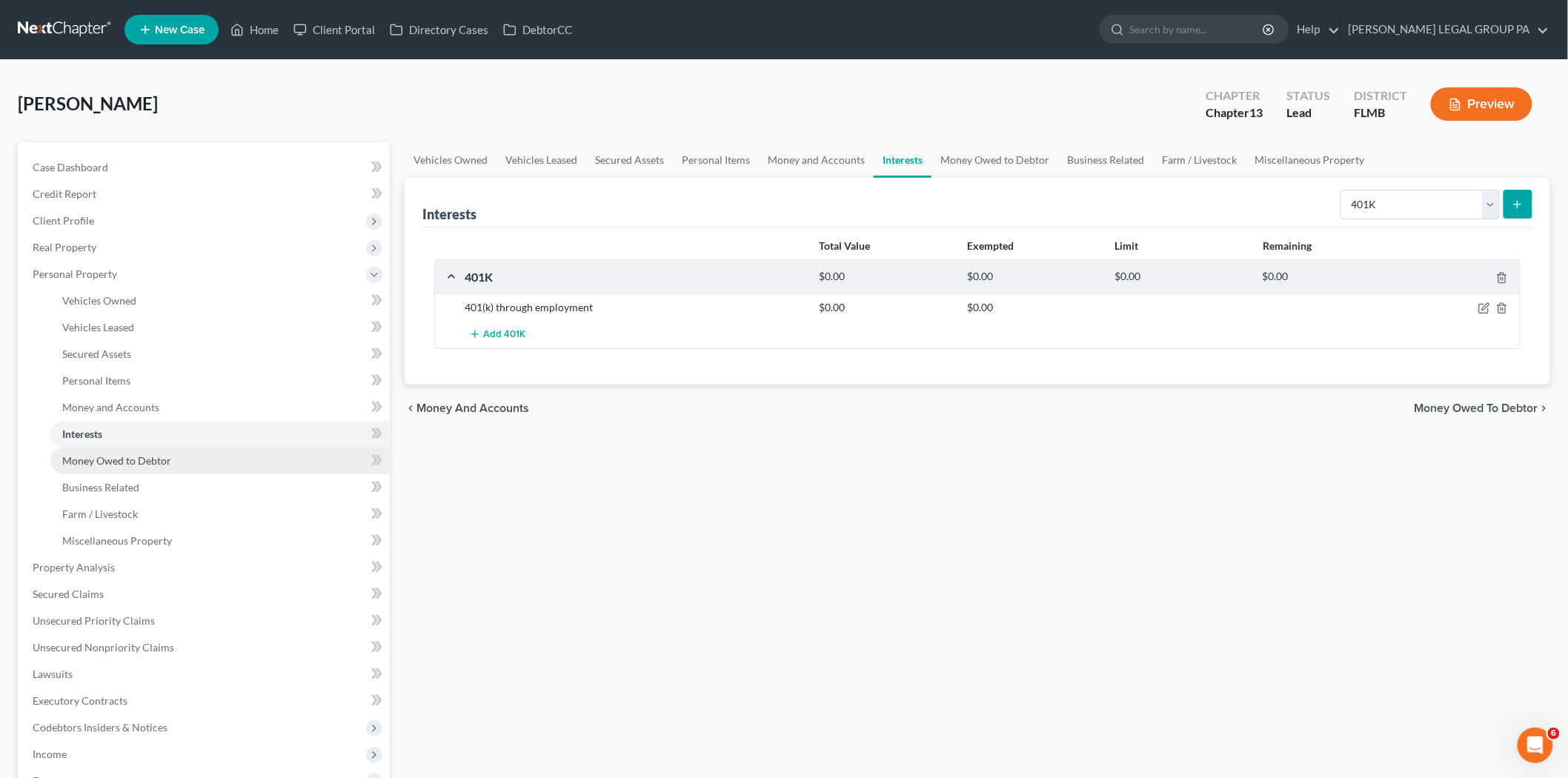
click at [115, 456] on span "Money Owed to Debtor" at bounding box center [117, 460] width 109 height 12
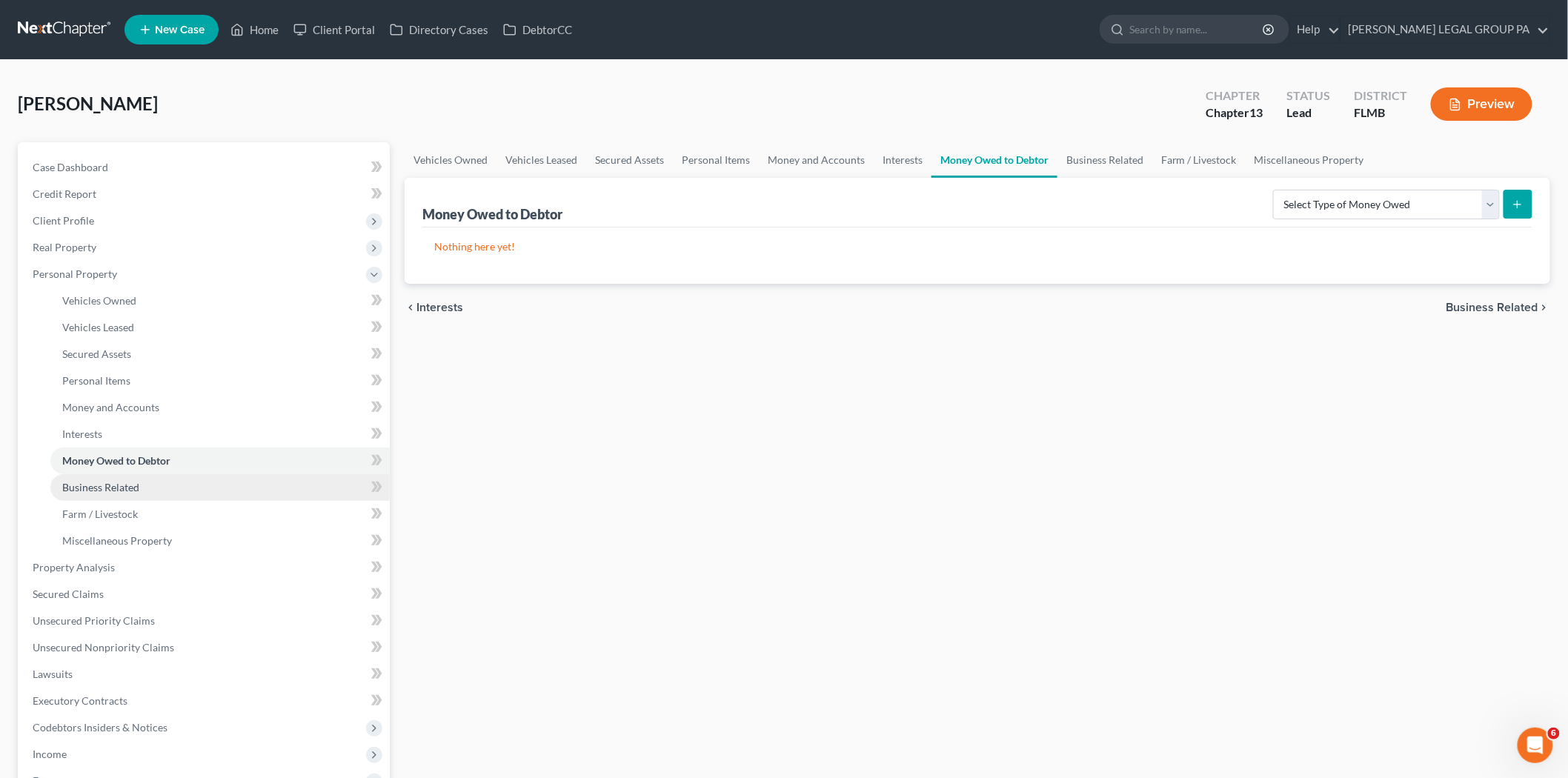
click at [113, 494] on link "Business Related" at bounding box center [219, 488] width 339 height 27
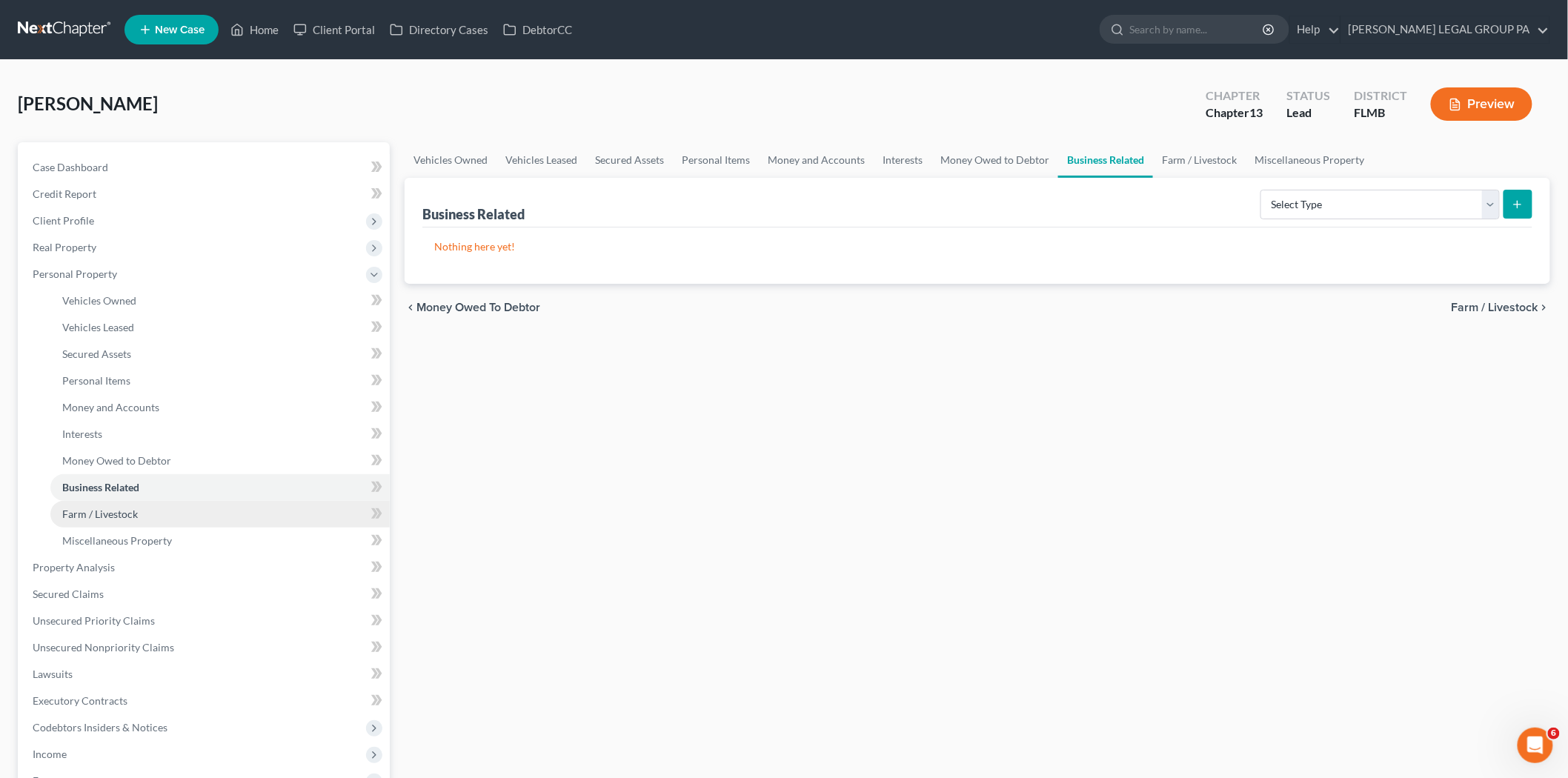
click at [171, 519] on link "Farm / Livestock" at bounding box center [219, 514] width 339 height 27
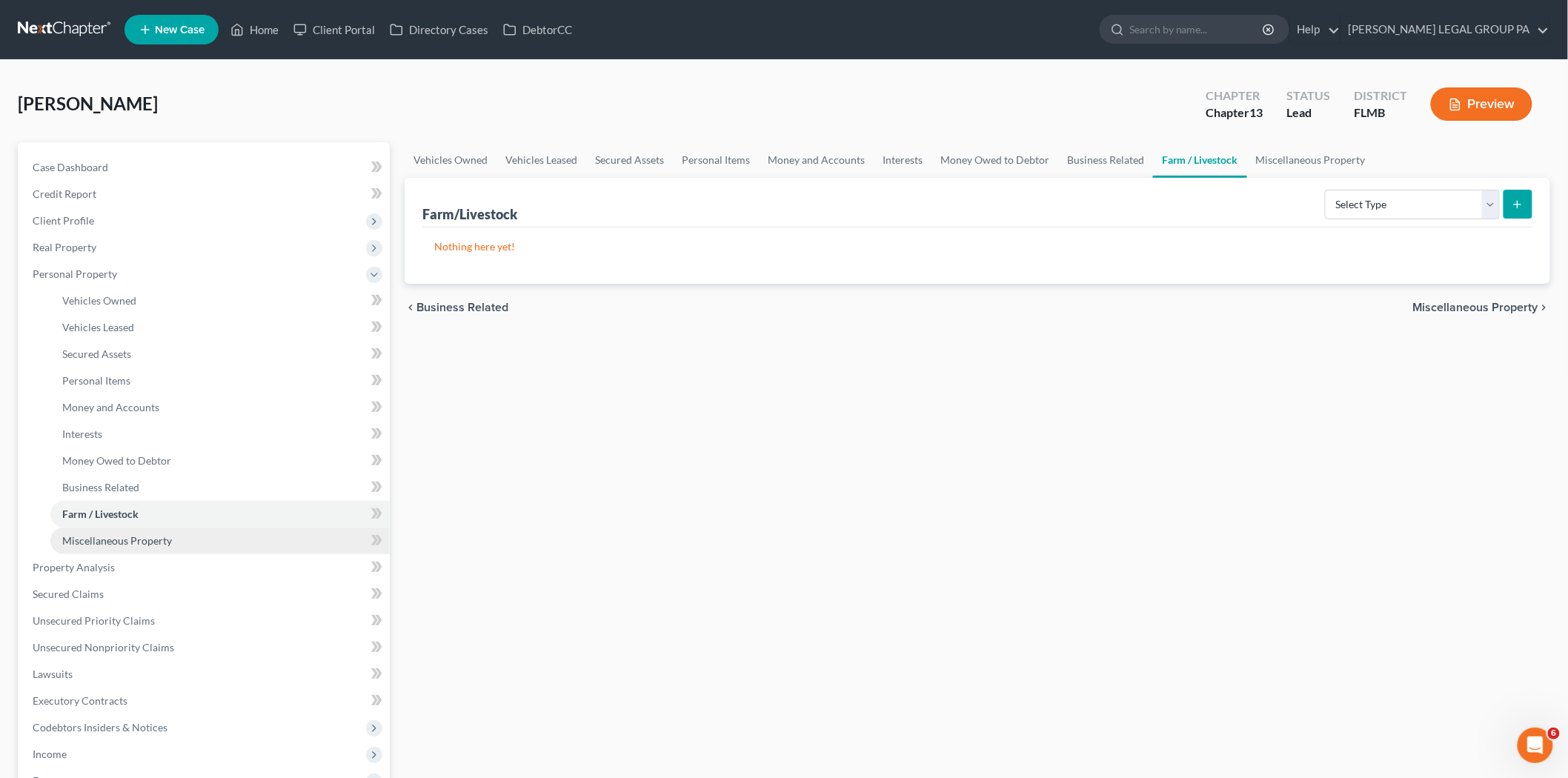
click at [178, 543] on link "Miscellaneous Property" at bounding box center [219, 541] width 339 height 27
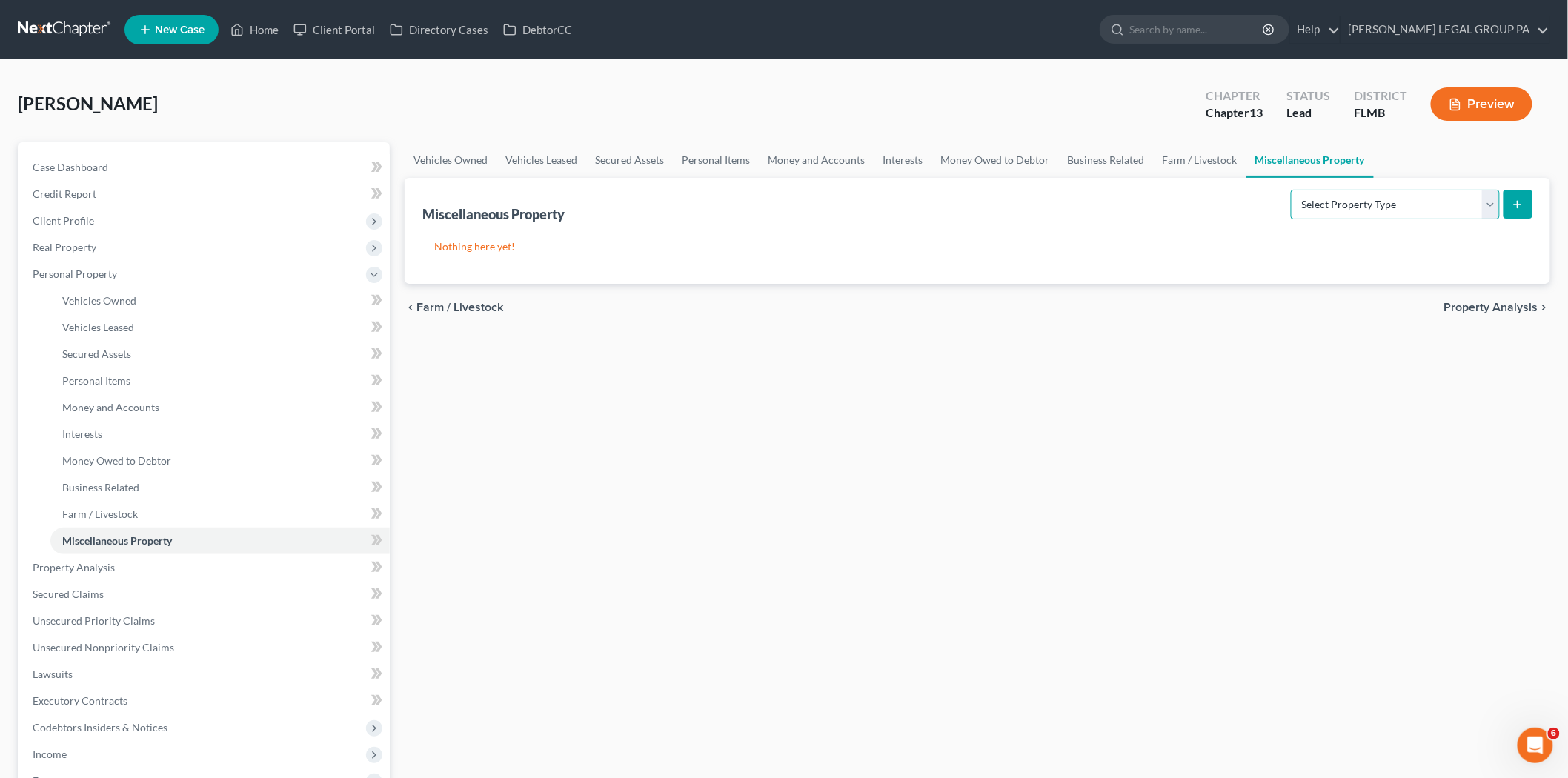
click at [1420, 195] on select "Select Property Type Assigned for Creditor Benefit Within 1 Year Holding for An…" at bounding box center [1395, 205] width 209 height 29
select select "stored_within_1_year"
click at [1291, 190] on select "Select Property Type Assigned for Creditor Benefit Within 1 Year Holding for An…" at bounding box center [1395, 205] width 209 height 29
click at [1515, 201] on icon "submit" at bounding box center [1517, 204] width 12 height 12
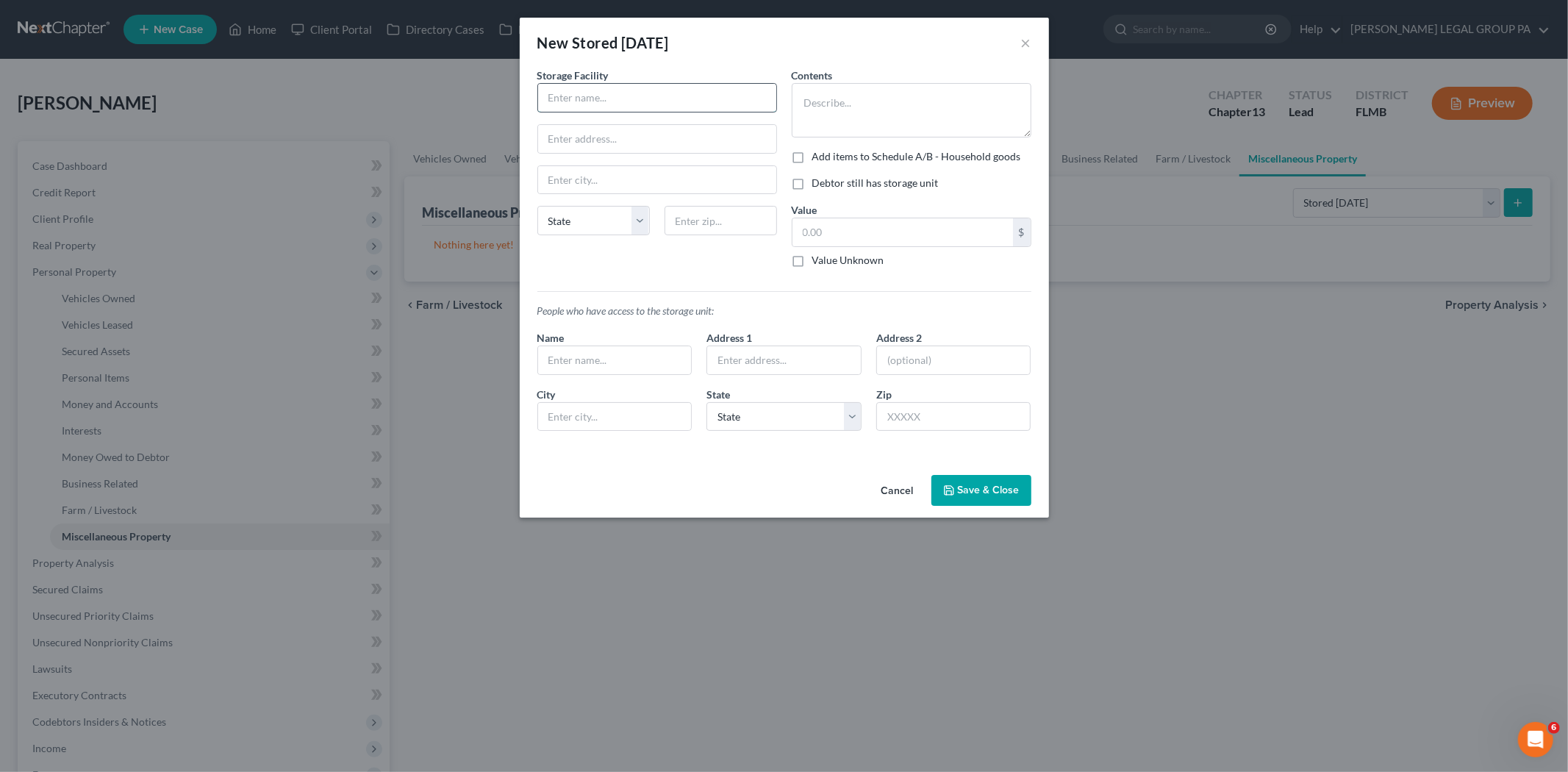
click at [642, 103] on input "text" at bounding box center [657, 97] width 238 height 28
click at [931, 112] on textarea at bounding box center [911, 110] width 240 height 54
type textarea "C"
drag, startPoint x: 853, startPoint y: 121, endPoint x: 805, endPoint y: 119, distance: 48.0
click at [805, 119] on textarea "Winter clothess, kitchen misc. decorations, and funkpops" at bounding box center [911, 110] width 240 height 54
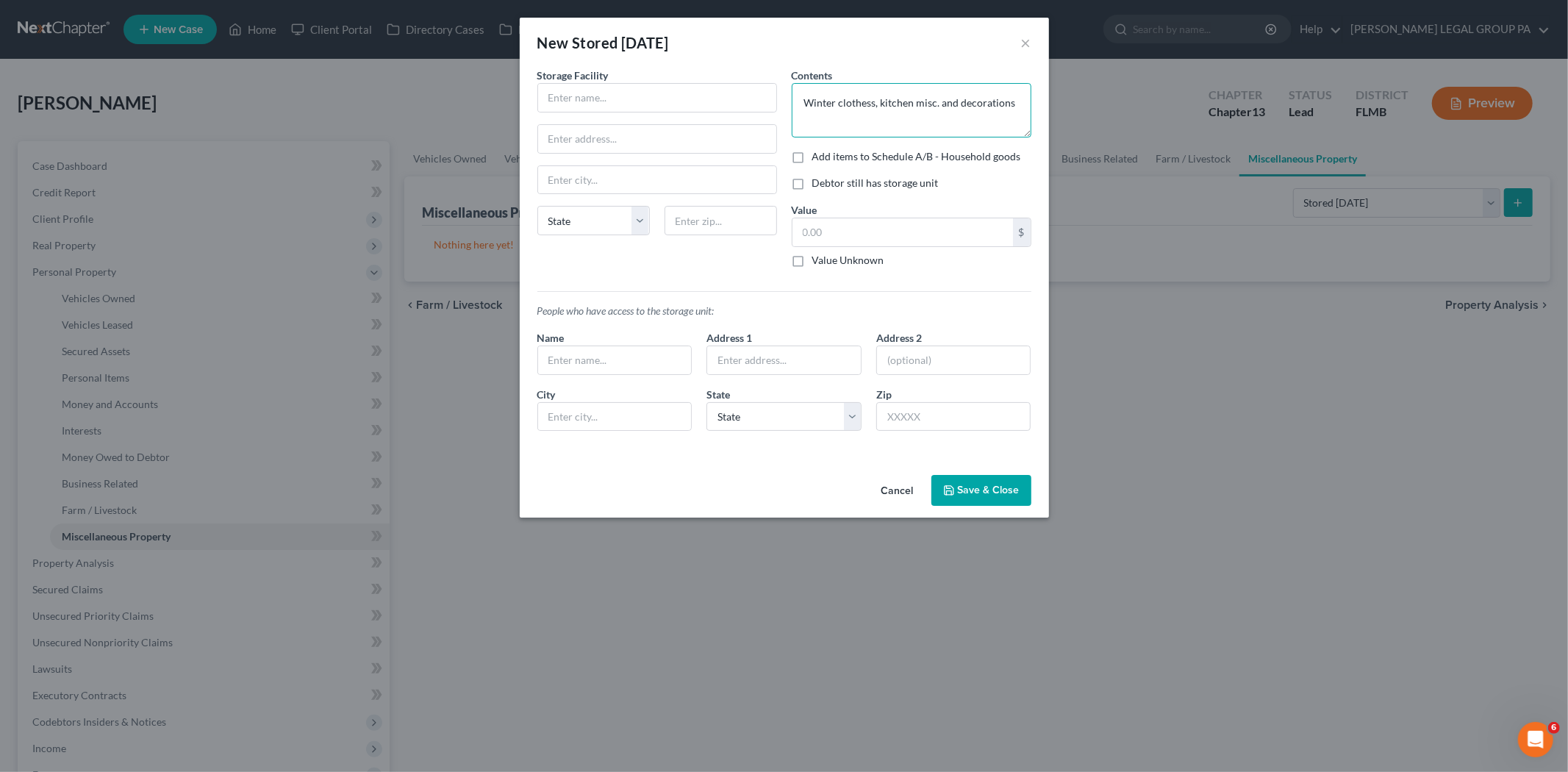
click at [863, 97] on textarea "Winter clothess, kitchen misc. and decorations" at bounding box center [911, 110] width 240 height 54
click at [864, 98] on textarea "Winter clothess, kitchen misc. and decorations" at bounding box center [911, 110] width 240 height 54
click at [873, 99] on textarea "Winter clothess, kitchen misc. and decorations" at bounding box center [911, 110] width 240 height 54
click at [1010, 99] on textarea "Winter clothes, kitchen misc. and decorations" at bounding box center [911, 110] width 240 height 54
click at [956, 98] on textarea "Winter clothes, kitchen misc. and decorations, and Misc. family items" at bounding box center [911, 110] width 240 height 54
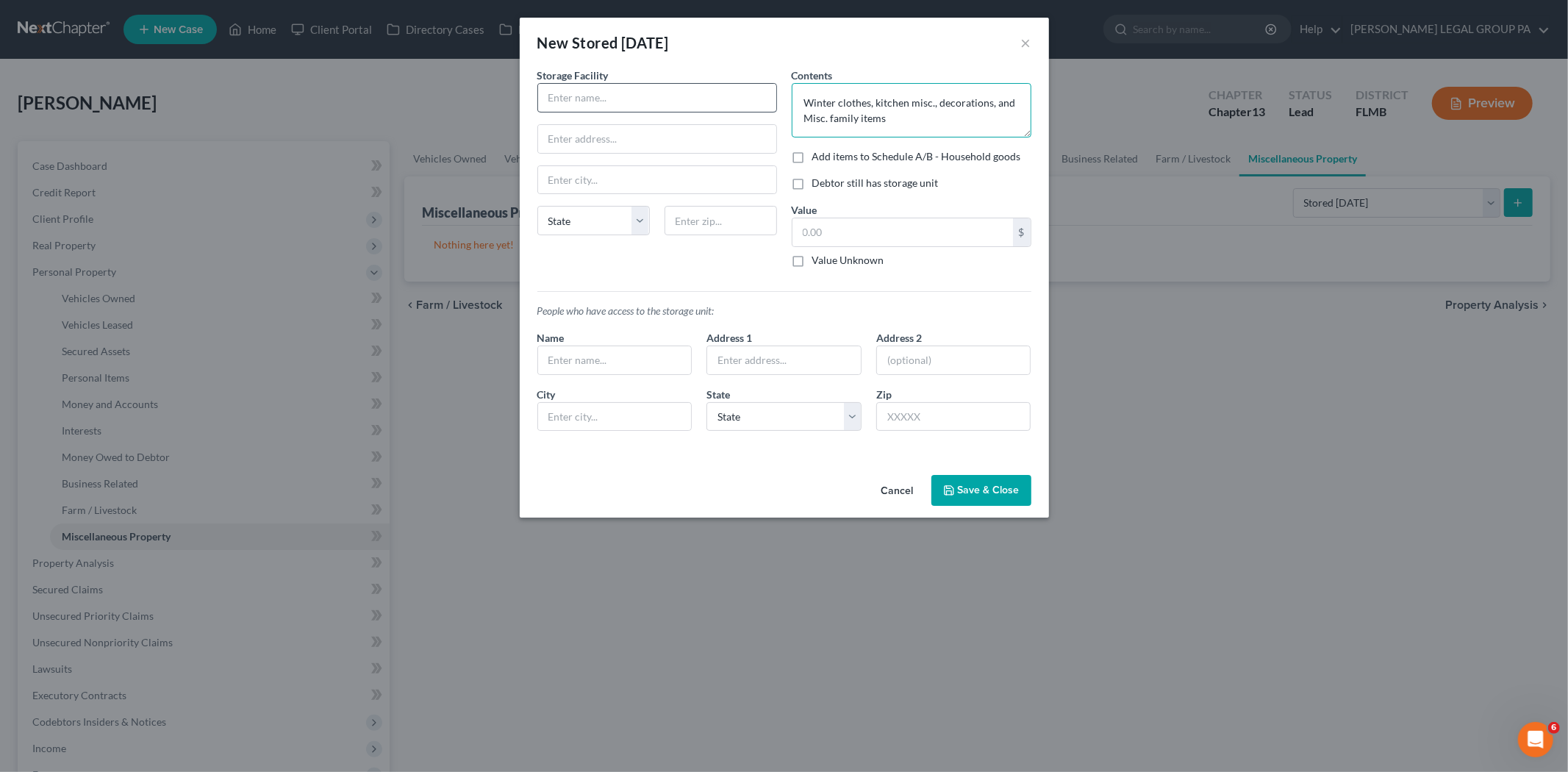
type textarea "Winter clothes, kitchen misc., decorations, and Misc. family items"
click at [560, 98] on input "text" at bounding box center [657, 97] width 238 height 28
type input "ExtraSpace Storage"
click at [730, 226] on input "text" at bounding box center [720, 221] width 113 height 29
type input "33809"
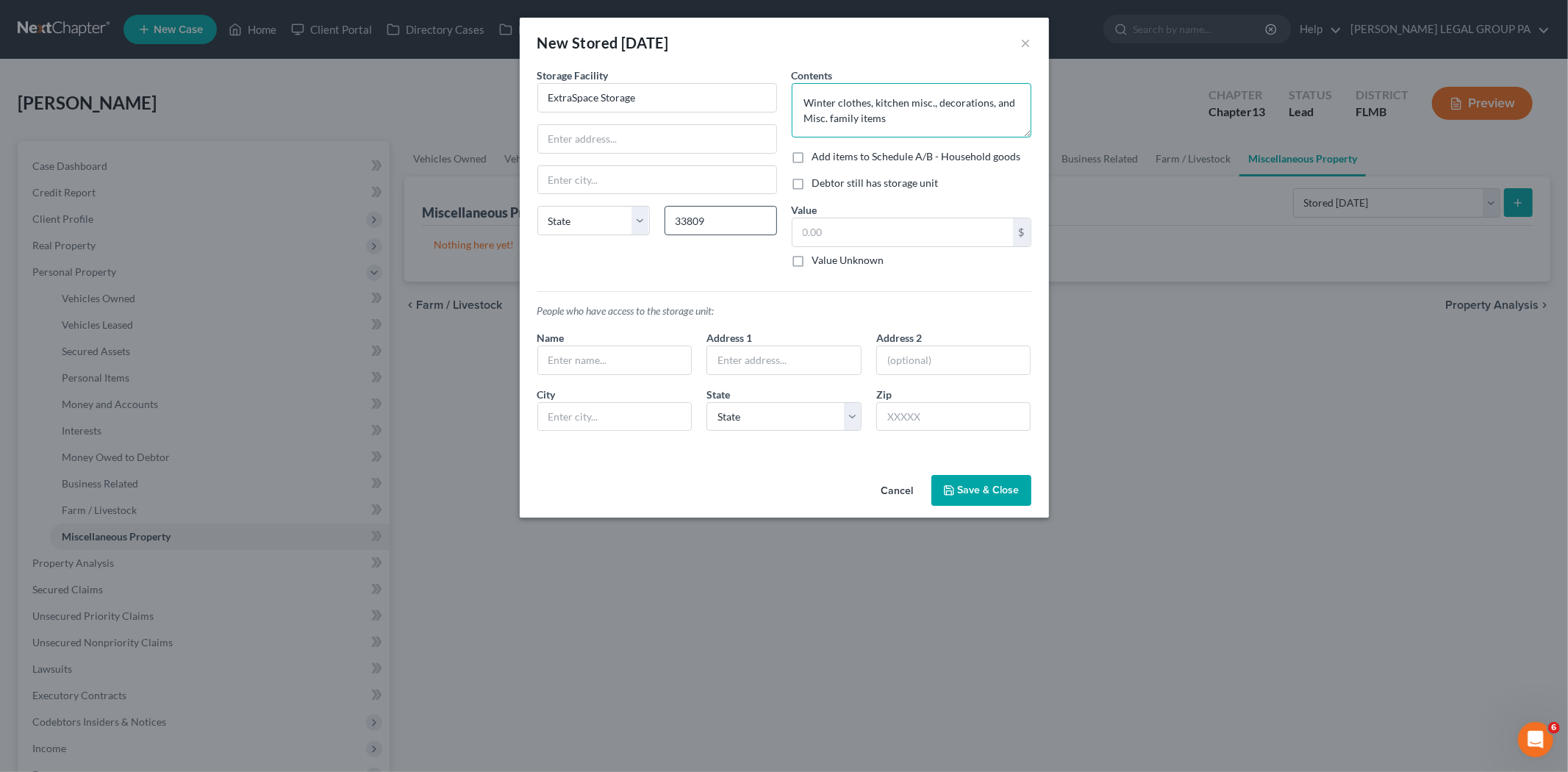
type input "Lakeland"
select select "9"
click at [638, 137] on input "text" at bounding box center [657, 139] width 238 height 28
type input "4400 US Highway 98 N"
click at [636, 371] on input "text" at bounding box center [615, 360] width 153 height 28
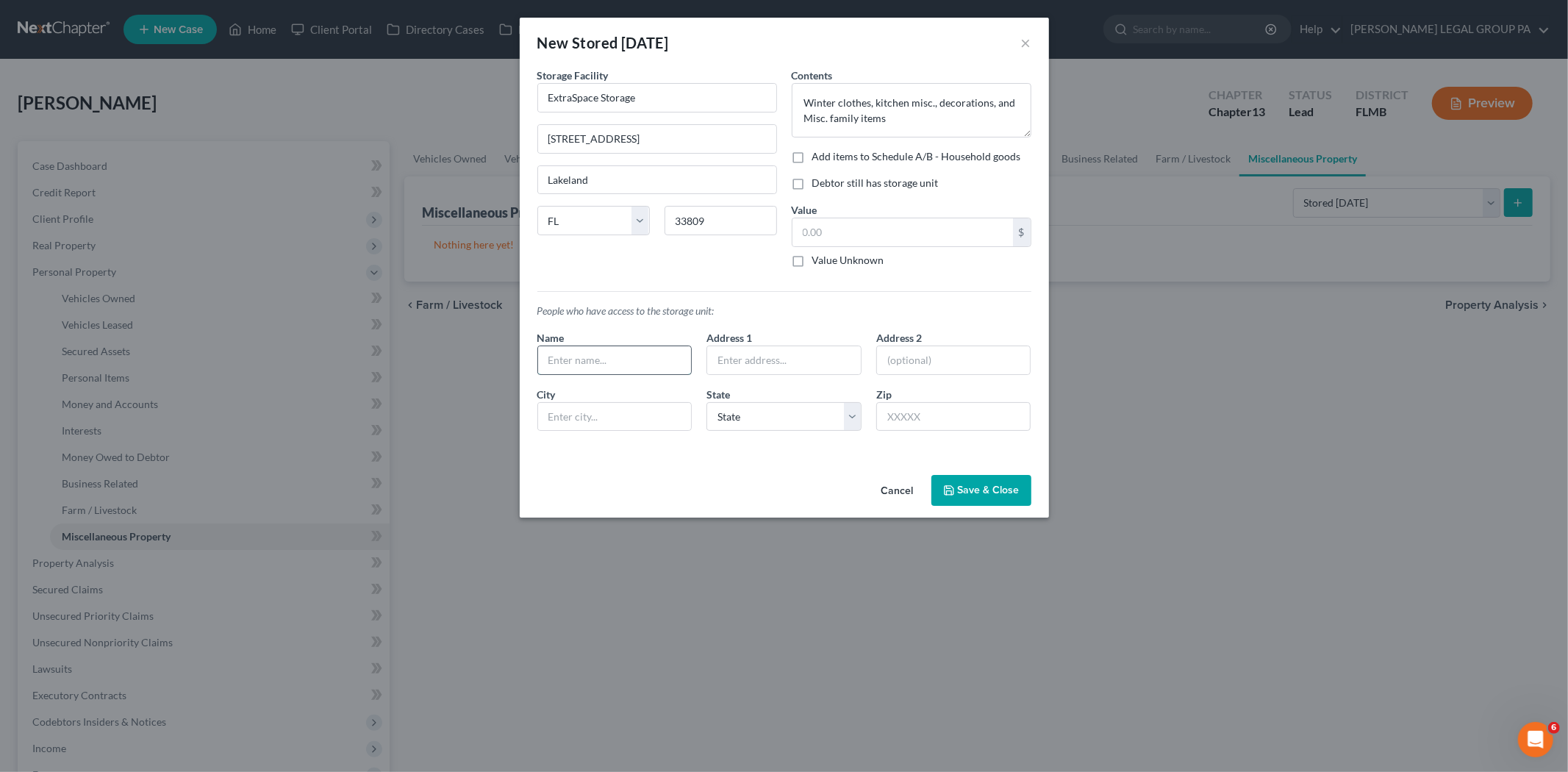
type input "S"
click at [973, 477] on div "New Stored Within 1 Year × An exemption set must first be selected from the Fil…" at bounding box center [784, 268] width 530 height 500
click at [976, 481] on button "Save & Close" at bounding box center [981, 491] width 100 height 31
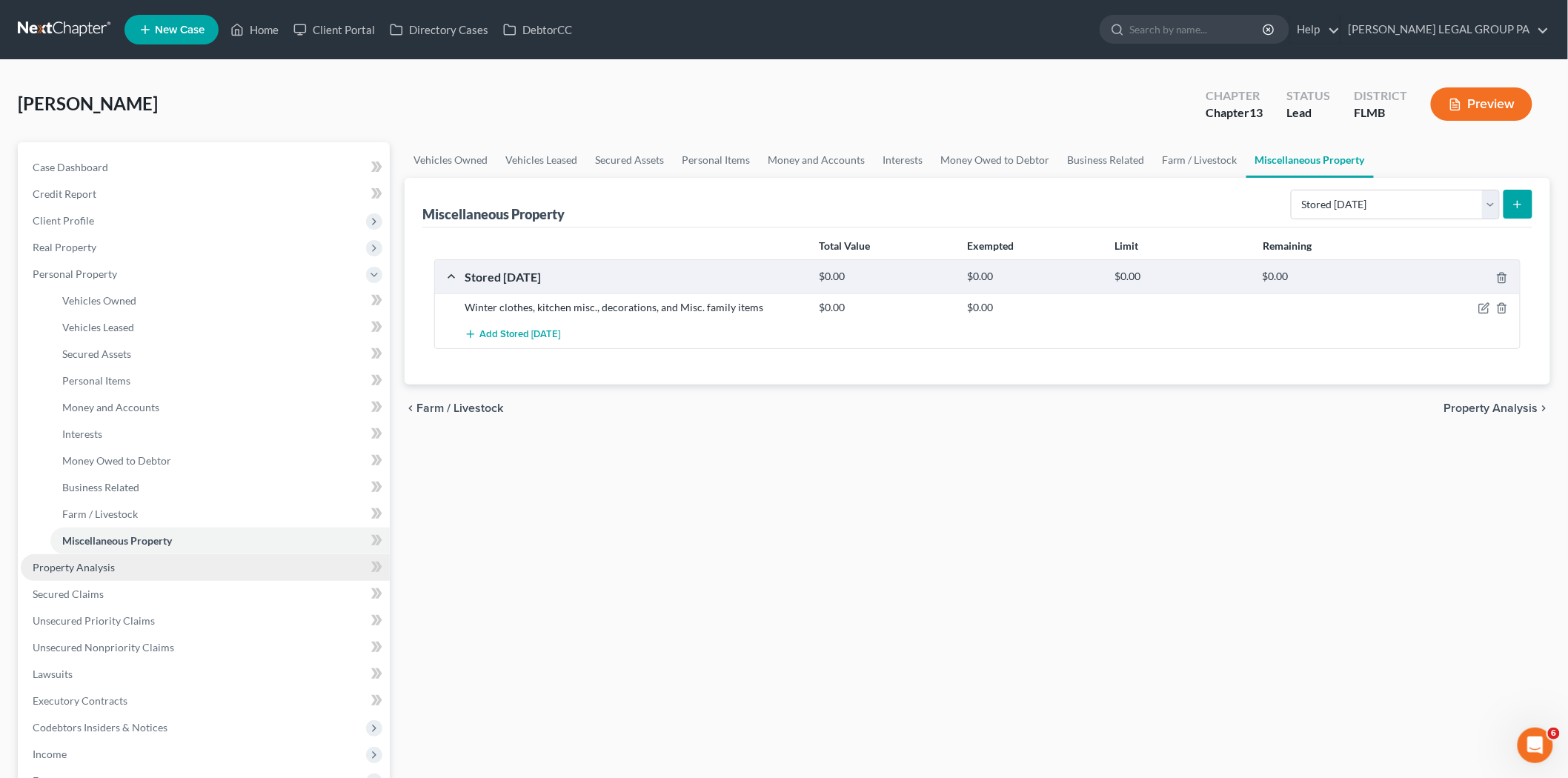
click at [114, 572] on link "Property Analysis" at bounding box center [205, 567] width 369 height 27
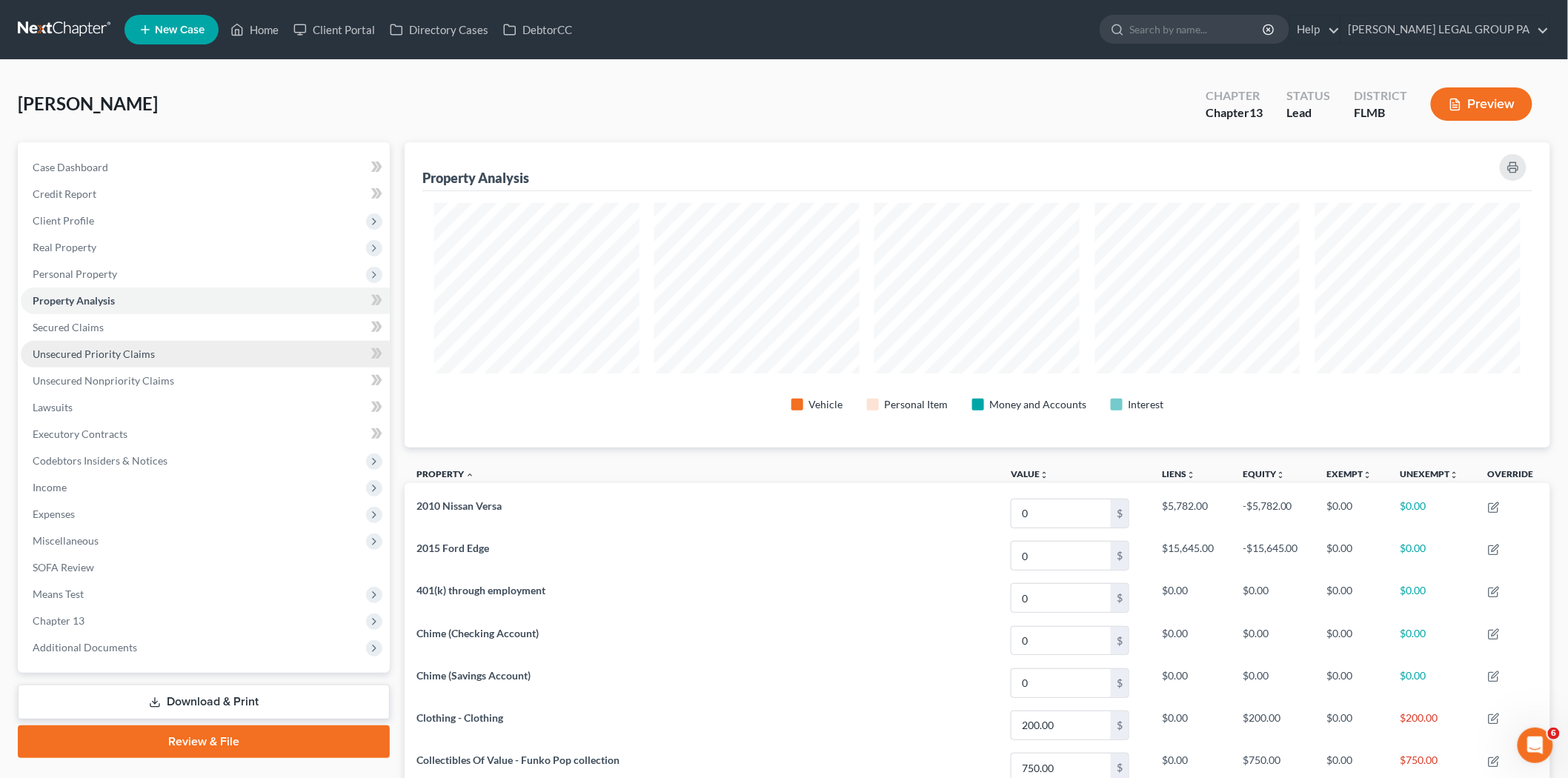
scroll to position [305, 1145]
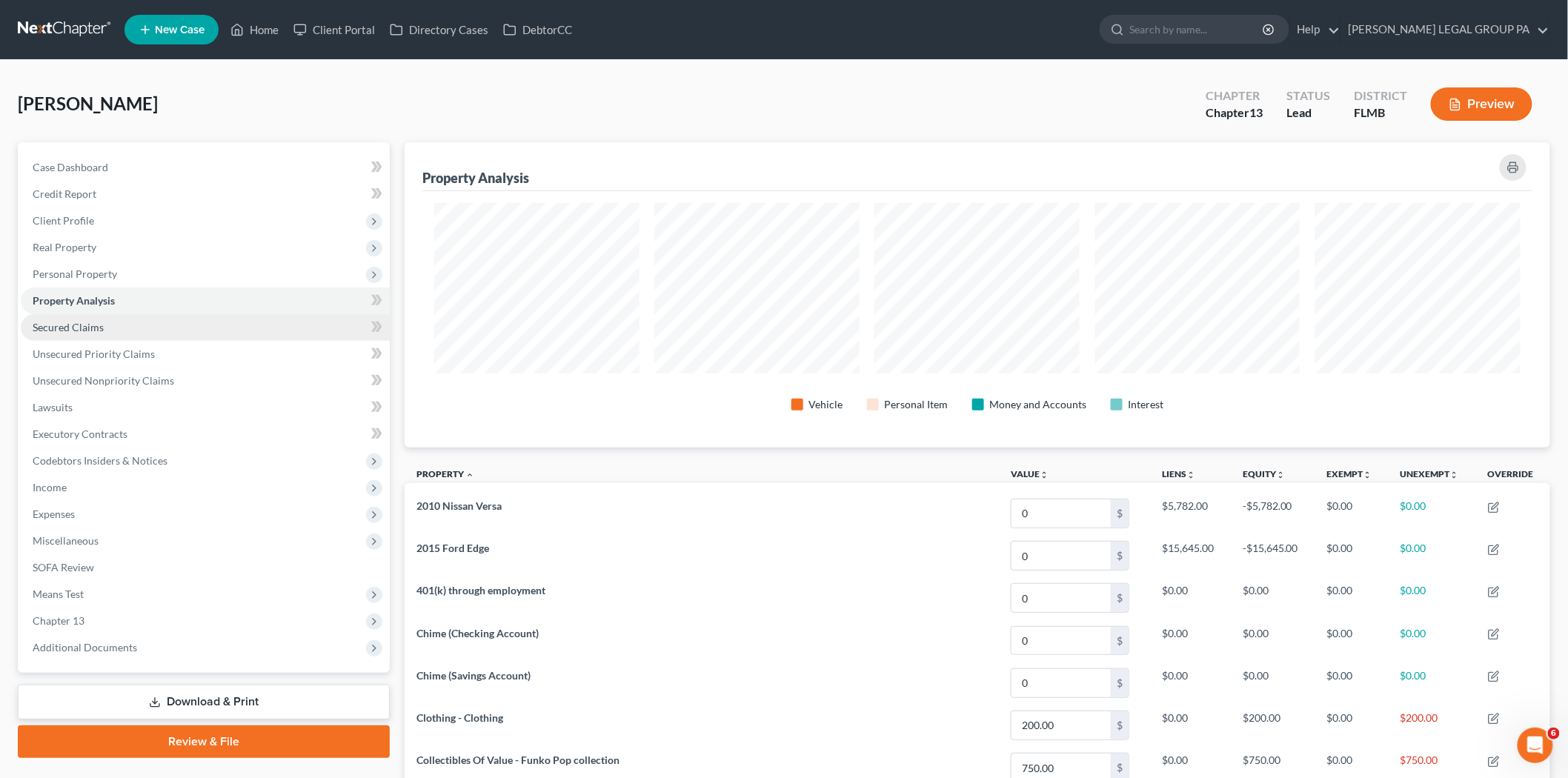
click at [87, 331] on span "Secured Claims" at bounding box center [68, 327] width 71 height 12
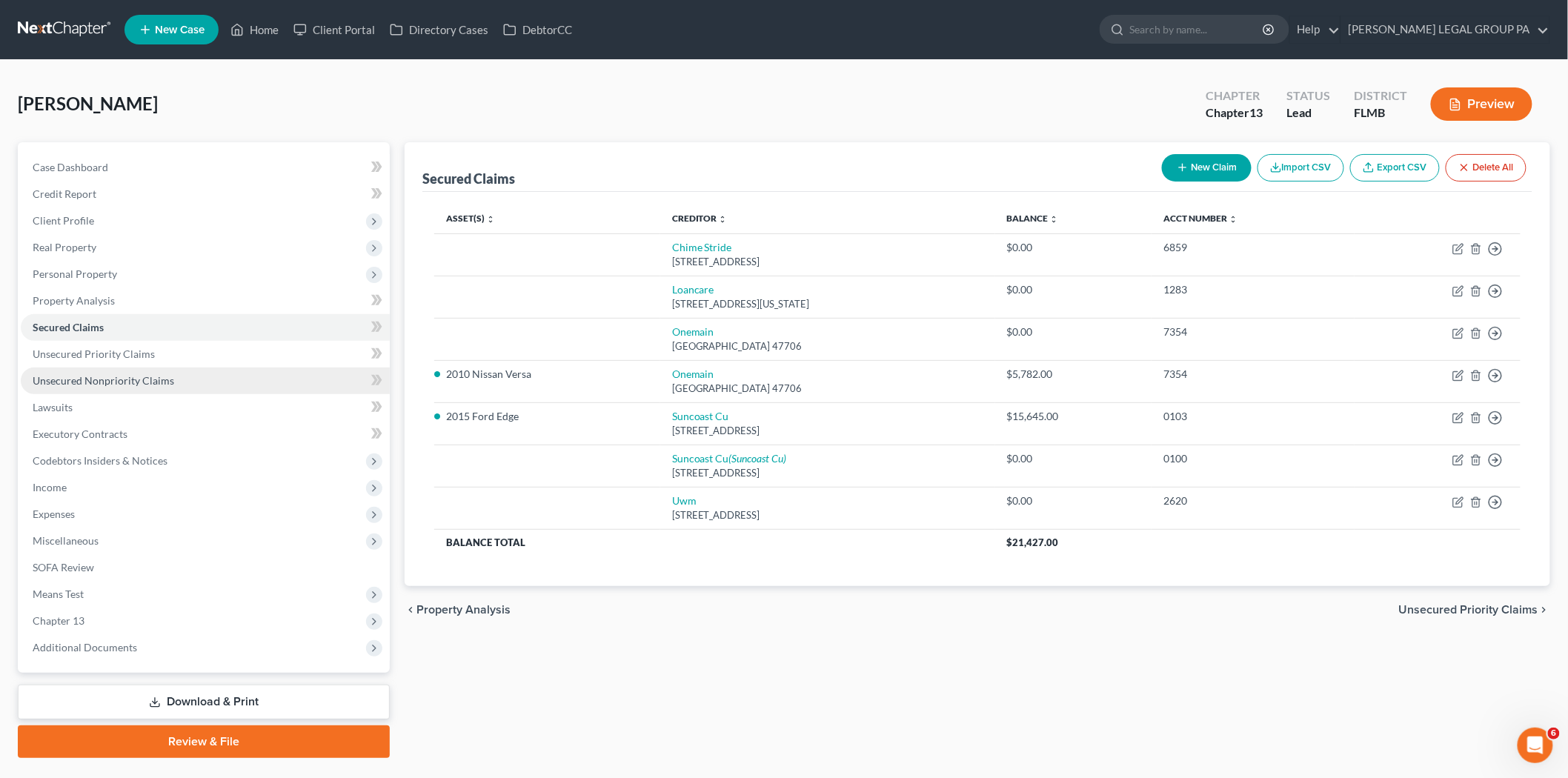
click at [124, 387] on link "Unsecured Nonpriority Claims" at bounding box center [205, 381] width 369 height 27
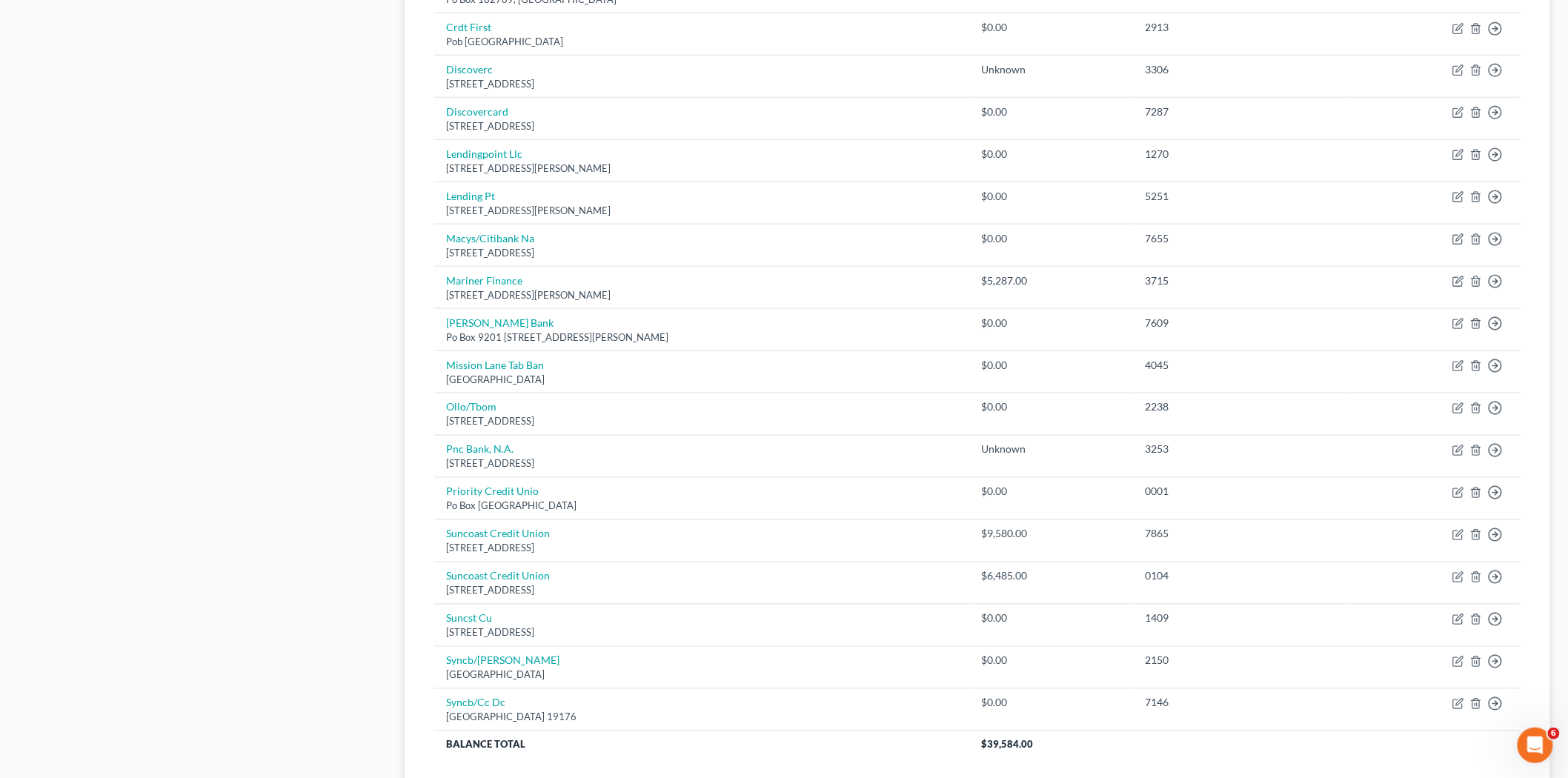
scroll to position [935, 0]
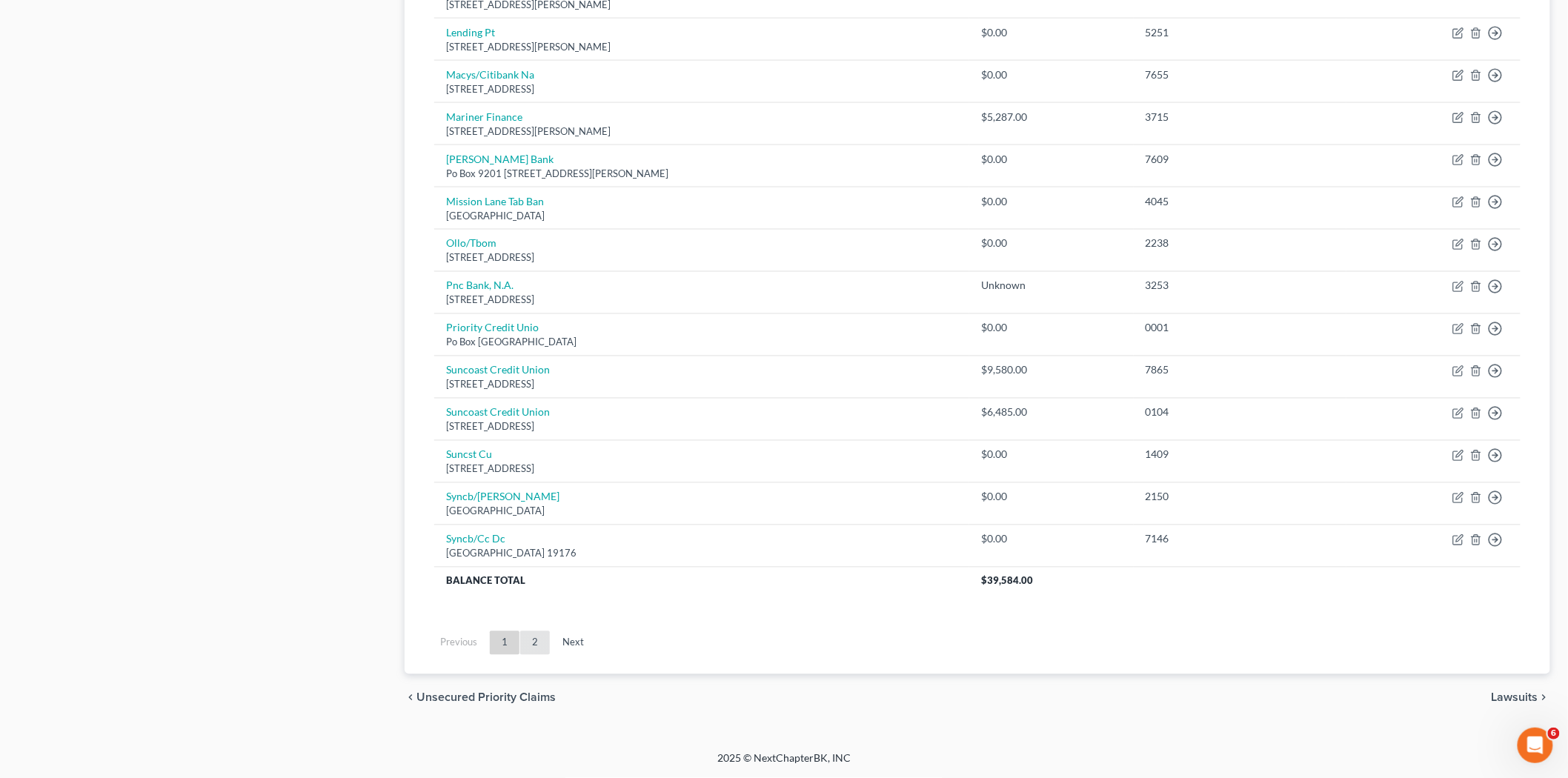
click at [534, 651] on link "2" at bounding box center [535, 643] width 29 height 24
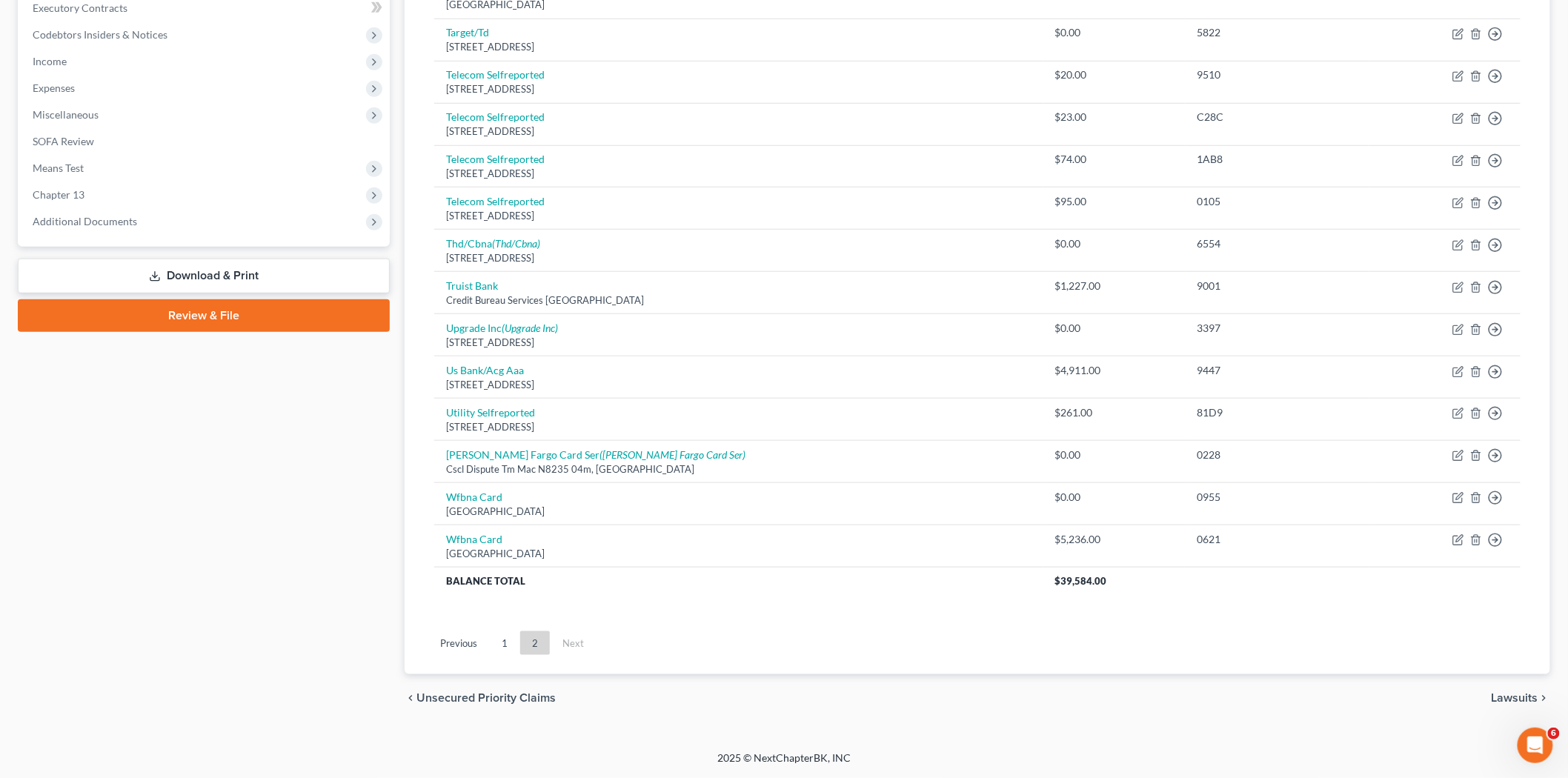
scroll to position [98, 0]
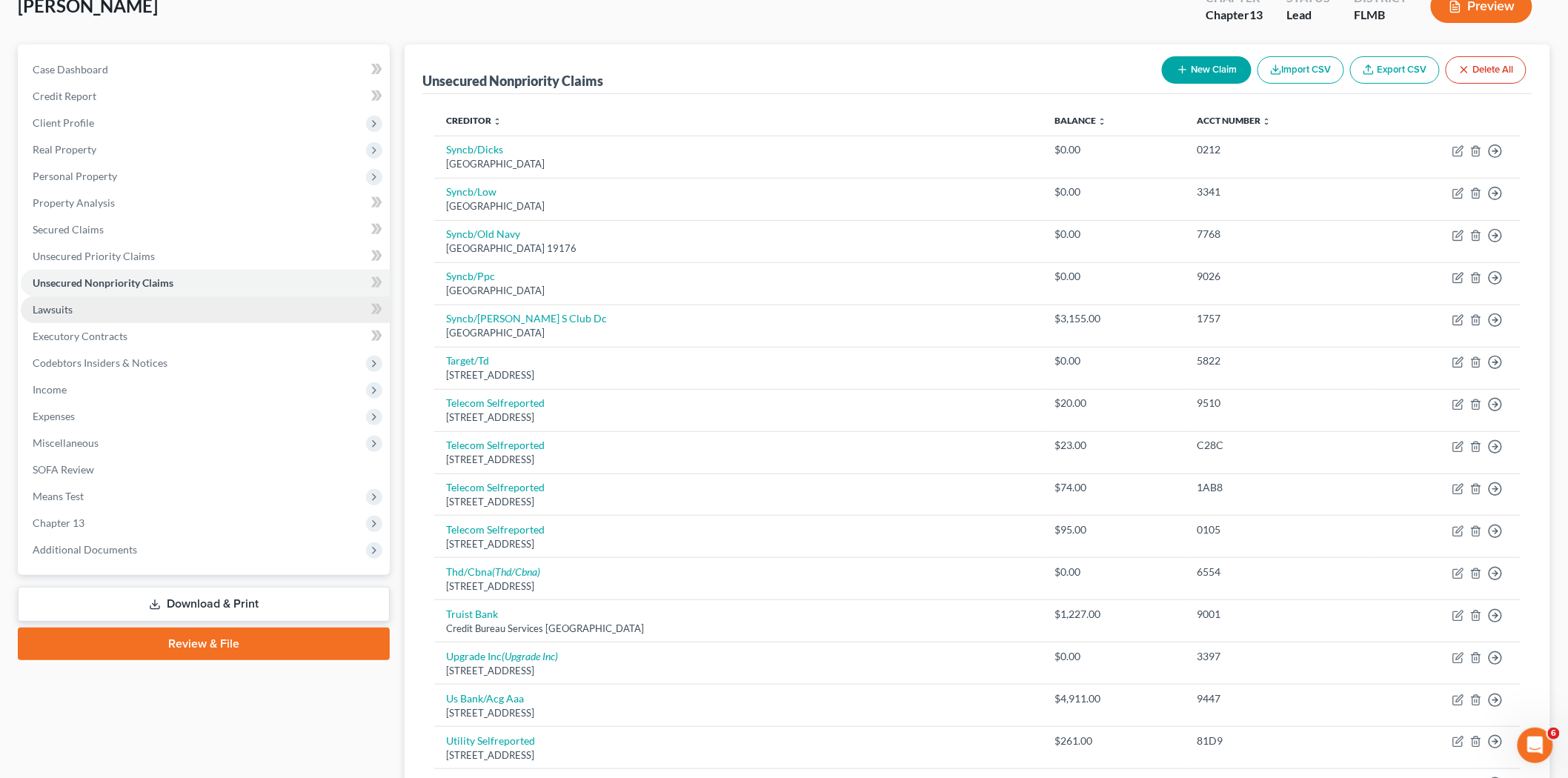
click at [100, 305] on link "Lawsuits" at bounding box center [205, 310] width 369 height 27
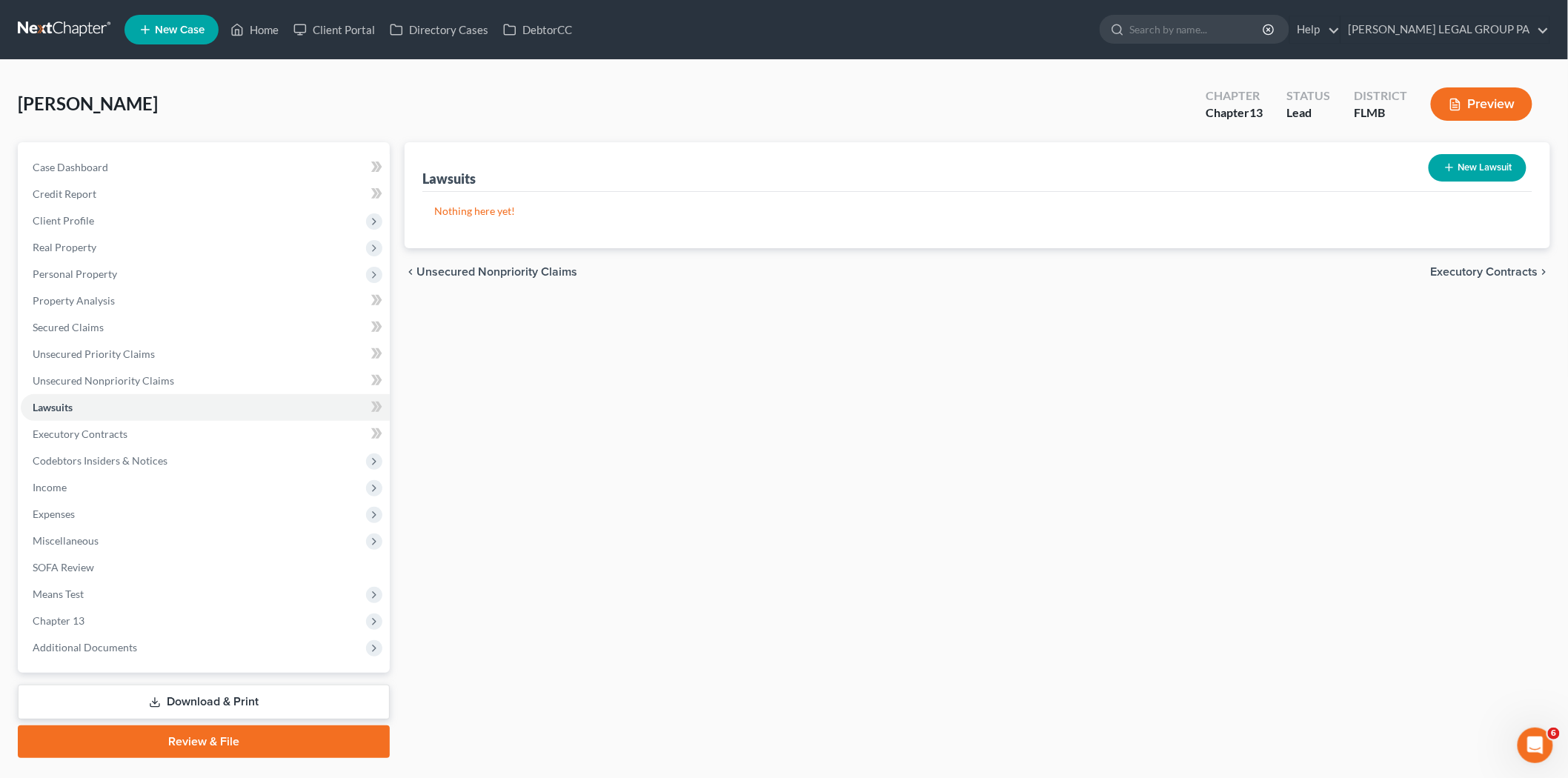
click at [1451, 159] on button "New Lawsuit" at bounding box center [1477, 168] width 98 height 27
select select "0"
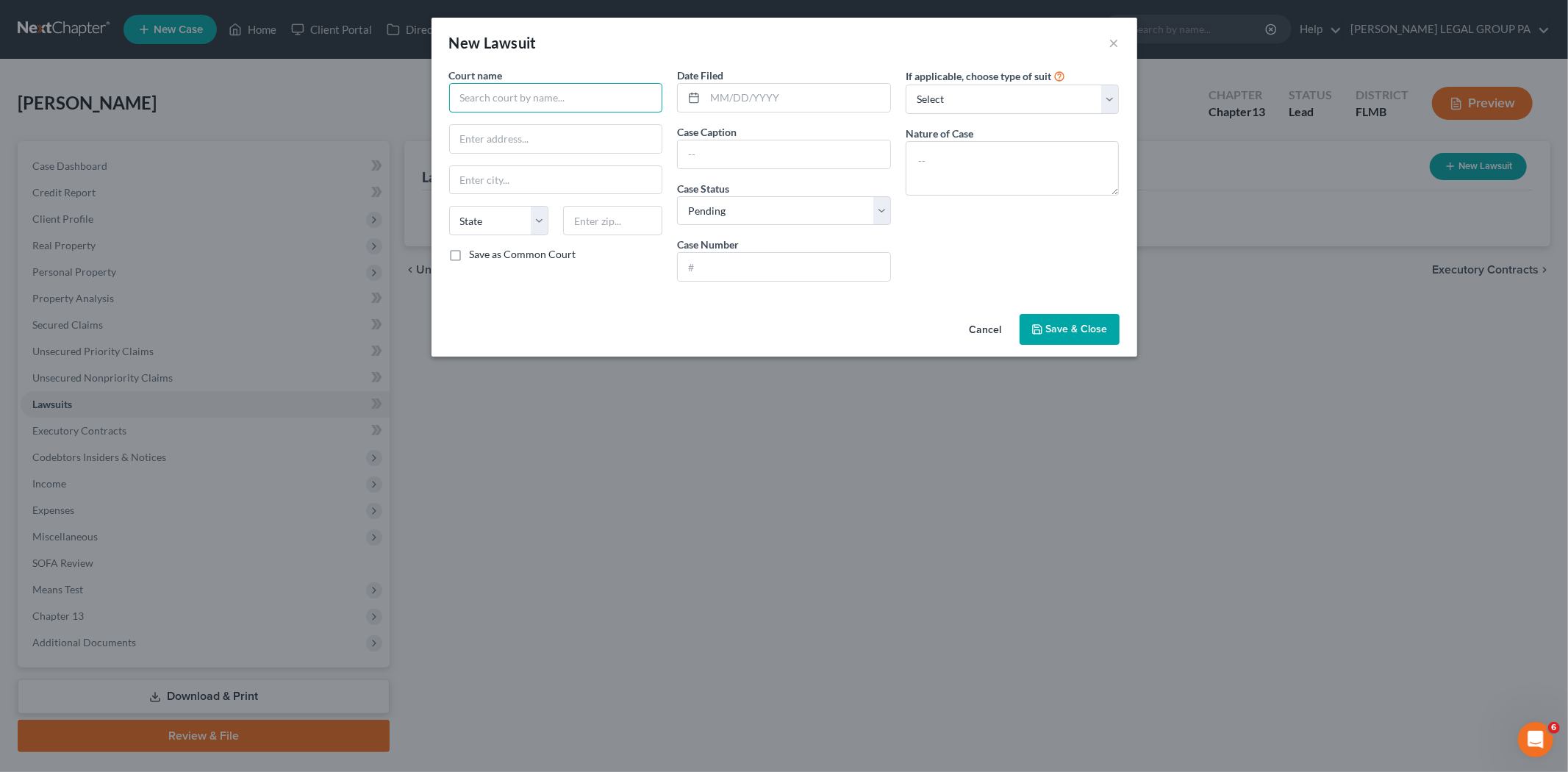
click at [540, 99] on input "text" at bounding box center [556, 97] width 214 height 29
type input "1 Lawsuit"
click at [1066, 317] on button "Save & Close" at bounding box center [1069, 330] width 100 height 31
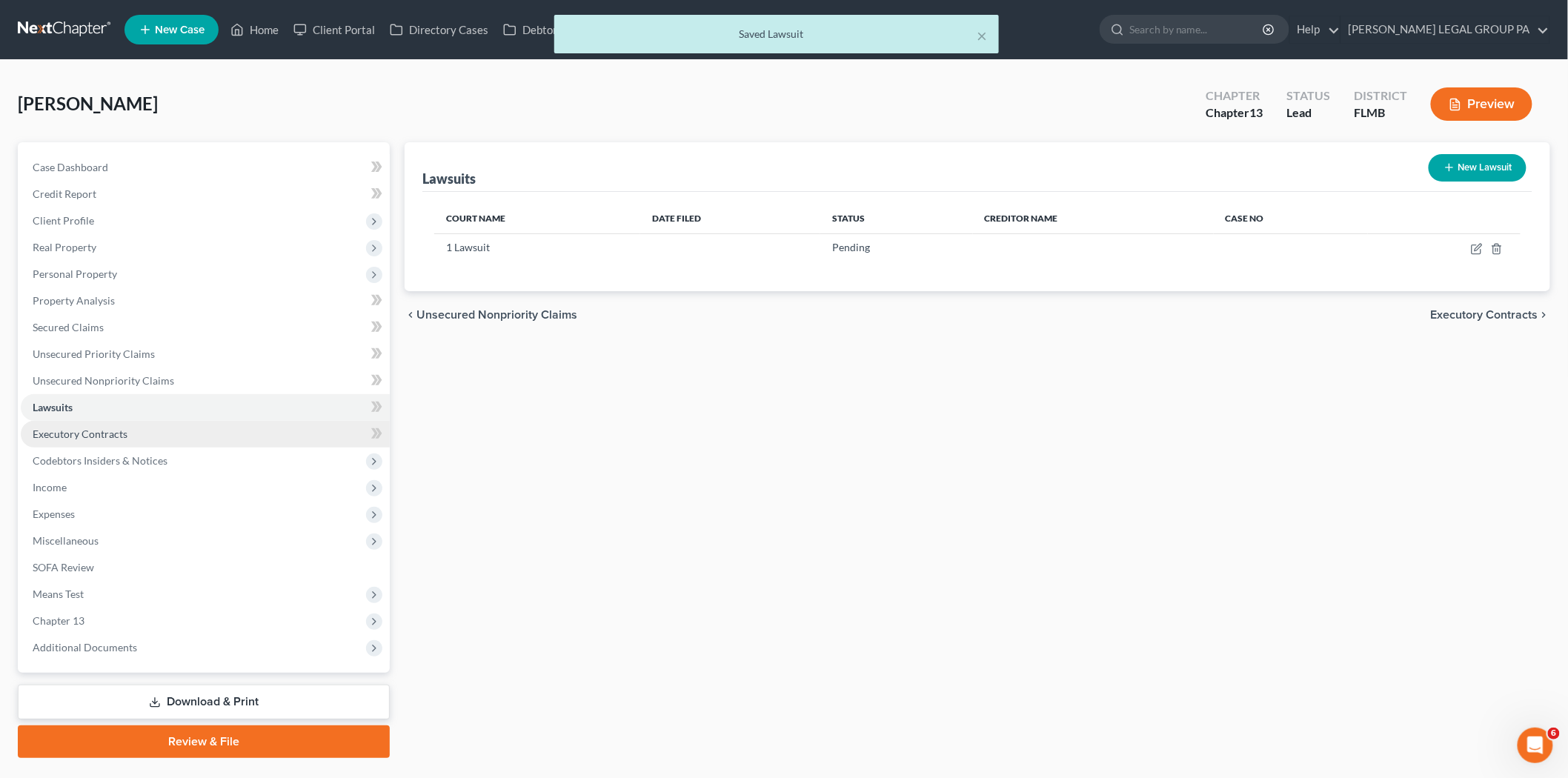
click at [161, 442] on link "Executory Contracts" at bounding box center [205, 434] width 369 height 27
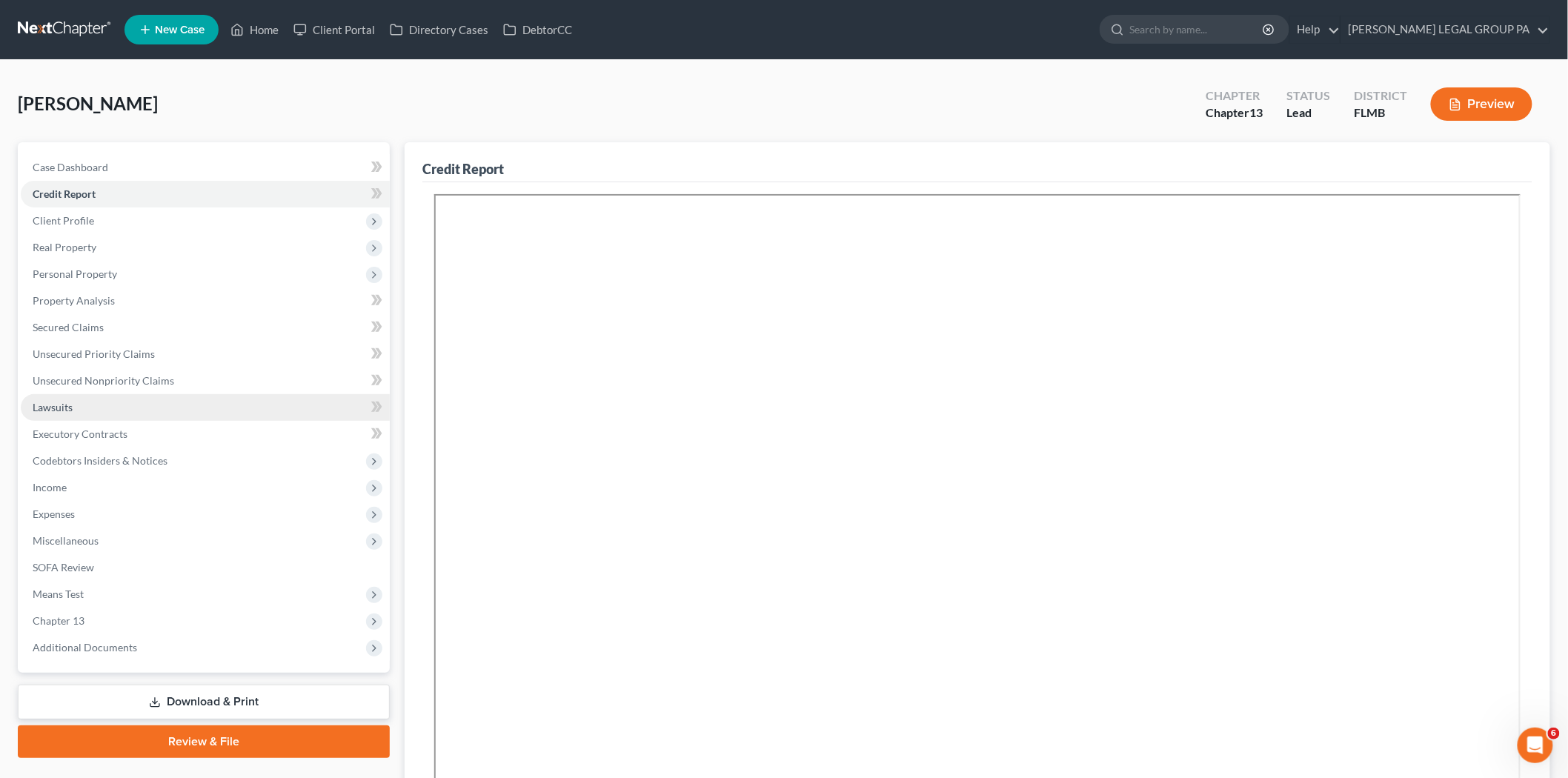
click at [107, 406] on link "Lawsuits" at bounding box center [205, 407] width 369 height 27
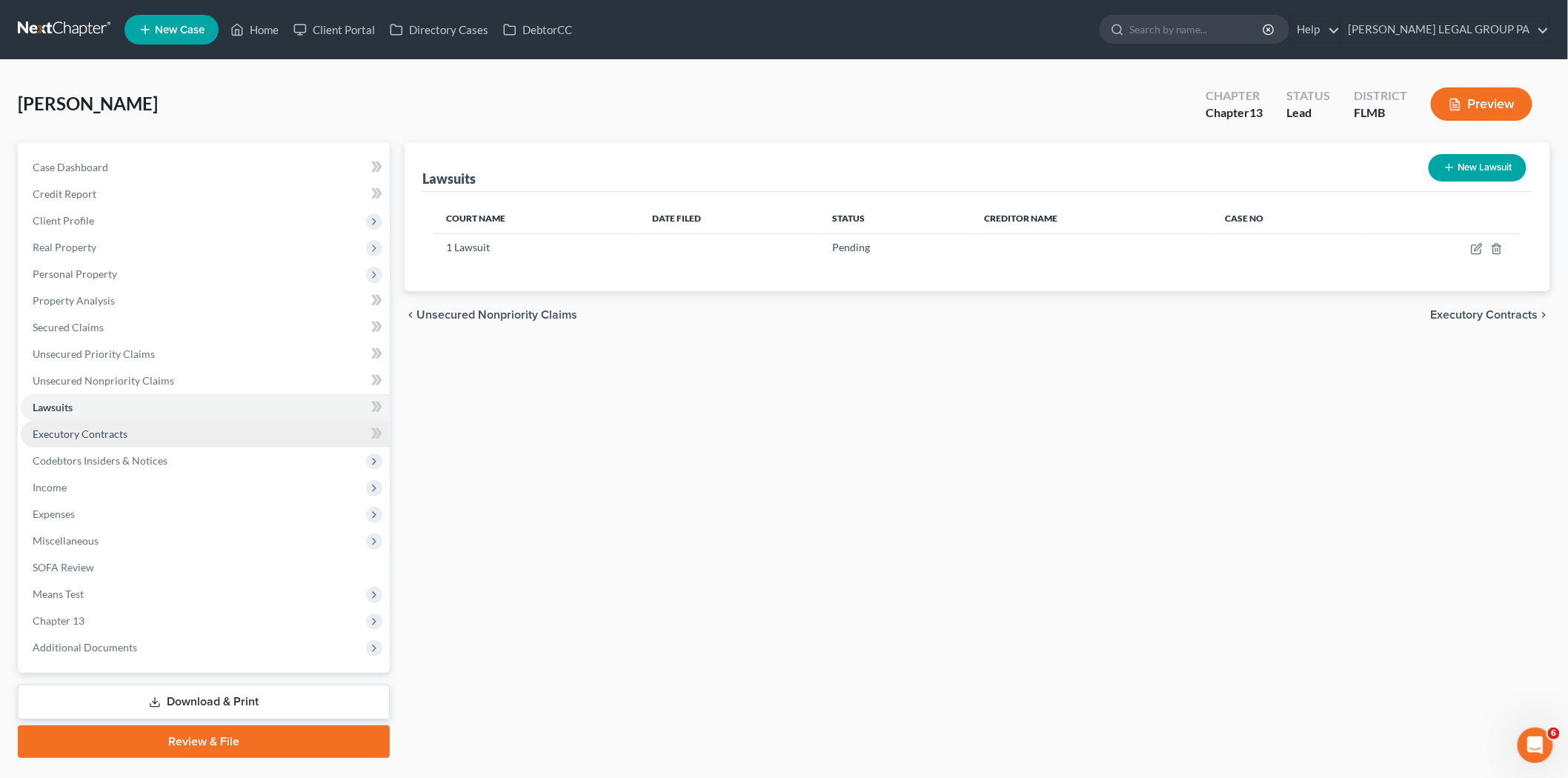
click at [120, 435] on span "Executory Contracts" at bounding box center [80, 433] width 95 height 12
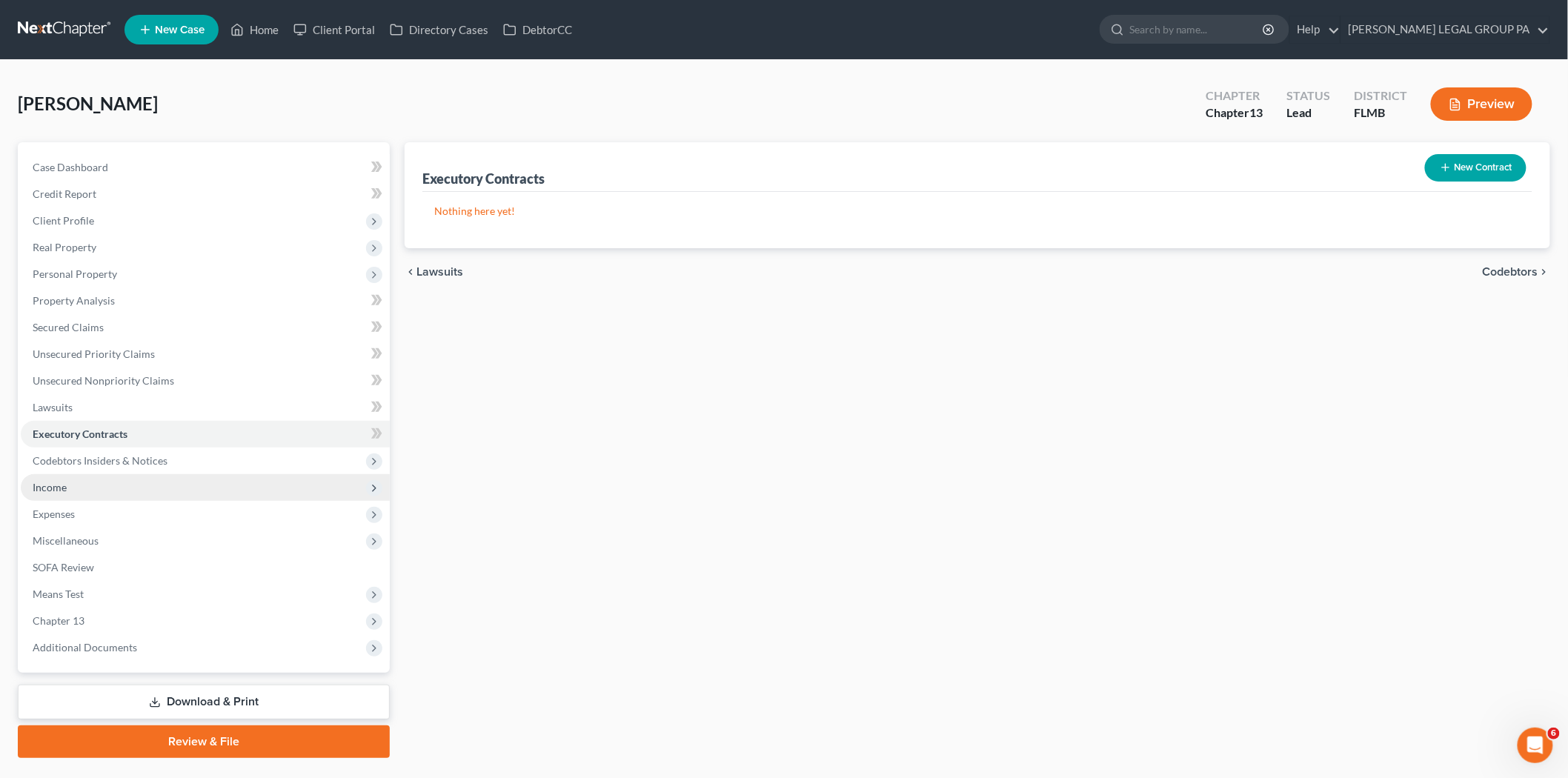
click at [120, 472] on ul "Case Dashboard Payments Invoices Payments Payments Credit Report Client Profile" at bounding box center [205, 408] width 369 height 507
click at [77, 491] on span "Income" at bounding box center [205, 488] width 369 height 27
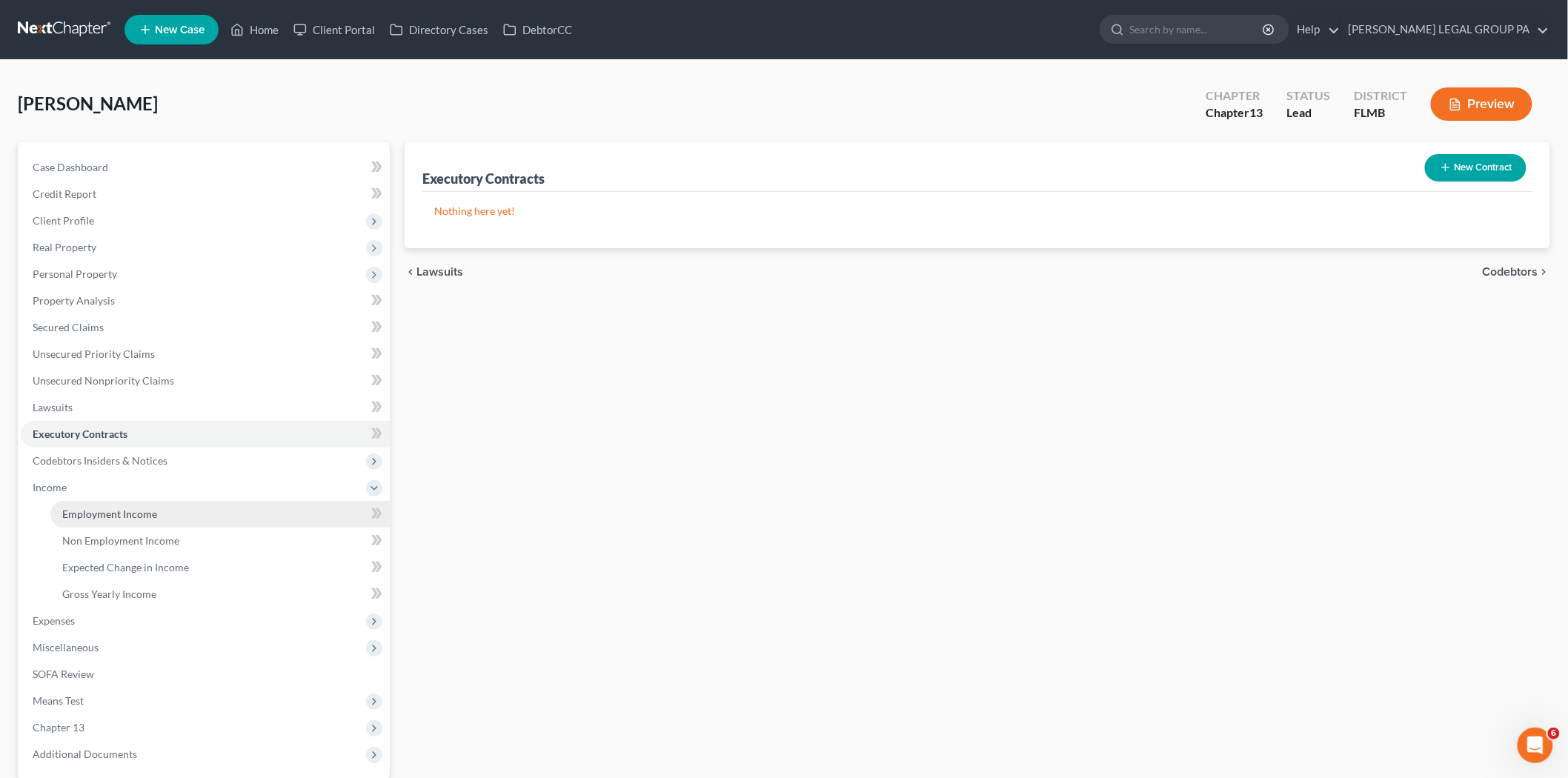
click at [85, 505] on link "Employment Income" at bounding box center [219, 514] width 339 height 27
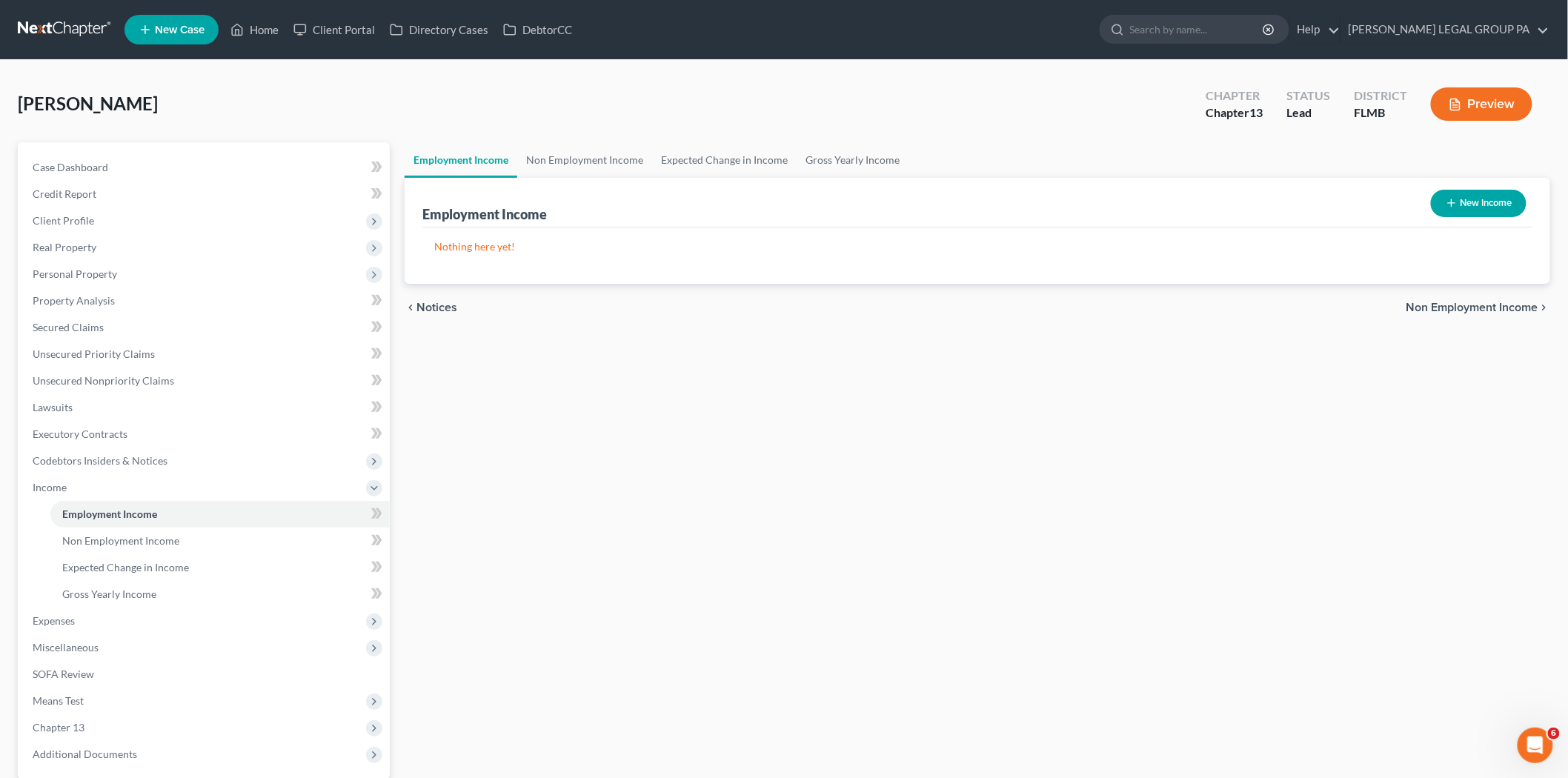
click at [1451, 211] on button "New Income" at bounding box center [1478, 203] width 96 height 27
select select "0"
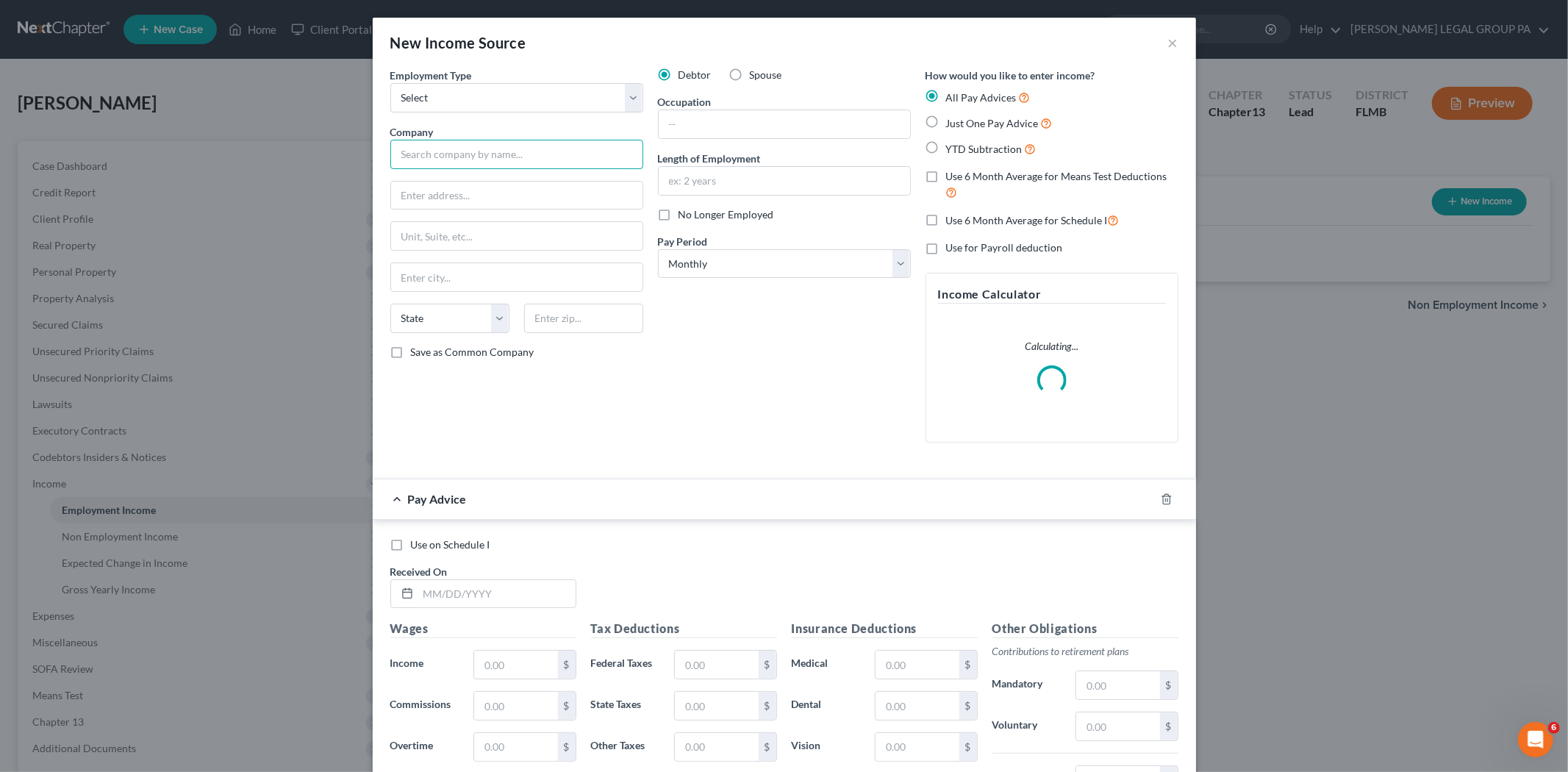
click at [487, 152] on input "text" at bounding box center [517, 154] width 253 height 29
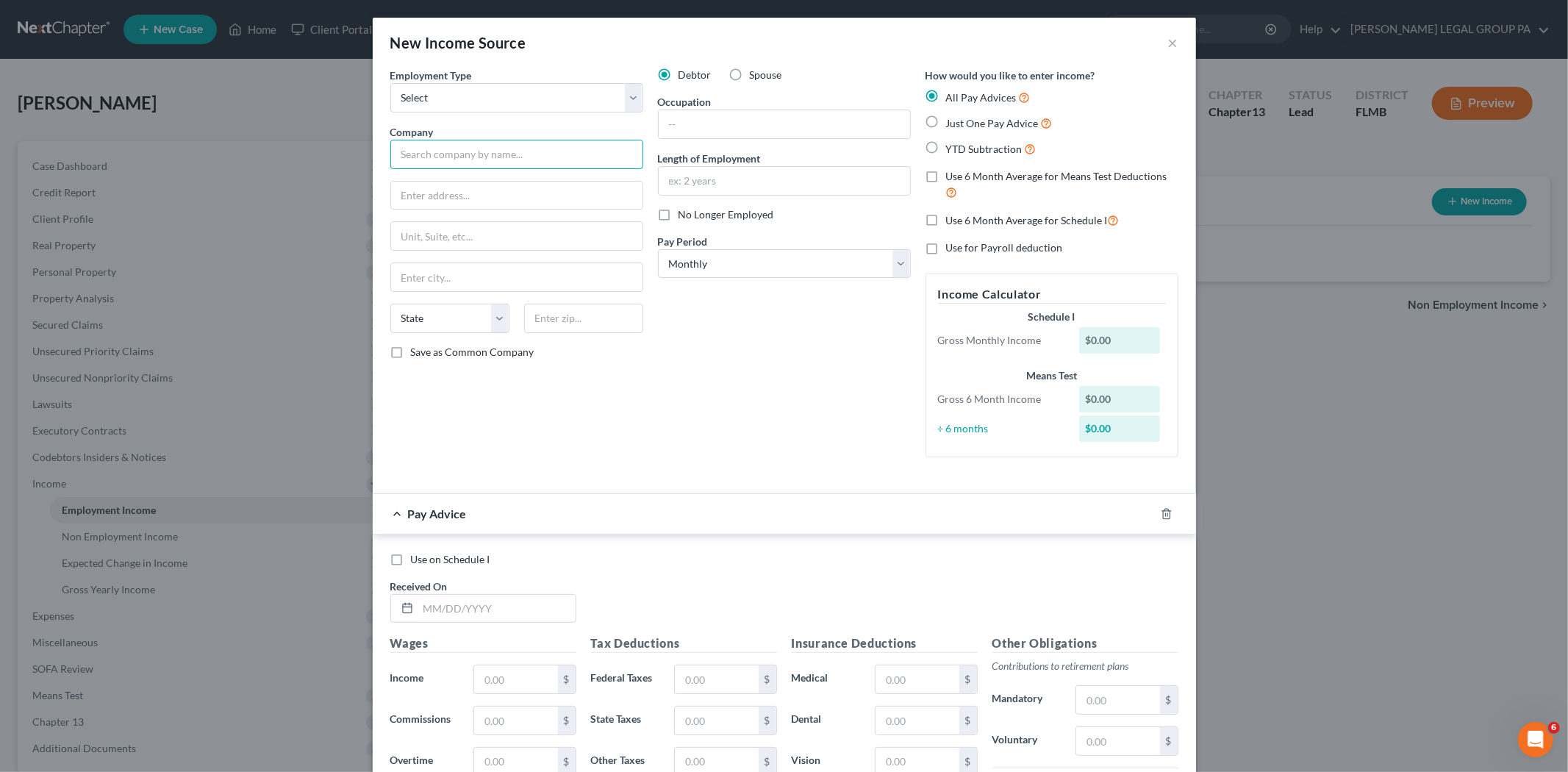
click at [541, 156] on input "text" at bounding box center [517, 154] width 253 height 29
type input "U. S. Postal Service"
click at [576, 315] on input "text" at bounding box center [583, 318] width 119 height 29
type input "33809"
type input "Lakeland"
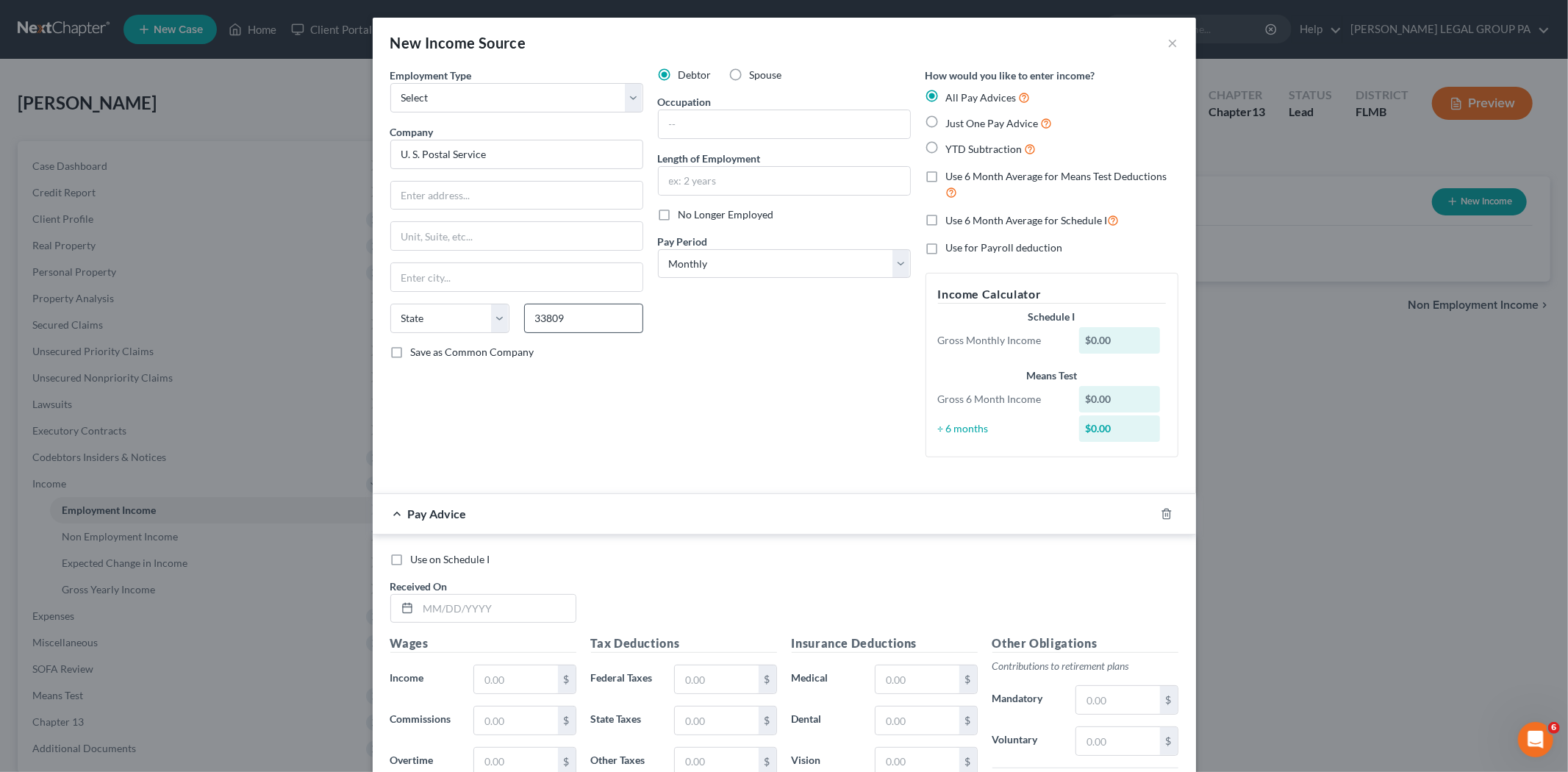
select select "9"
click at [457, 186] on input "text" at bounding box center [517, 195] width 251 height 28
click at [461, 195] on input "2800 Laekaldn Hills Blvd" at bounding box center [517, 195] width 251 height 28
type input "2800 Lakeland Hills Blvd"
click at [661, 130] on input "text" at bounding box center [784, 124] width 251 height 28
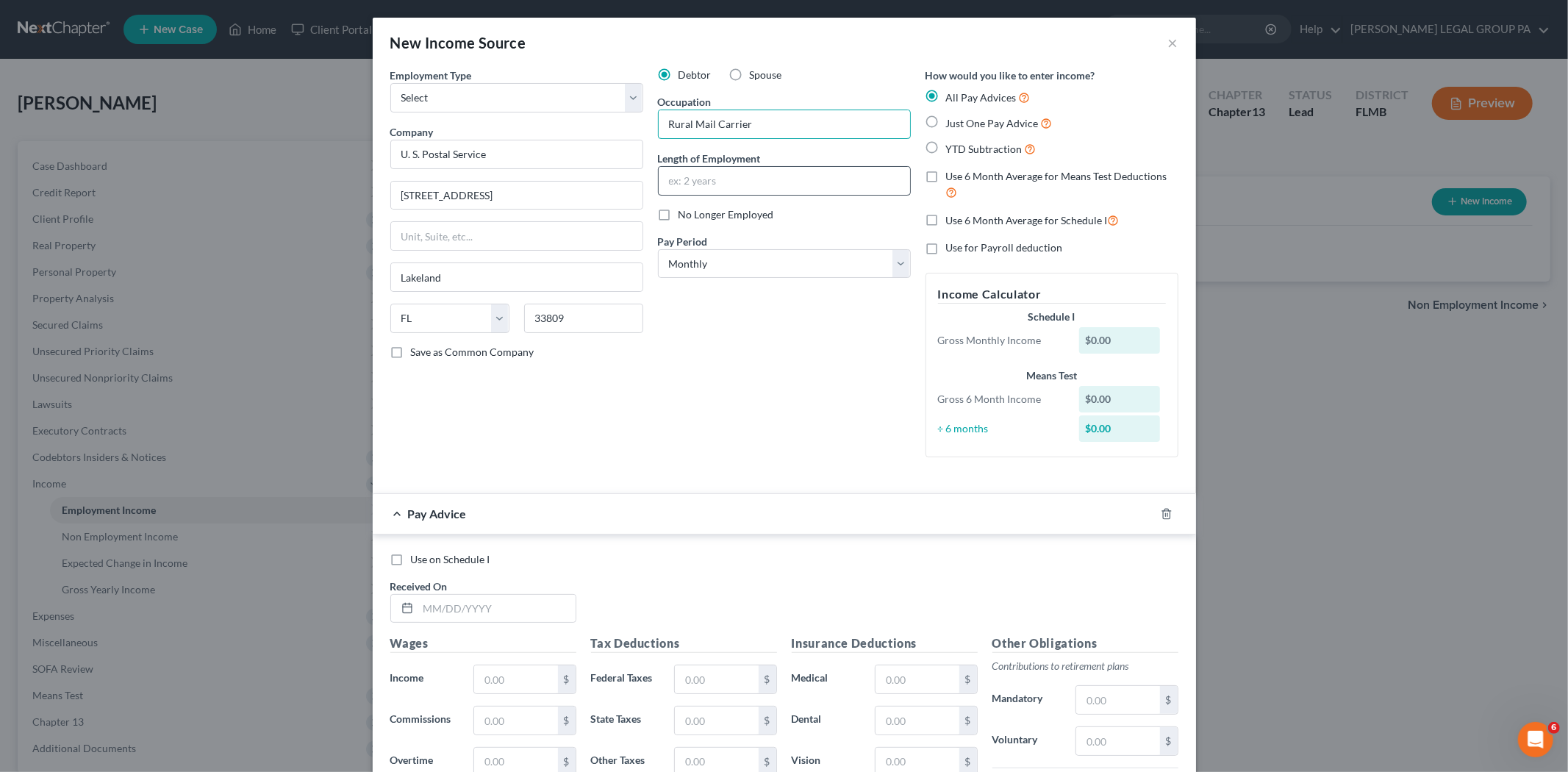
type input "Rural Mail Carrier"
click at [766, 182] on input "text" at bounding box center [784, 181] width 251 height 28
type input "22 years"
click at [1161, 516] on icon "button" at bounding box center [1166, 514] width 11 height 11
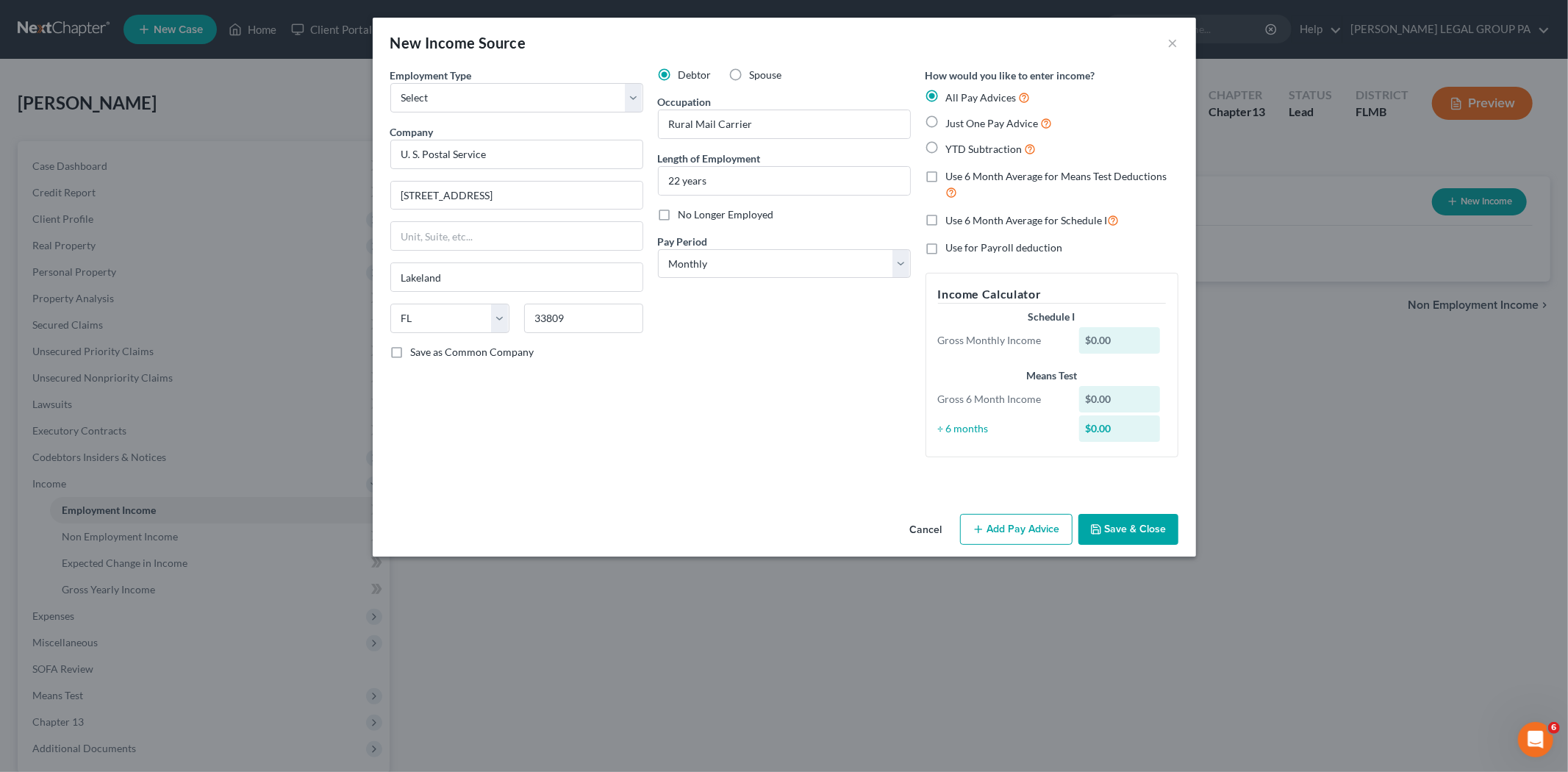
click at [1143, 528] on button "Save & Close" at bounding box center [1128, 529] width 100 height 31
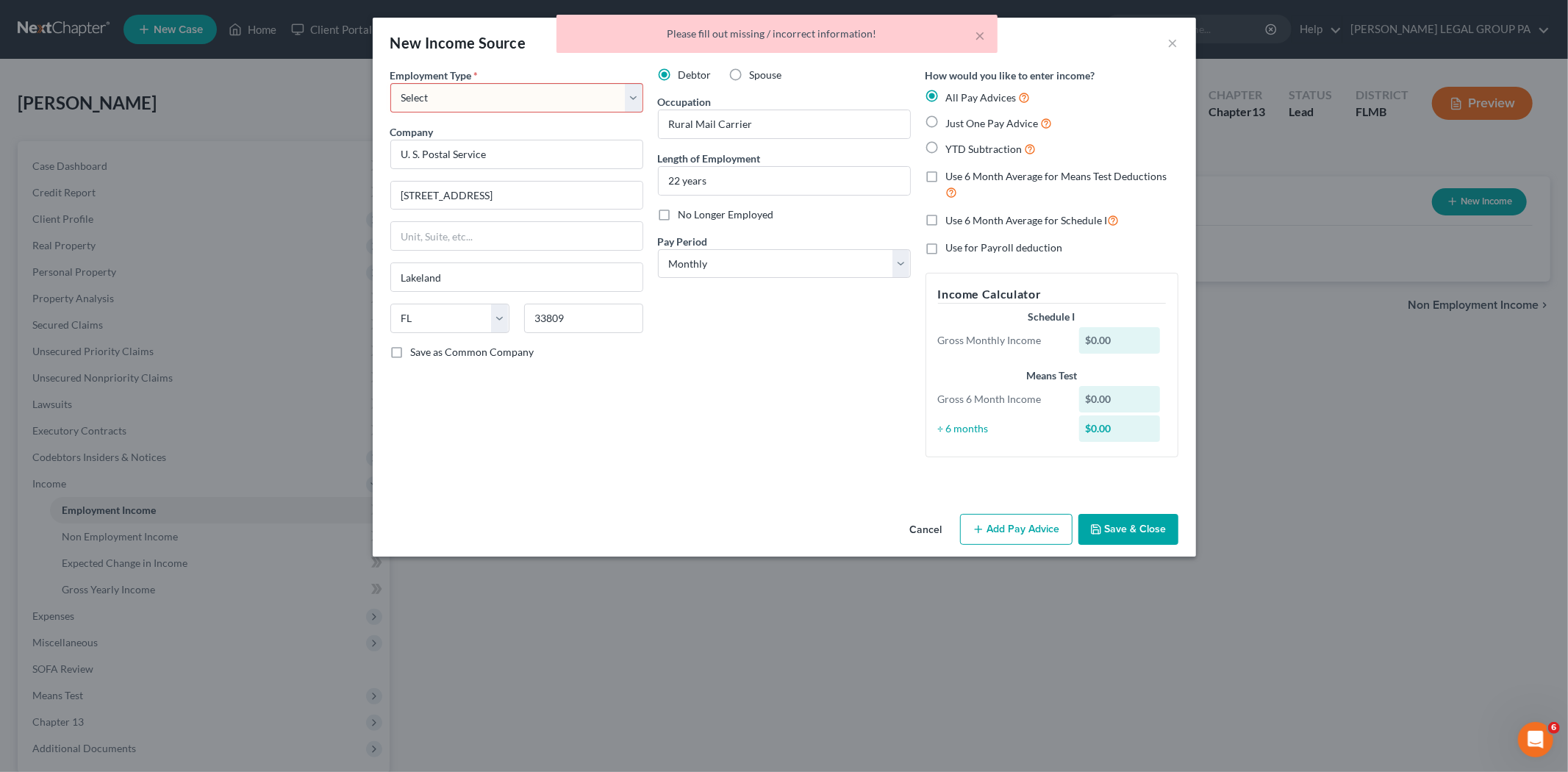
click at [549, 101] on select "Select Full or Part Time Employment Self Employment" at bounding box center [517, 97] width 253 height 29
select select "0"
click at [390, 83] on select "Select Full or Part Time Employment Self Employment" at bounding box center [517, 97] width 253 height 29
click at [1129, 531] on button "Save & Close" at bounding box center [1128, 529] width 100 height 31
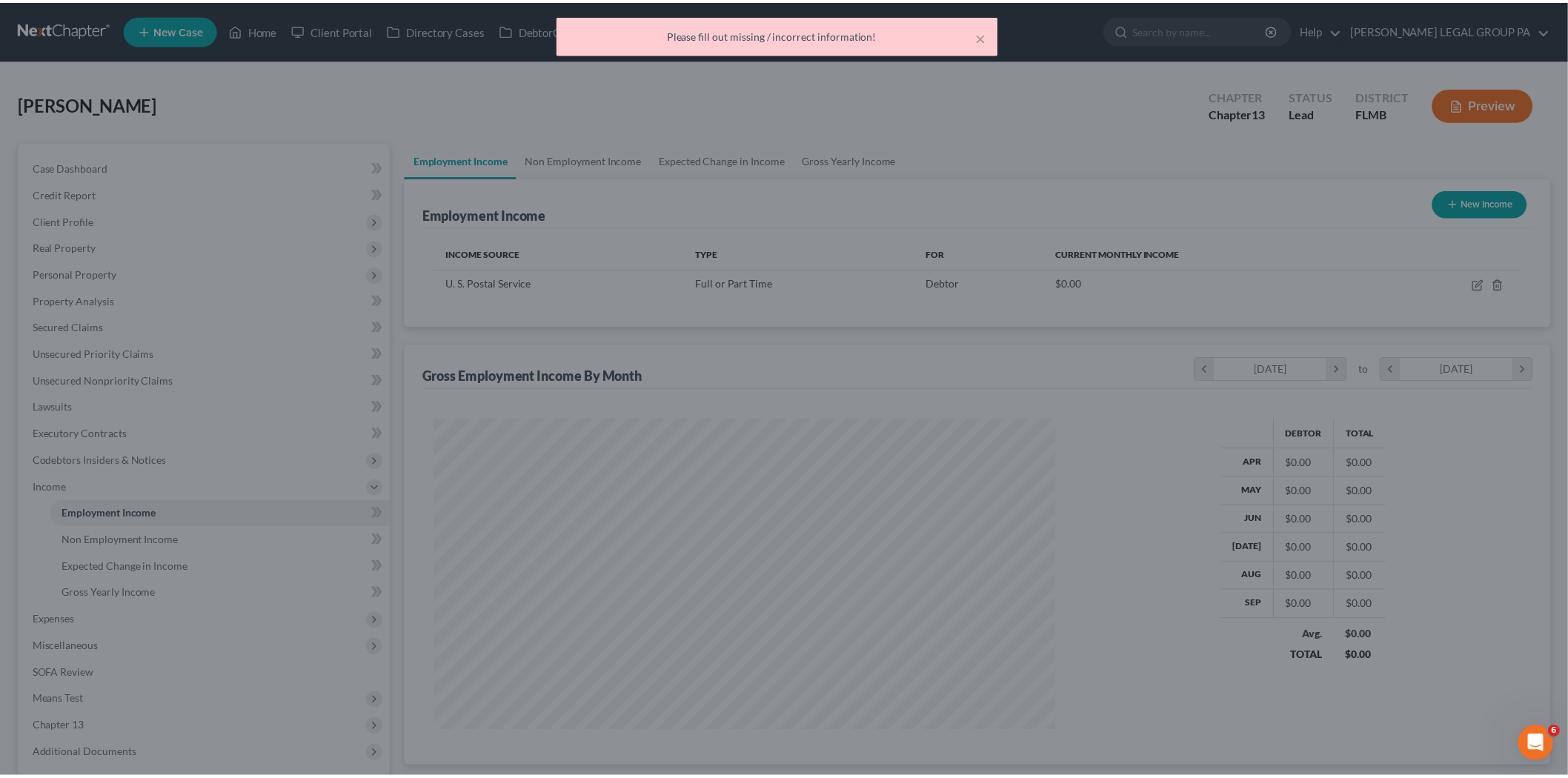
scroll to position [310, 650]
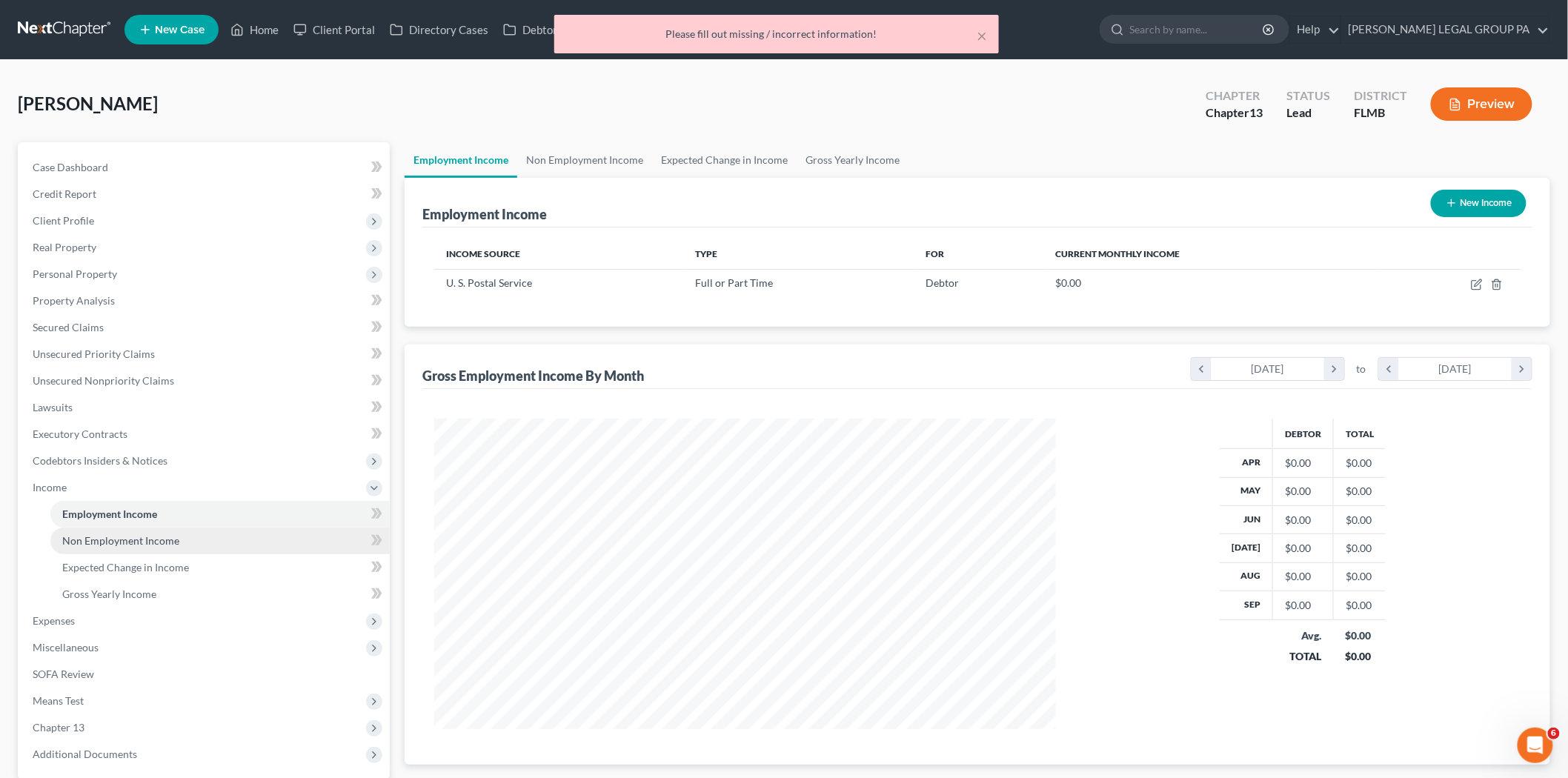
click at [226, 542] on link "Non Employment Income" at bounding box center [219, 541] width 339 height 27
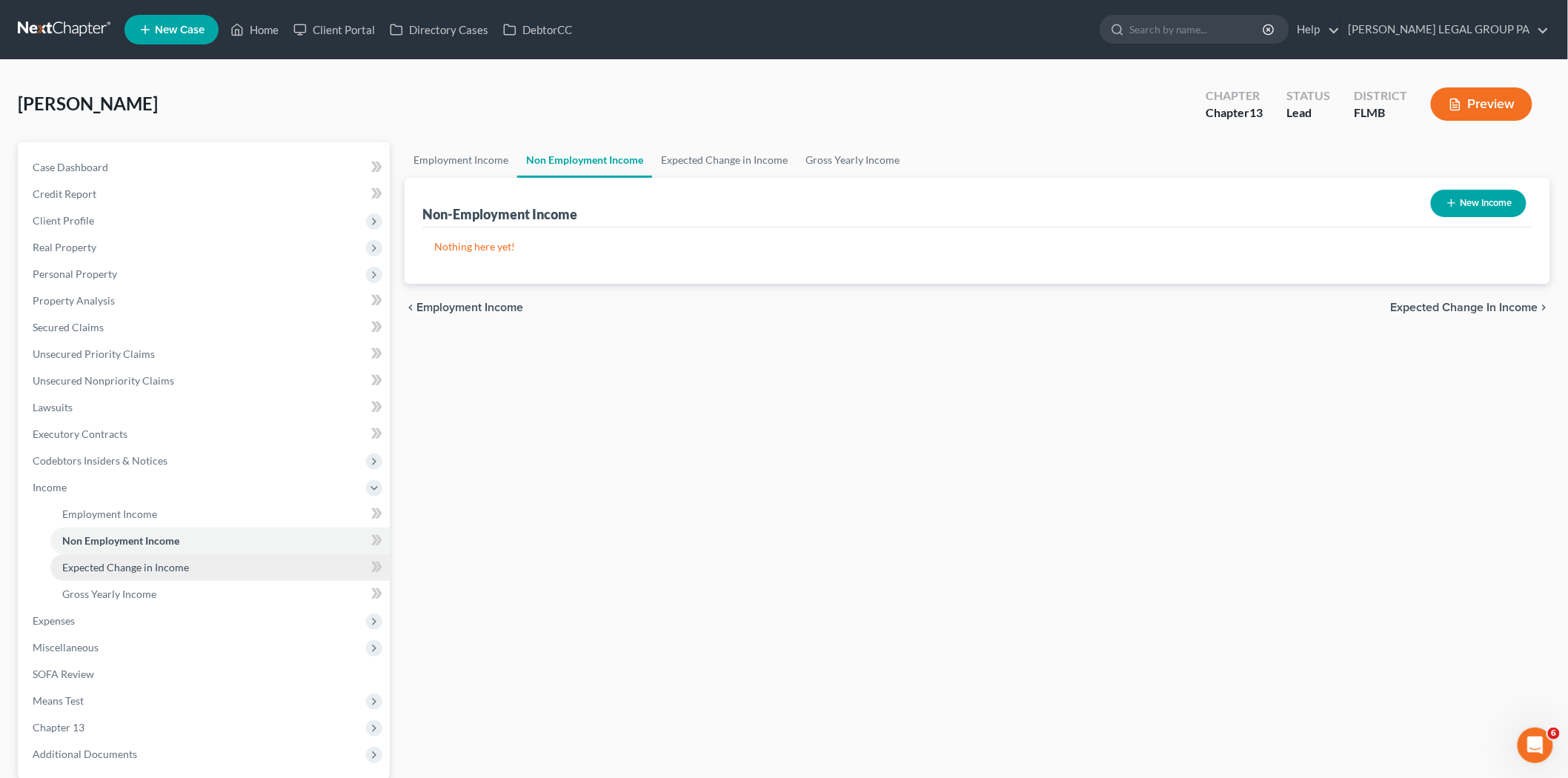
click at [175, 564] on span "Expected Change in Income" at bounding box center [126, 567] width 127 height 12
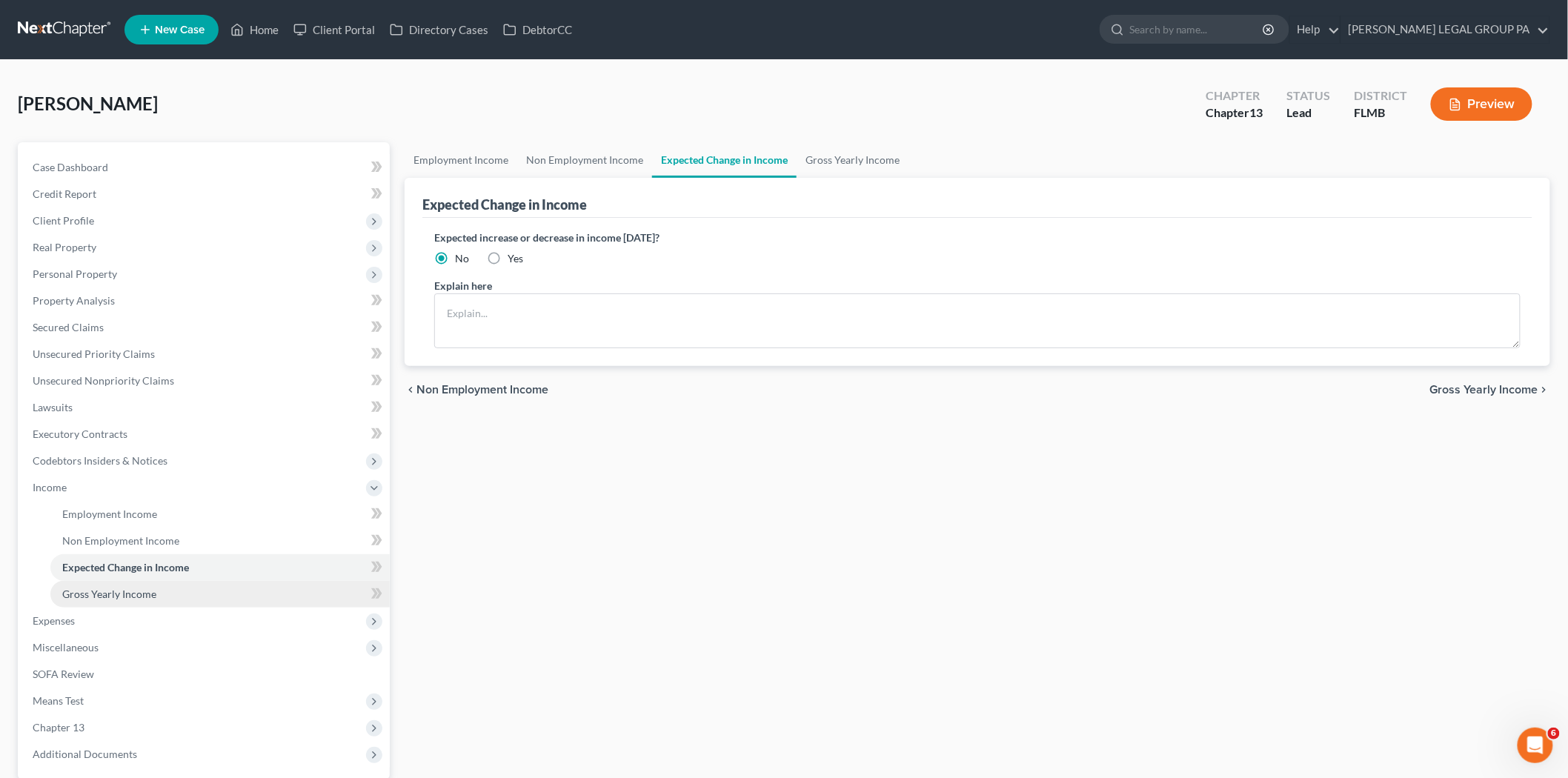
click at [194, 582] on link "Gross Yearly Income" at bounding box center [219, 594] width 339 height 27
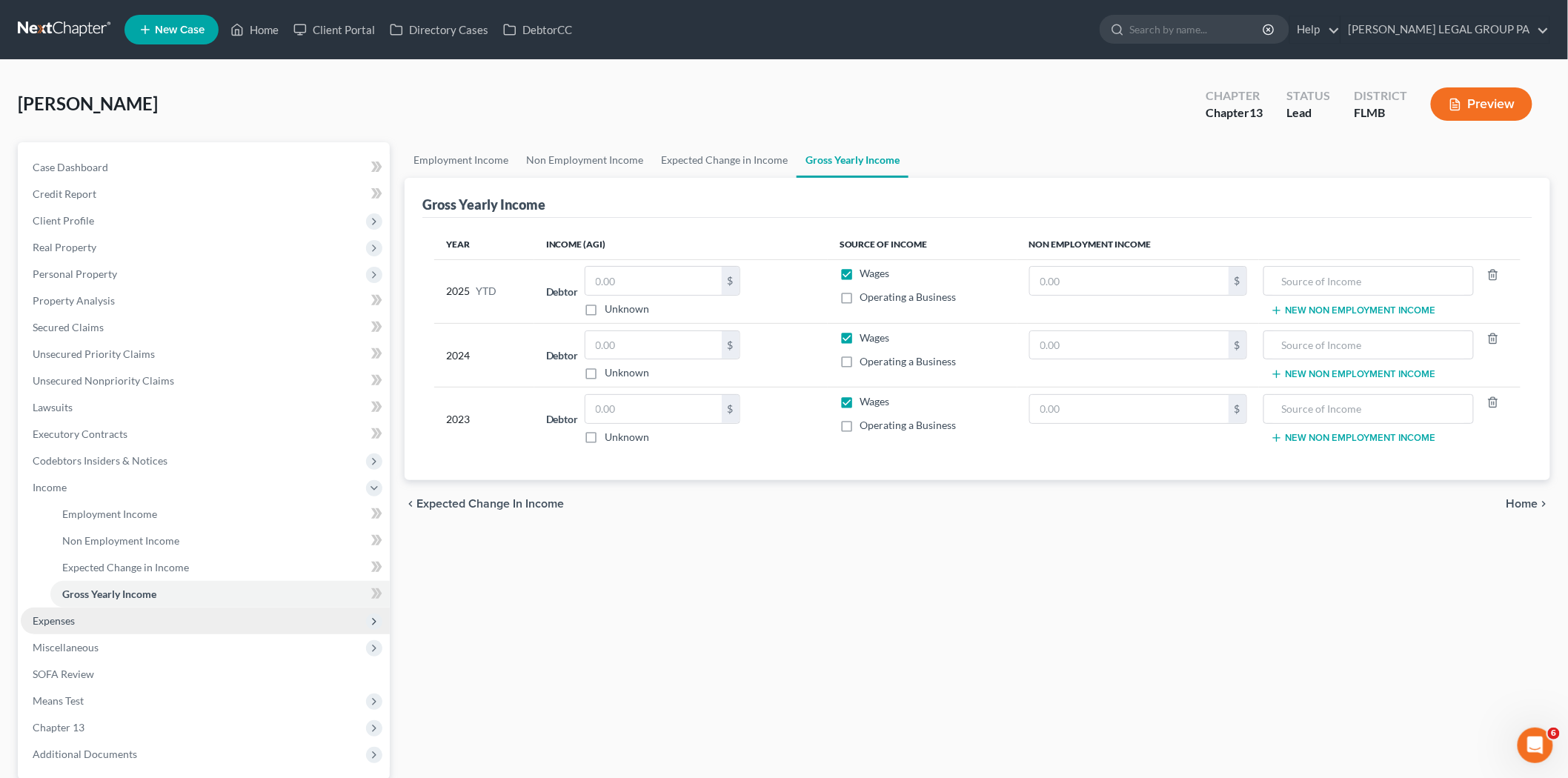
click at [130, 619] on span "Expenses" at bounding box center [205, 621] width 369 height 27
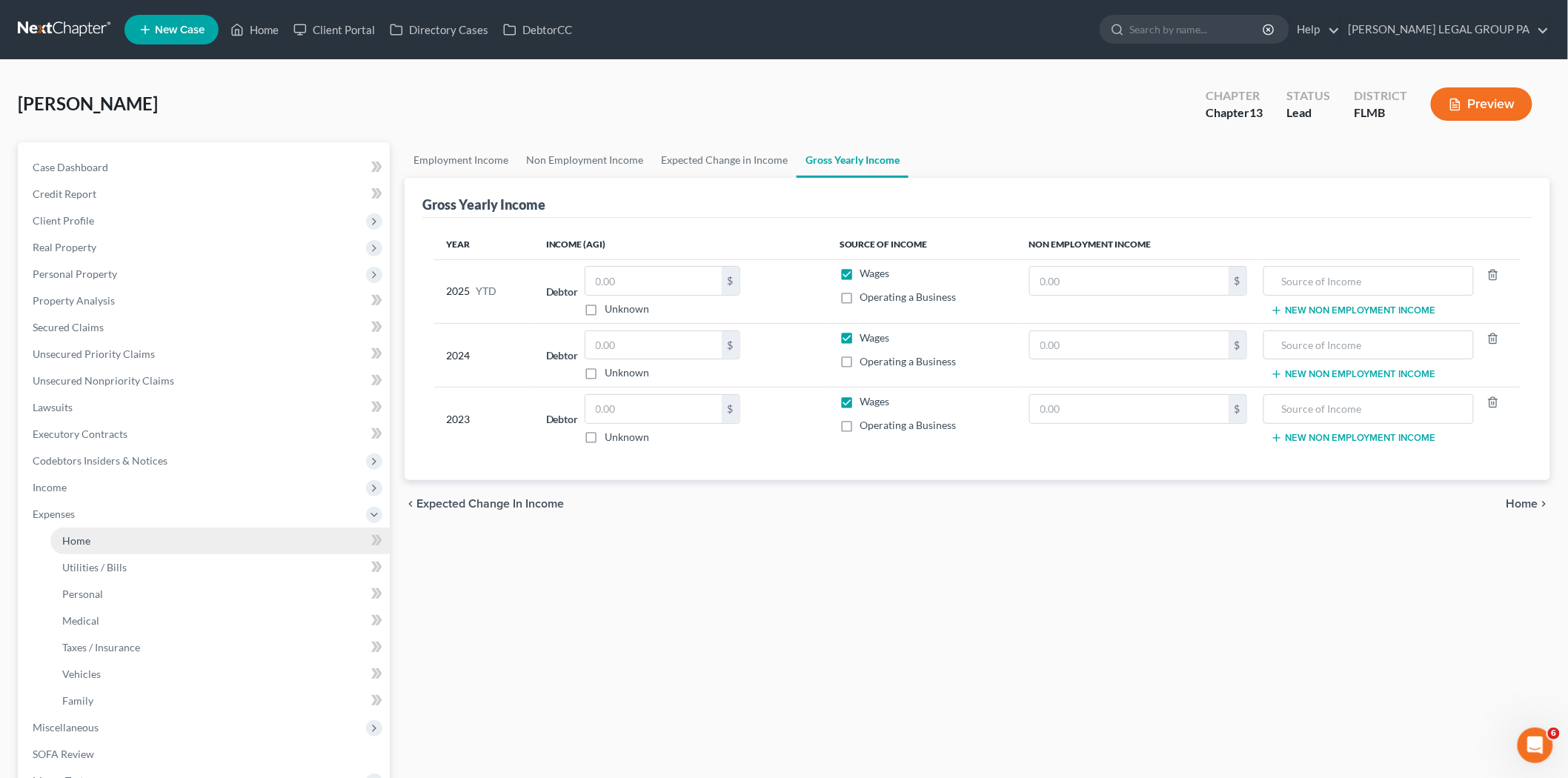
click at [124, 552] on link "Home" at bounding box center [219, 541] width 339 height 27
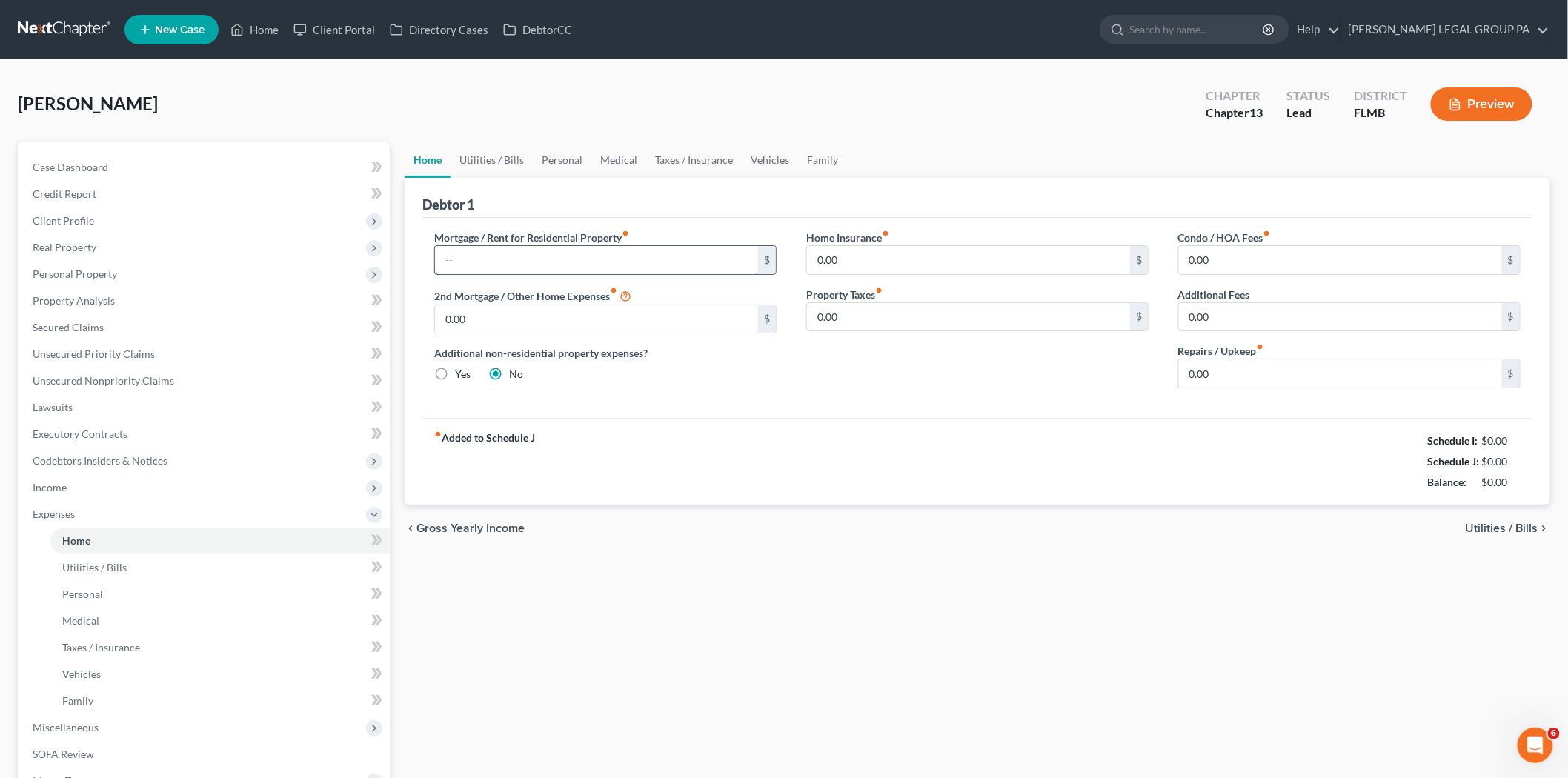
click at [587, 253] on input "text" at bounding box center [596, 260] width 323 height 28
type input "1,202.49"
click at [847, 260] on input "0.00" at bounding box center [969, 260] width 323 height 28
type input "15.24"
click at [1254, 264] on input "0.00" at bounding box center [1340, 260] width 323 height 28
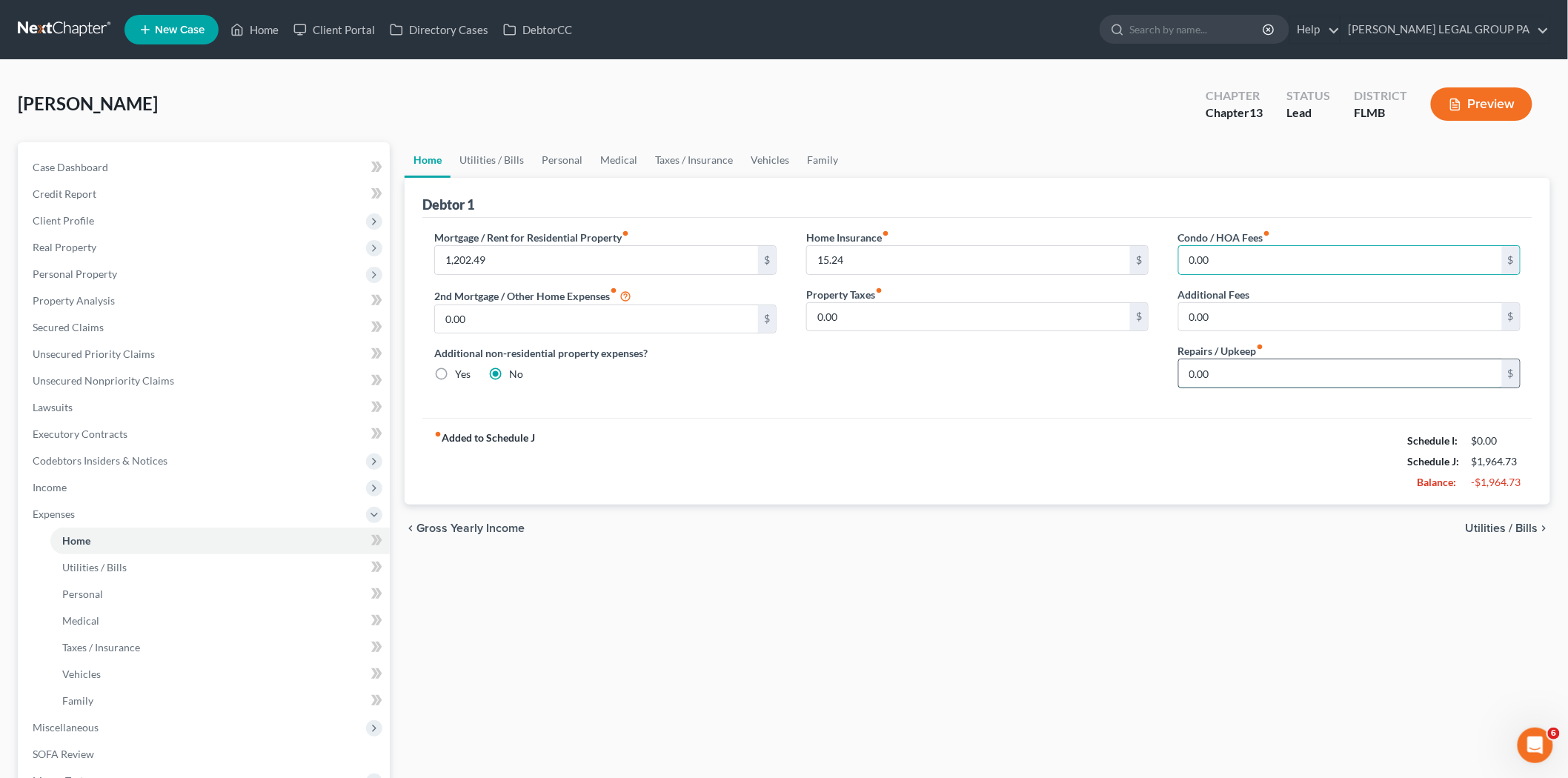
click at [1208, 371] on input "0.00" at bounding box center [1340, 373] width 323 height 28
type input "20.00"
click at [517, 165] on link "Utilities / Bills" at bounding box center [491, 160] width 82 height 36
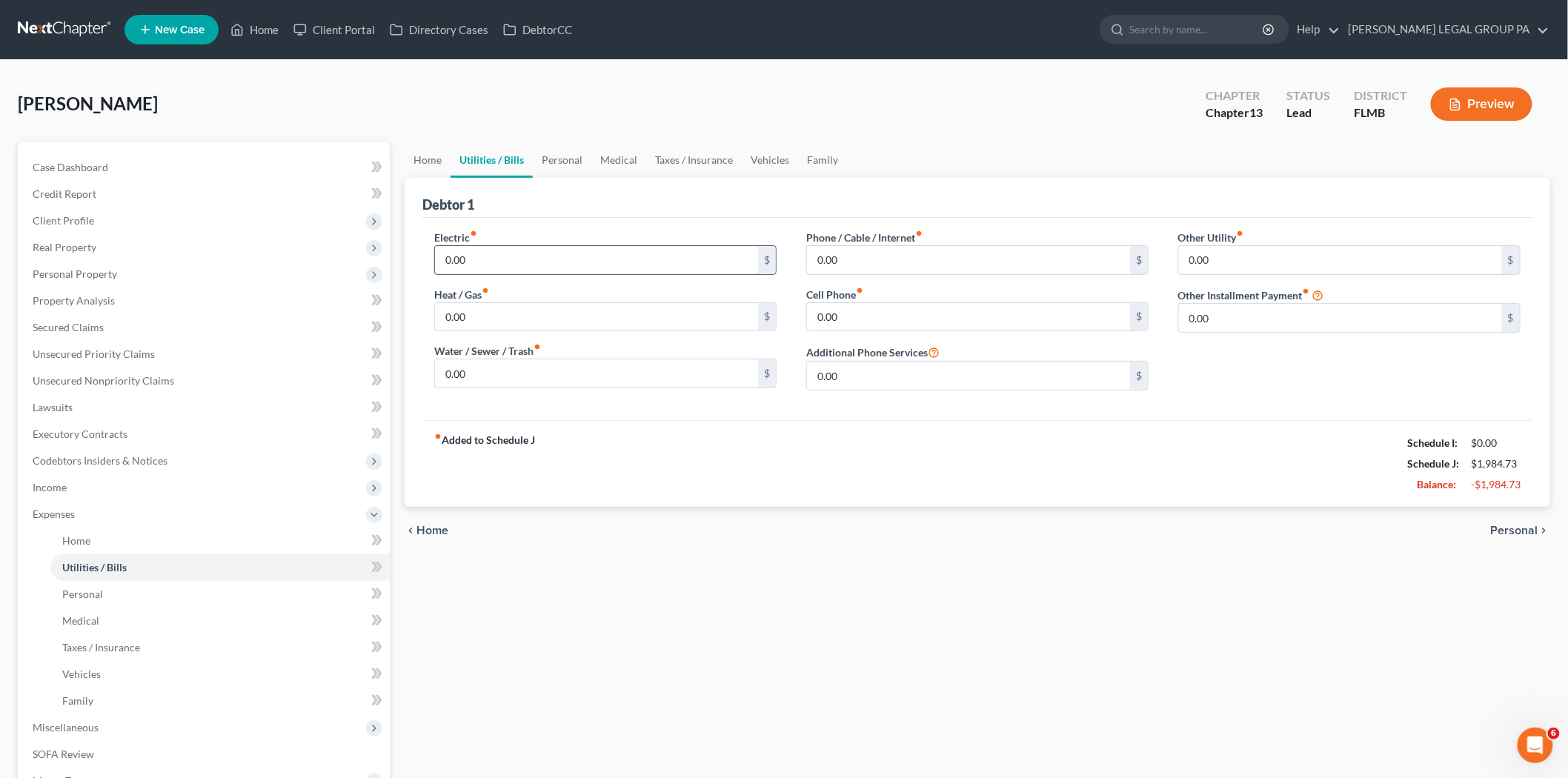
click at [535, 260] on input "0.00" at bounding box center [596, 260] width 323 height 28
type input "250.00"
click at [885, 270] on input "0.00" at bounding box center [969, 260] width 323 height 28
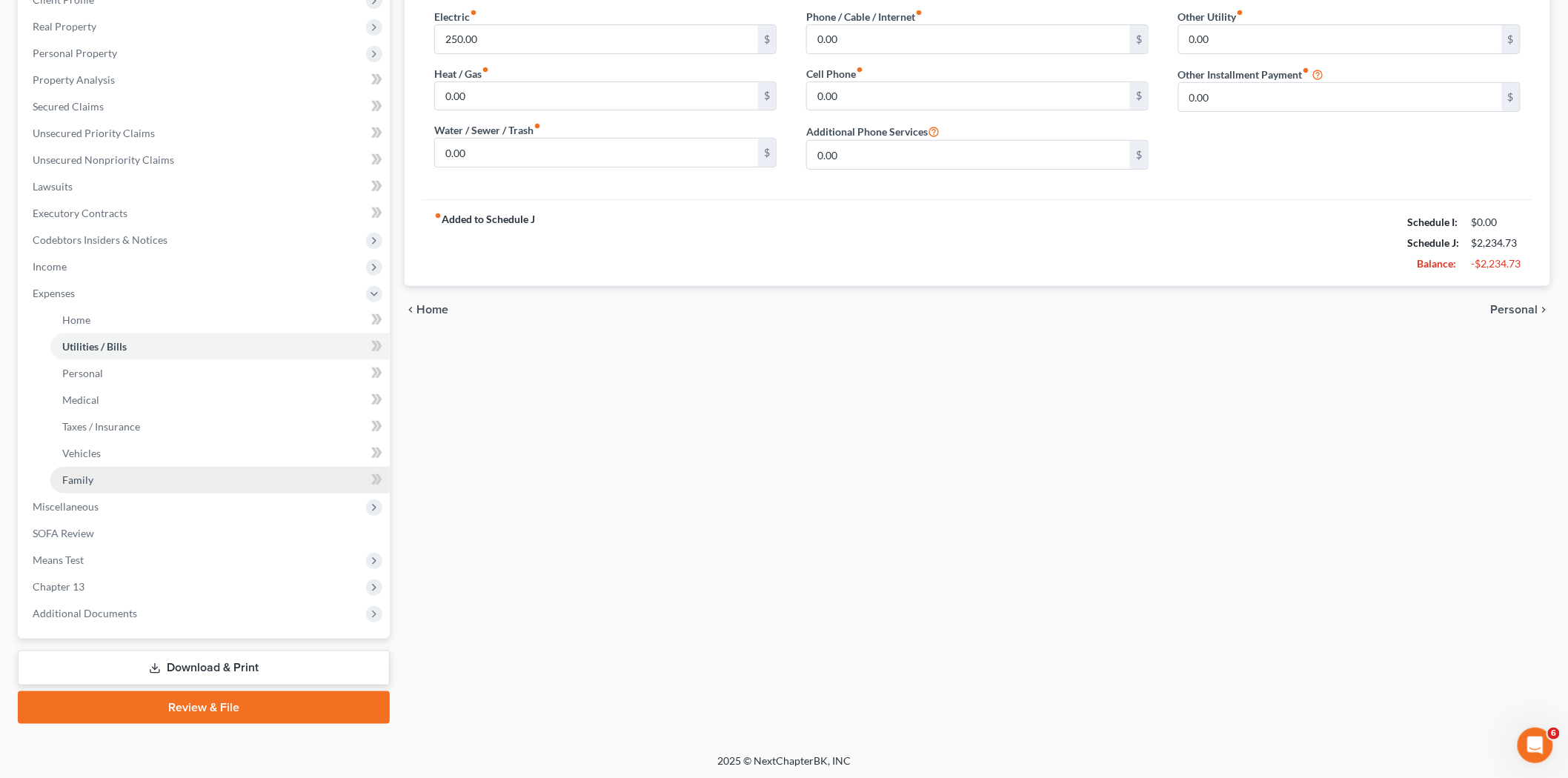
click at [178, 484] on link "Family" at bounding box center [219, 480] width 339 height 27
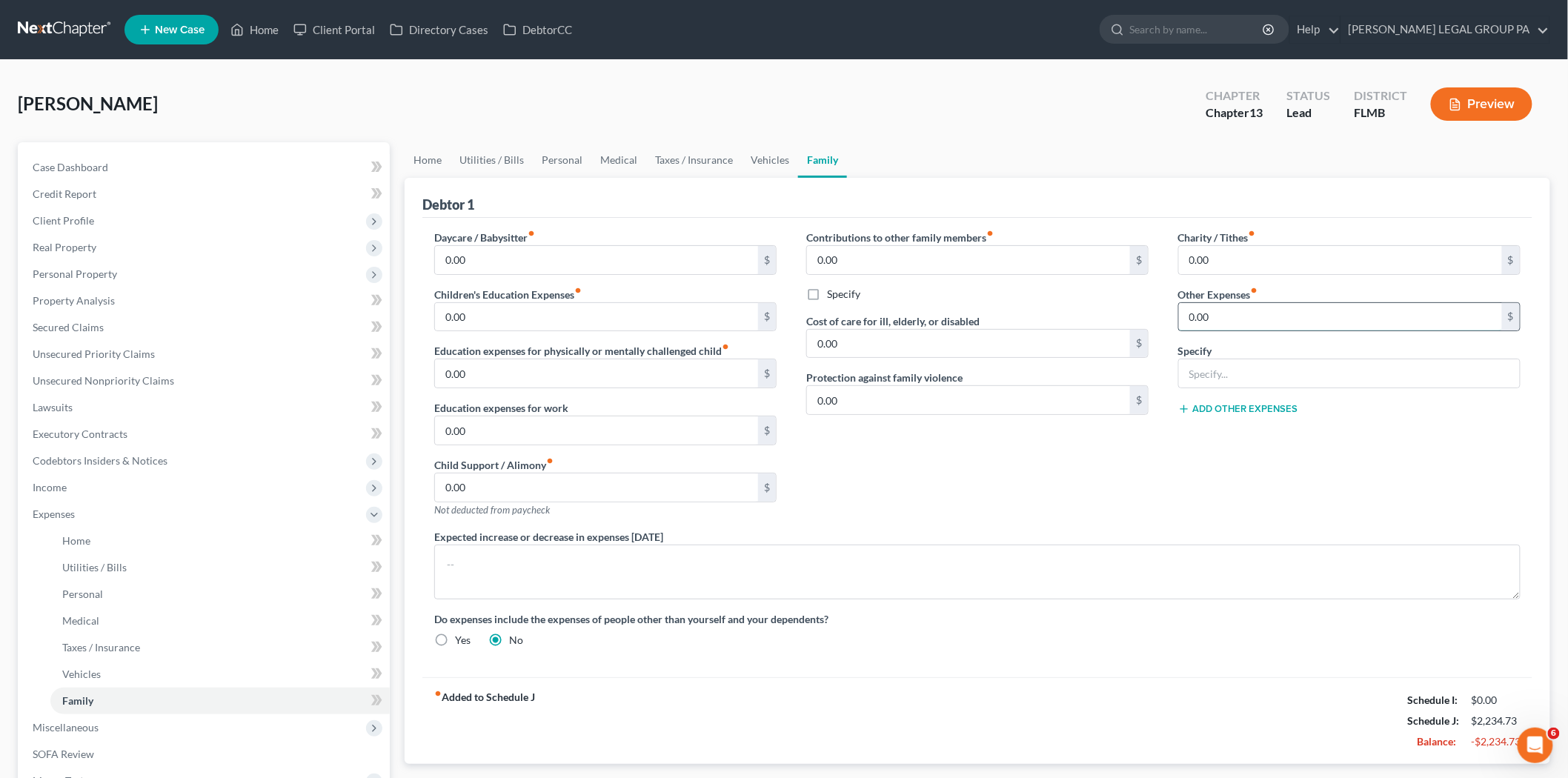
click at [1249, 318] on input "0.00" at bounding box center [1340, 317] width 323 height 28
type input "208.57"
click at [1263, 380] on input "text" at bounding box center [1349, 373] width 341 height 28
type input "Storage Facility"
click at [124, 601] on link "Personal" at bounding box center [219, 594] width 339 height 27
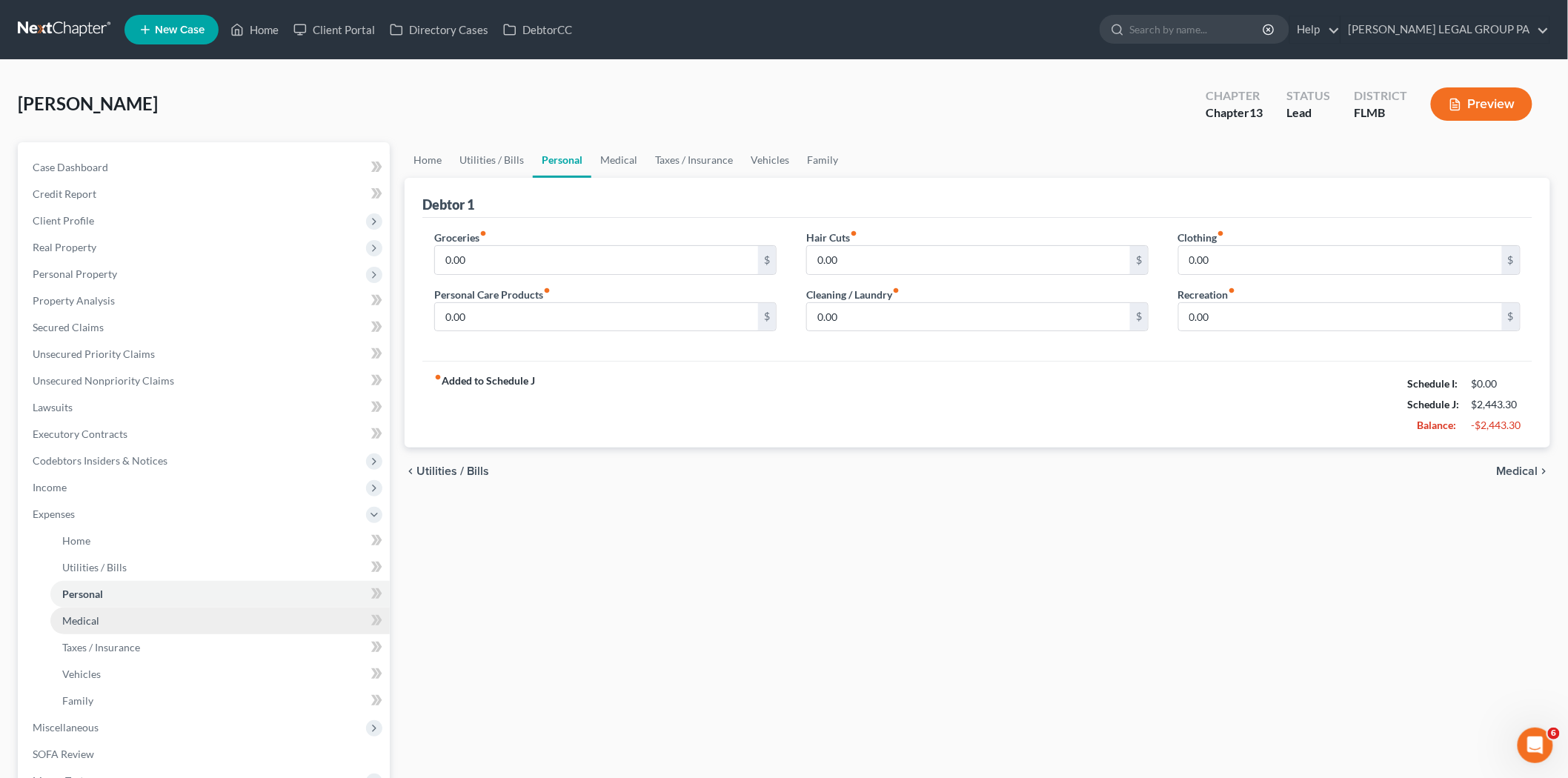
click at [127, 627] on link "Medical" at bounding box center [219, 621] width 339 height 27
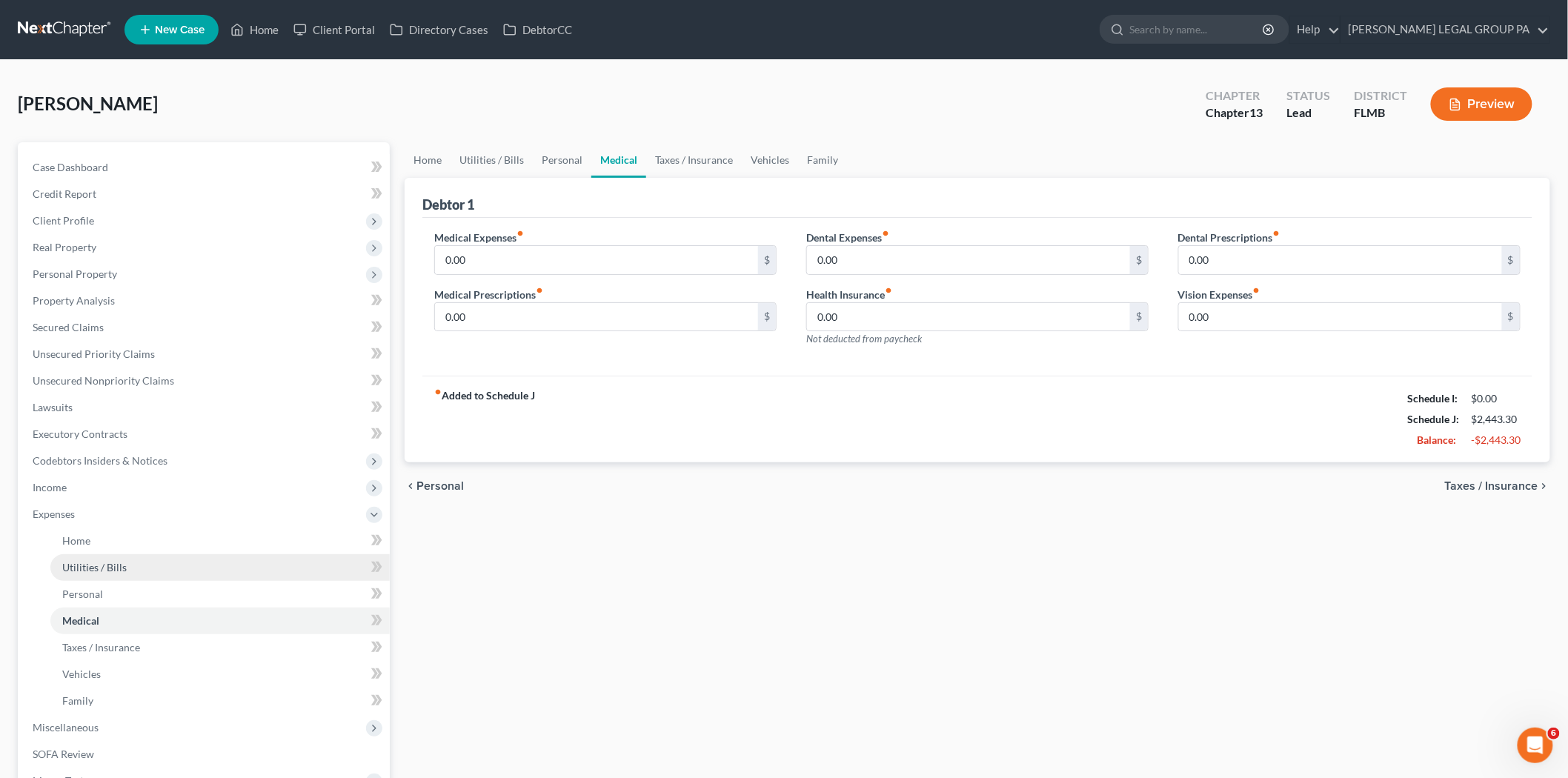
click at [119, 569] on span "Utilities / Bills" at bounding box center [94, 567] width 64 height 12
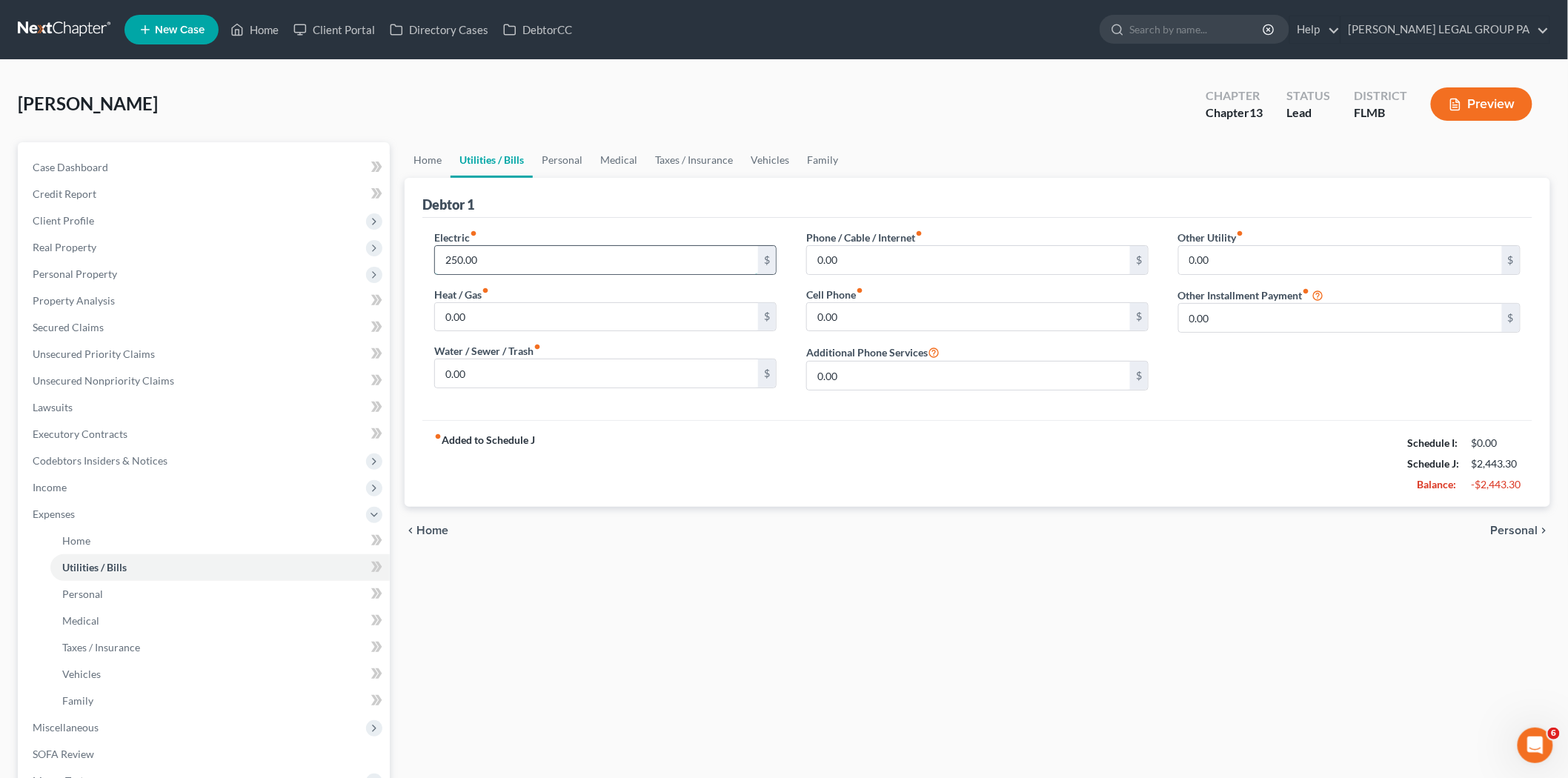
click at [521, 253] on input "250.00" at bounding box center [596, 260] width 323 height 28
click at [853, 252] on input "0.00" at bounding box center [969, 260] width 323 height 28
type input "98.37"
click at [482, 318] on input "0.00" at bounding box center [596, 317] width 323 height 28
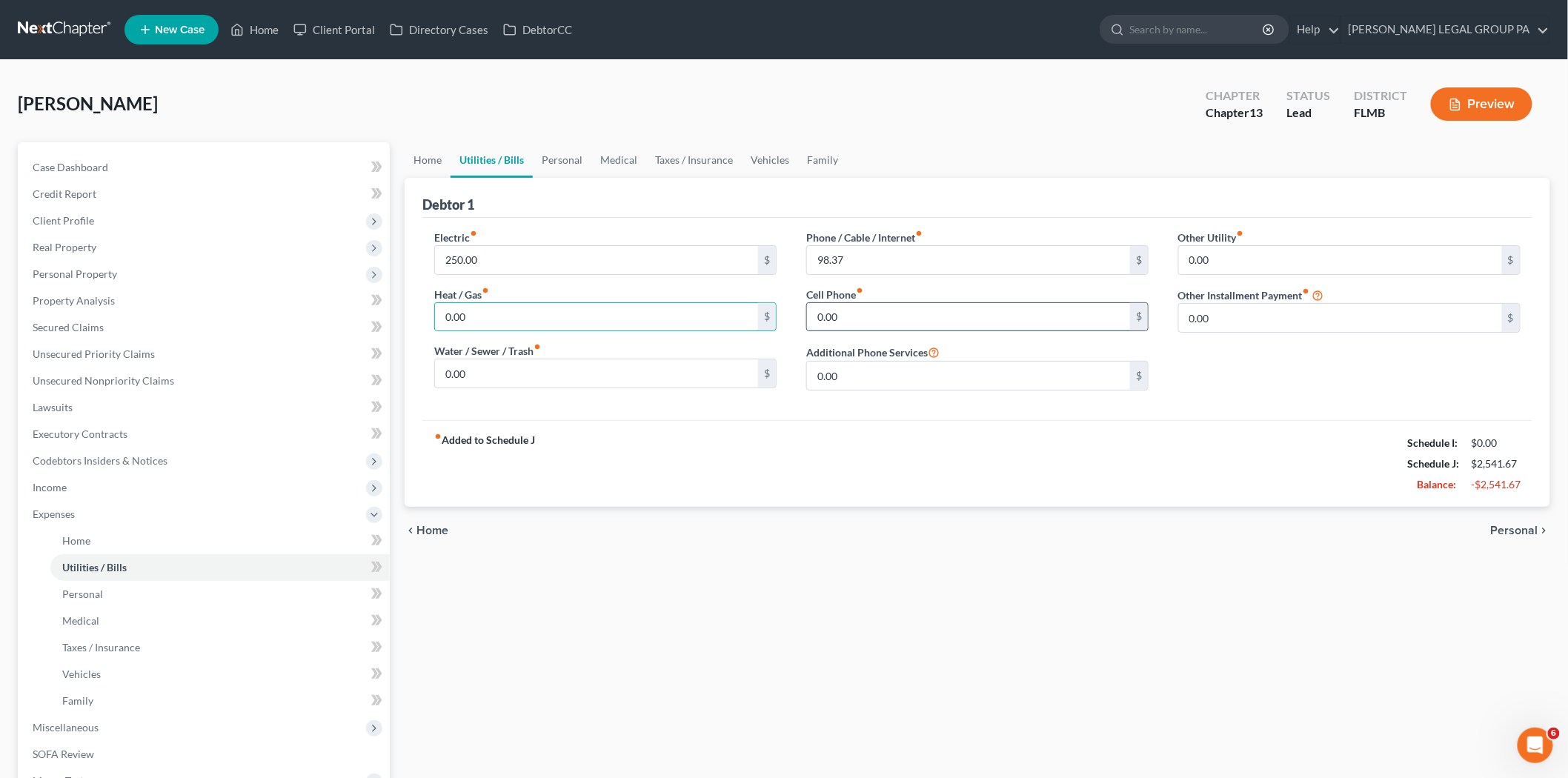
click at [867, 312] on input "0.00" at bounding box center [969, 317] width 323 height 28
type input "73.98"
click at [554, 380] on input "0.00" at bounding box center [596, 373] width 323 height 28
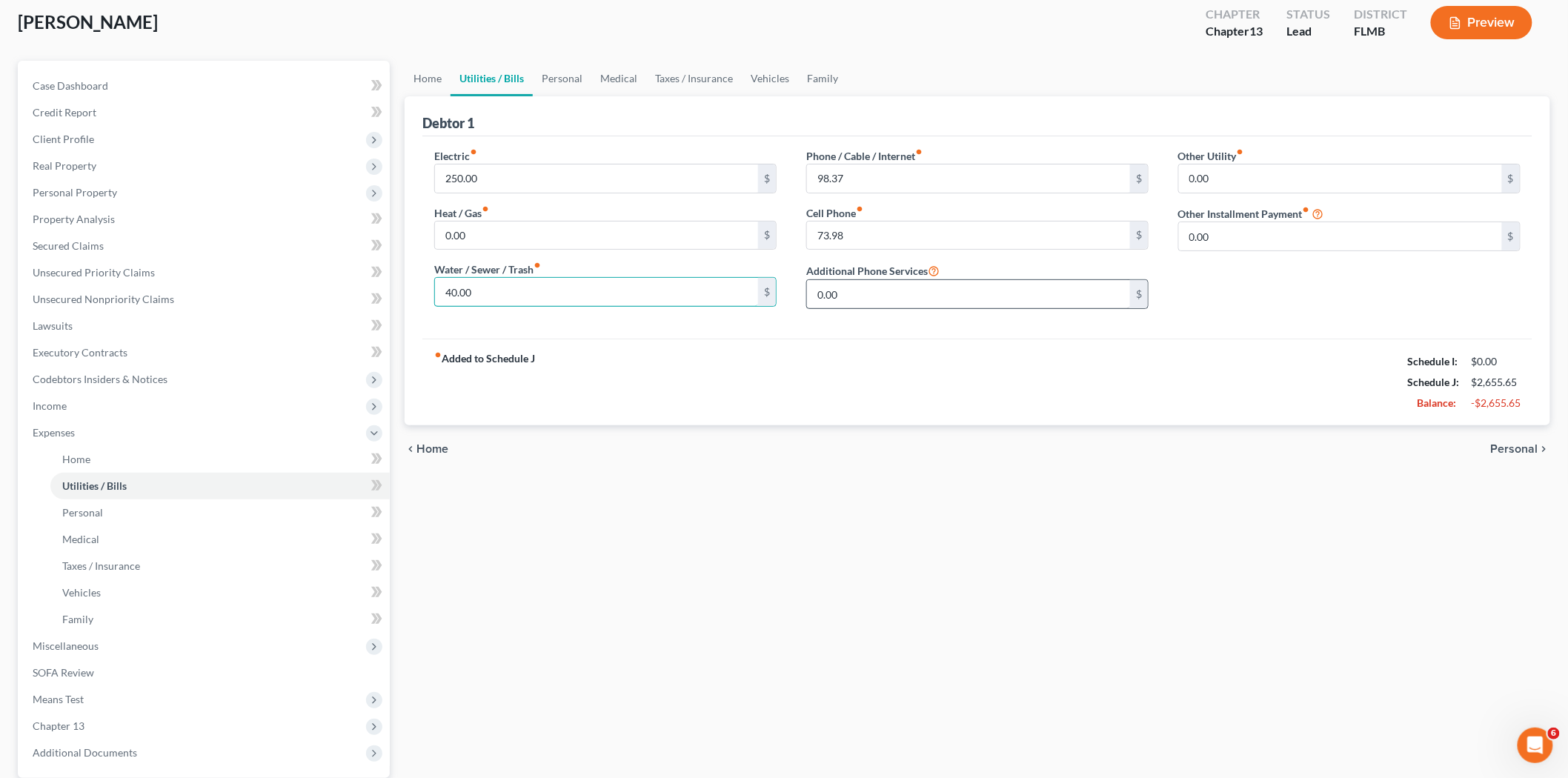
scroll to position [82, 0]
type input "40.00"
click at [895, 299] on input "0.00" at bounding box center [969, 294] width 323 height 28
click at [87, 487] on span "Utilities / Bills" at bounding box center [94, 485] width 64 height 12
click at [99, 517] on link "Personal" at bounding box center [219, 512] width 339 height 27
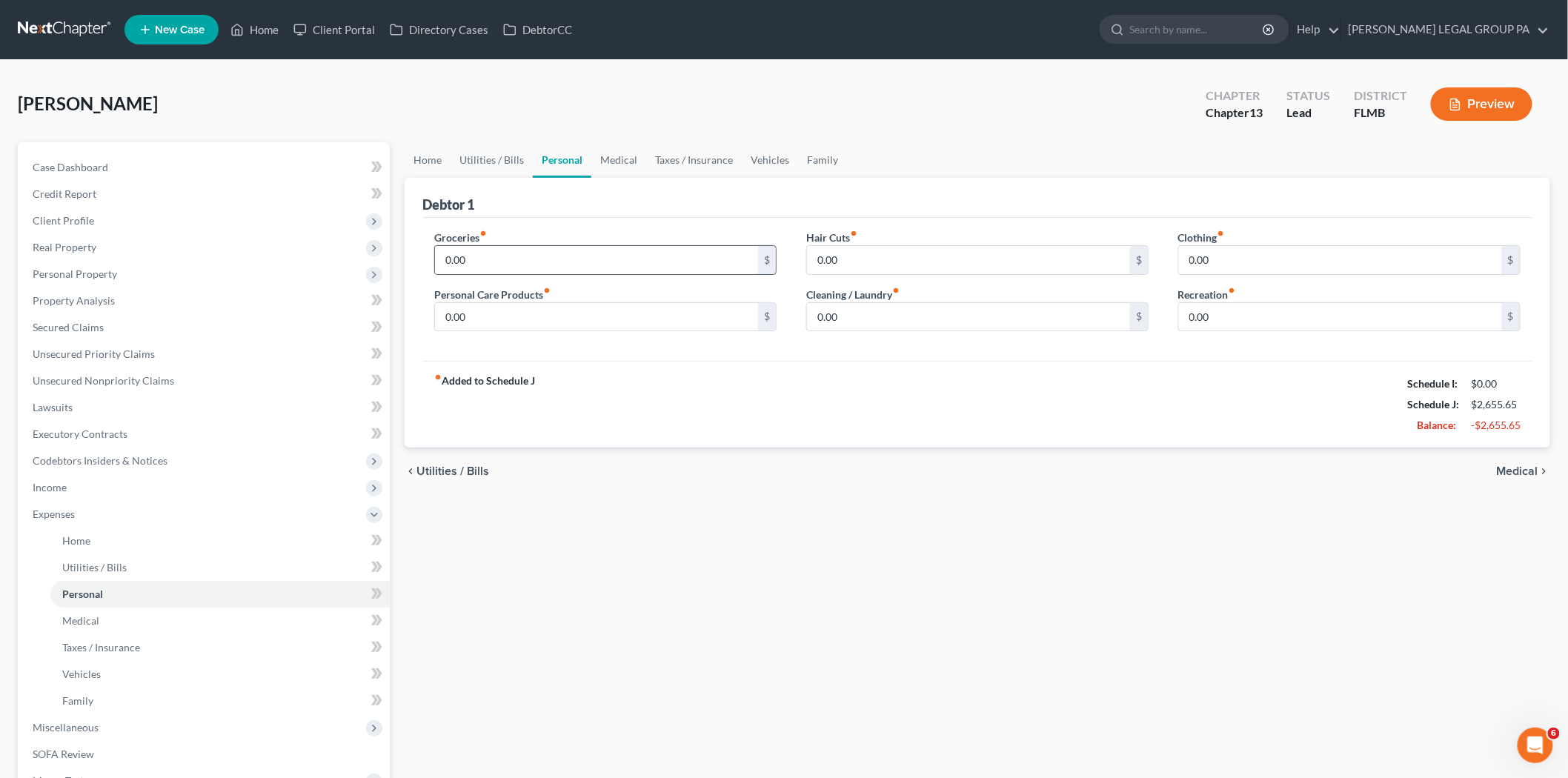
click at [516, 274] on div "0.00 $" at bounding box center [605, 260] width 342 height 29
click at [516, 265] on input "0.00" at bounding box center [596, 260] width 323 height 28
type input "650.00"
click at [855, 253] on input "0.00" at bounding box center [969, 260] width 323 height 28
click at [1310, 264] on input "0.00" at bounding box center [1340, 260] width 323 height 28
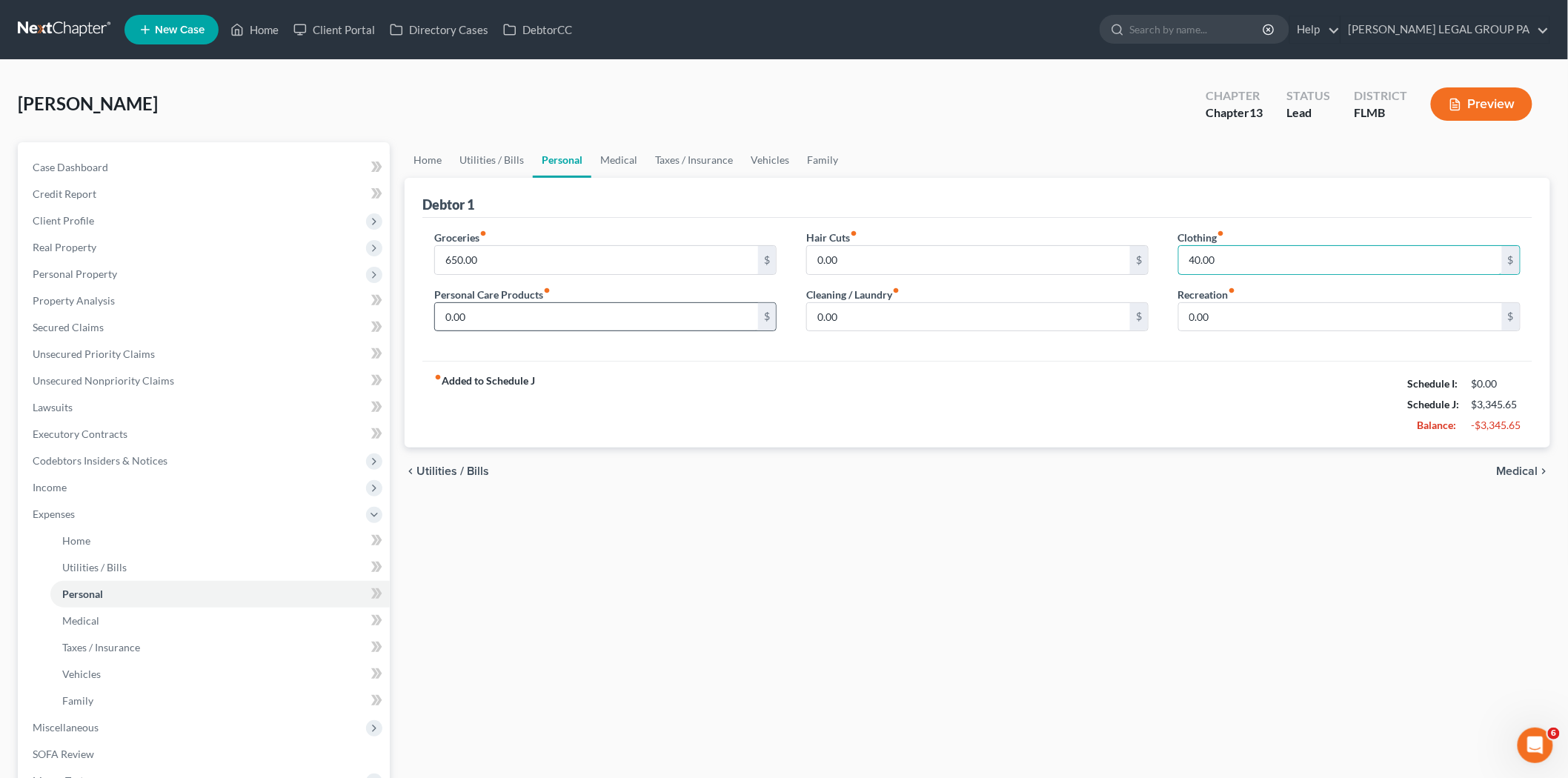
type input "40.00"
click at [491, 320] on input "0.00" at bounding box center [596, 317] width 323 height 28
type input "40.00"
click at [839, 309] on input "0.00" at bounding box center [969, 317] width 323 height 28
type input "20.00"
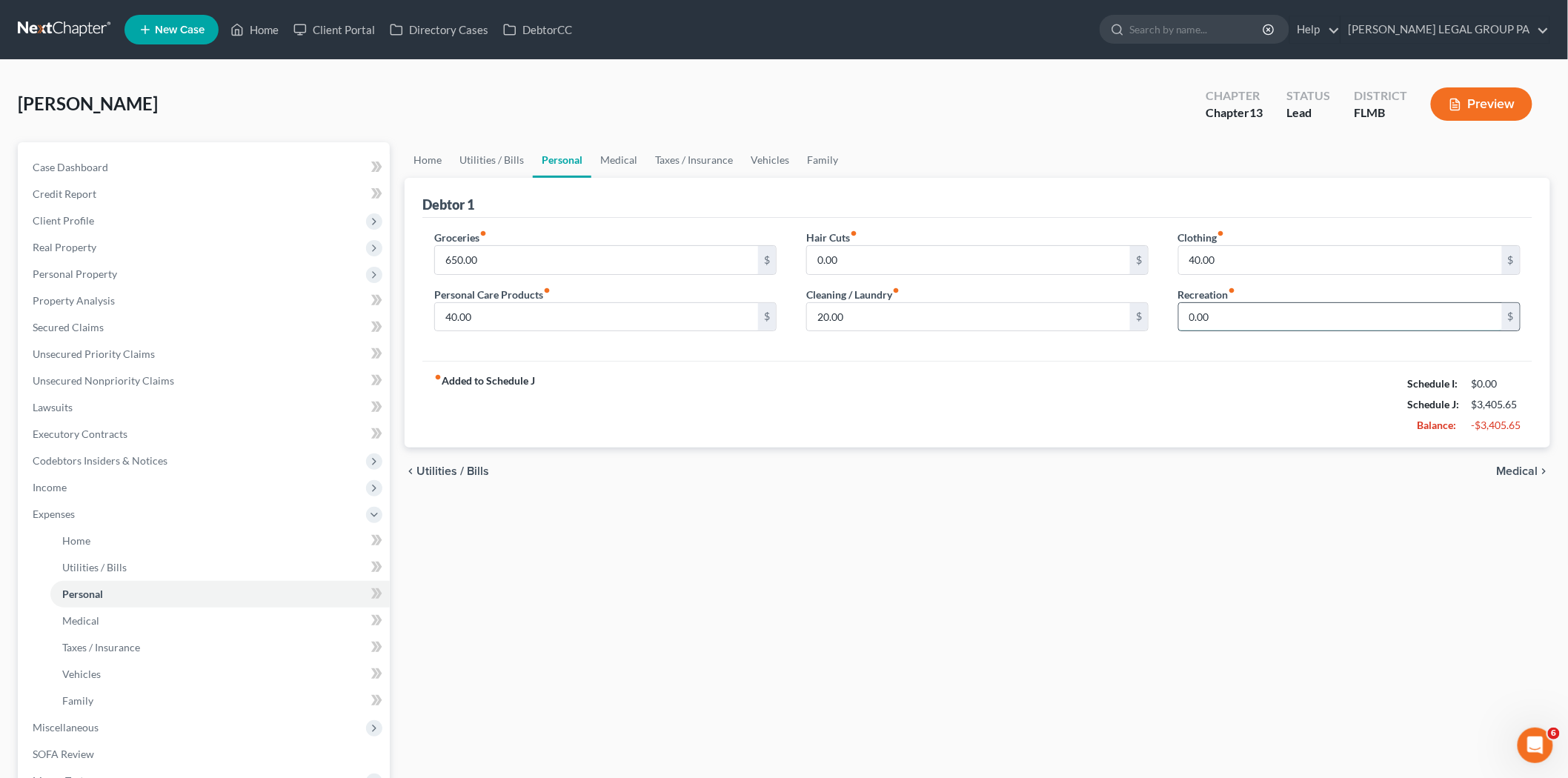
click at [1204, 323] on input "0.00" at bounding box center [1340, 317] width 323 height 28
type input "50.00"
click at [219, 618] on link "Medical" at bounding box center [219, 621] width 339 height 27
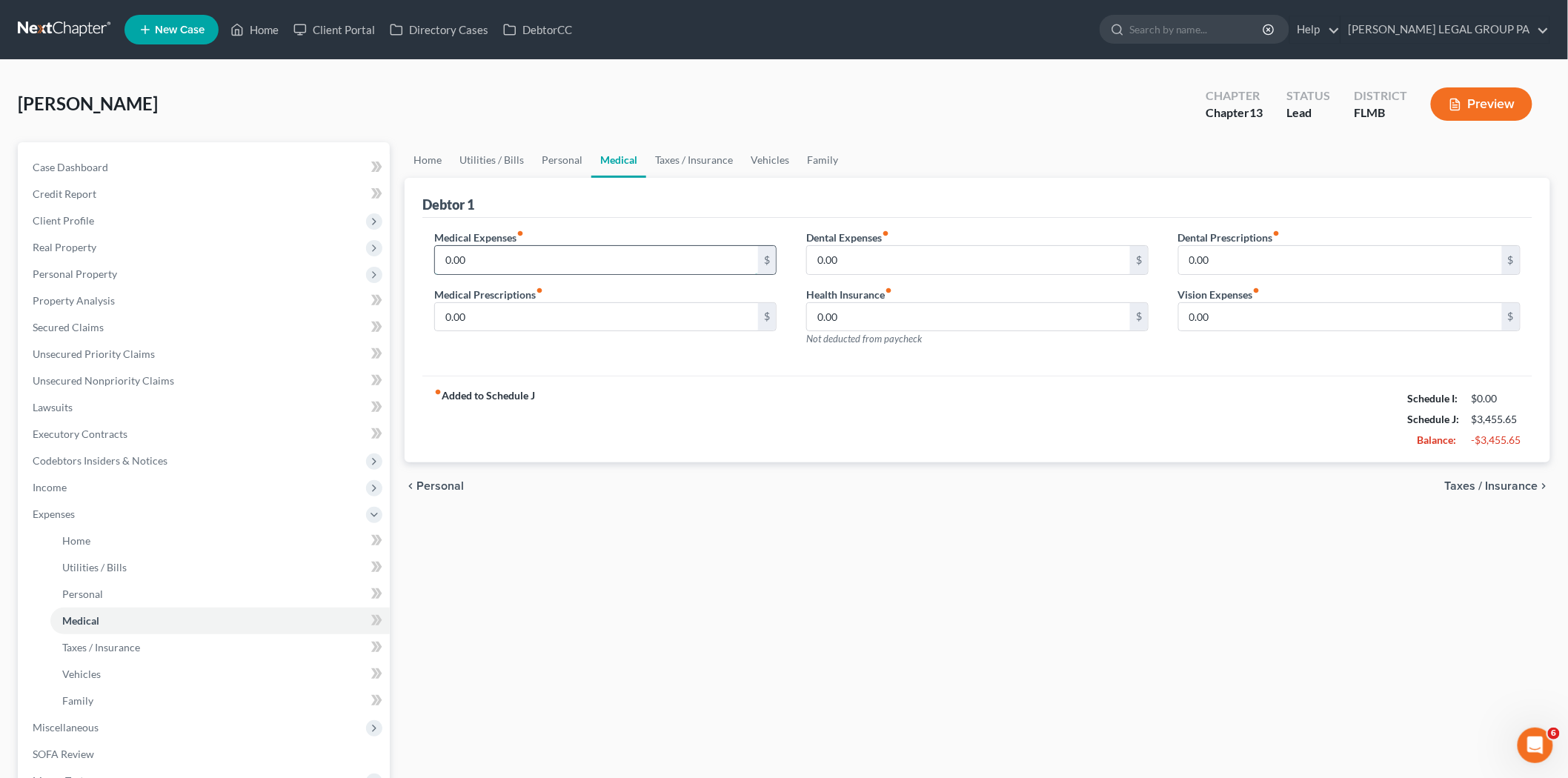
click at [593, 263] on input "0.00" at bounding box center [596, 260] width 323 height 28
click at [168, 601] on link "Personal" at bounding box center [219, 594] width 339 height 27
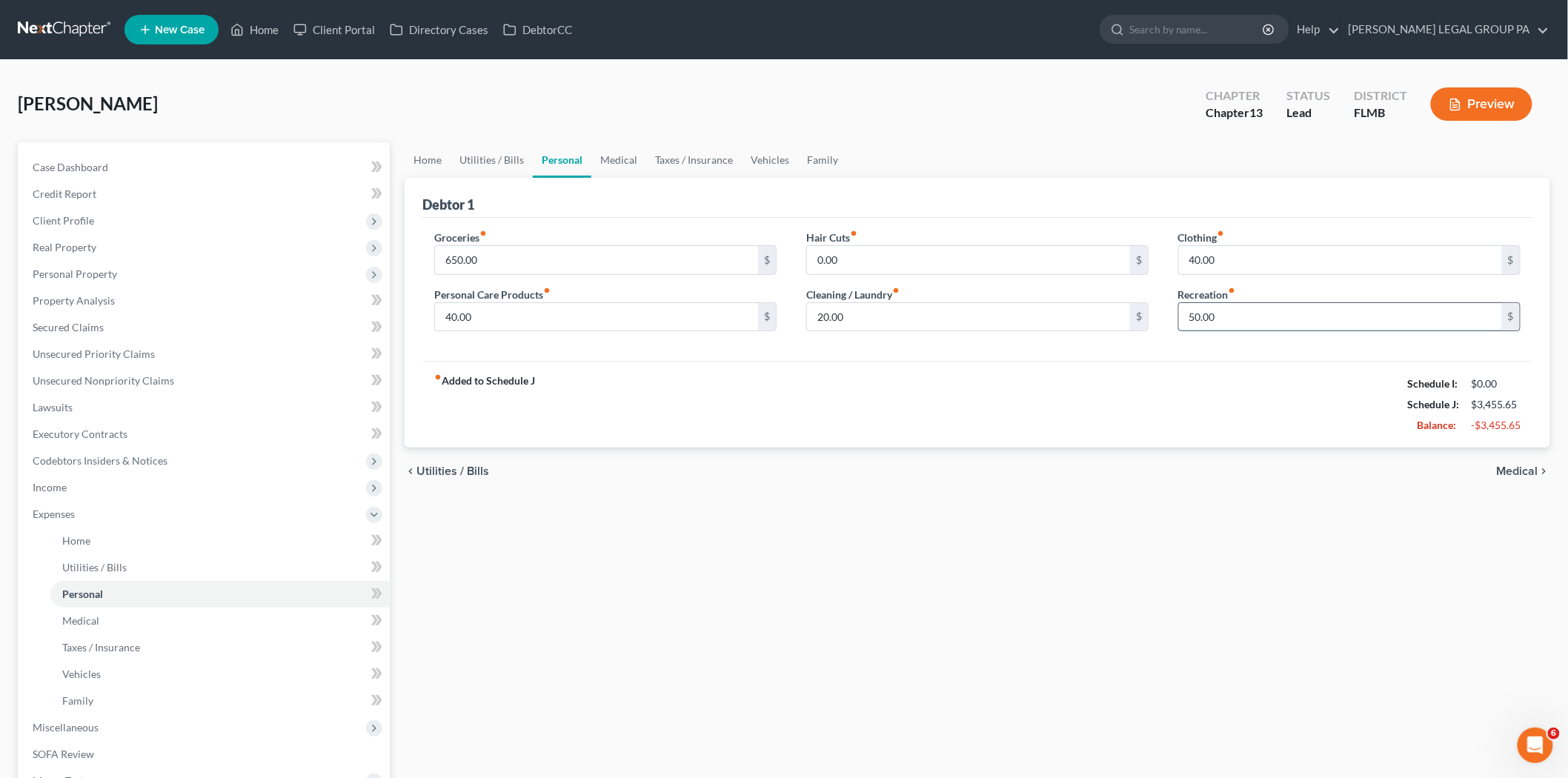
click at [1299, 324] on input "50.00" at bounding box center [1340, 317] width 323 height 28
type input "150.00"
click at [189, 628] on link "Medical" at bounding box center [219, 621] width 339 height 27
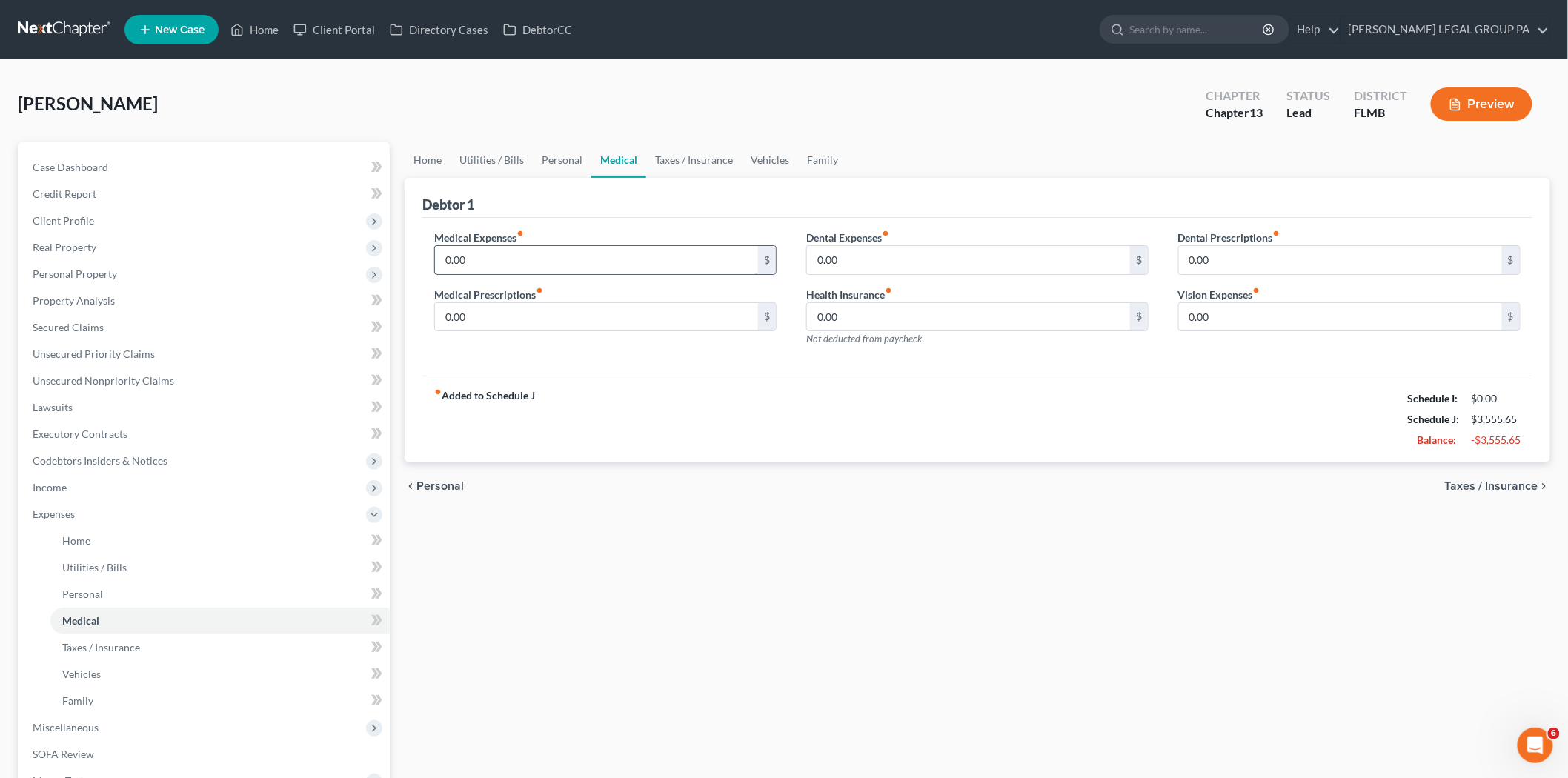
click at [520, 261] on input "0.00" at bounding box center [596, 260] width 323 height 28
click at [536, 249] on input "326.25" at bounding box center [596, 260] width 323 height 28
type input "401.25"
click at [850, 255] on input "0.00" at bounding box center [969, 260] width 323 height 28
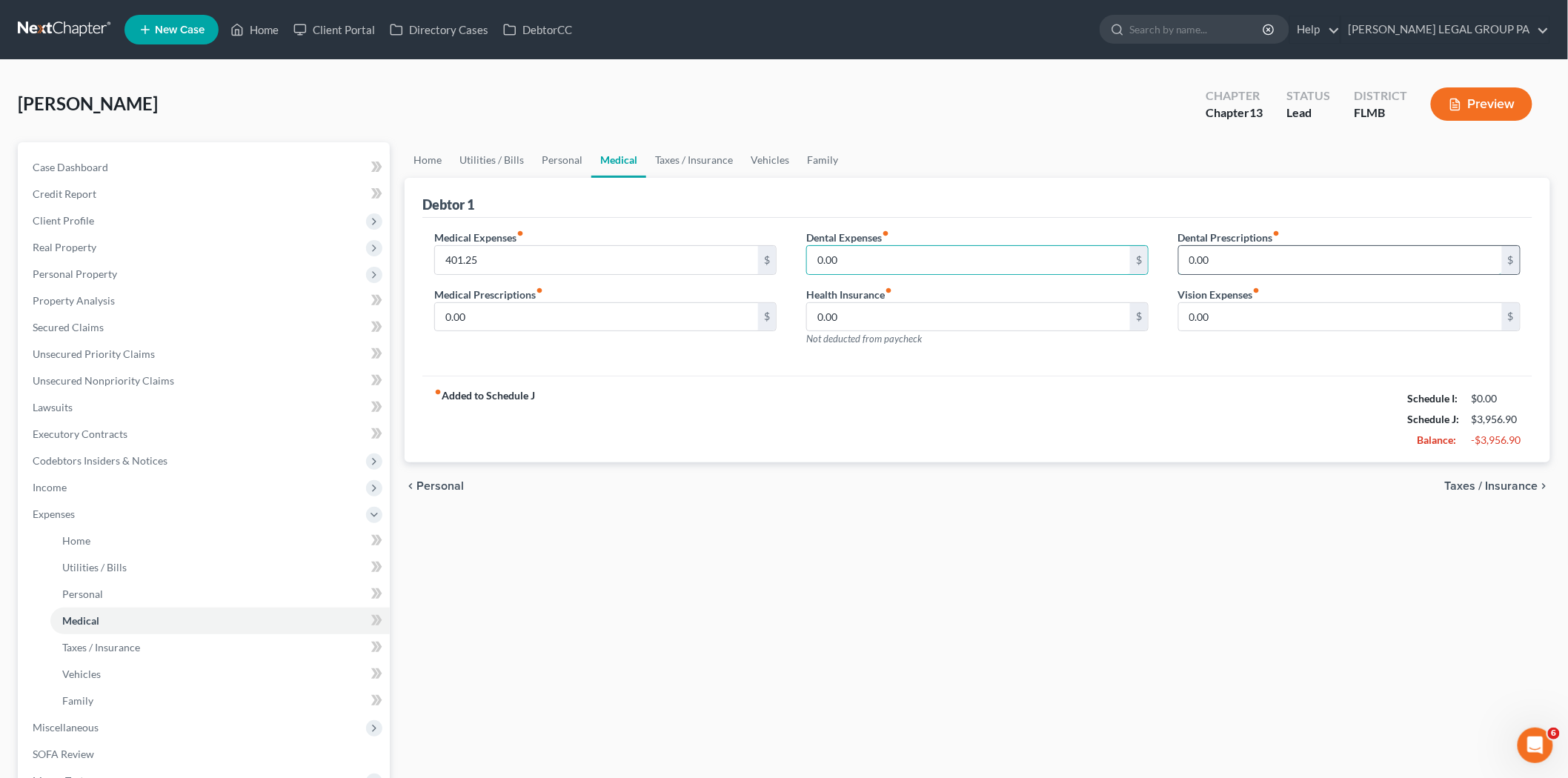
click at [1234, 256] on input "0.00" at bounding box center [1340, 260] width 323 height 28
click at [867, 321] on input "0.00" at bounding box center [969, 317] width 323 height 28
type input "28.00"
click at [145, 645] on link "Taxes / Insurance" at bounding box center [219, 647] width 339 height 27
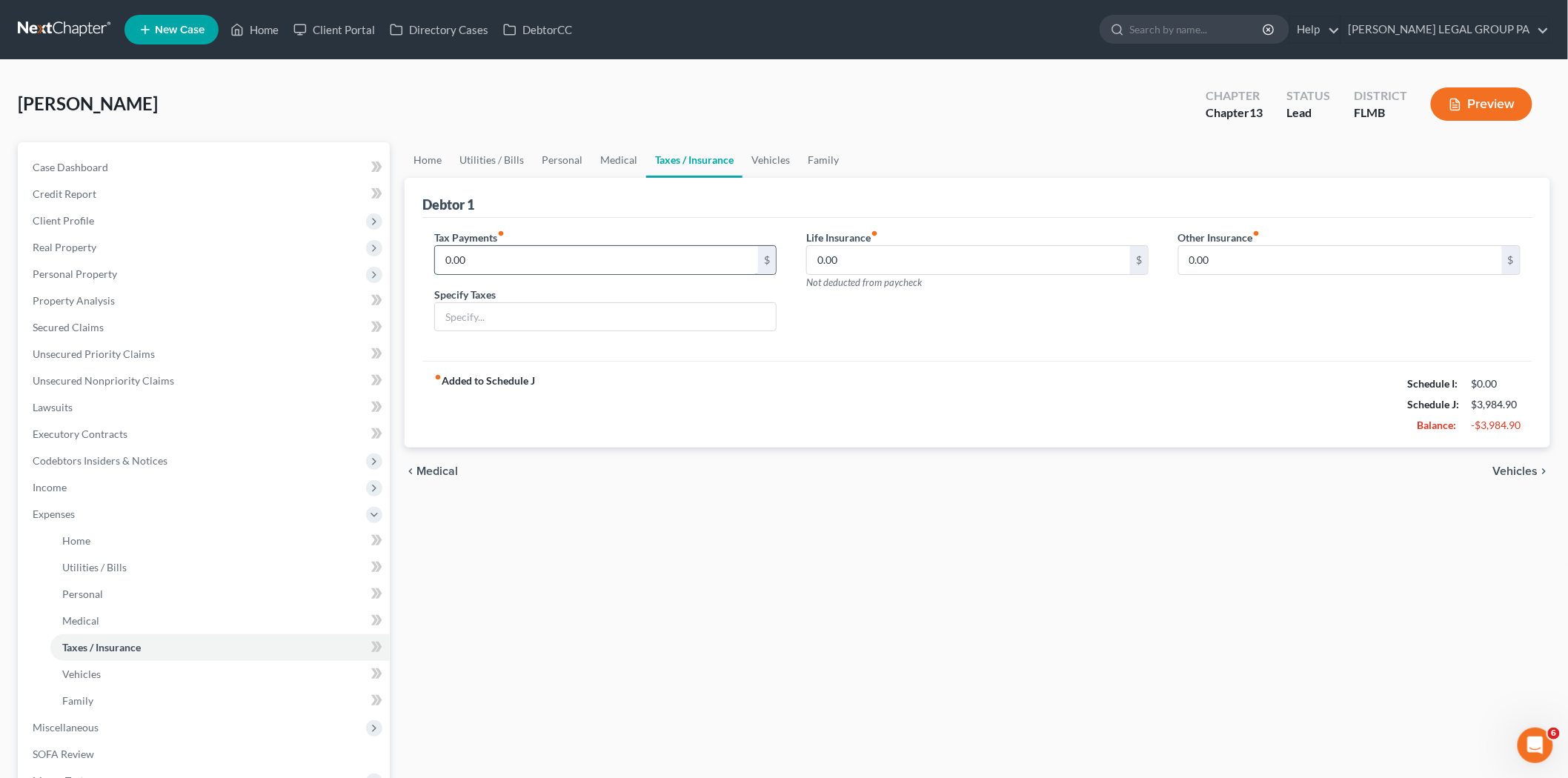
click at [505, 265] on input "0.00" at bounding box center [596, 260] width 323 height 28
click at [953, 240] on div "Life Insurance fiber_manual_record 0.00 $ Not deducted from paycheck" at bounding box center [977, 260] width 342 height 60
click at [944, 263] on input "0.00" at bounding box center [969, 260] width 323 height 28
click at [160, 682] on link "Vehicles" at bounding box center [219, 674] width 339 height 27
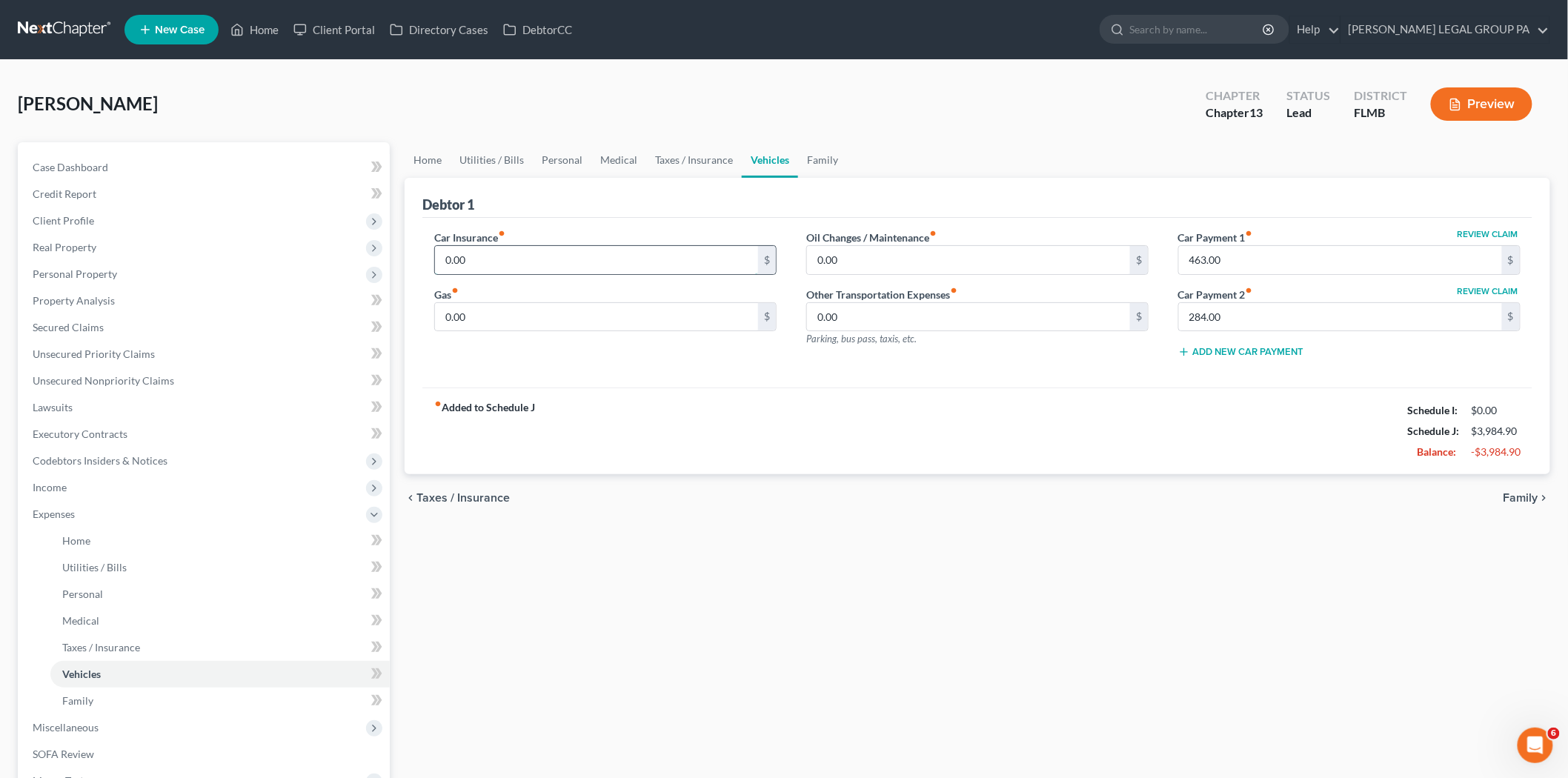
click at [492, 260] on input "0.00" at bounding box center [596, 260] width 323 height 28
click at [1220, 311] on input "284.00" at bounding box center [1340, 317] width 323 height 28
click at [1228, 253] on input "463.00" at bounding box center [1340, 260] width 323 height 28
click at [227, 648] on link "Taxes / Insurance" at bounding box center [219, 647] width 339 height 27
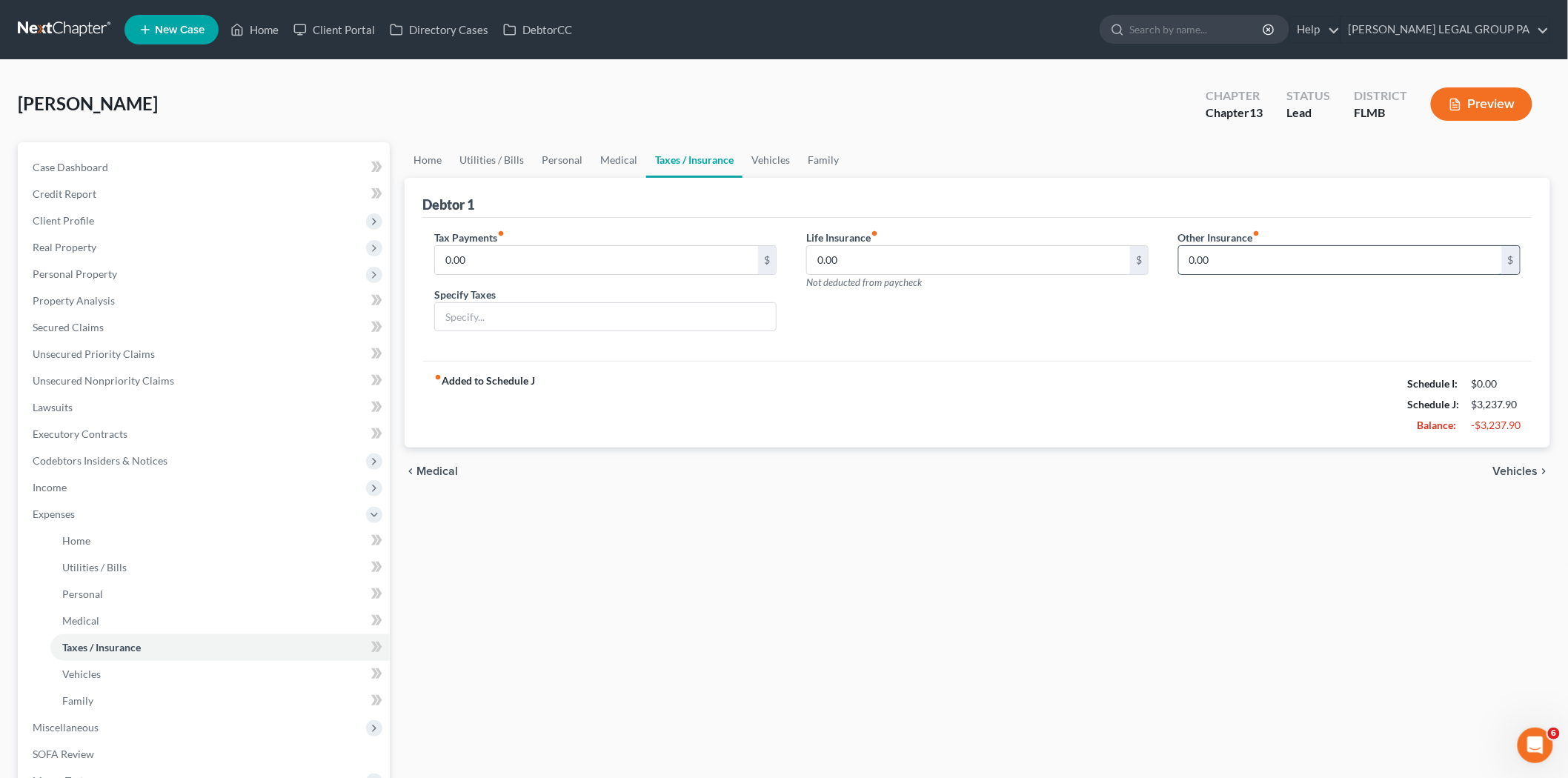
click at [1292, 261] on input "0.00" at bounding box center [1340, 260] width 323 height 28
click at [900, 253] on input "0.00" at bounding box center [969, 260] width 323 height 28
type input "3.04"
click at [136, 674] on link "Vehicles" at bounding box center [219, 674] width 339 height 27
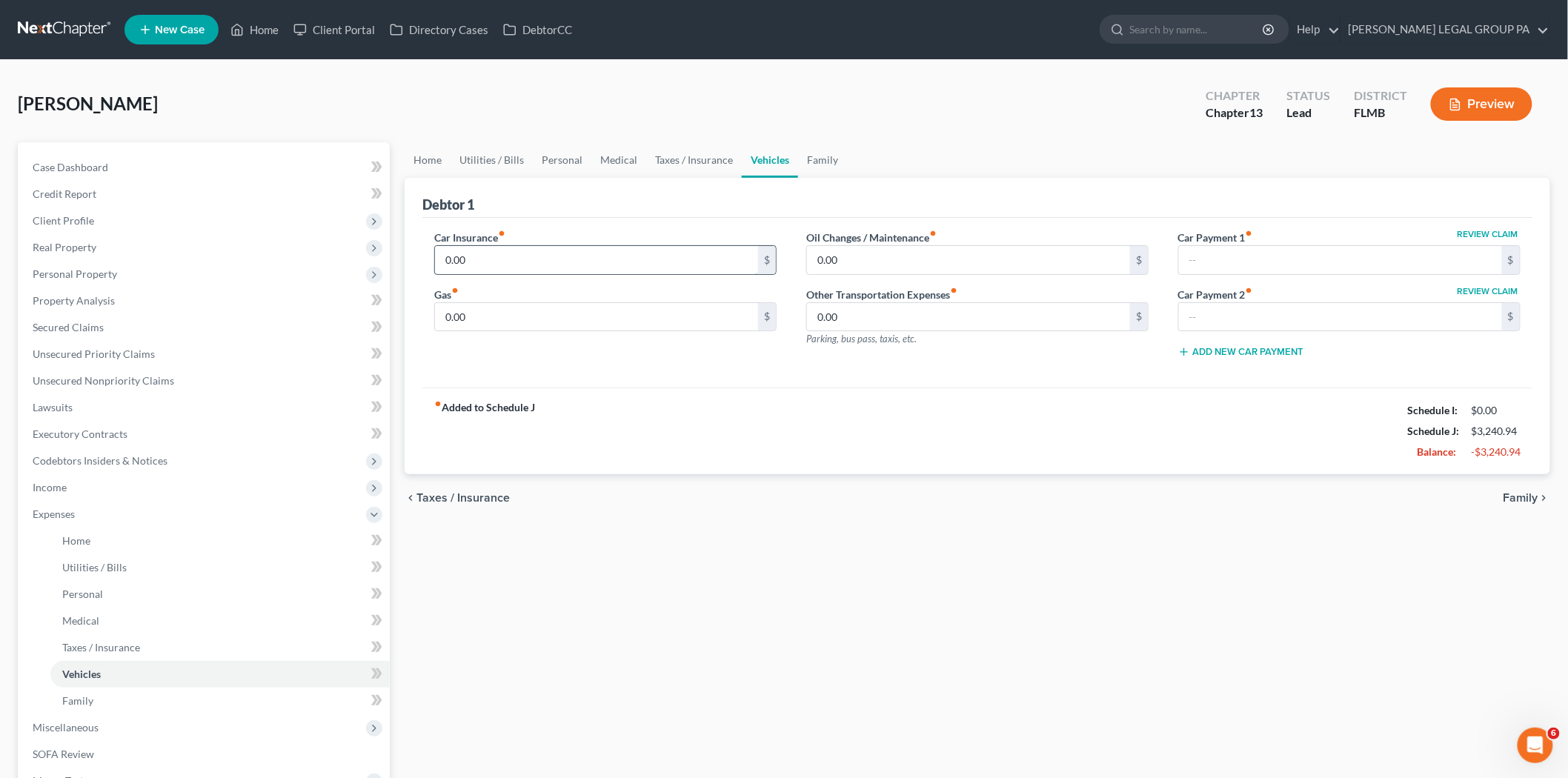
click at [507, 260] on input "0.00" at bounding box center [596, 260] width 323 height 28
type input "247.89"
click at [850, 275] on div "Oil Changes / Maintenance fiber_manual_record 0.00 $ Other Transportation Expen…" at bounding box center [977, 300] width 372 height 141
click at [864, 243] on label "Oil Changes / Maintenance fiber_manual_record" at bounding box center [871, 237] width 131 height 15
click at [870, 269] on input "0.00" at bounding box center [969, 260] width 323 height 28
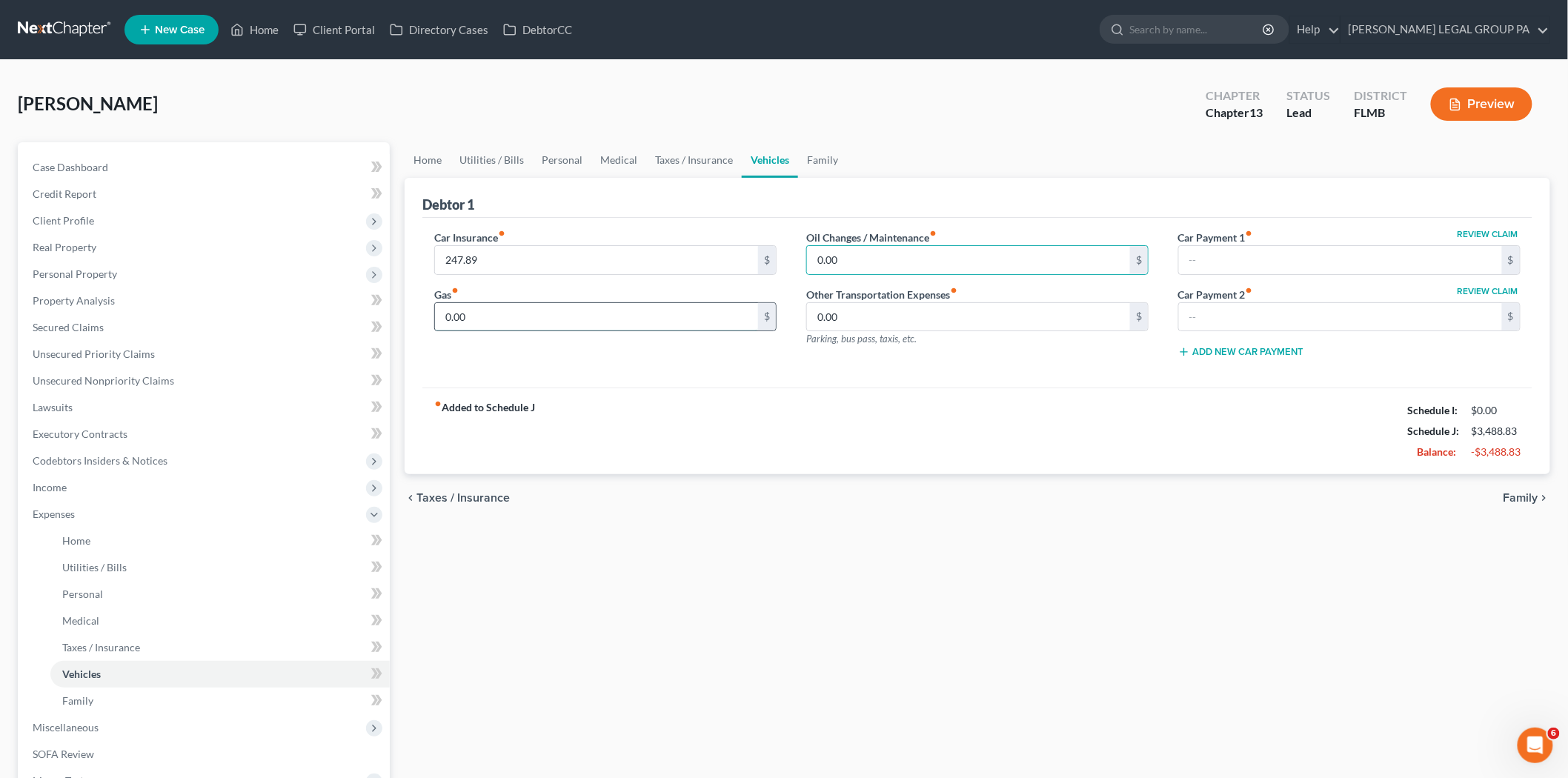
click at [562, 319] on input "0.00" at bounding box center [596, 317] width 323 height 28
type input "180.00"
click at [899, 267] on input "0.00" at bounding box center [969, 260] width 323 height 28
type input "150.00"
click at [942, 372] on div "Car Insurance fiber_manual_record 247.89 $ Gas fiber_manual_record 180.00 $ Oil…" at bounding box center [977, 303] width 1110 height 171
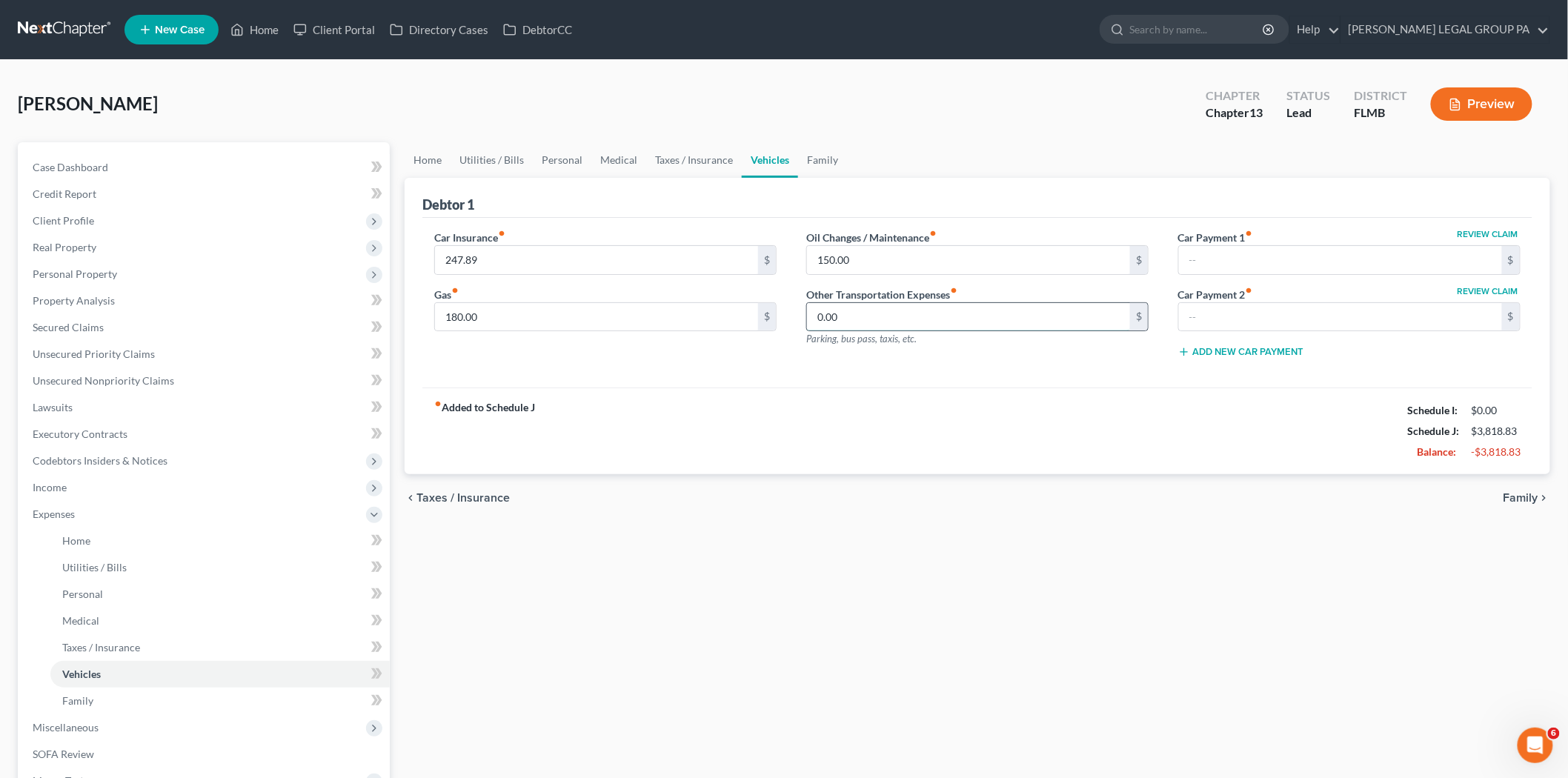
click at [857, 317] on input "0.00" at bounding box center [969, 317] width 323 height 28
type input "10.00"
click at [156, 693] on link "Family" at bounding box center [219, 701] width 339 height 27
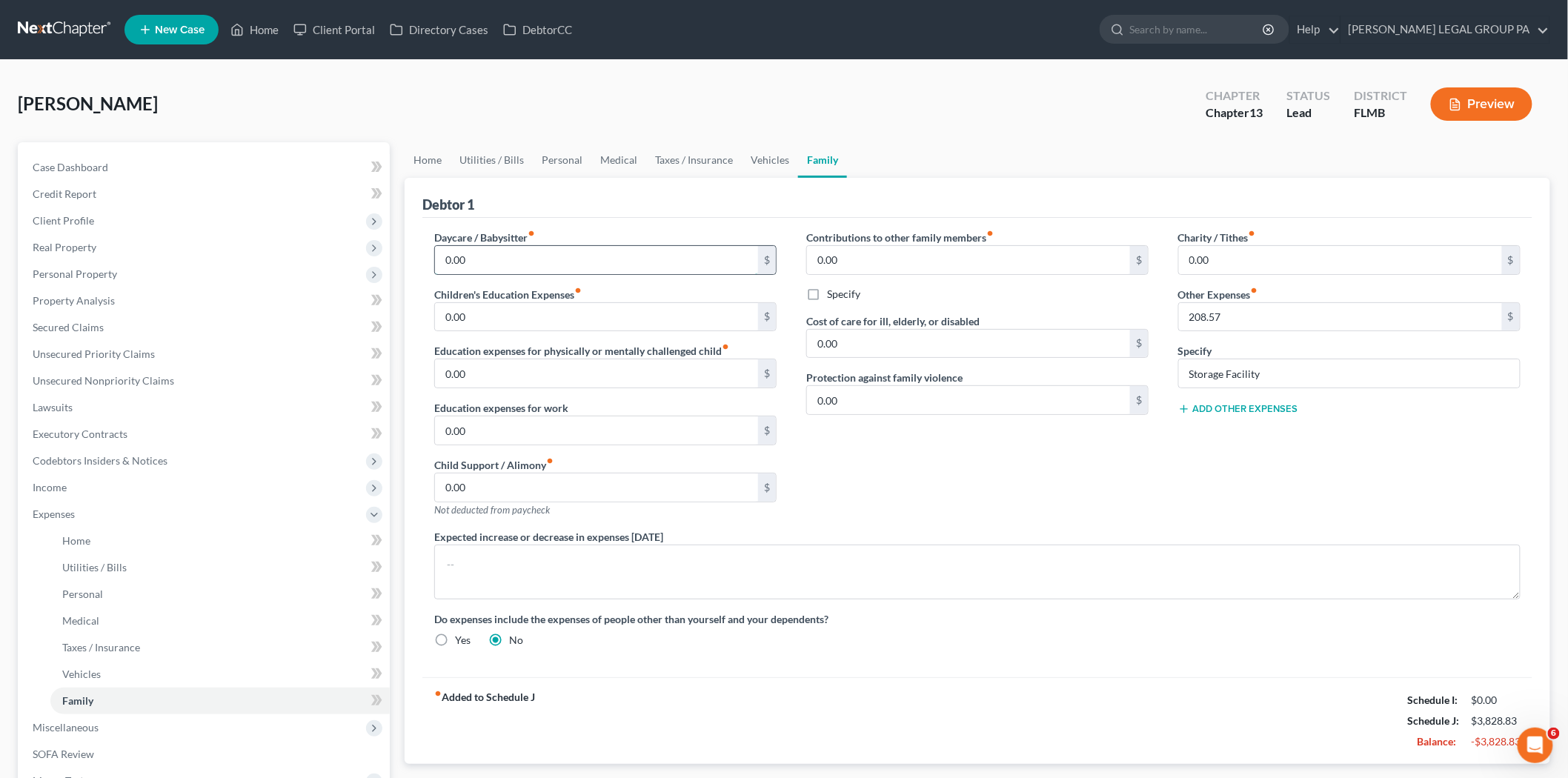
click at [549, 263] on input "0.00" at bounding box center [596, 260] width 323 height 28
click at [1206, 408] on button "Add Other Expenses" at bounding box center [1237, 409] width 120 height 12
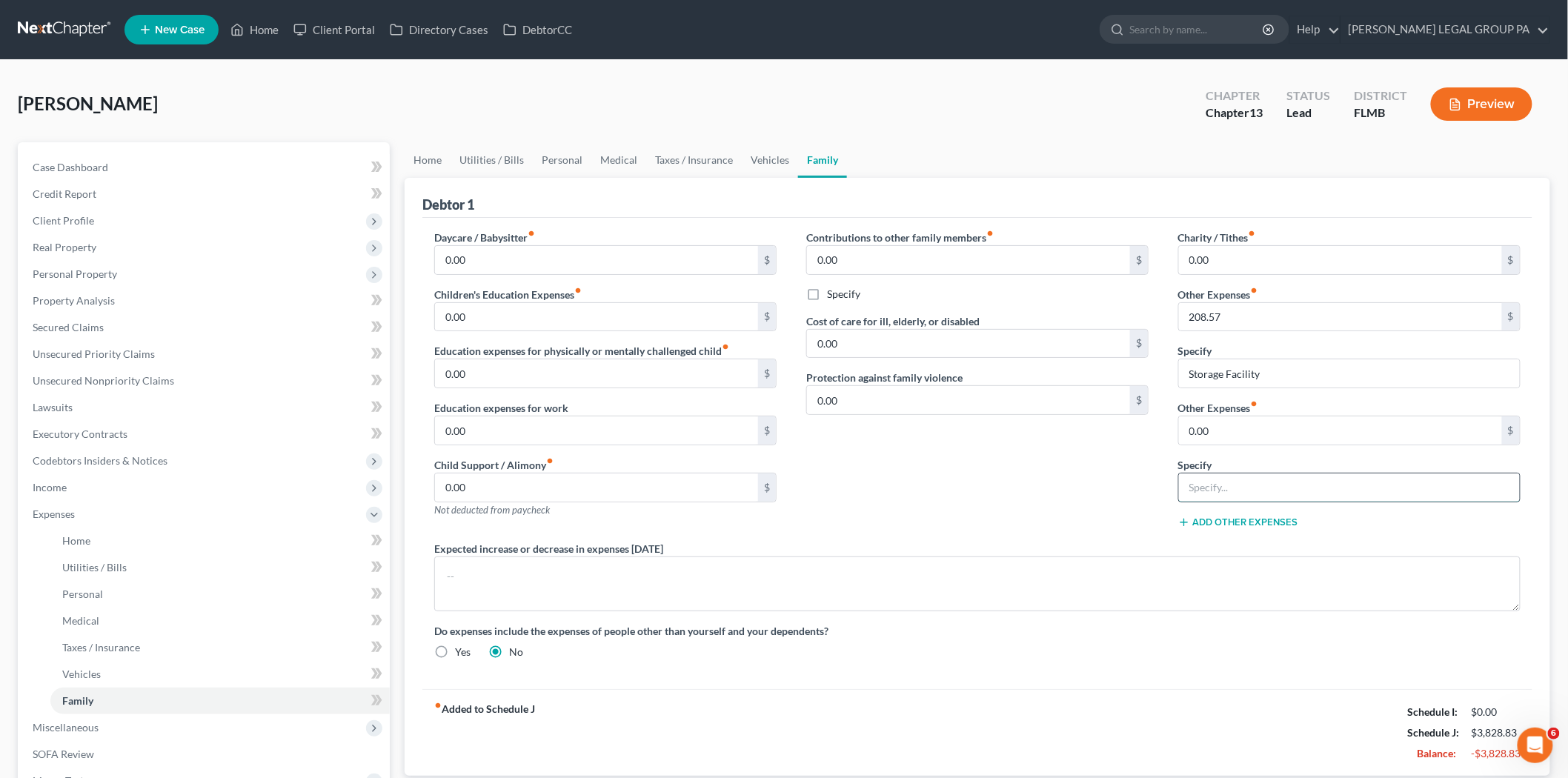
click at [1238, 490] on input "text" at bounding box center [1349, 488] width 341 height 28
type input "E"
type input "Subscriptions"
click at [1243, 442] on input "0.00" at bounding box center [1340, 430] width 323 height 28
type input "100.00"
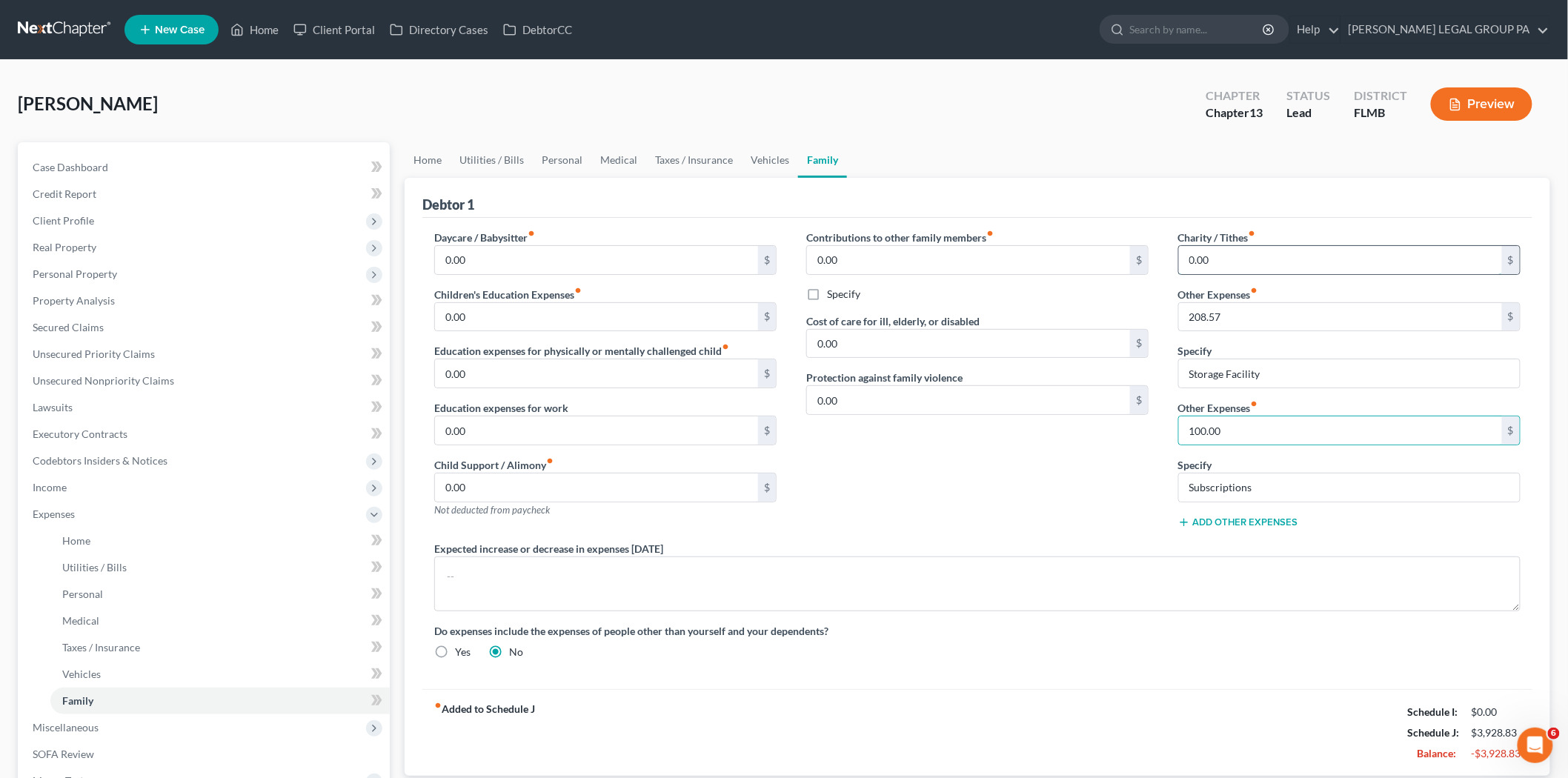
click at [1224, 265] on input "0.00" at bounding box center [1340, 260] width 323 height 28
type input "100.00"
click at [1048, 495] on div "Contributions to other family members fiber_manual_record 0.00 $ Specify Cost o…" at bounding box center [977, 385] width 372 height 311
click at [106, 542] on link "Home" at bounding box center [219, 541] width 339 height 27
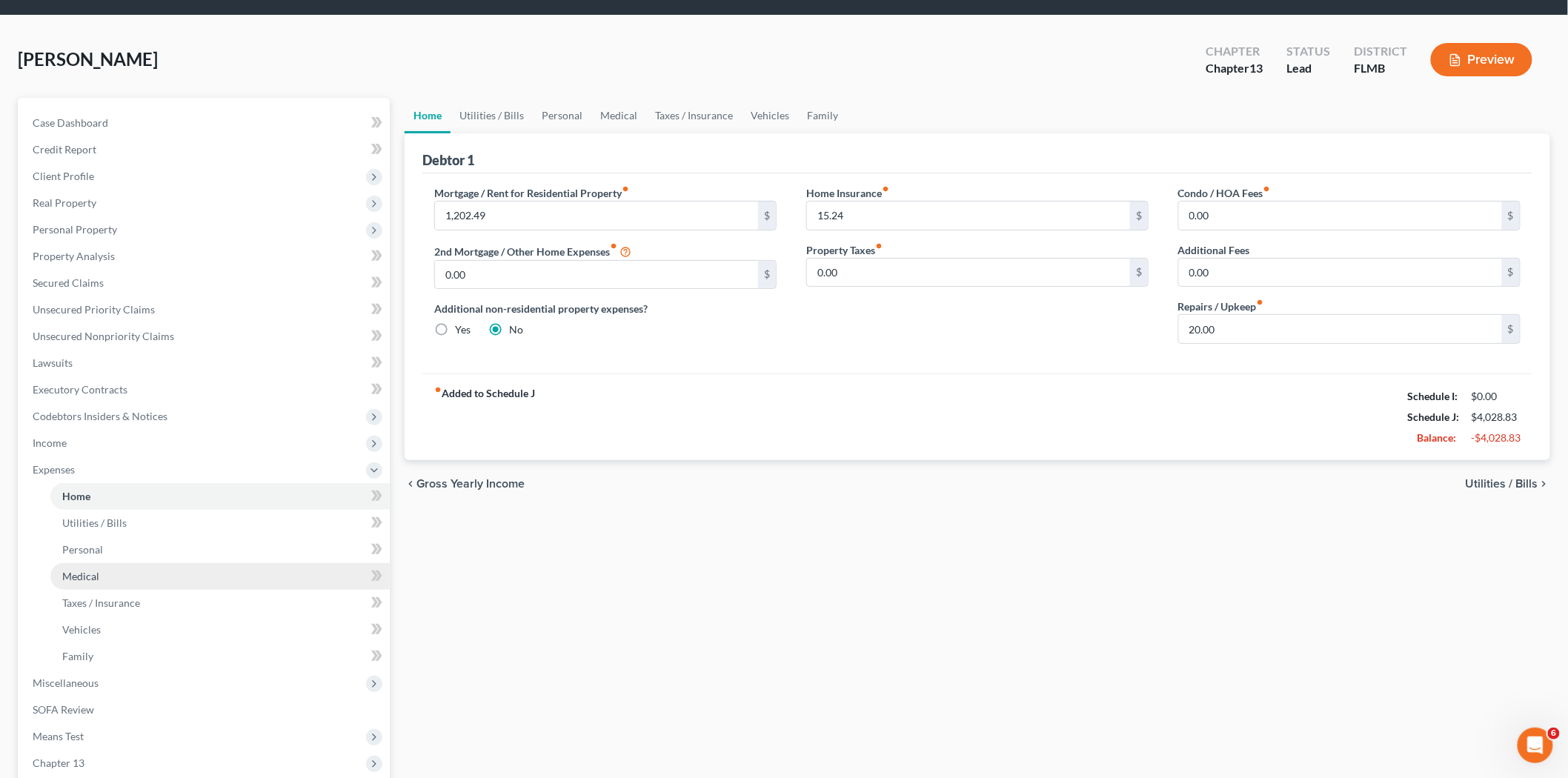
scroll to position [82, 0]
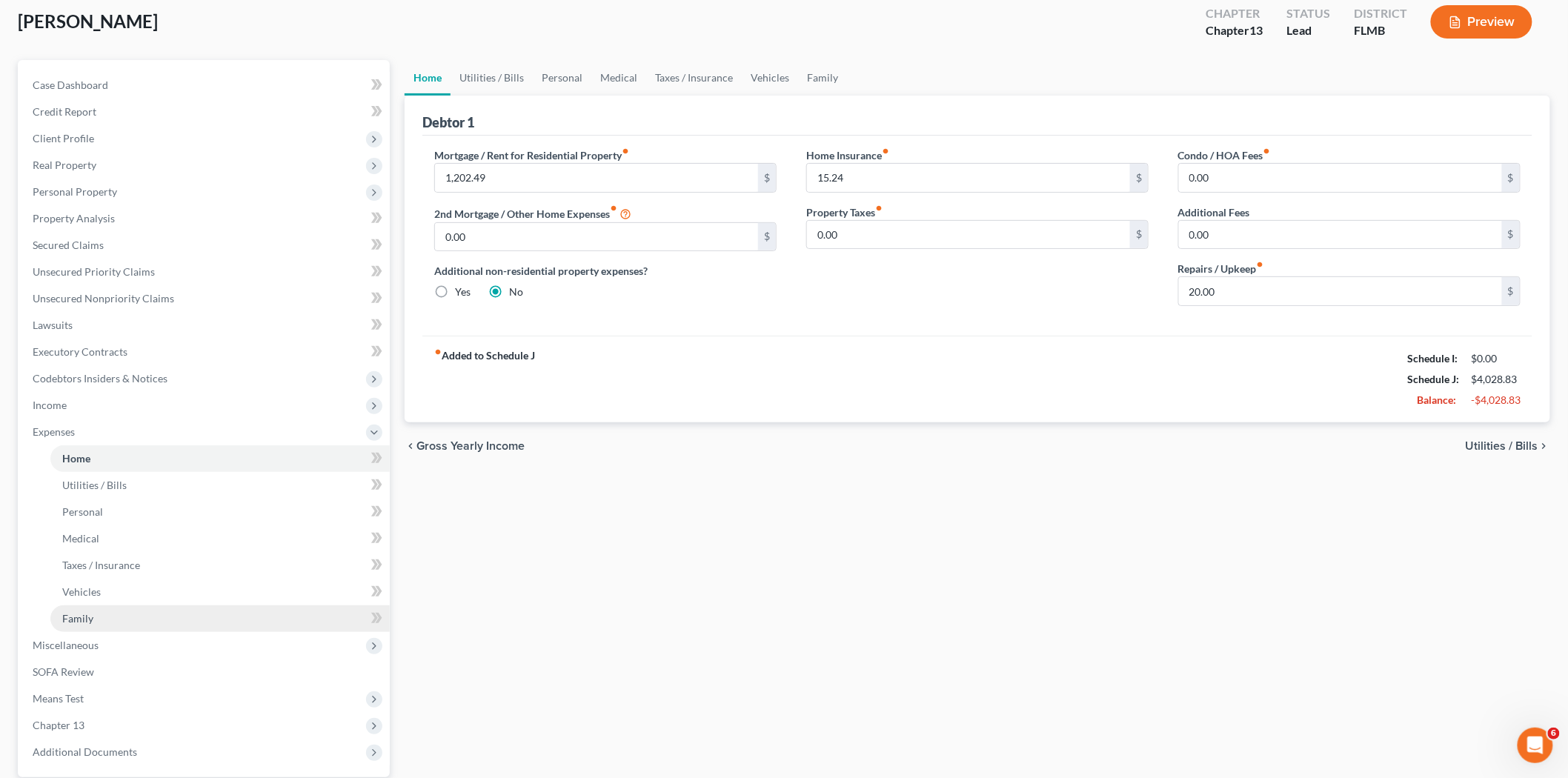
click at [219, 623] on link "Family" at bounding box center [219, 619] width 339 height 27
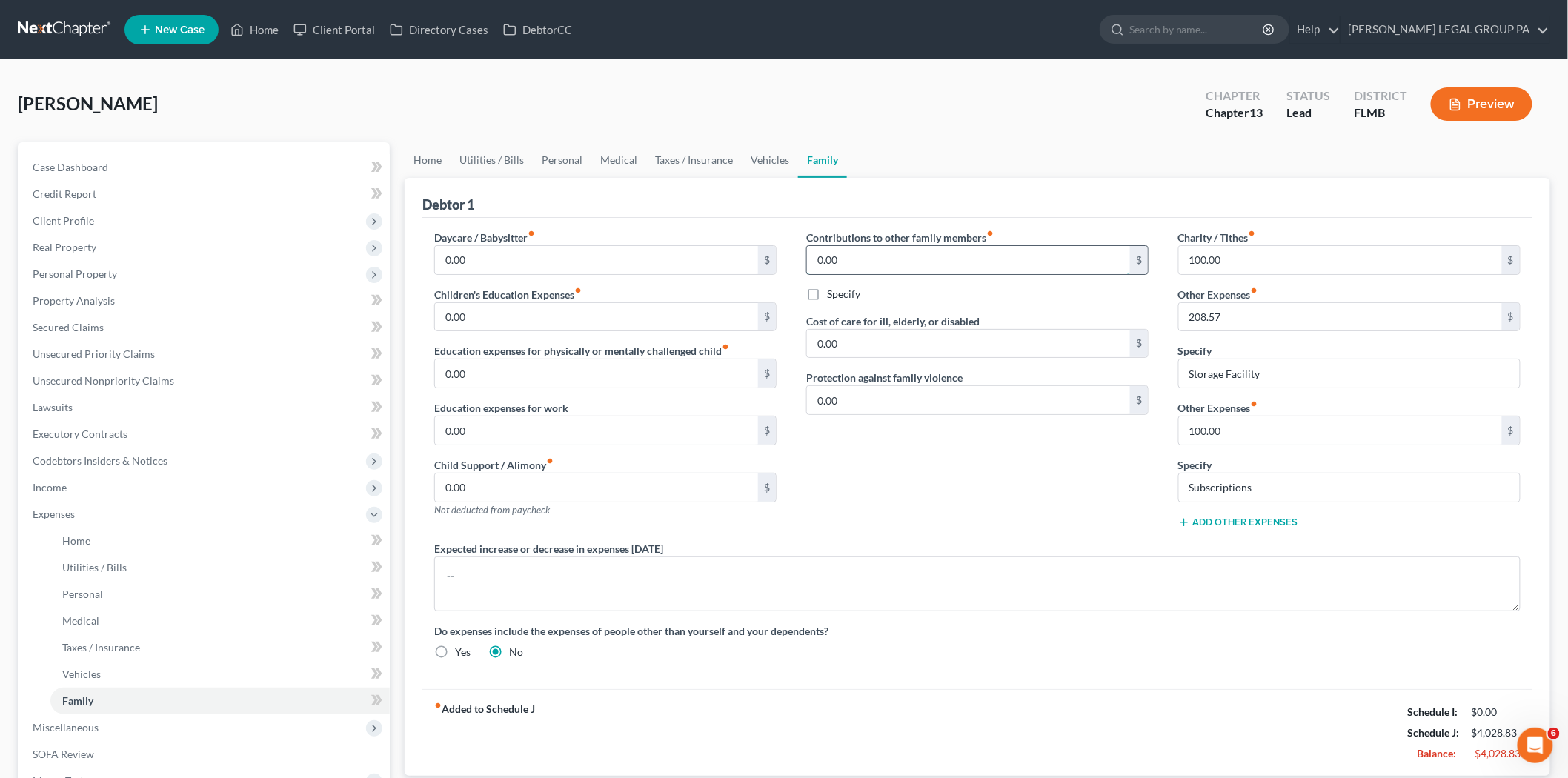
click at [938, 263] on input "0.00" at bounding box center [969, 260] width 323 height 28
type input "150.00"
click at [175, 505] on span "Expenses" at bounding box center [205, 514] width 369 height 27
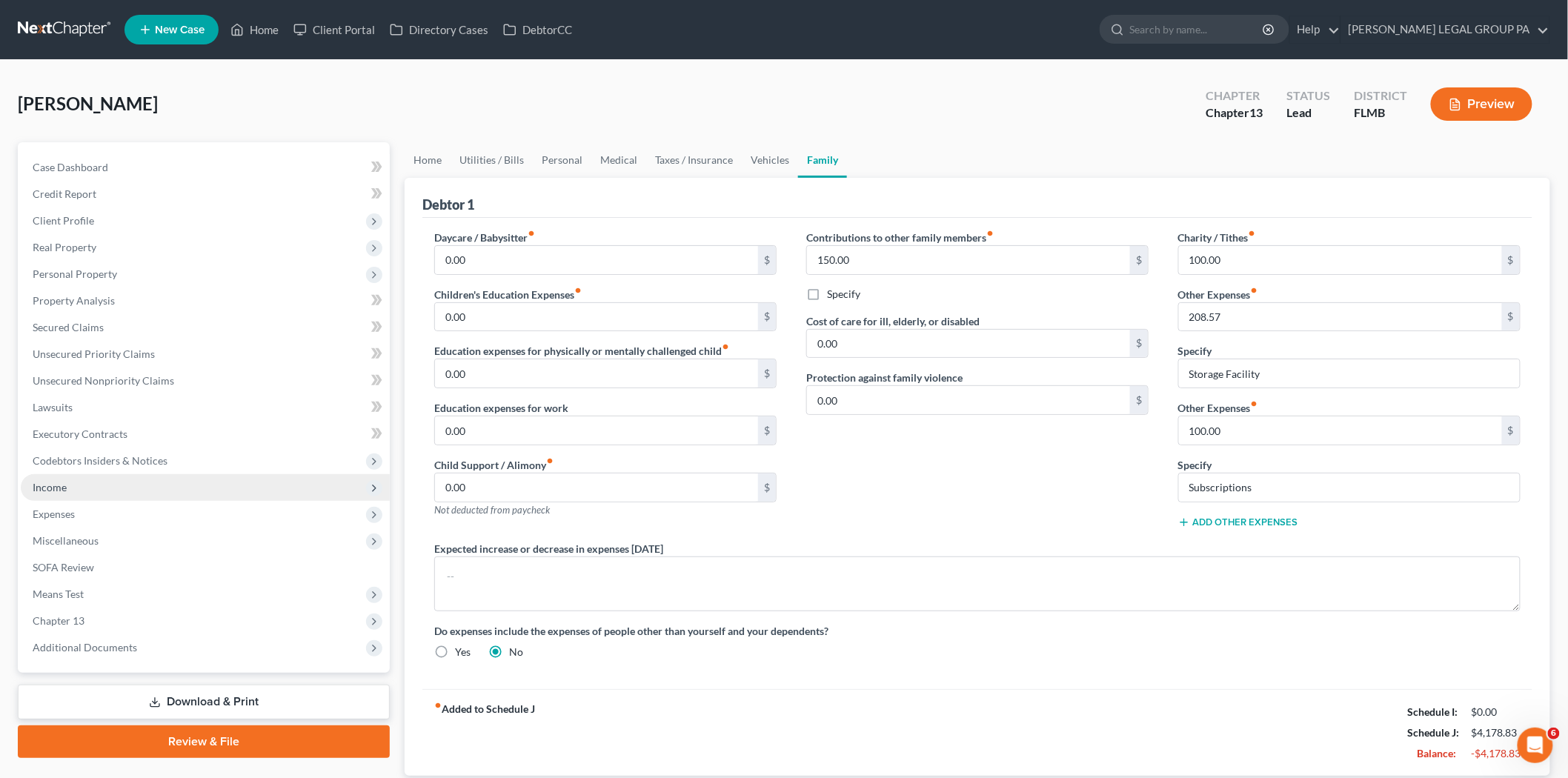
click at [216, 475] on span "Income" at bounding box center [205, 488] width 369 height 27
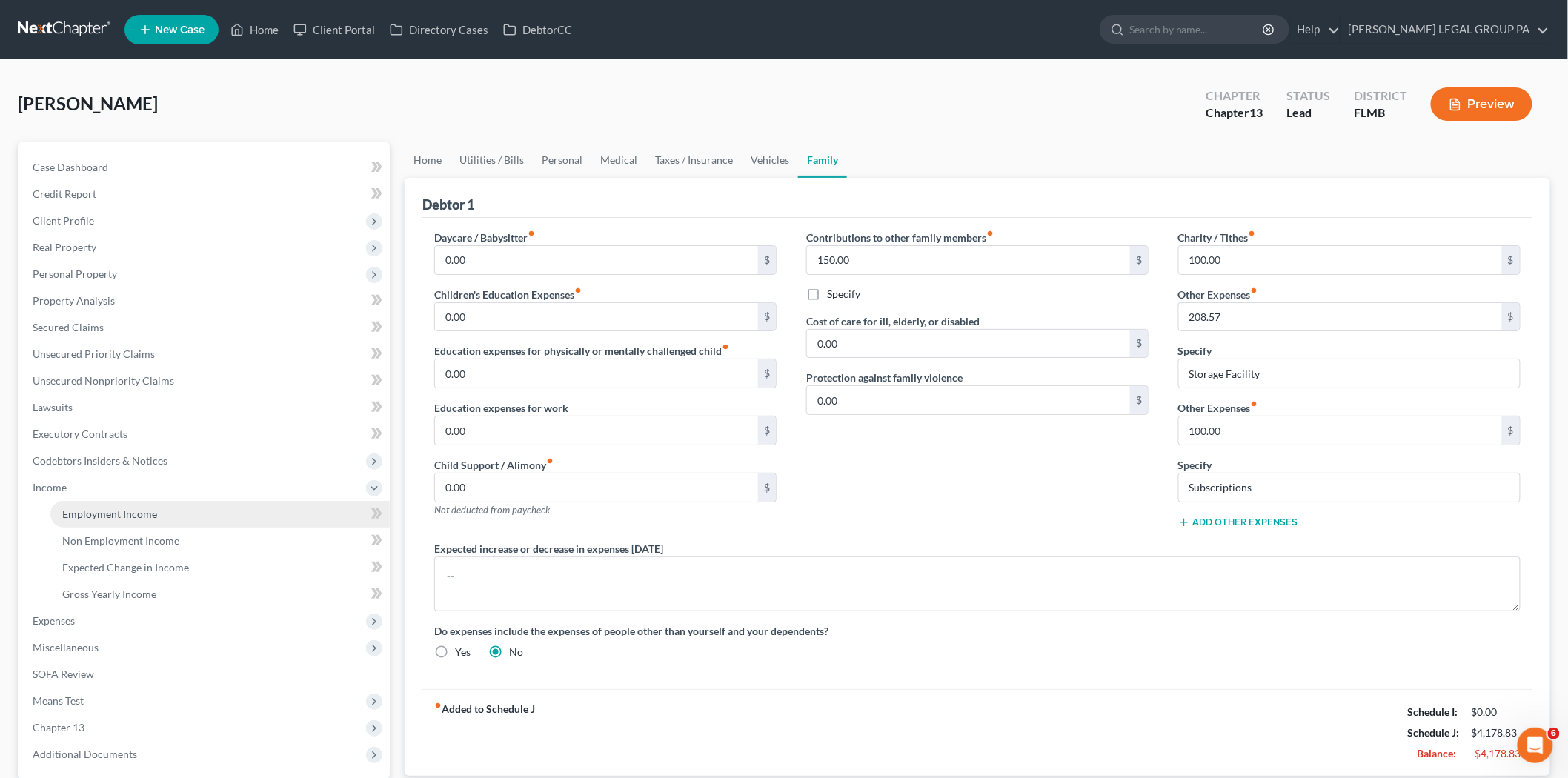
click at [278, 516] on link "Employment Income" at bounding box center [219, 514] width 339 height 27
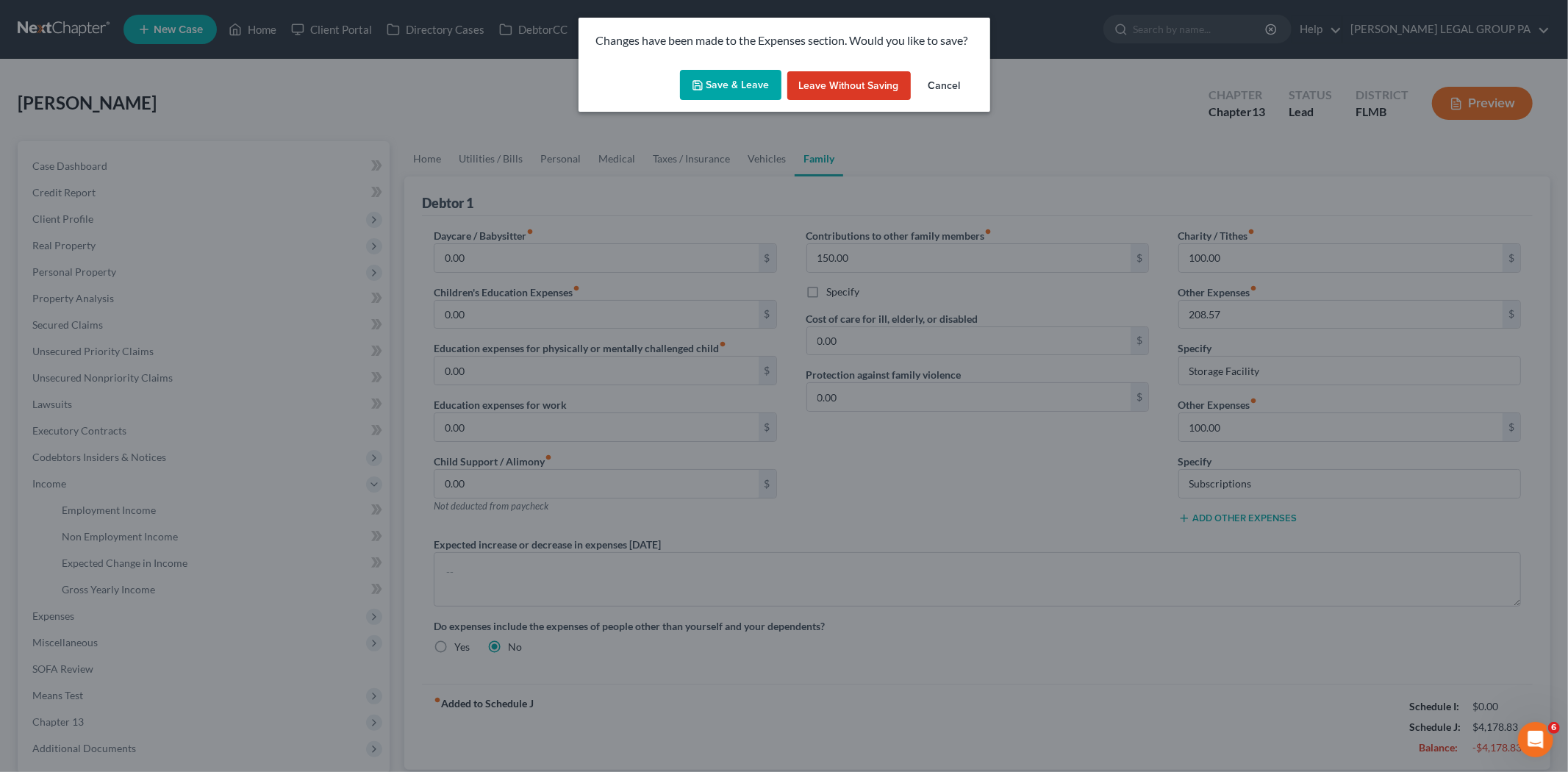
click at [735, 94] on button "Save & Leave" at bounding box center [730, 85] width 101 height 31
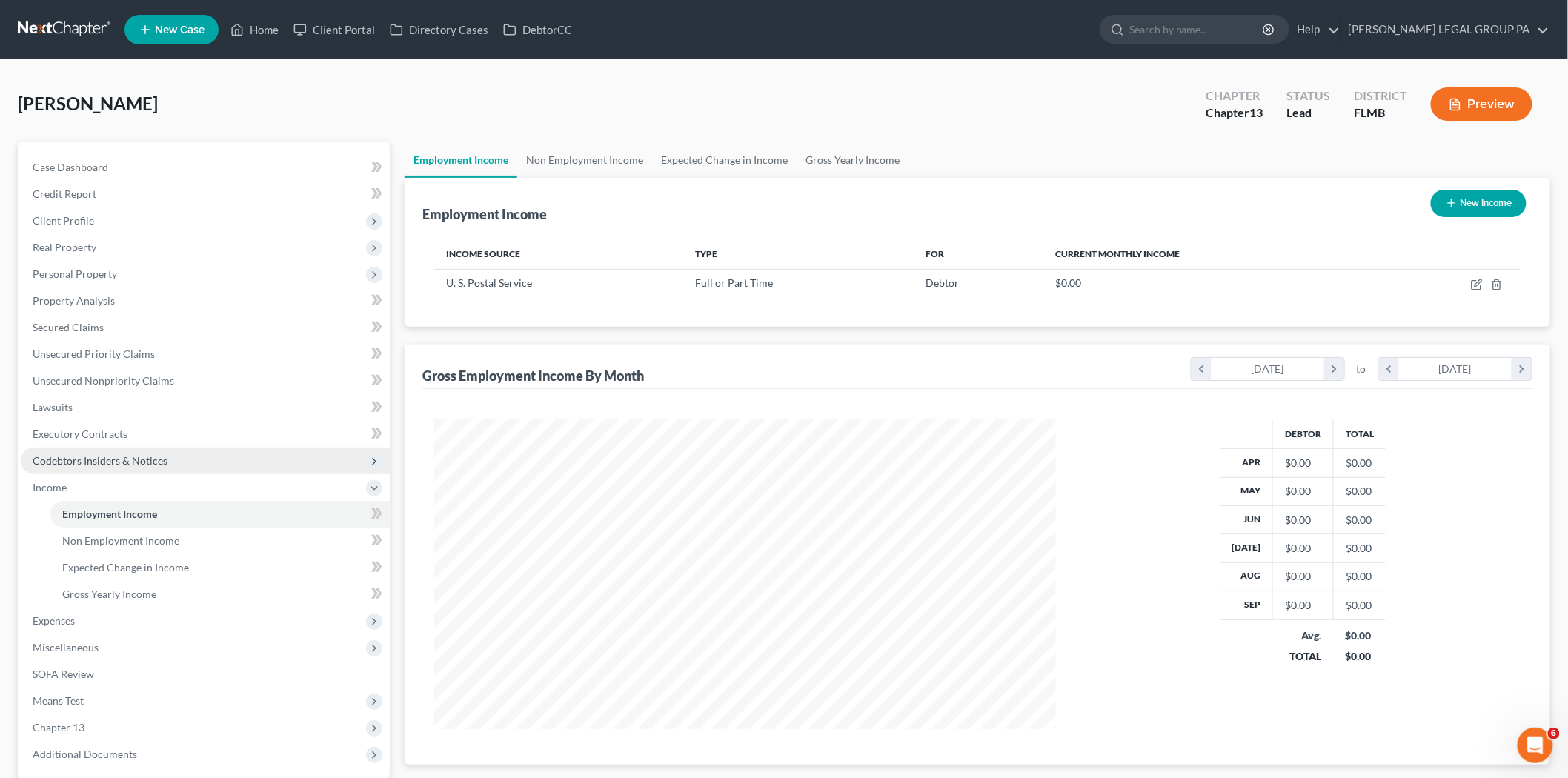
scroll to position [310, 650]
click at [132, 196] on link "Credit Report" at bounding box center [205, 194] width 369 height 27
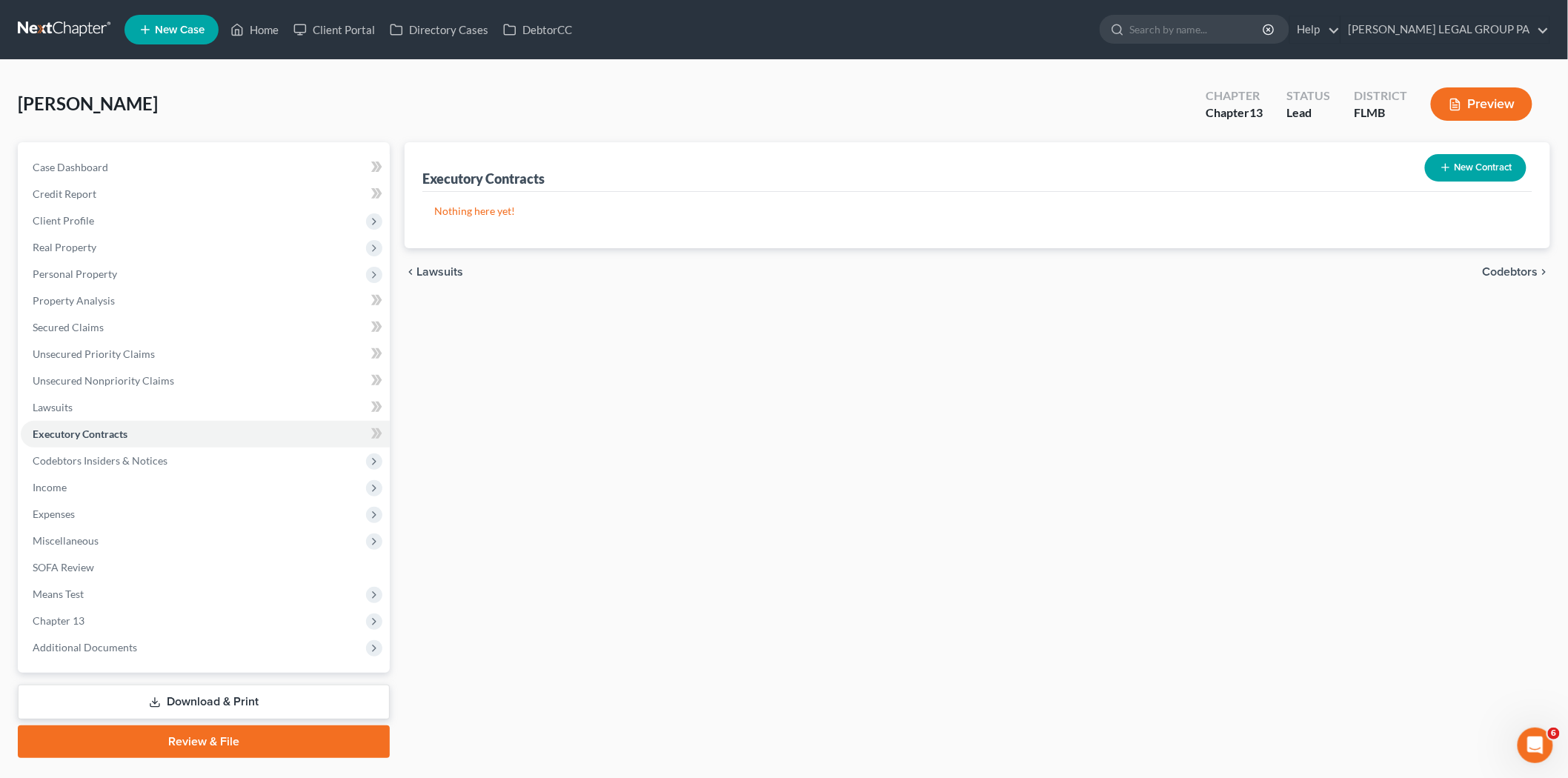
click at [87, 29] on link at bounding box center [65, 29] width 95 height 27
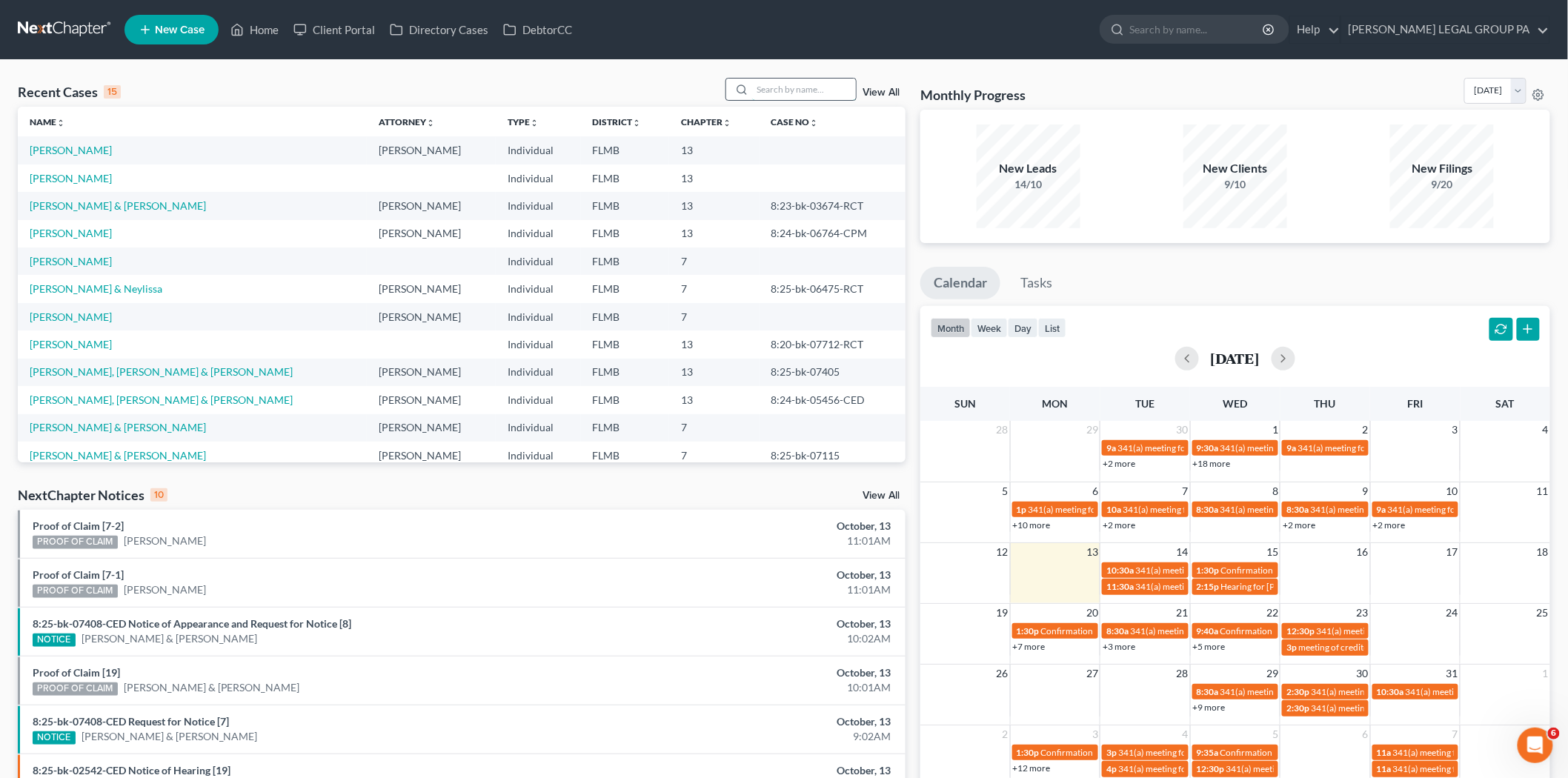
click at [827, 85] on input "search" at bounding box center [804, 90] width 104 height 22
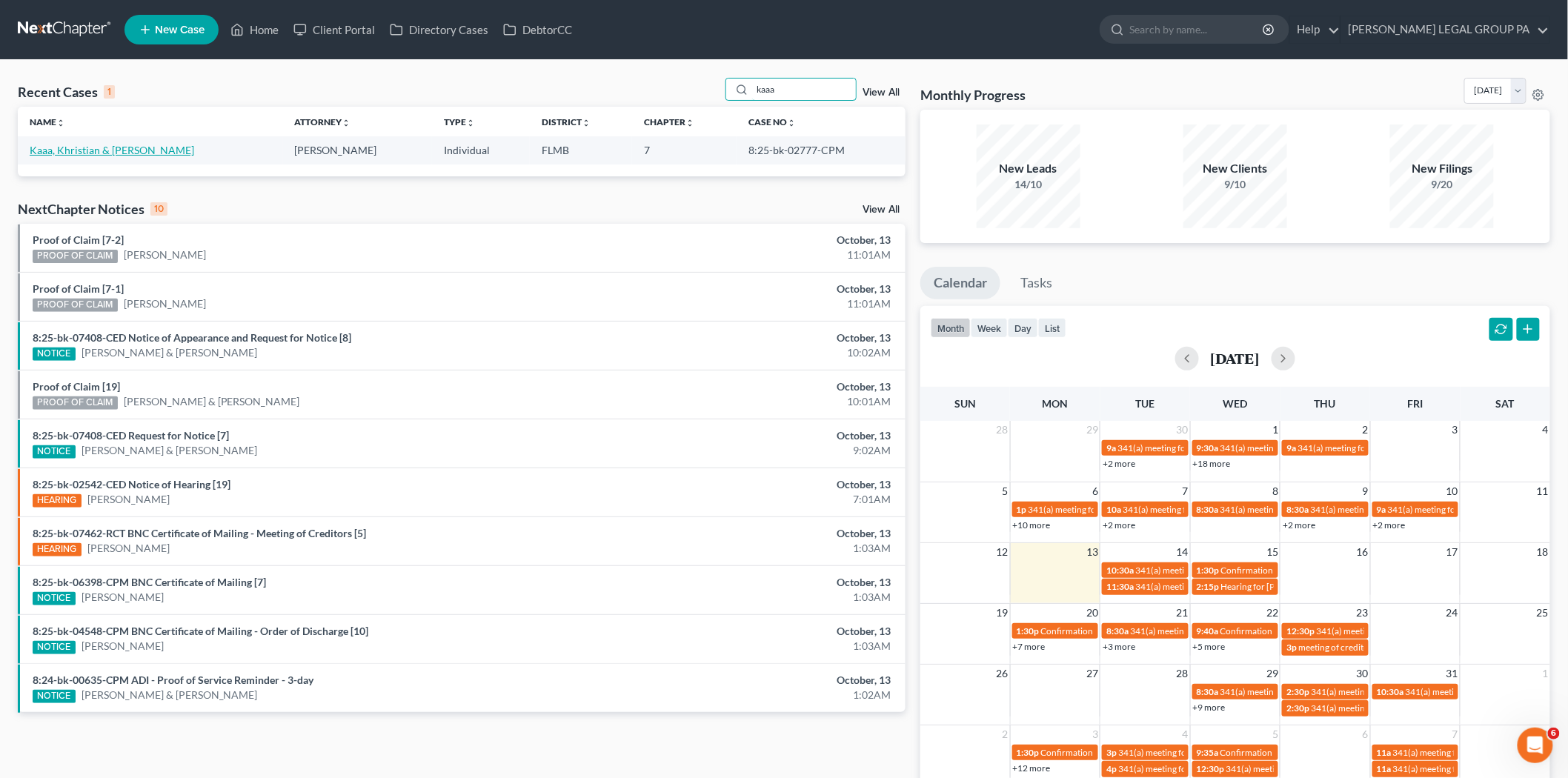
type input "kaaa"
click at [63, 153] on link "Kaaa, Khristian & [PERSON_NAME]" at bounding box center [111, 150] width 165 height 12
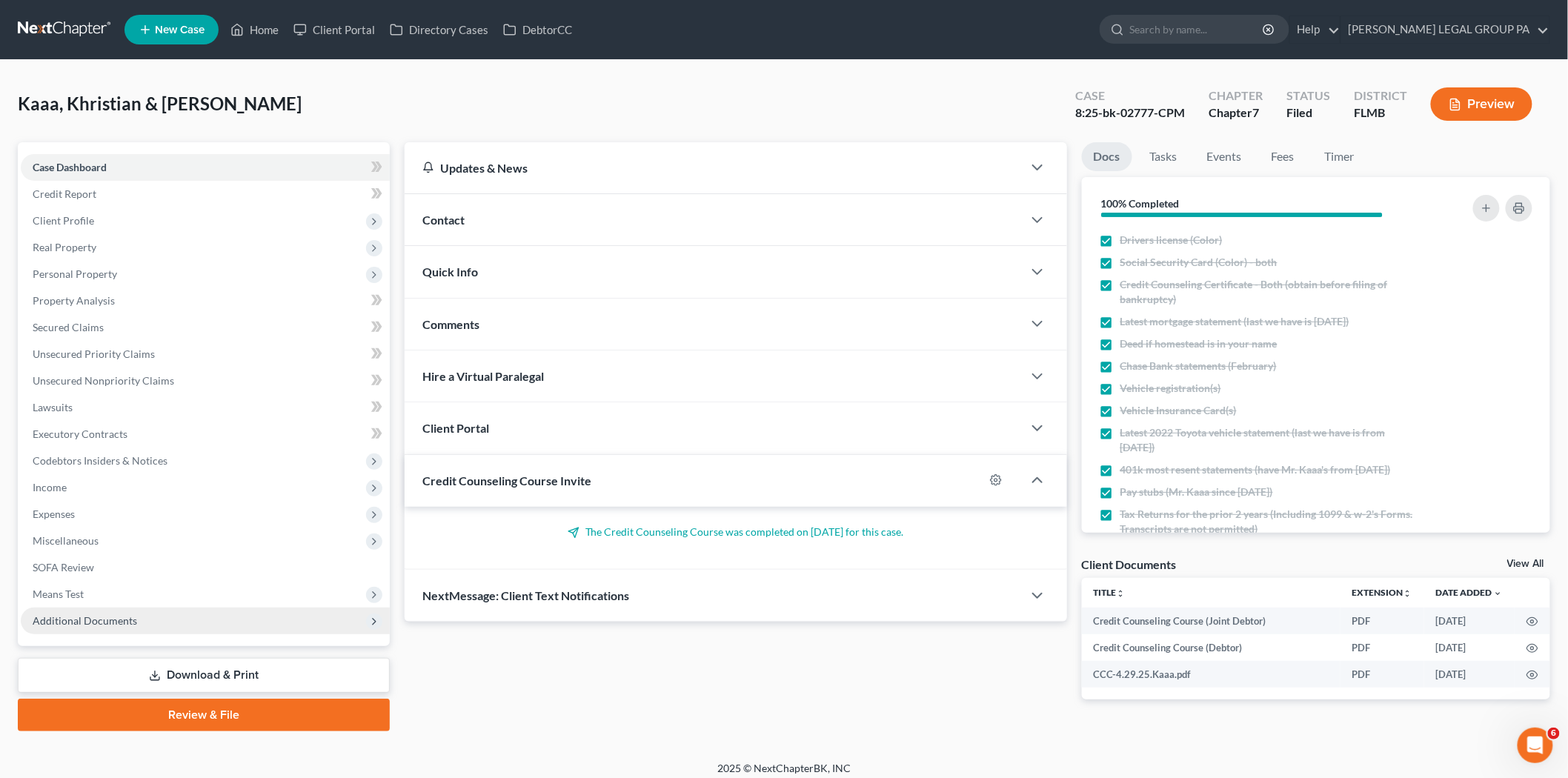
click at [146, 618] on span "Additional Documents" at bounding box center [205, 621] width 369 height 27
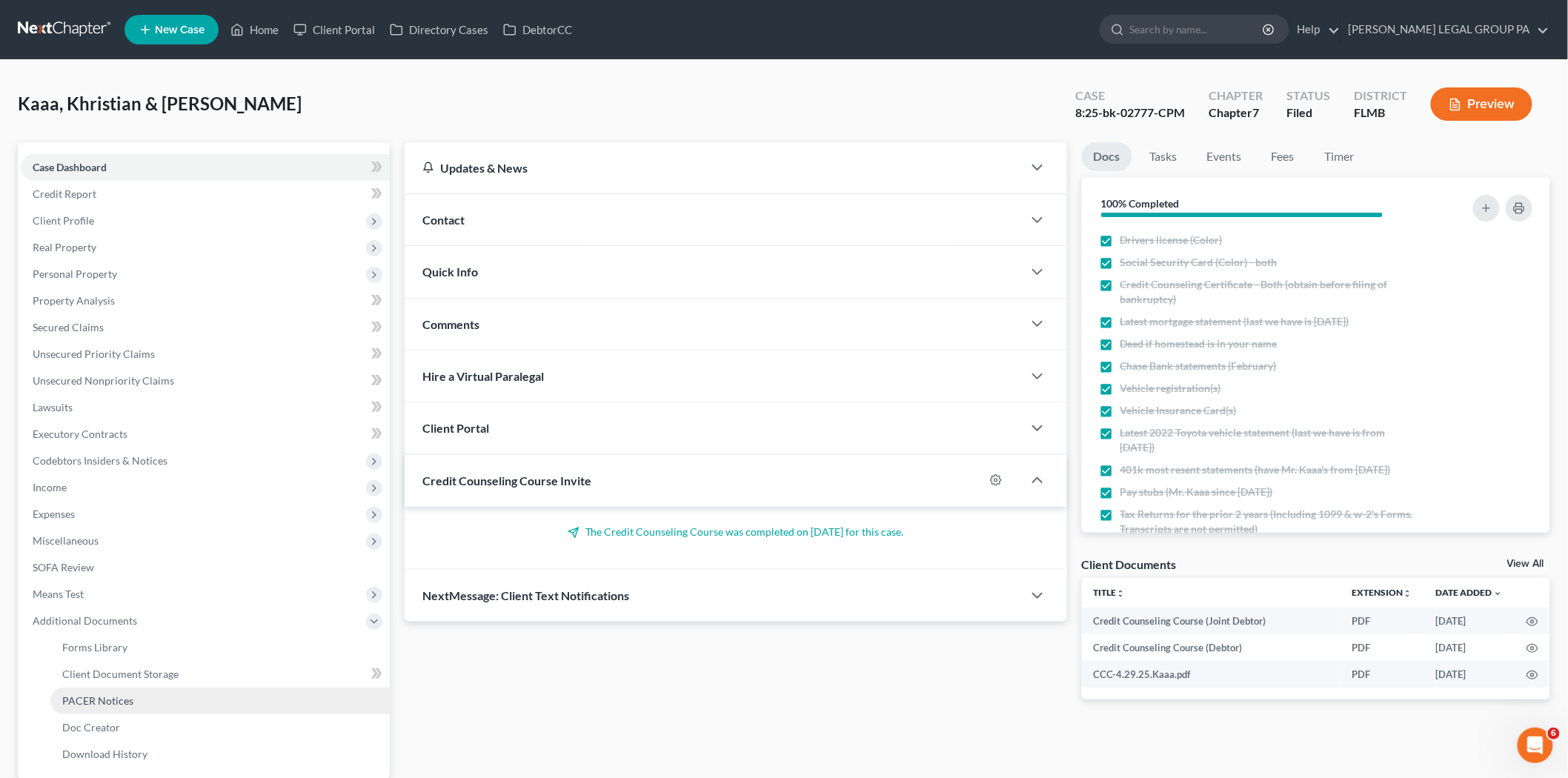
click at [134, 688] on link "PACER Notices" at bounding box center [219, 701] width 339 height 27
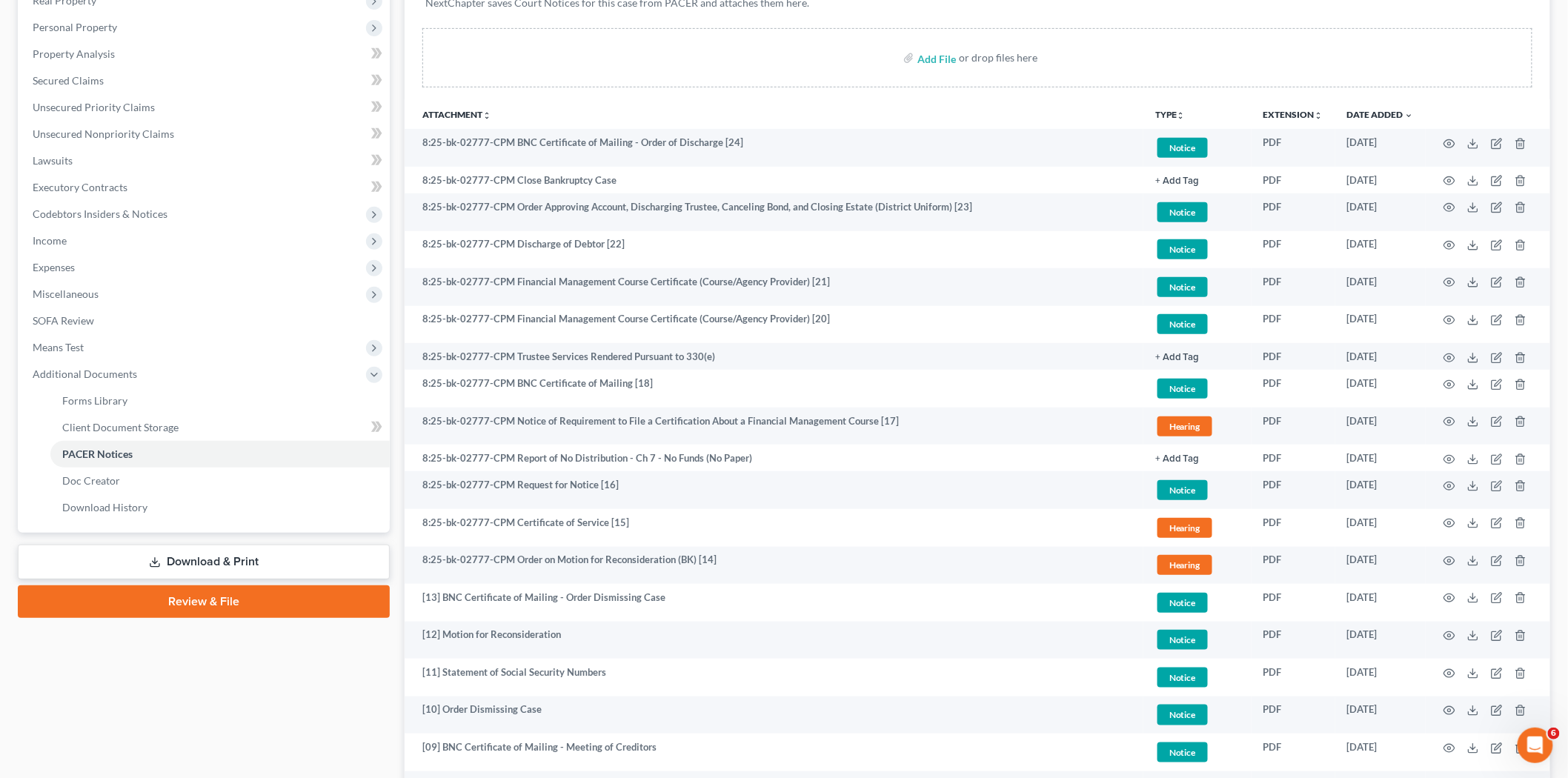
scroll to position [329, 0]
